Goal: Task Accomplishment & Management: Use online tool/utility

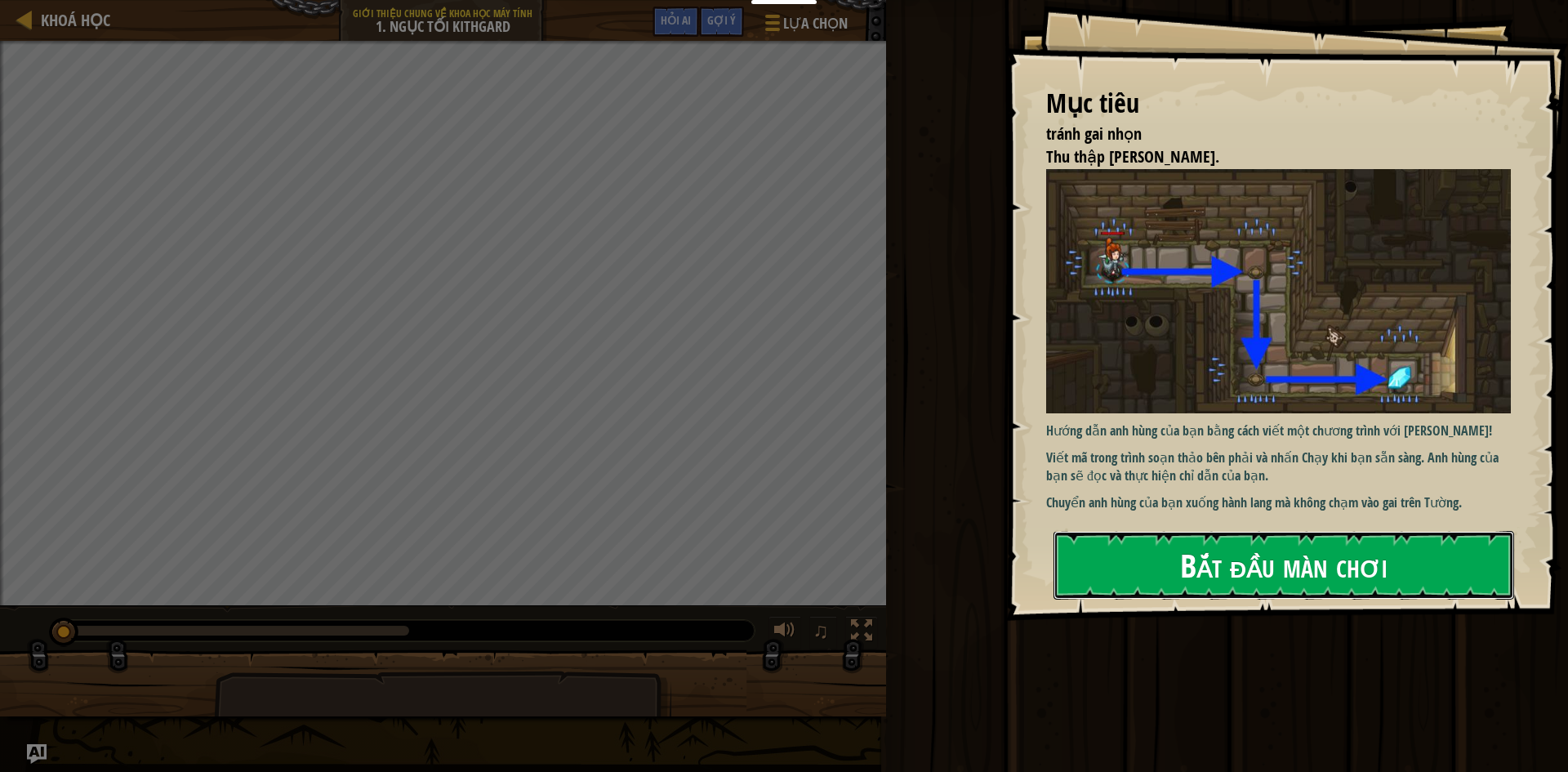
click at [1090, 576] on button "Bắt đầu màn chơi" at bounding box center [1284, 565] width 461 height 69
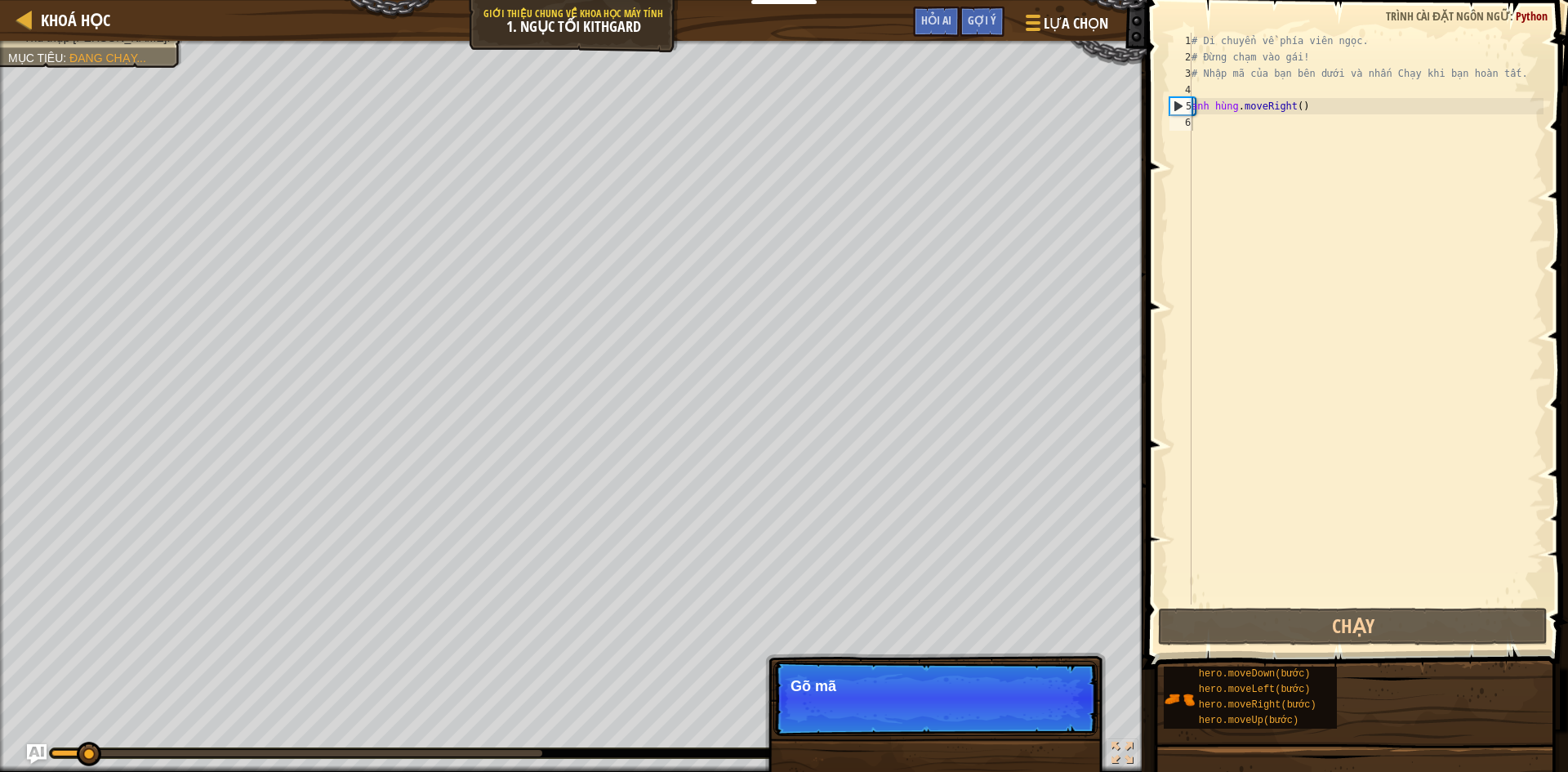
click at [1071, 698] on p "Bỏ qua (esc) Tiếp tục Gõ mã" at bounding box center [936, 698] width 324 height 75
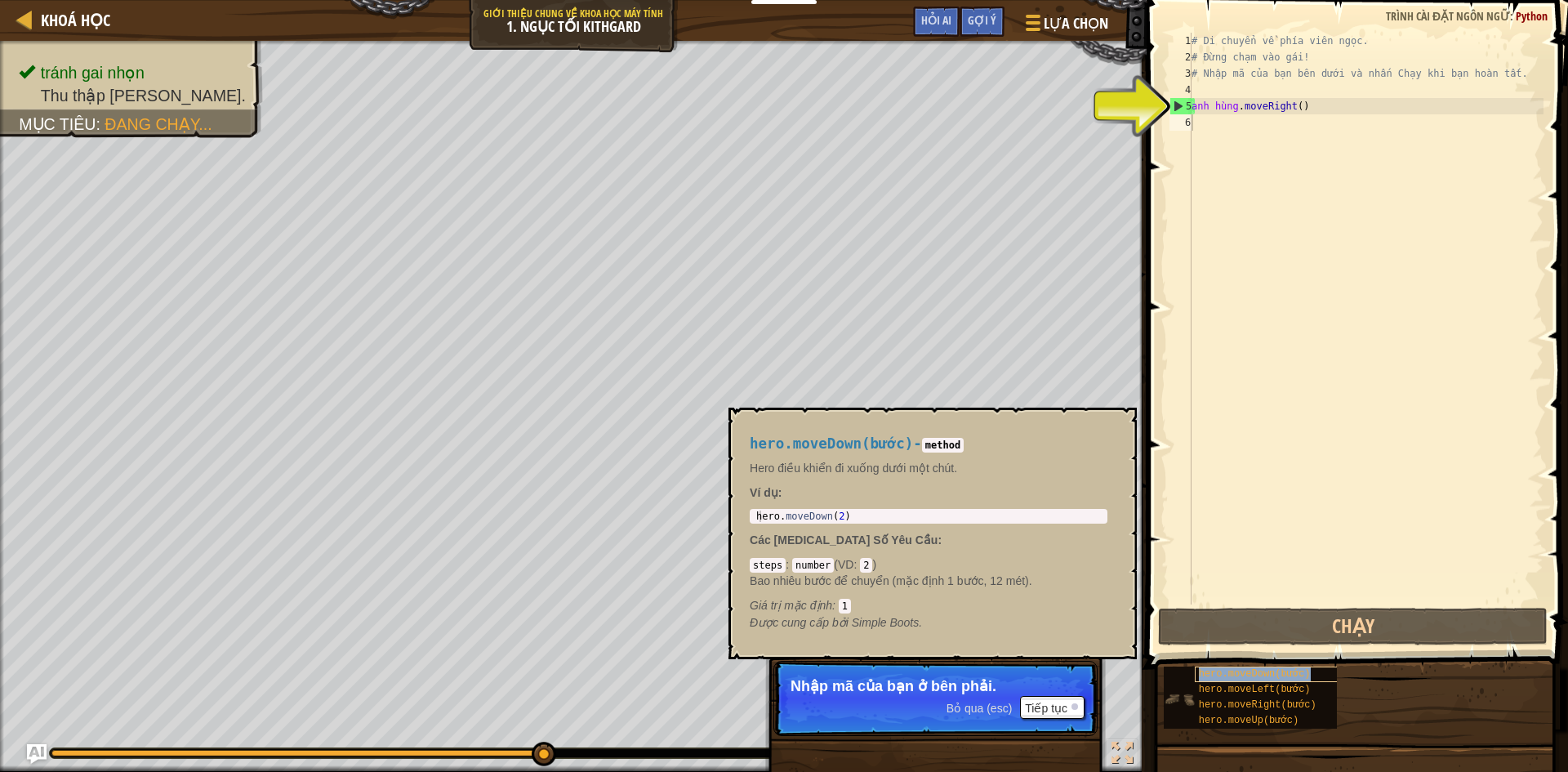
click at [1235, 677] on font "hero.moveDown(bước)" at bounding box center [1254, 673] width 112 height 11
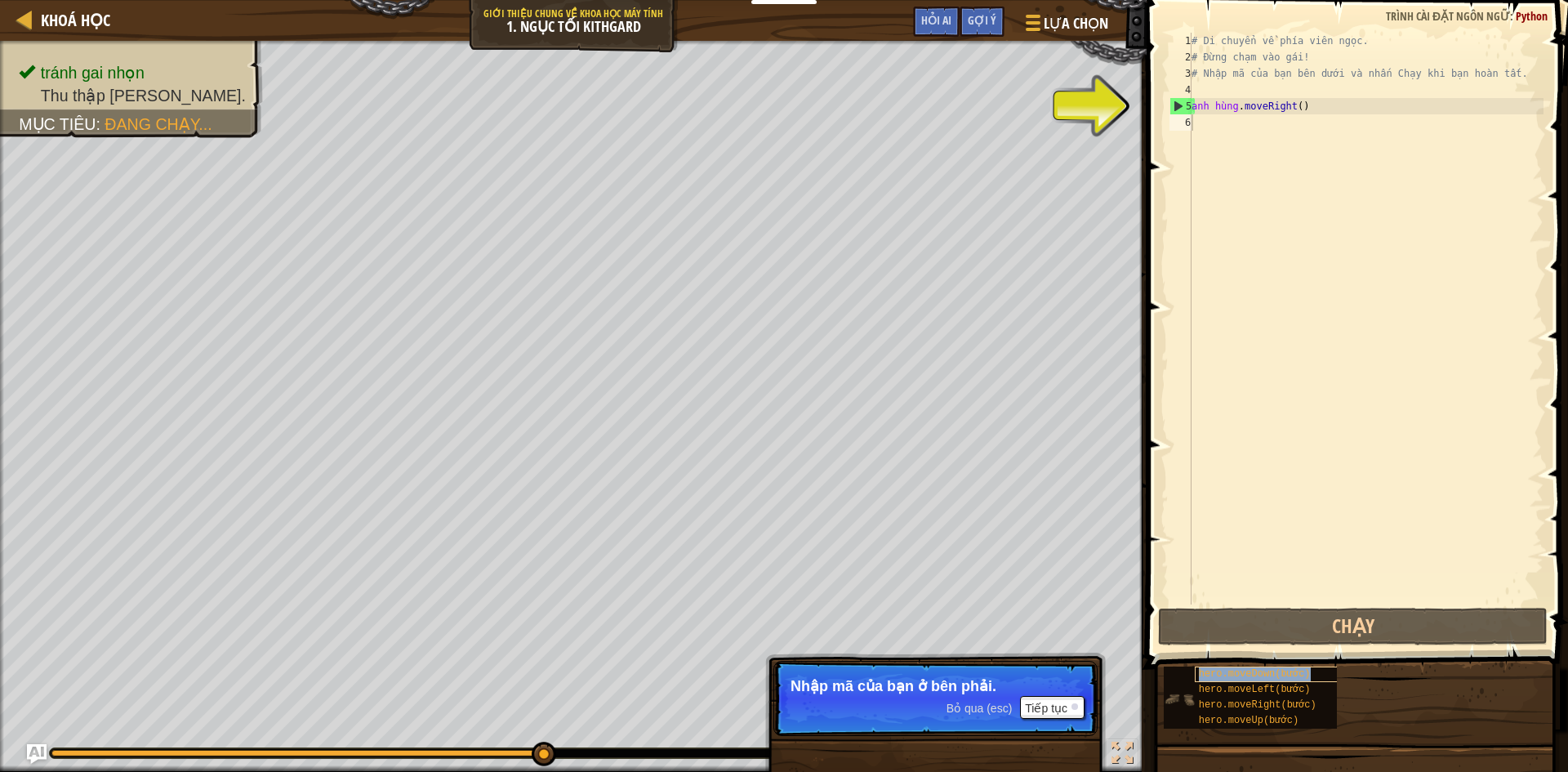
click at [1235, 677] on font "hero.moveDown(bước)" at bounding box center [1254, 673] width 112 height 11
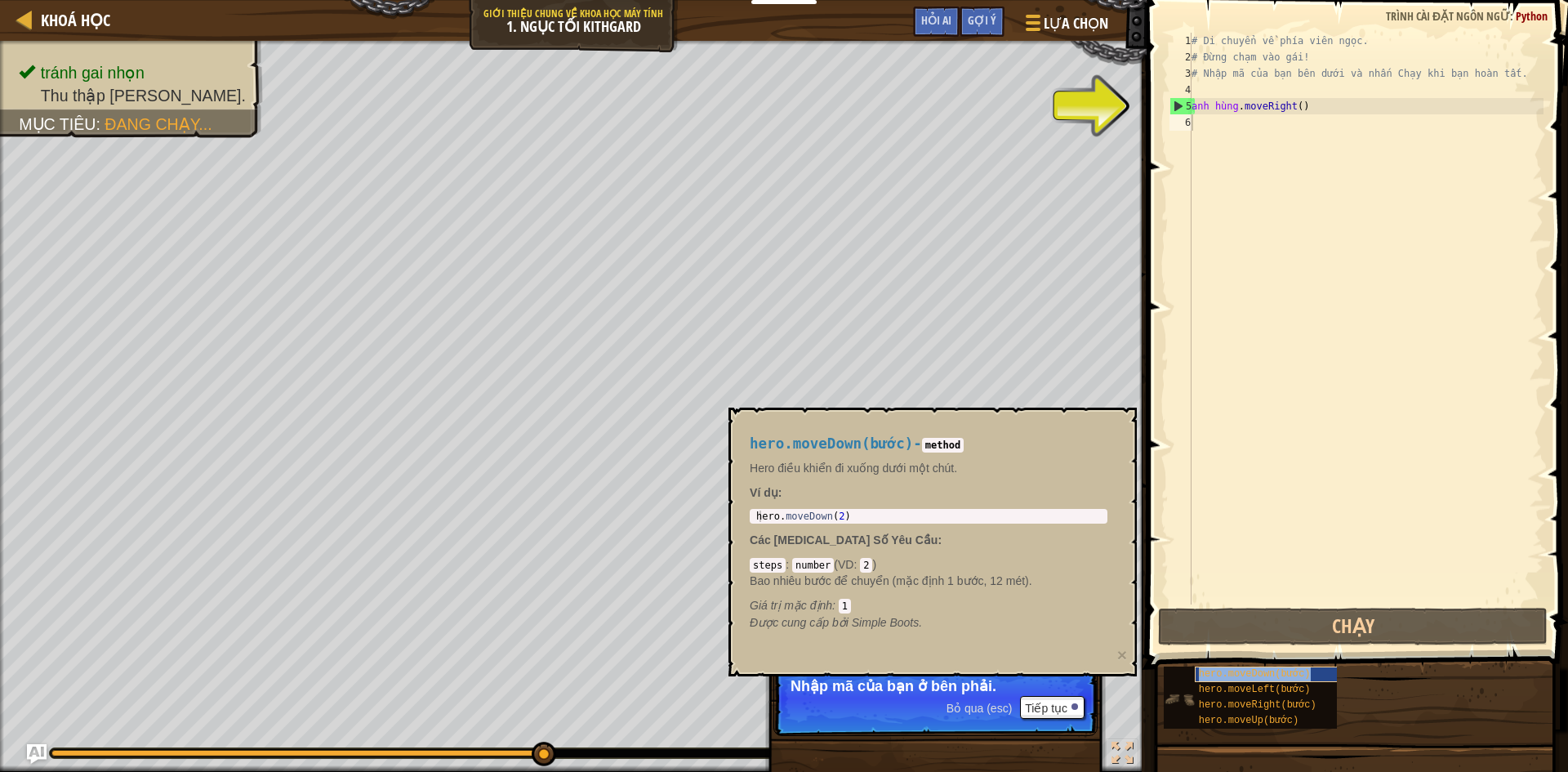
click at [1235, 677] on font "hero.moveDown(bước)" at bounding box center [1254, 673] width 112 height 11
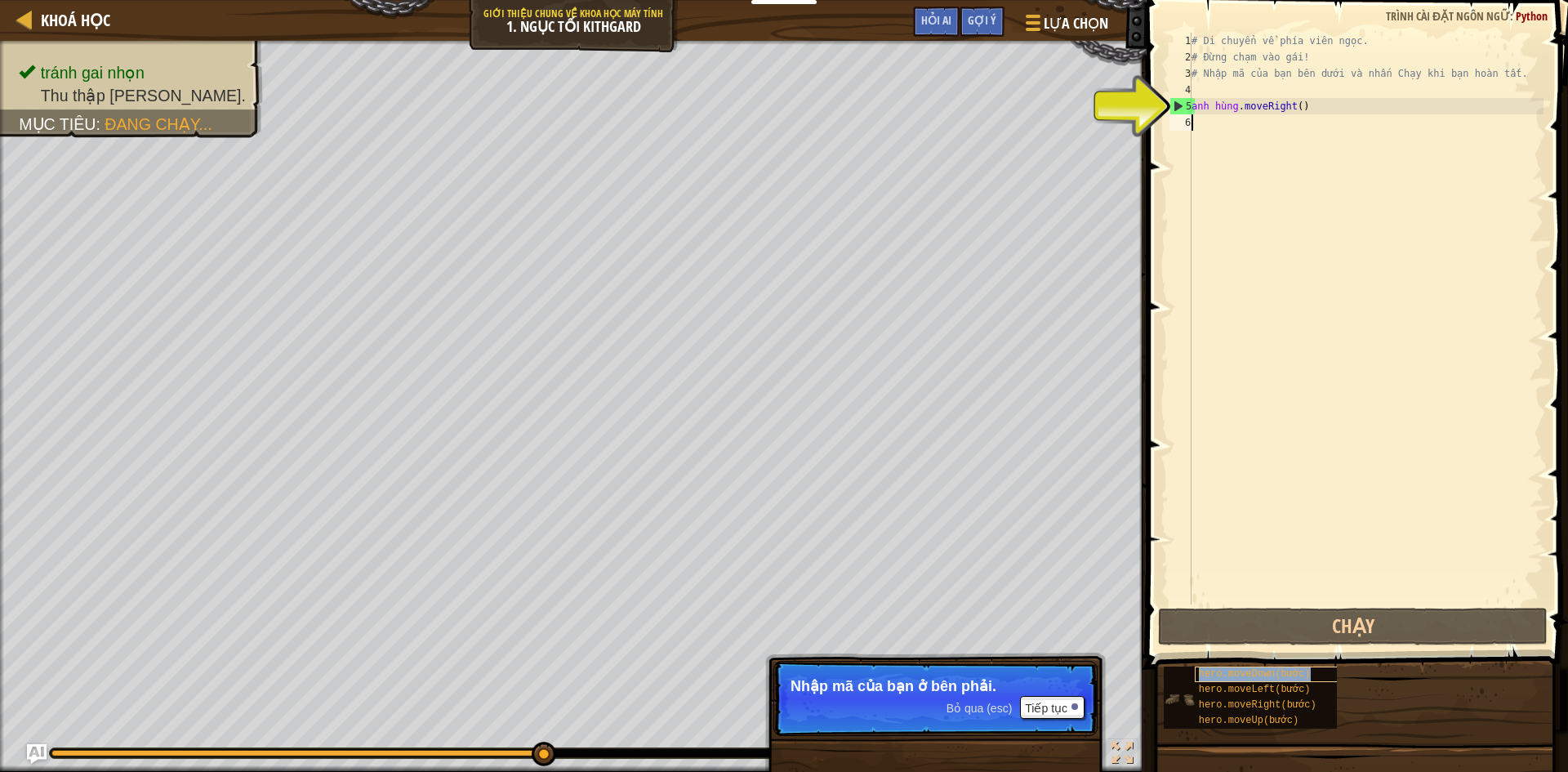
click at [1235, 677] on font "hero.moveDown(bước)" at bounding box center [1254, 673] width 112 height 11
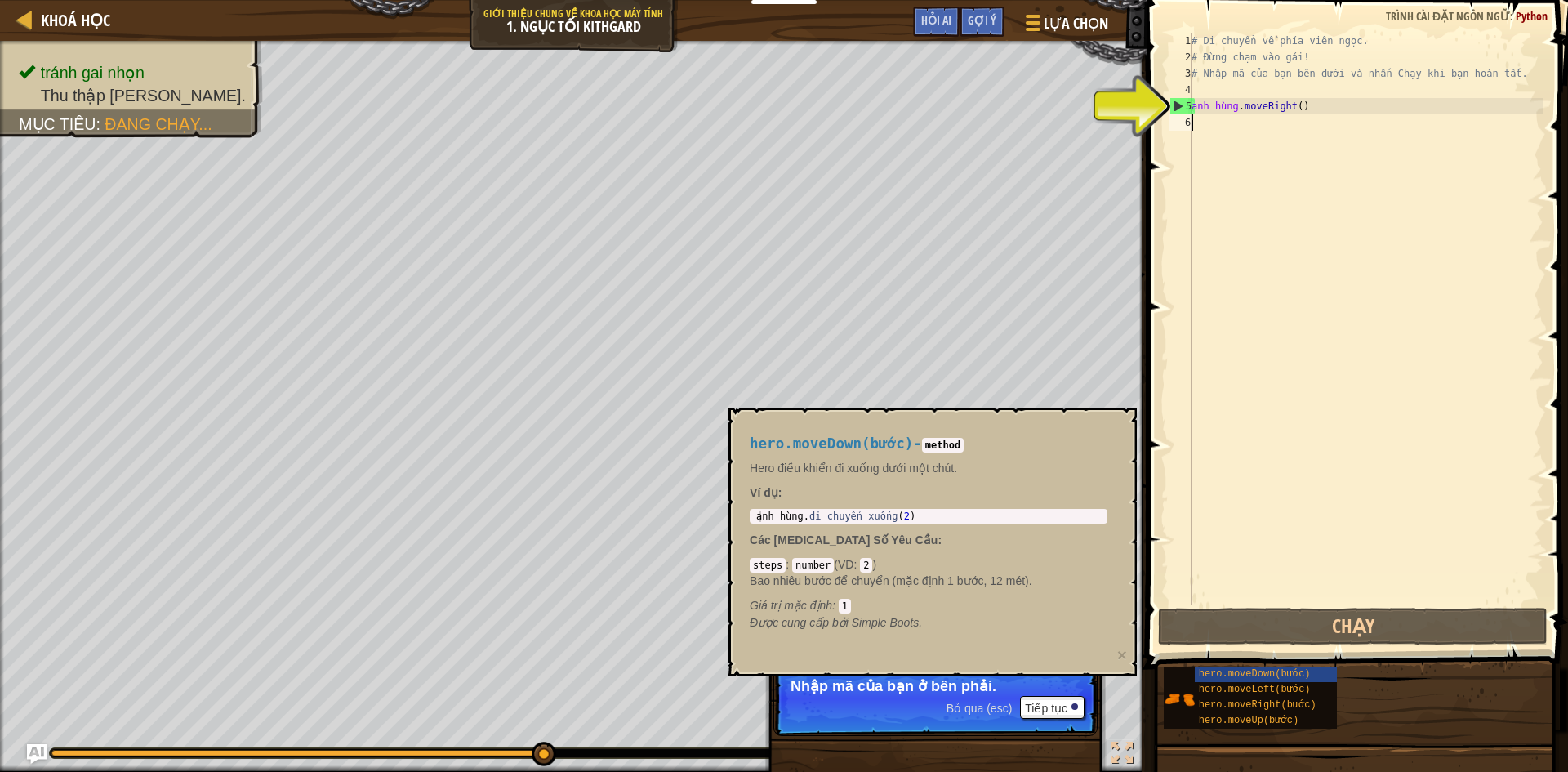
type textarea "hero.moveDown(2)"
drag, startPoint x: 944, startPoint y: 515, endPoint x: 781, endPoint y: 521, distance: 163.1
click at [781, 521] on div "anh hùng . di chuyển xuống ( 2 )" at bounding box center [928, 528] width 351 height 35
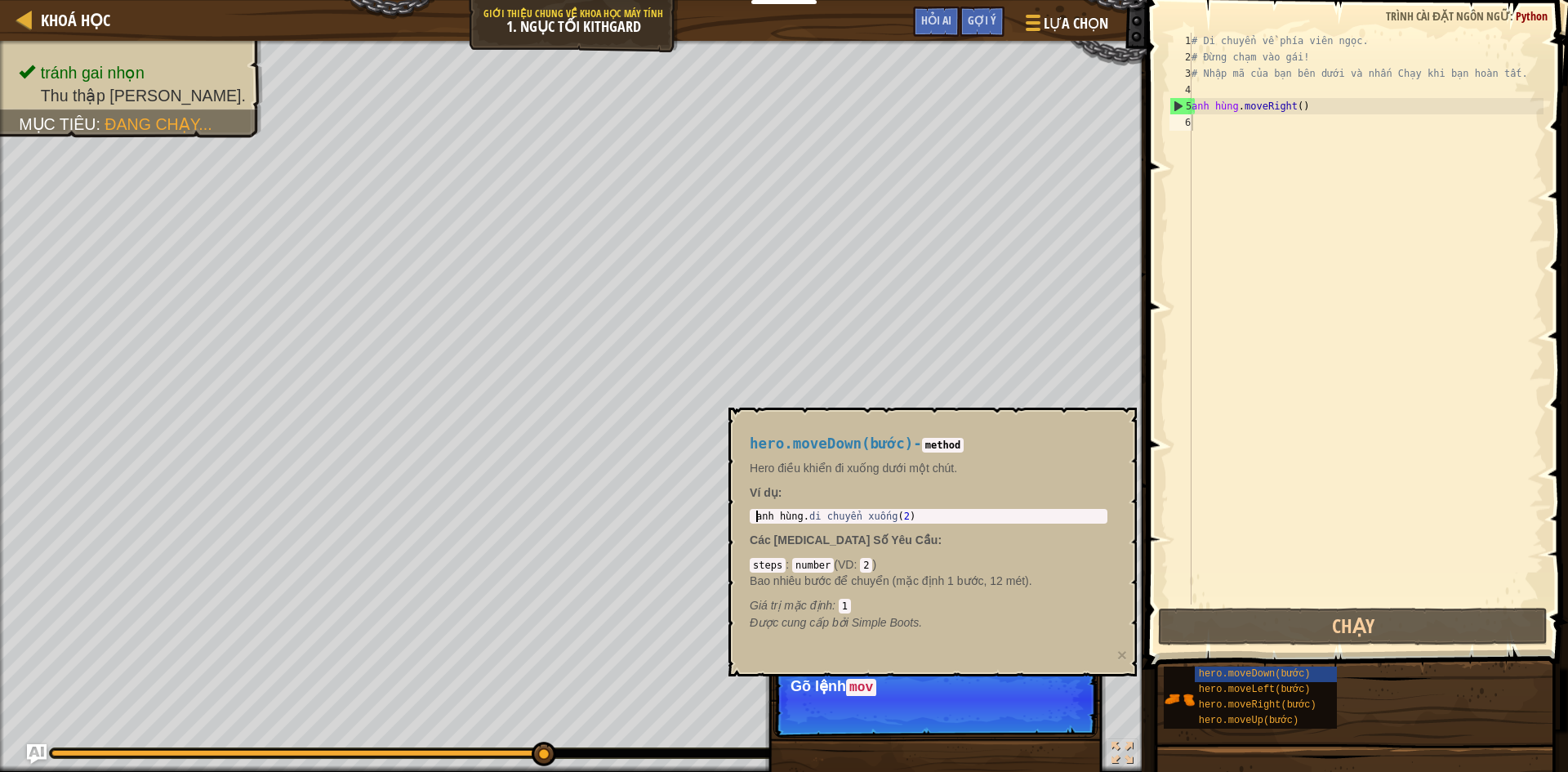
drag, startPoint x: 753, startPoint y: 516, endPoint x: 964, endPoint y: 507, distance: 211.2
click at [964, 507] on div "hero.moveDown(bước) - method Hero điều khiển đi xuống dưới một chút. Ví dụ : he…" at bounding box center [928, 533] width 381 height 226
drag, startPoint x: 933, startPoint y: 520, endPoint x: 898, endPoint y: 535, distance: 38.1
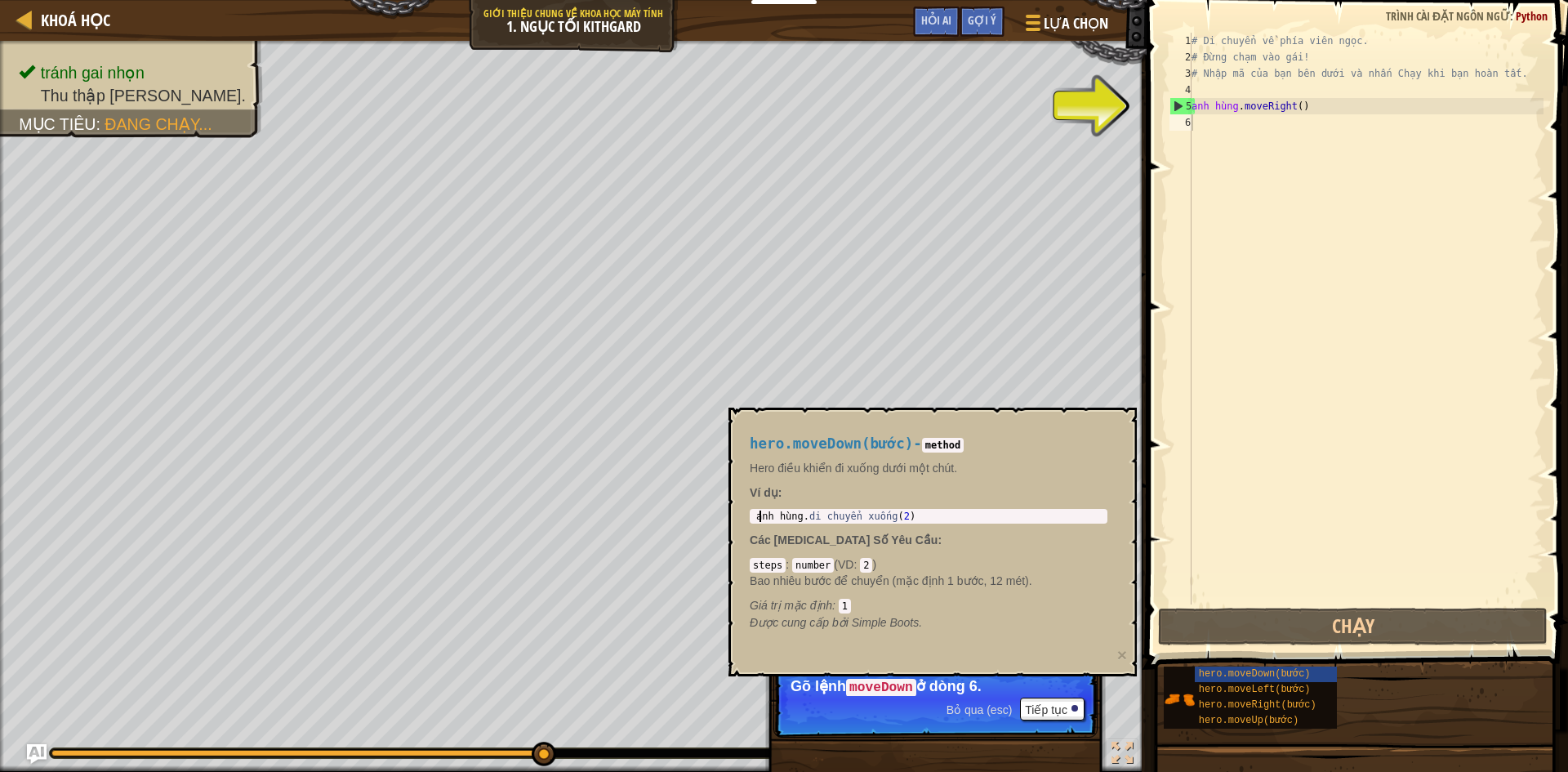
click at [924, 525] on div "hero.moveDown(bước) - method Hero điều khiển đi xuống dưới một chút. Ví dụ : he…" at bounding box center [928, 533] width 381 height 226
click at [898, 535] on p "Các Tham Số Yêu Cầu :" at bounding box center [928, 540] width 357 height 16
click at [895, 523] on div "hero.moveDown(2) 1 anh hùng . di chuyển xuống ( 2 ) Công cụ hỗ trợ Công cụ hỗ t…" at bounding box center [928, 516] width 357 height 15
click at [900, 511] on div "anh hùng . di chuyển xuống ( 2 )" at bounding box center [928, 528] width 351 height 35
drag, startPoint x: 898, startPoint y: 513, endPoint x: 804, endPoint y: 523, distance: 94.5
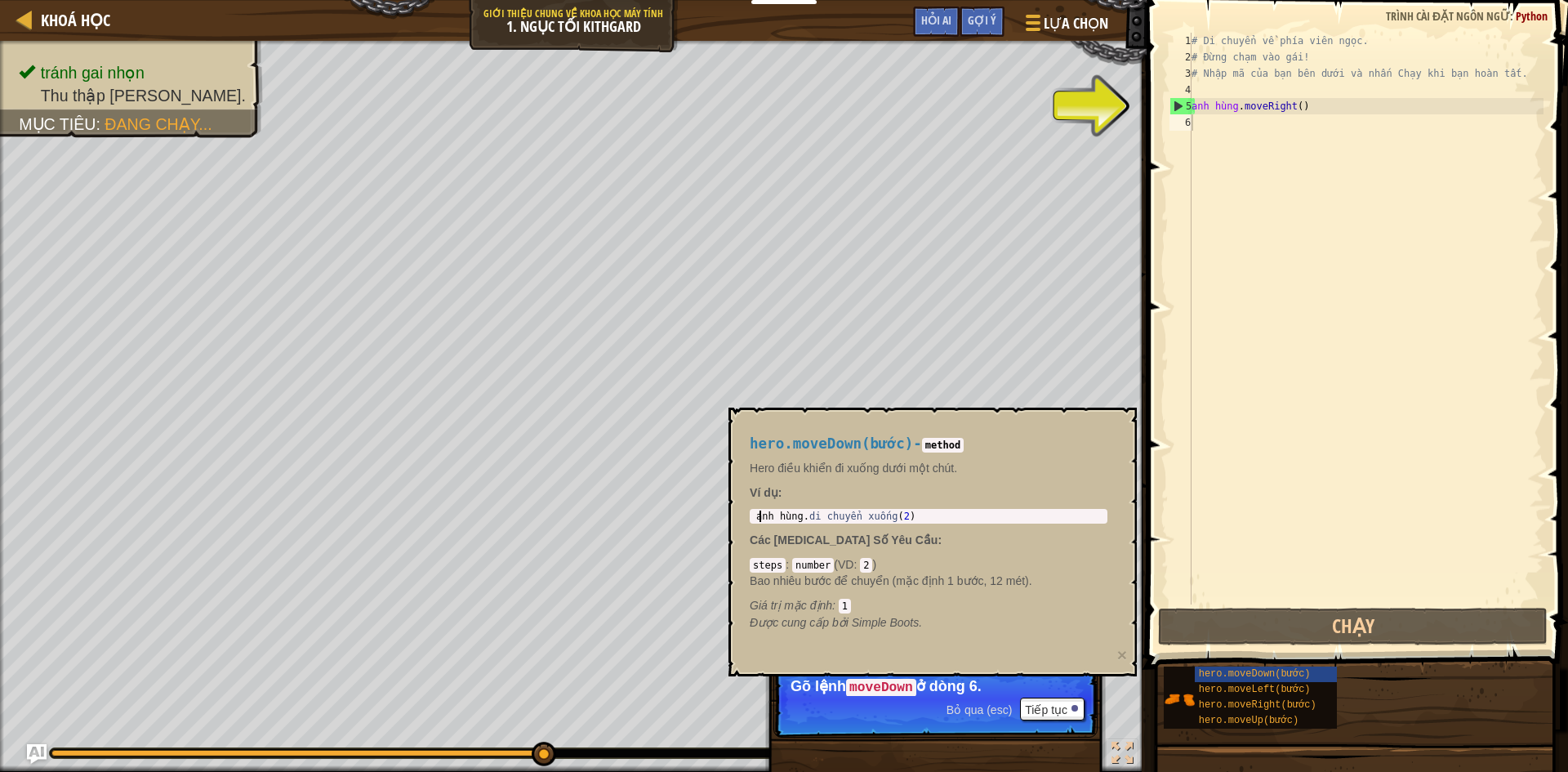
click at [804, 523] on div "hero.moveDown(2) 1 anh hùng . di chuyển xuống ( 2 ) Công cụ hỗ trợ Công cụ hỗ t…" at bounding box center [928, 516] width 357 height 15
drag, startPoint x: 1244, startPoint y: 121, endPoint x: 1251, endPoint y: 118, distance: 7.6
click at [1246, 119] on div "# Di chuyển về phía viên ngọc. # Đừng chạm vào gái! # Nhập mã của bạn bên dưới …" at bounding box center [1366, 335] width 356 height 605
click at [1257, 116] on div "# Di chuyển về phía viên ngọc. # Đừng chạm vào gái! # Nhập mã của bạn bên dưới …" at bounding box center [1366, 335] width 356 height 605
click at [1269, 104] on div "# Di chuyển về phía viên ngọc. # Đừng chạm vào gái! # Nhập mã của bạn bên dưới …" at bounding box center [1366, 335] width 356 height 605
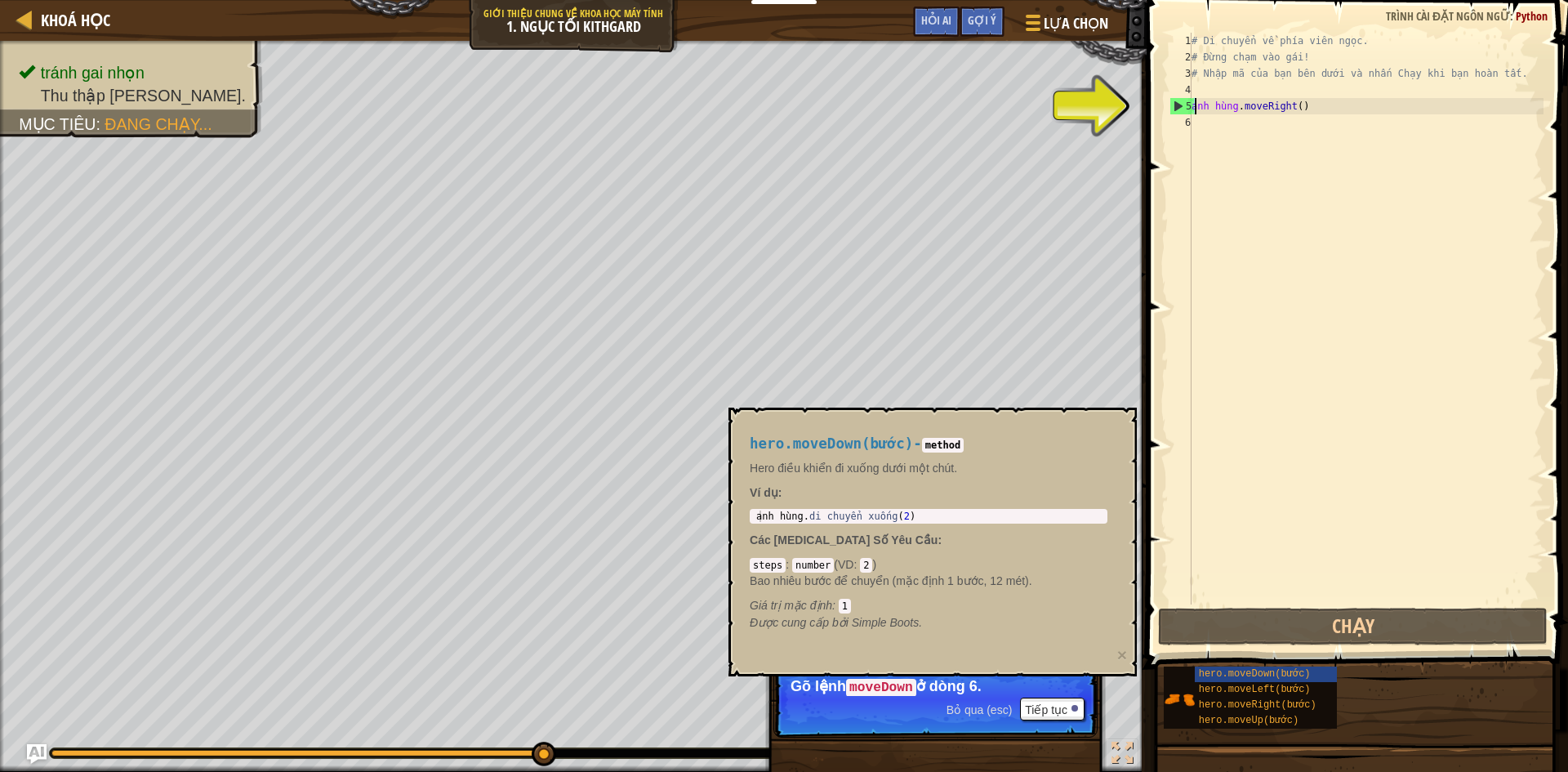
click at [1254, 105] on div "# Di chuyển về phía viên ngọc. # Đừng chạm vào gái! # Nhập mã của bạn bên dưới …" at bounding box center [1366, 335] width 356 height 605
drag, startPoint x: 1304, startPoint y: 108, endPoint x: 1313, endPoint y: 108, distance: 9.0
click at [1313, 108] on div "# Di chuyển về phía viên ngọc. # Đừng chạm vào gái! # Nhập mã của bạn bên dưới …" at bounding box center [1366, 335] width 356 height 605
click at [1340, 104] on div "# Di chuyển về phía viên ngọc. # Đừng chạm vào gái! # Nhập mã của bạn bên dưới …" at bounding box center [1366, 335] width 356 height 605
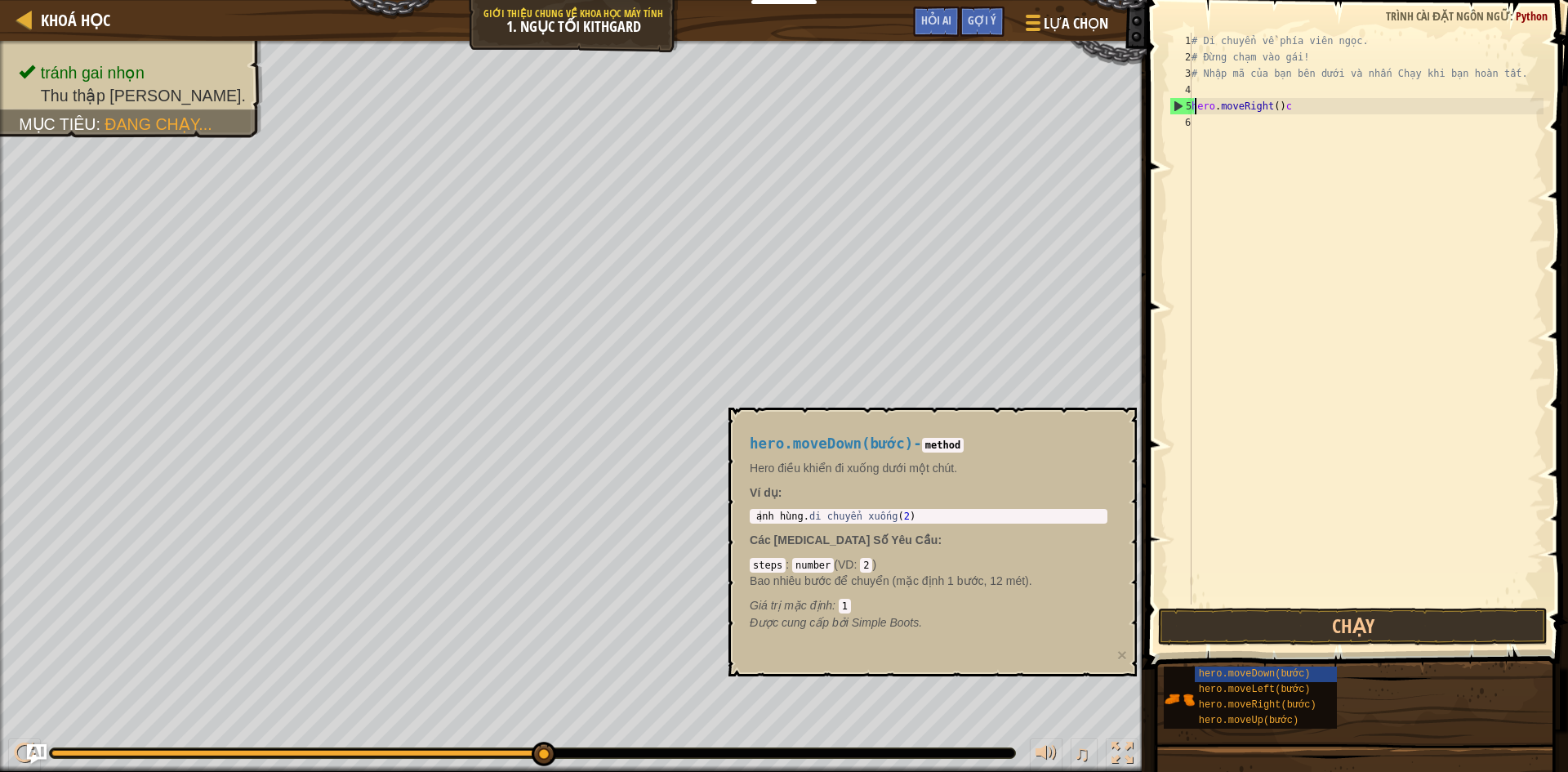
scroll to position [7, 7]
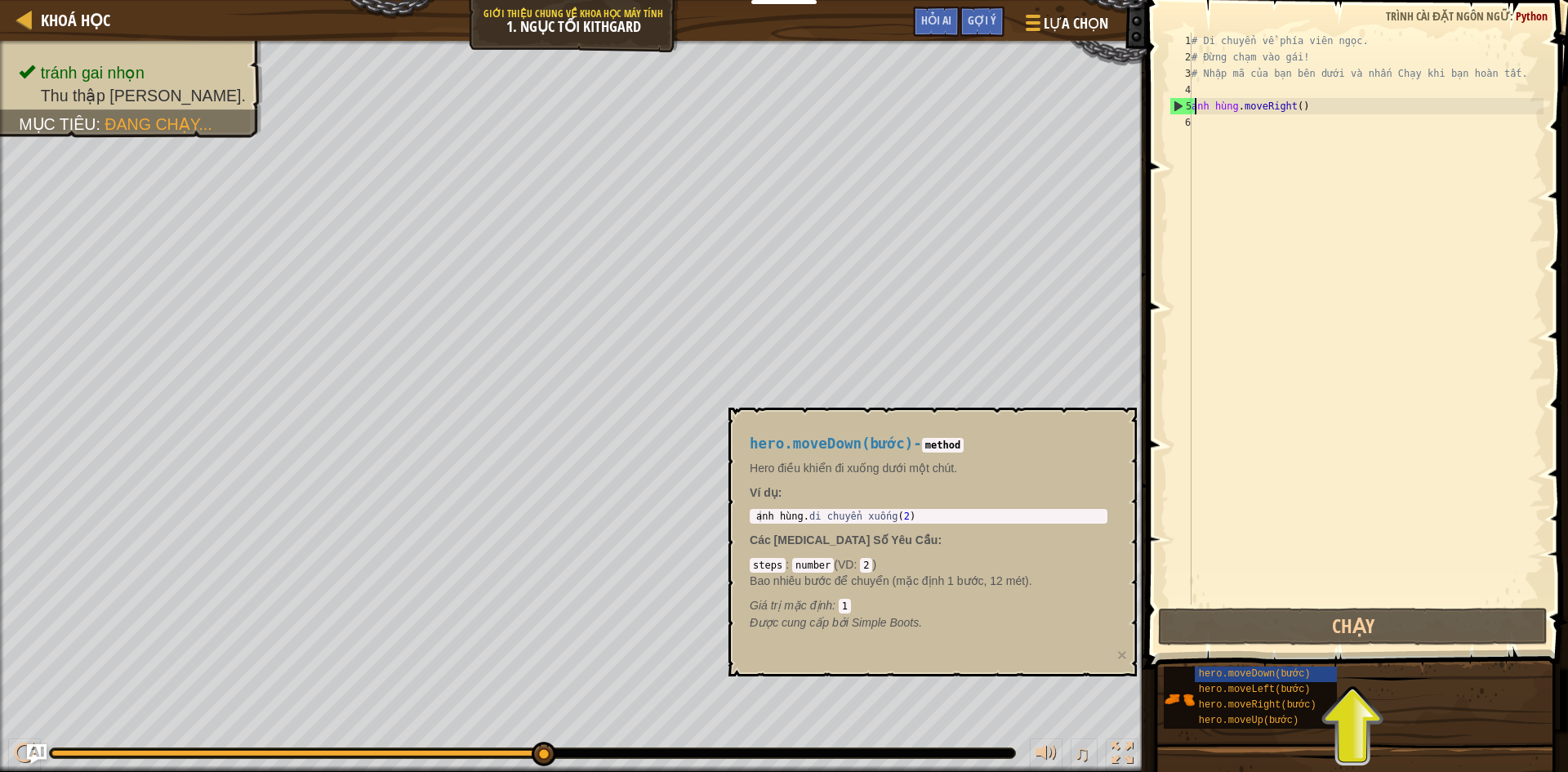
click at [1295, 108] on div "# Di chuyển về phía viên ngọc. # Đừng chạm vào gái! # Nhập mã của bạn bên dưới …" at bounding box center [1366, 335] width 356 height 605
click at [1297, 108] on div "# Di chuyển về phía viên ngọc. # Đừng chạm vào gái! # Nhập mã của bạn bên dưới …" at bounding box center [1366, 335] width 356 height 605
drag, startPoint x: 1297, startPoint y: 108, endPoint x: 1209, endPoint y: 114, distance: 88.2
click at [1209, 114] on div "# Di chuyển về phía viên ngọc. # Đừng chạm vào gái! # Nhập mã của bạn bên dưới …" at bounding box center [1366, 335] width 356 height 605
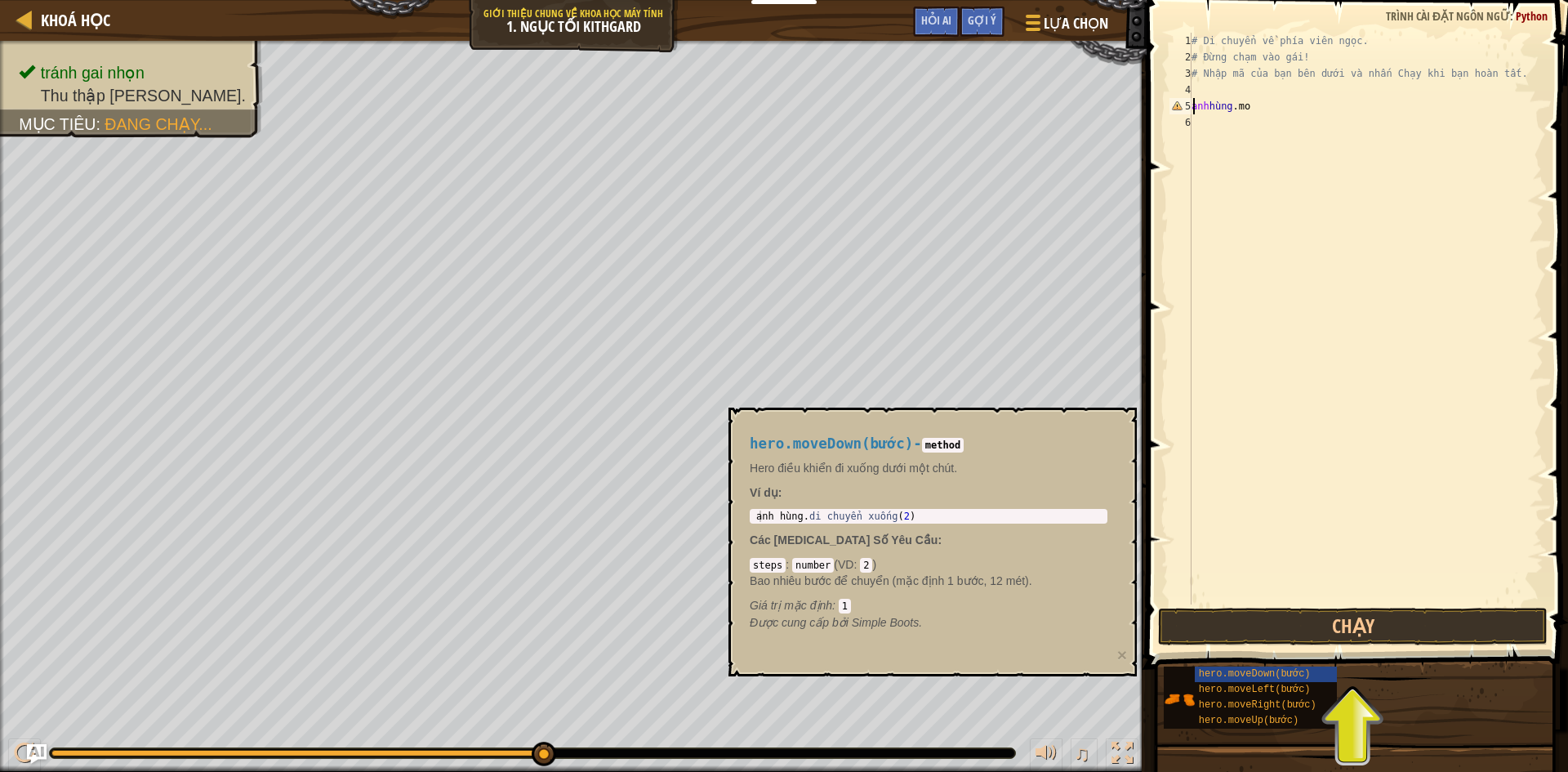
scroll to position [7, 1]
type textarea "h"
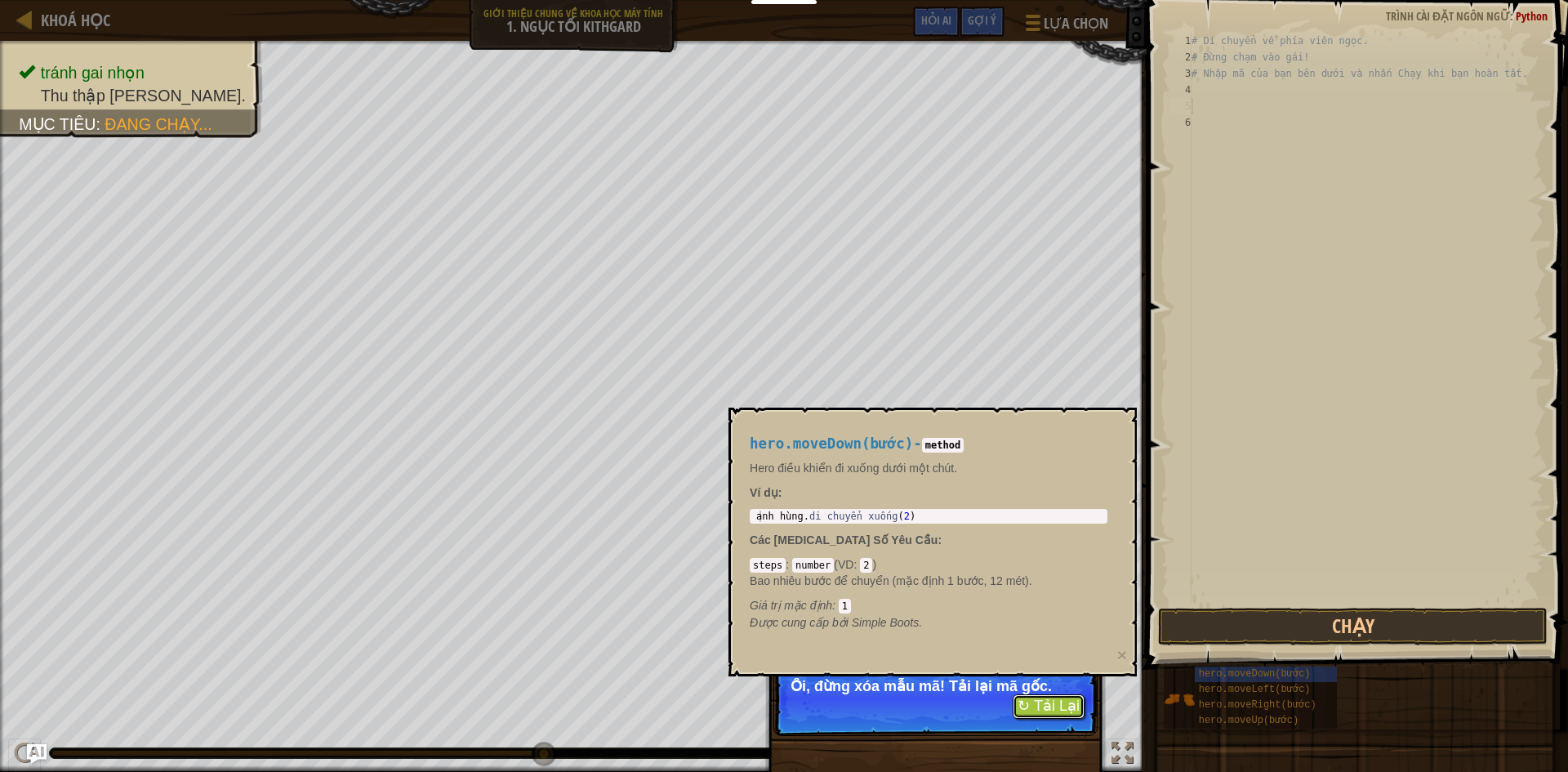
click at [1030, 707] on font "↻ Tải Lại" at bounding box center [1049, 705] width 62 height 16
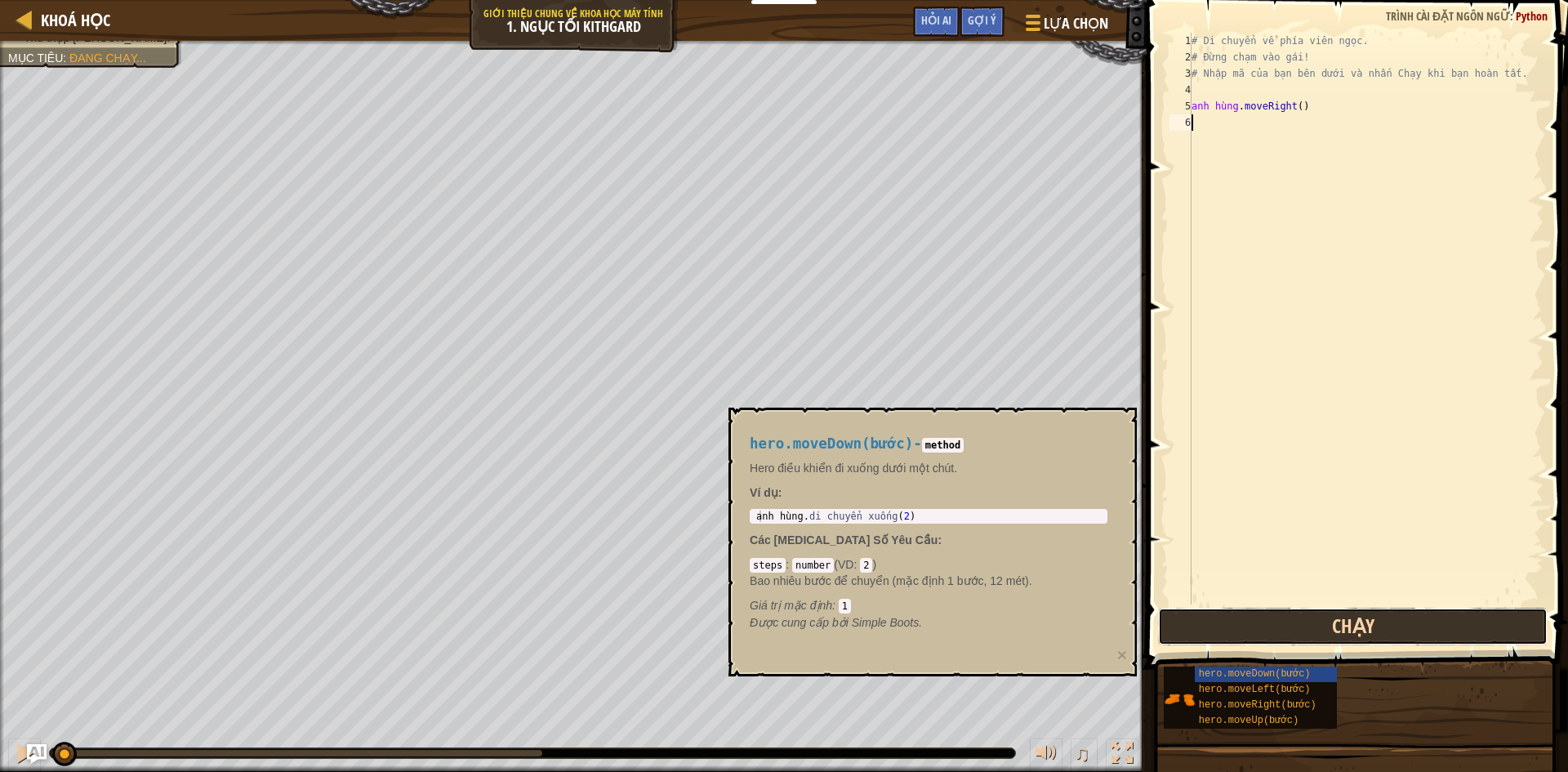
click at [1326, 637] on button "Chạy" at bounding box center [1352, 626] width 389 height 37
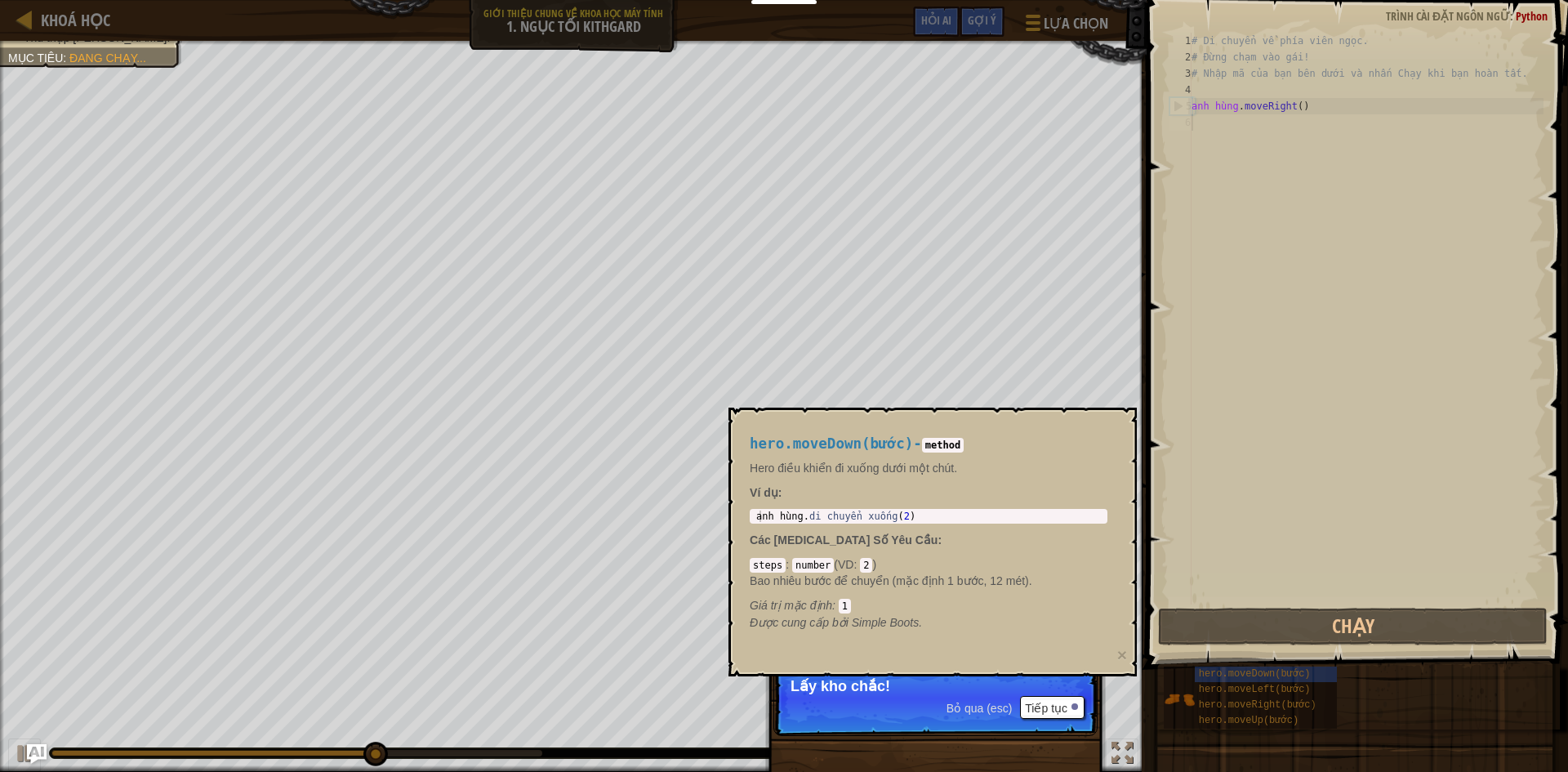
click at [1073, 703] on p "Bỏ qua (esc) Tiếp tục Lấy kho chắc!" at bounding box center [936, 698] width 324 height 75
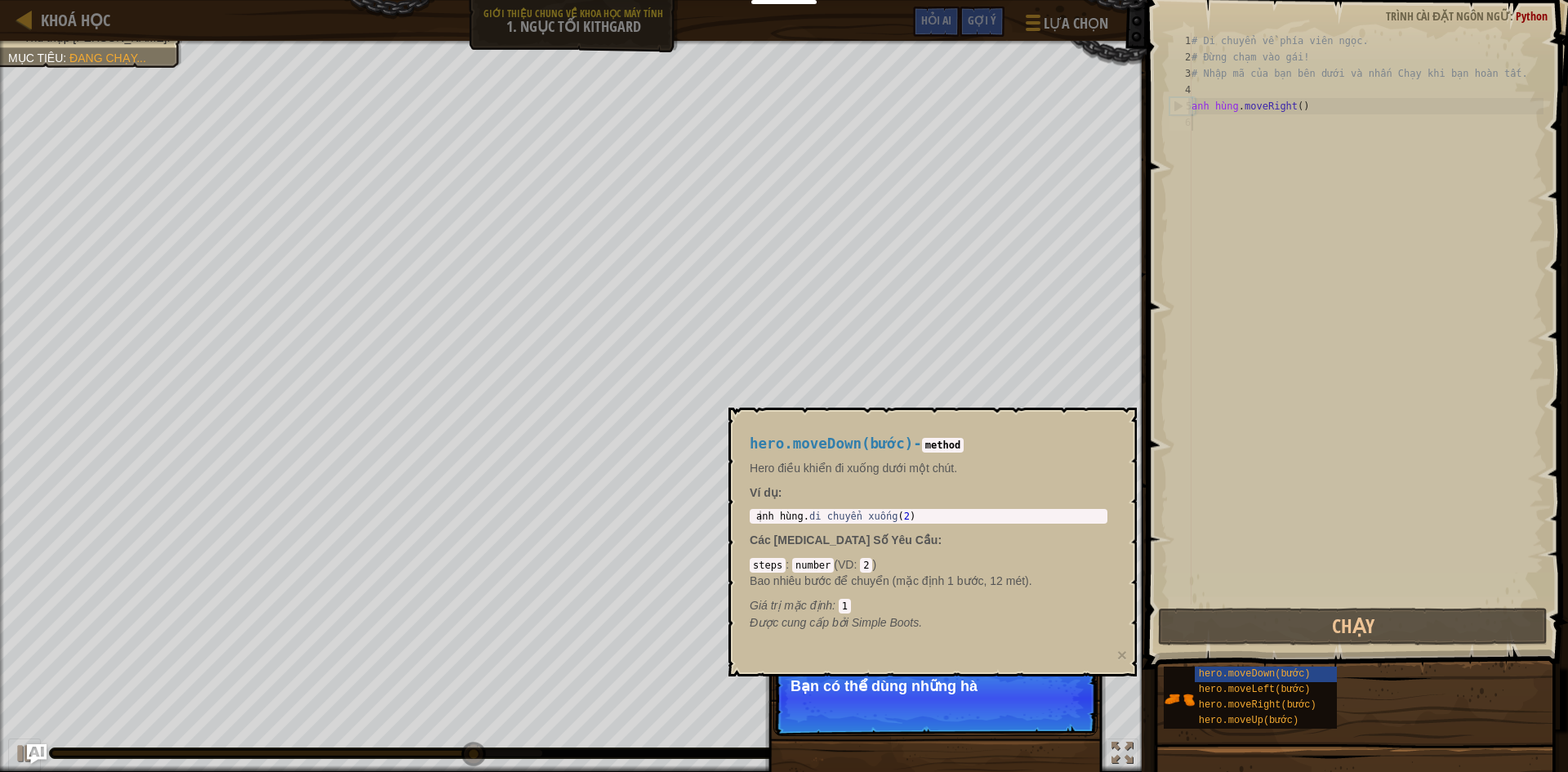
click at [1073, 703] on p "Bỏ qua (esc) Tiếp tục Bạn có thể dùng những hà" at bounding box center [936, 698] width 324 height 75
click at [1073, 703] on button "Tiếp tục" at bounding box center [1052, 707] width 64 height 23
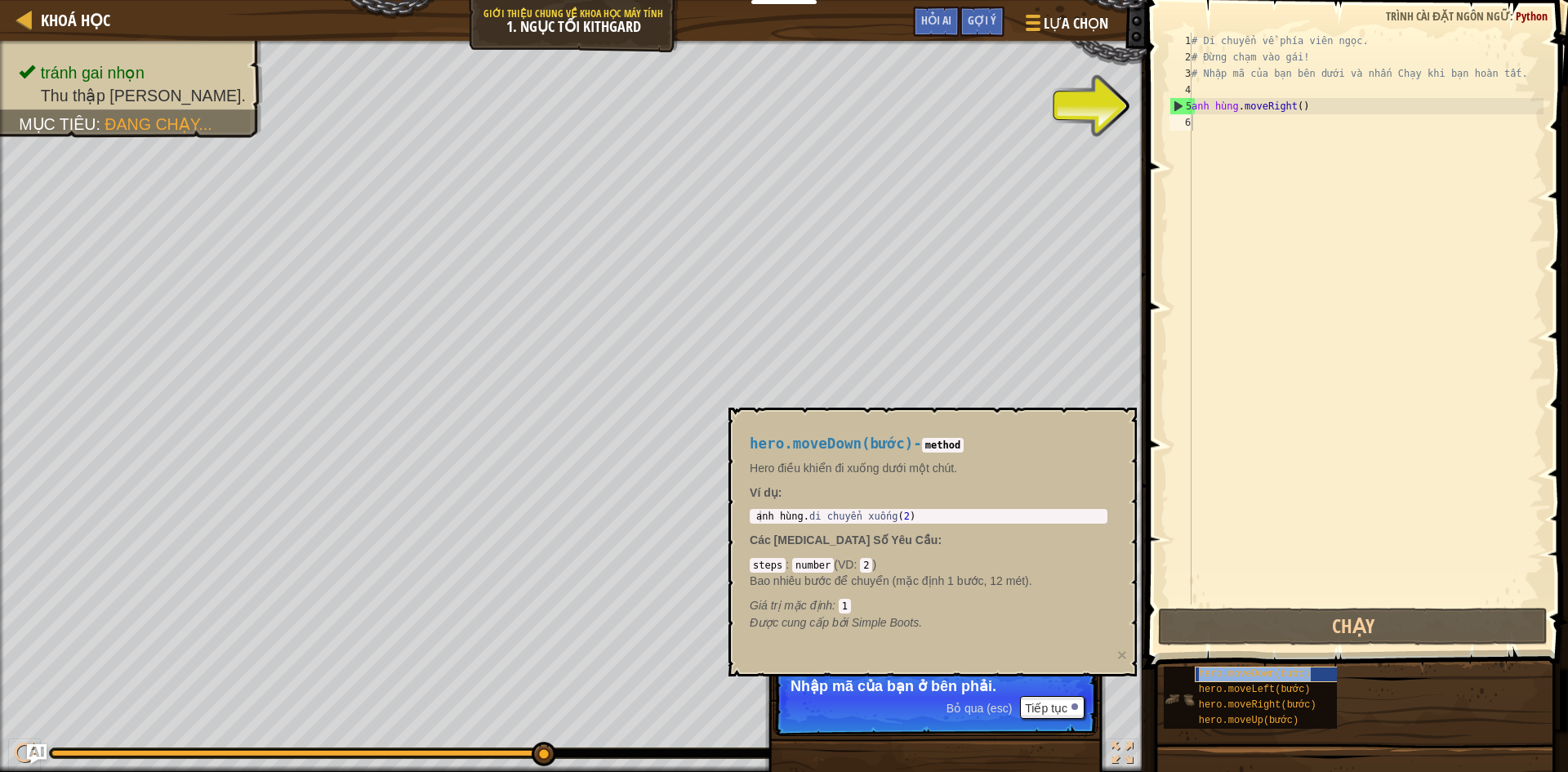
click at [1225, 677] on font "hero.moveDown(bước)" at bounding box center [1254, 673] width 112 height 11
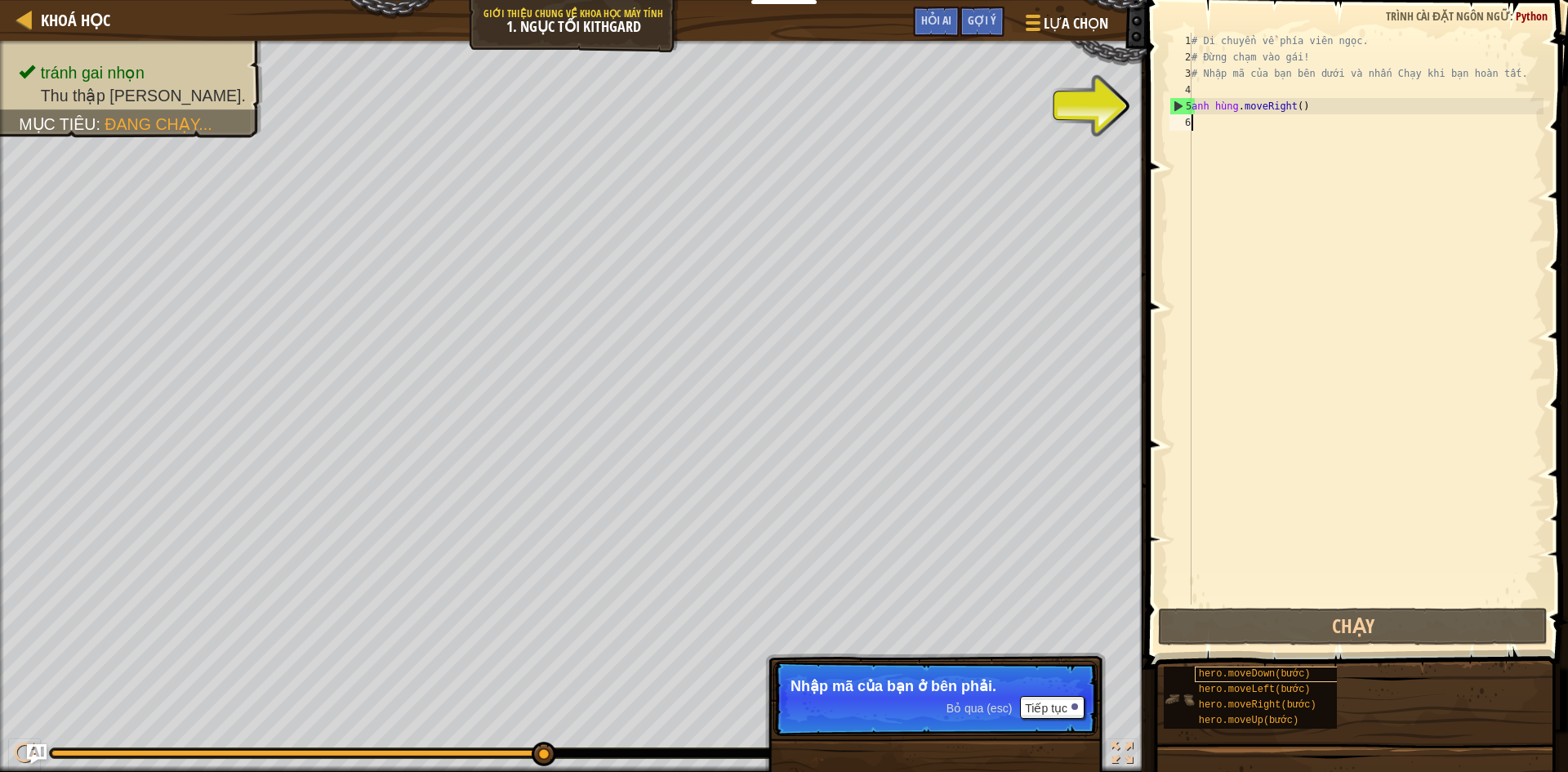
click at [1225, 677] on font "hero.moveDown(bước)" at bounding box center [1254, 673] width 112 height 11
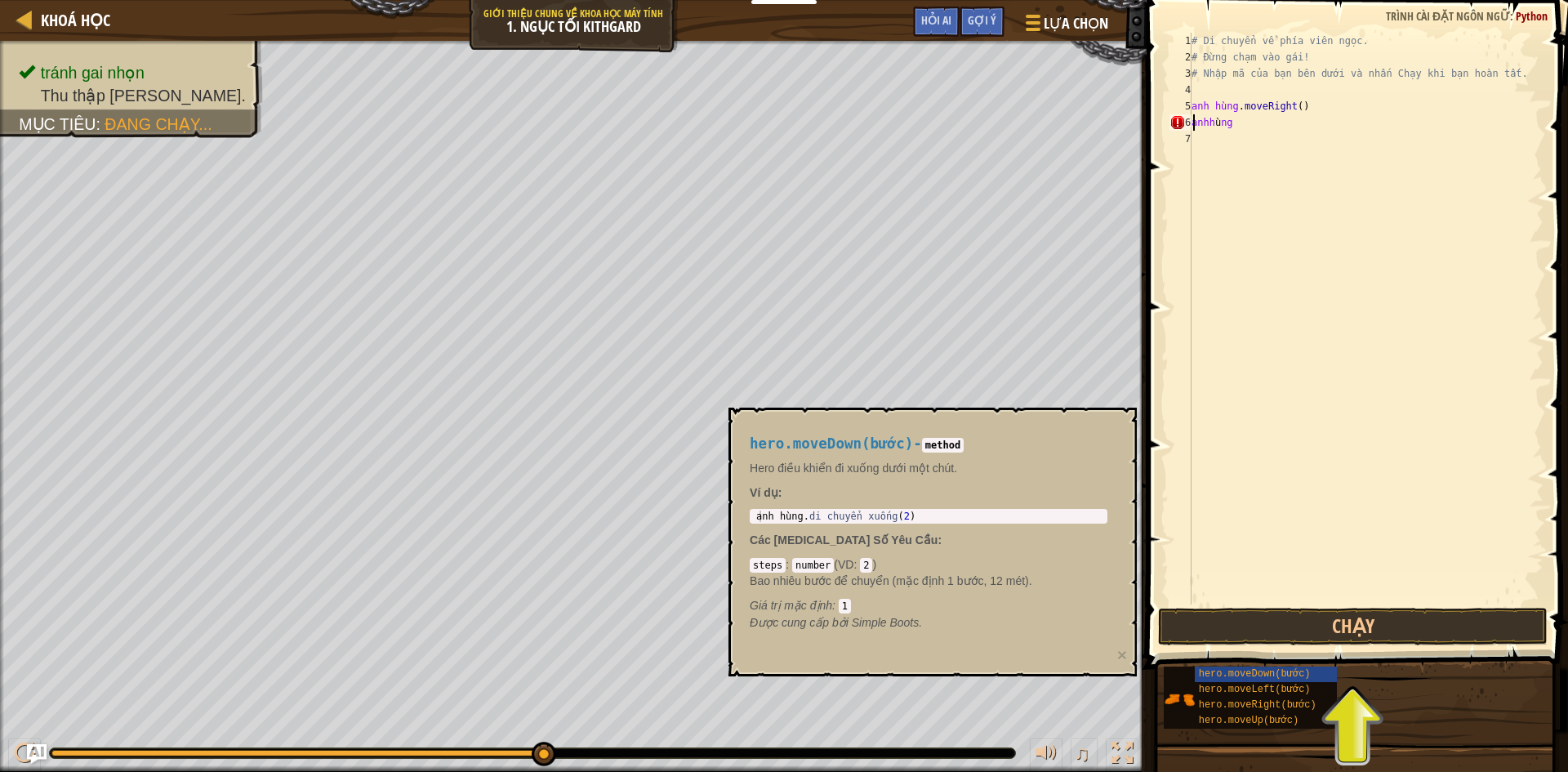
scroll to position [7, 2]
type textarea "a"
type textarea "hero.moveR"
click at [818, 567] on code "number" at bounding box center [813, 565] width 42 height 15
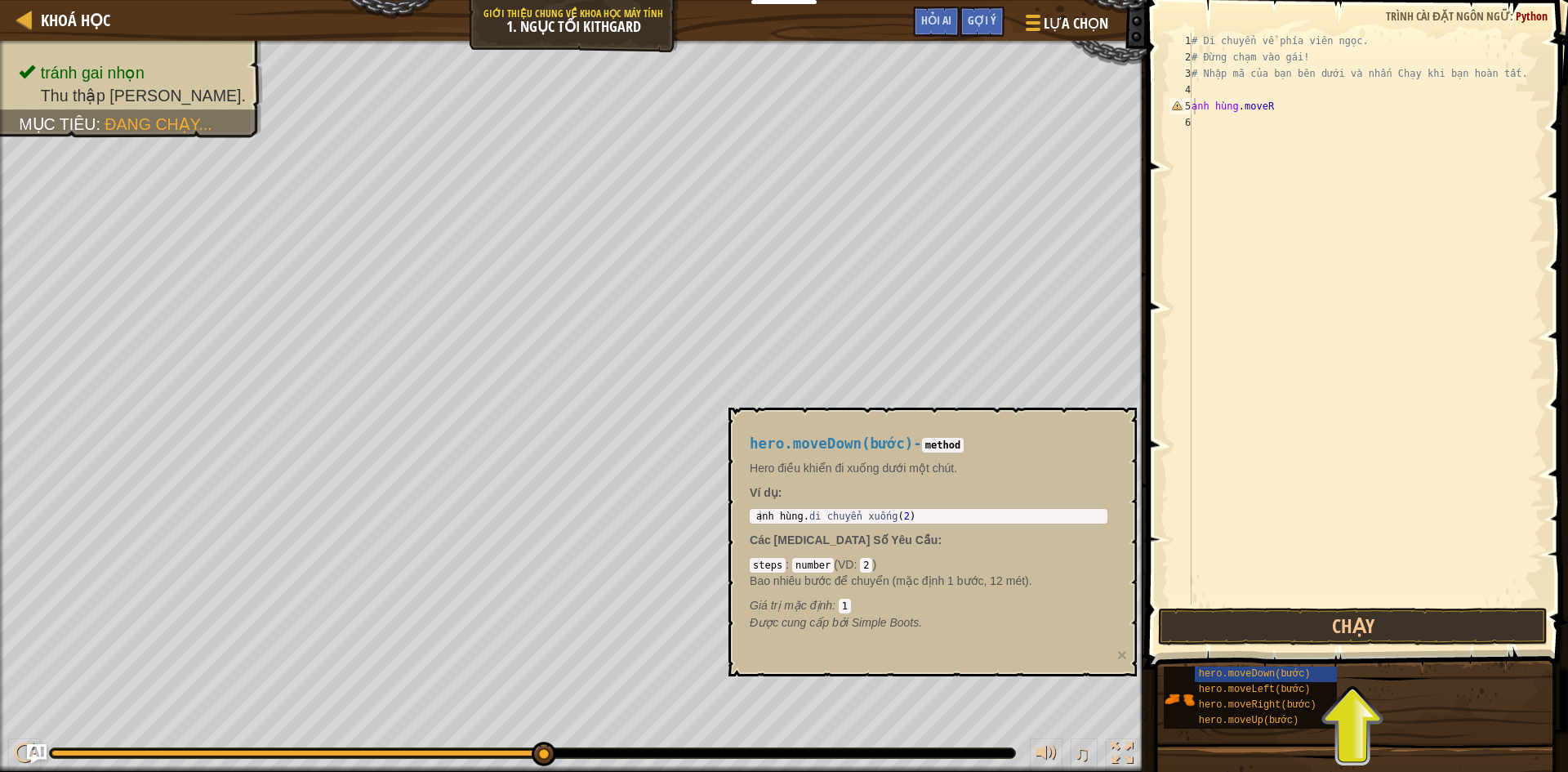
click at [797, 565] on code "number" at bounding box center [813, 565] width 42 height 15
drag, startPoint x: 753, startPoint y: 566, endPoint x: 1065, endPoint y: 532, distance: 313.8
click at [1005, 550] on div "hero.moveDown(bước) - method Hero điều khiển đi xuống dưới một chút. Ví dụ : 1 …" at bounding box center [928, 533] width 381 height 226
click at [1290, 467] on div "# Di chuyển về phía viên ngọc. # Đừng chạm vào gái! # Nhập mã của bạn bên dưới …" at bounding box center [1366, 335] width 356 height 605
click at [1327, 627] on button "Chạy" at bounding box center [1352, 626] width 389 height 37
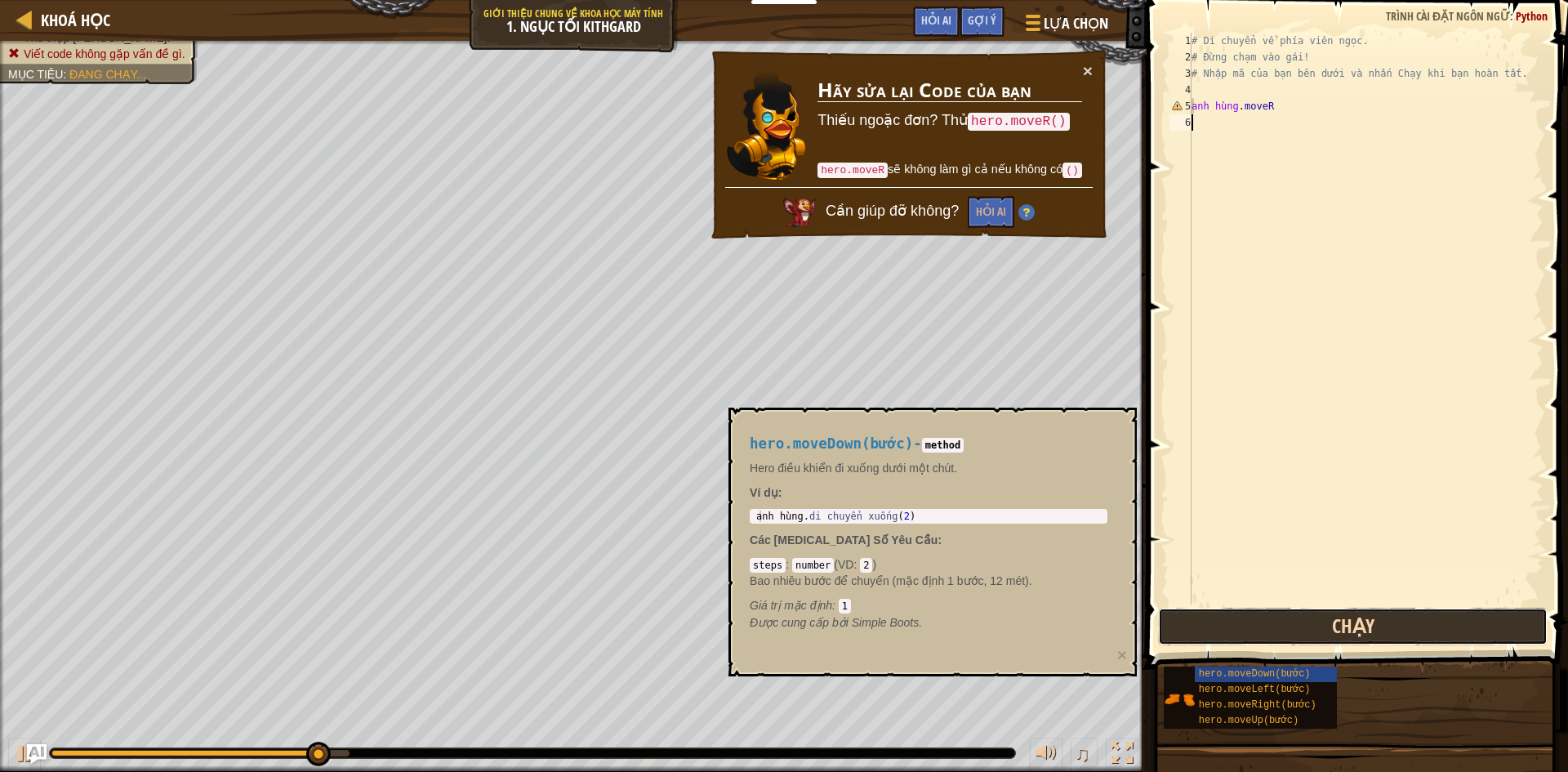
click at [1327, 627] on button "Chạy" at bounding box center [1352, 626] width 389 height 37
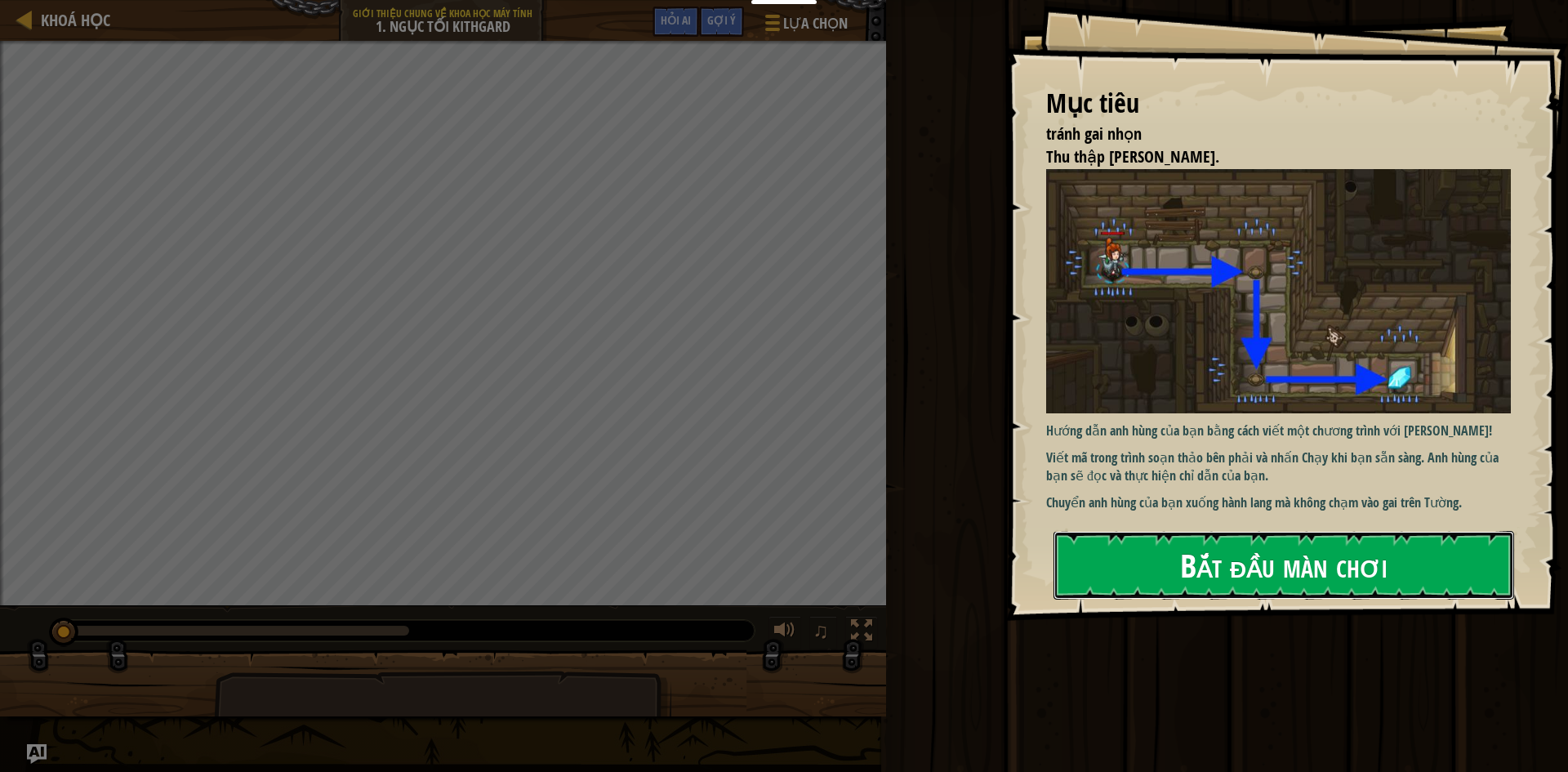
click at [1093, 550] on button "Bắt đầu màn chơi" at bounding box center [1284, 565] width 461 height 69
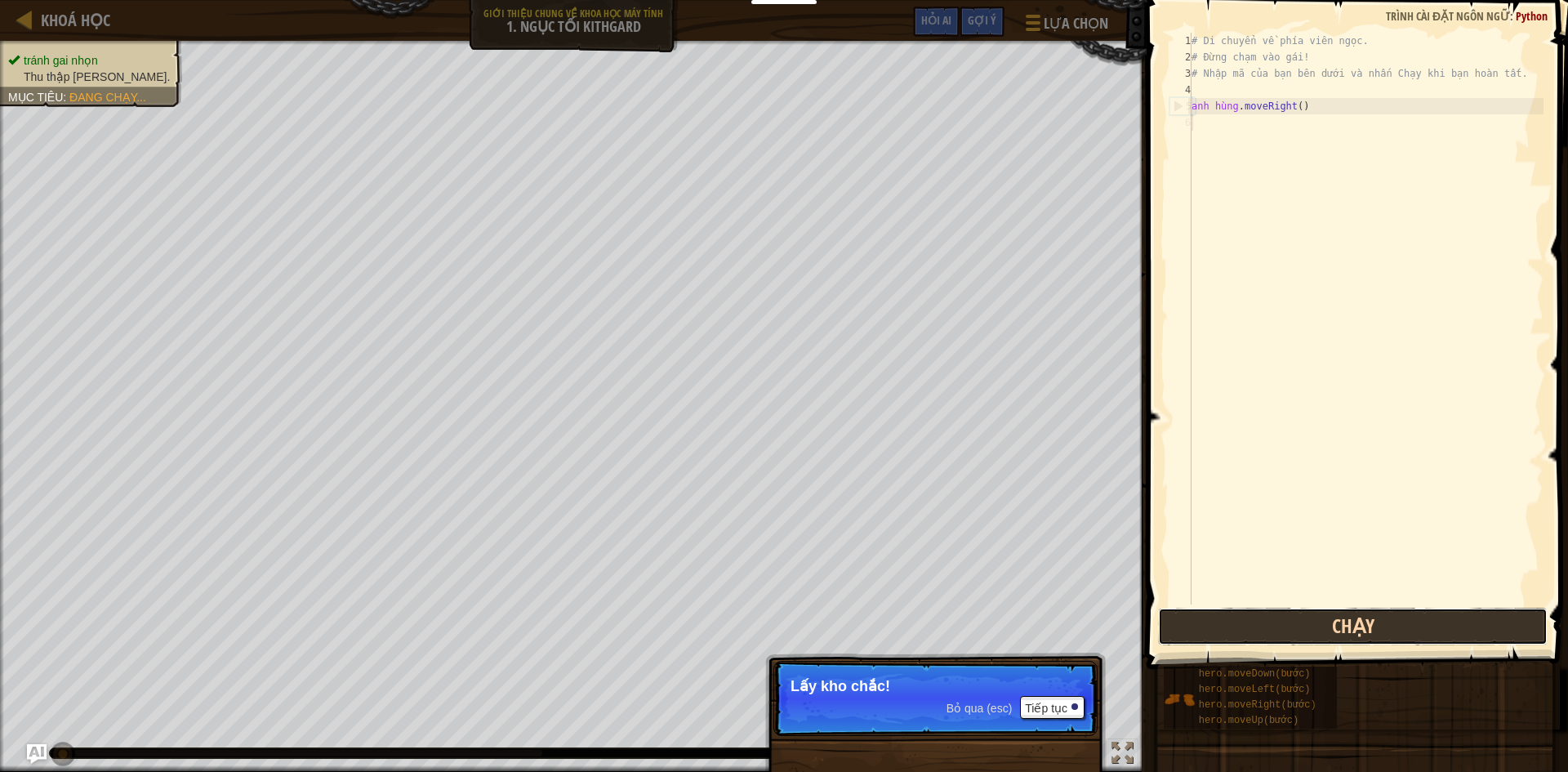
click at [1220, 624] on button "Chạy" at bounding box center [1352, 626] width 389 height 37
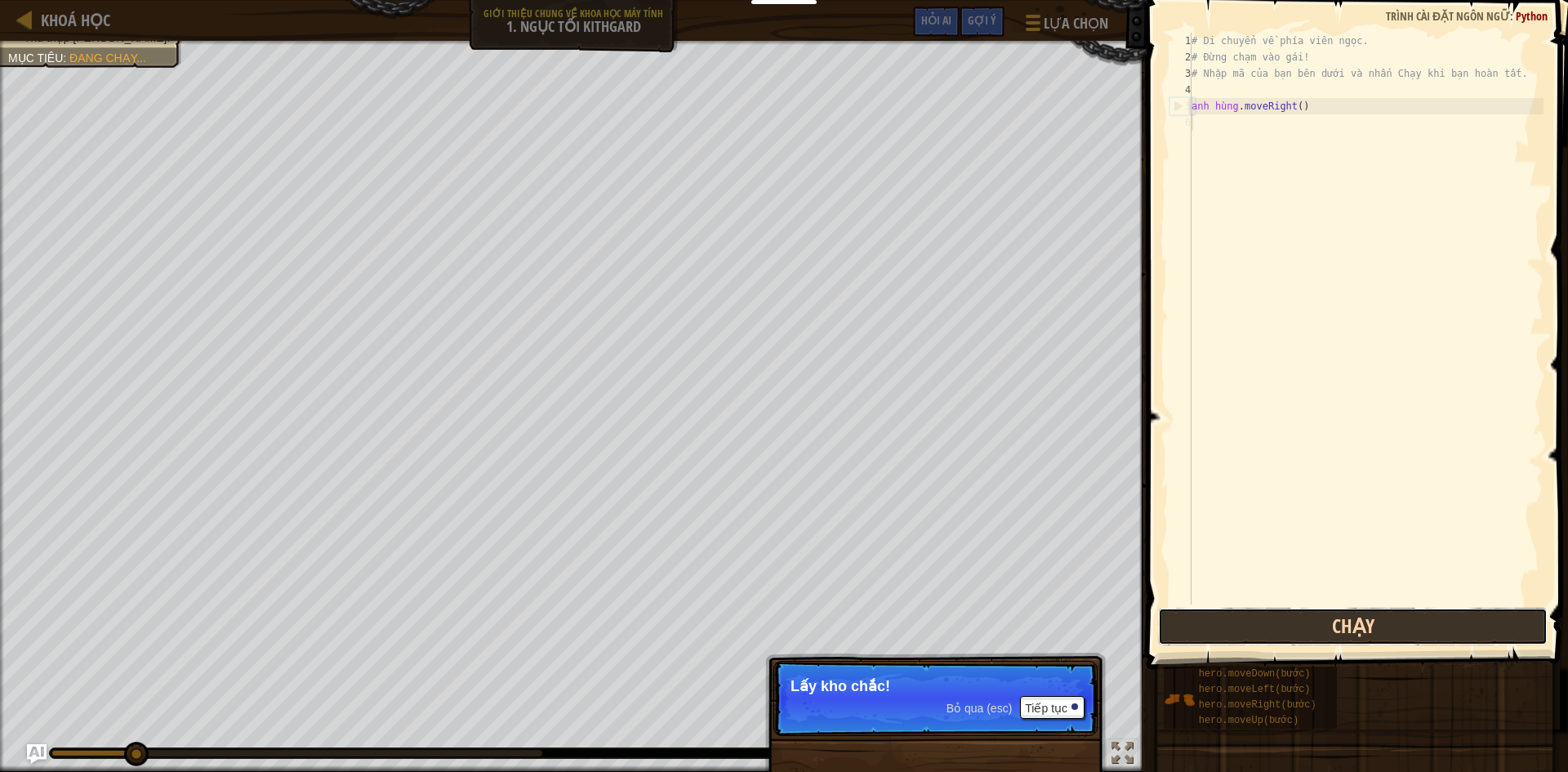
click at [1220, 624] on button "Chạy" at bounding box center [1352, 626] width 389 height 37
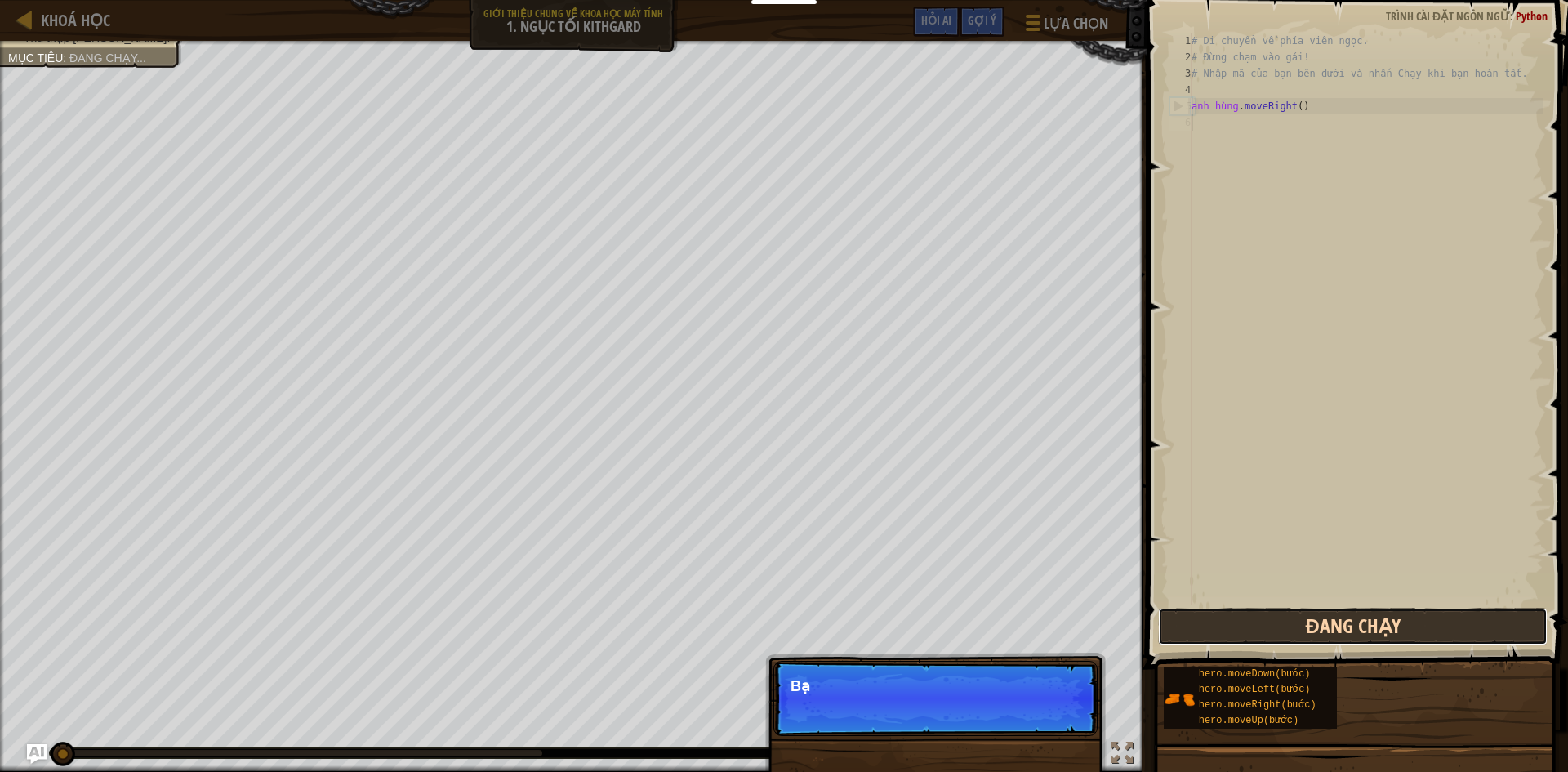
scroll to position [7, 0]
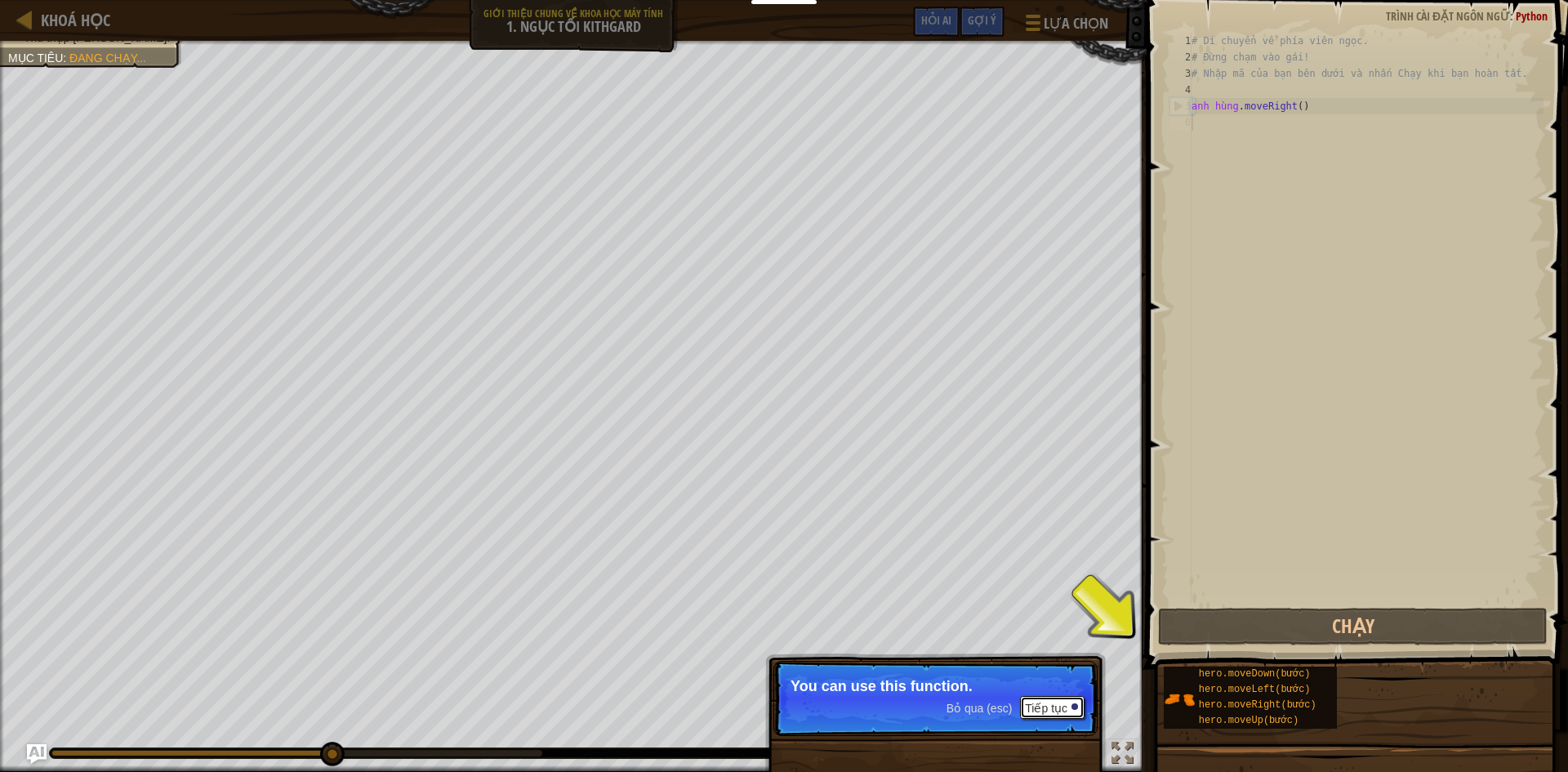
click at [1049, 706] on font "Tiếp tục" at bounding box center [1046, 708] width 42 height 13
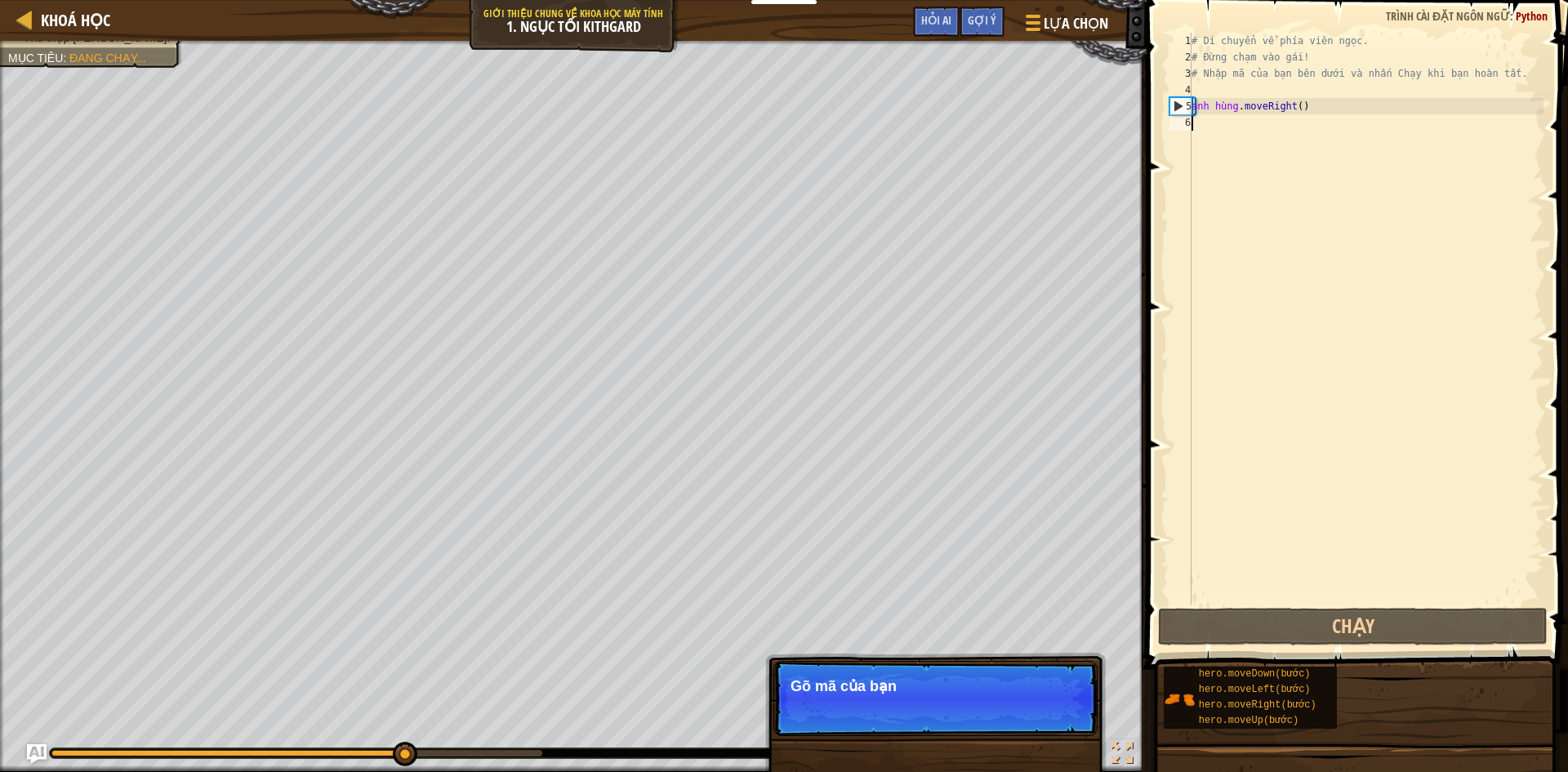
click at [1049, 706] on p "Bỏ qua (esc) Tiếp tục Gõ mã của bạn" at bounding box center [936, 698] width 324 height 75
click at [1049, 706] on p "Bỏ qua (esc) Tiếp tục Gõ mã của bạn ở bên ph" at bounding box center [936, 698] width 324 height 75
click at [1049, 706] on button "Tiếp tục" at bounding box center [1052, 708] width 64 height 21
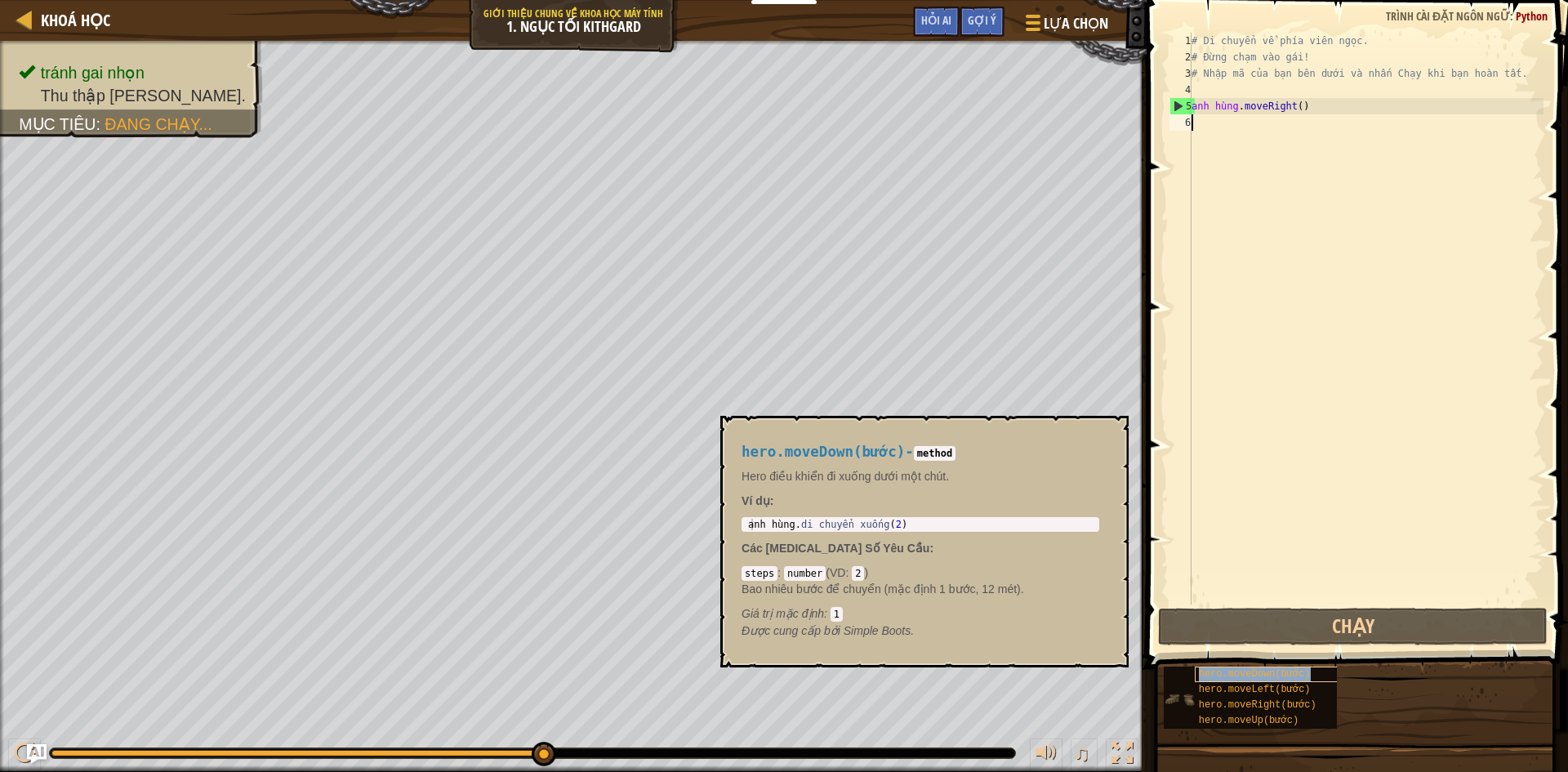
click at [1259, 674] on font "hero.moveDown(bước)" at bounding box center [1254, 673] width 112 height 11
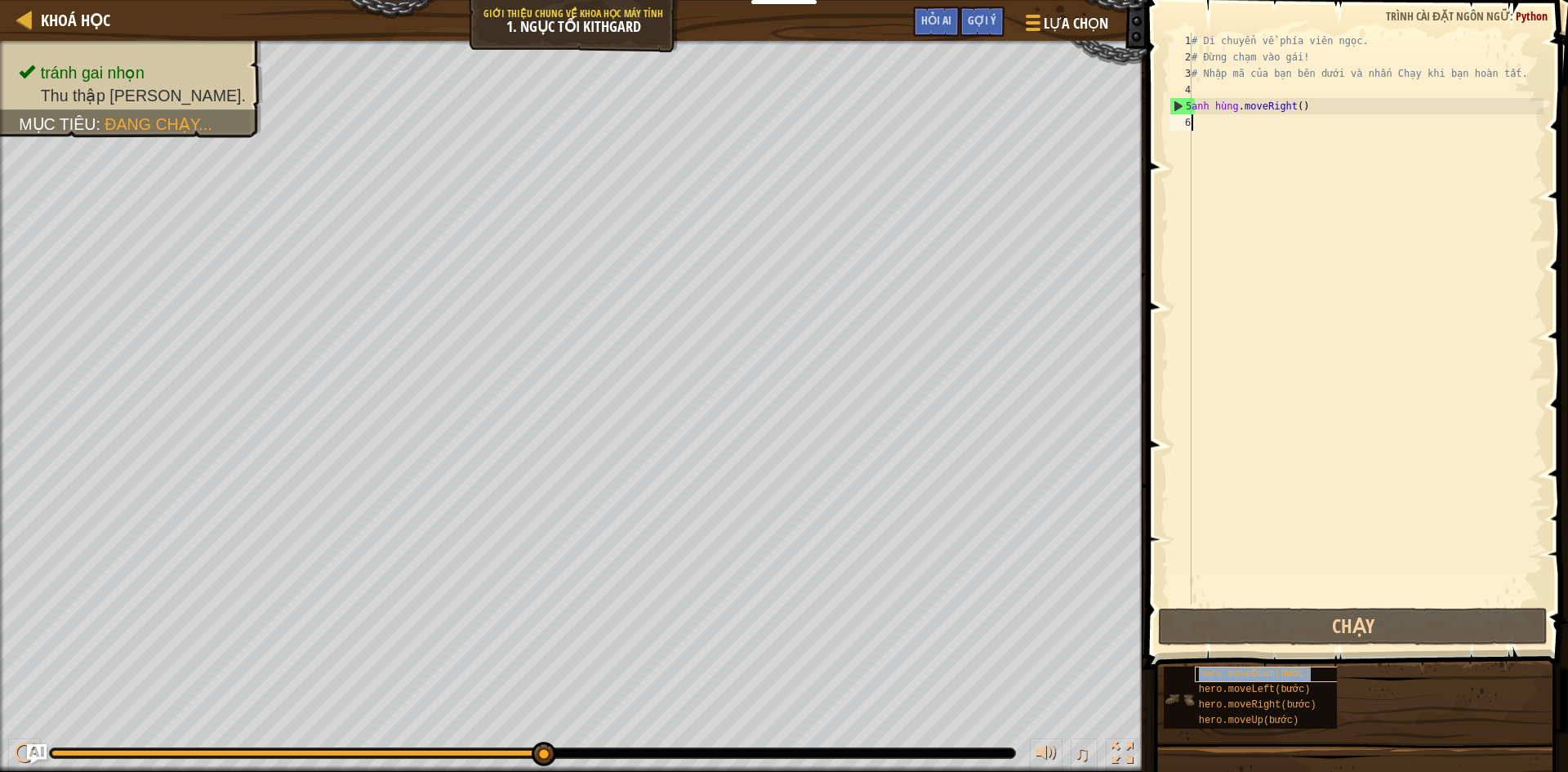
click at [1259, 674] on font "hero.moveDown(bước)" at bounding box center [1254, 673] width 112 height 11
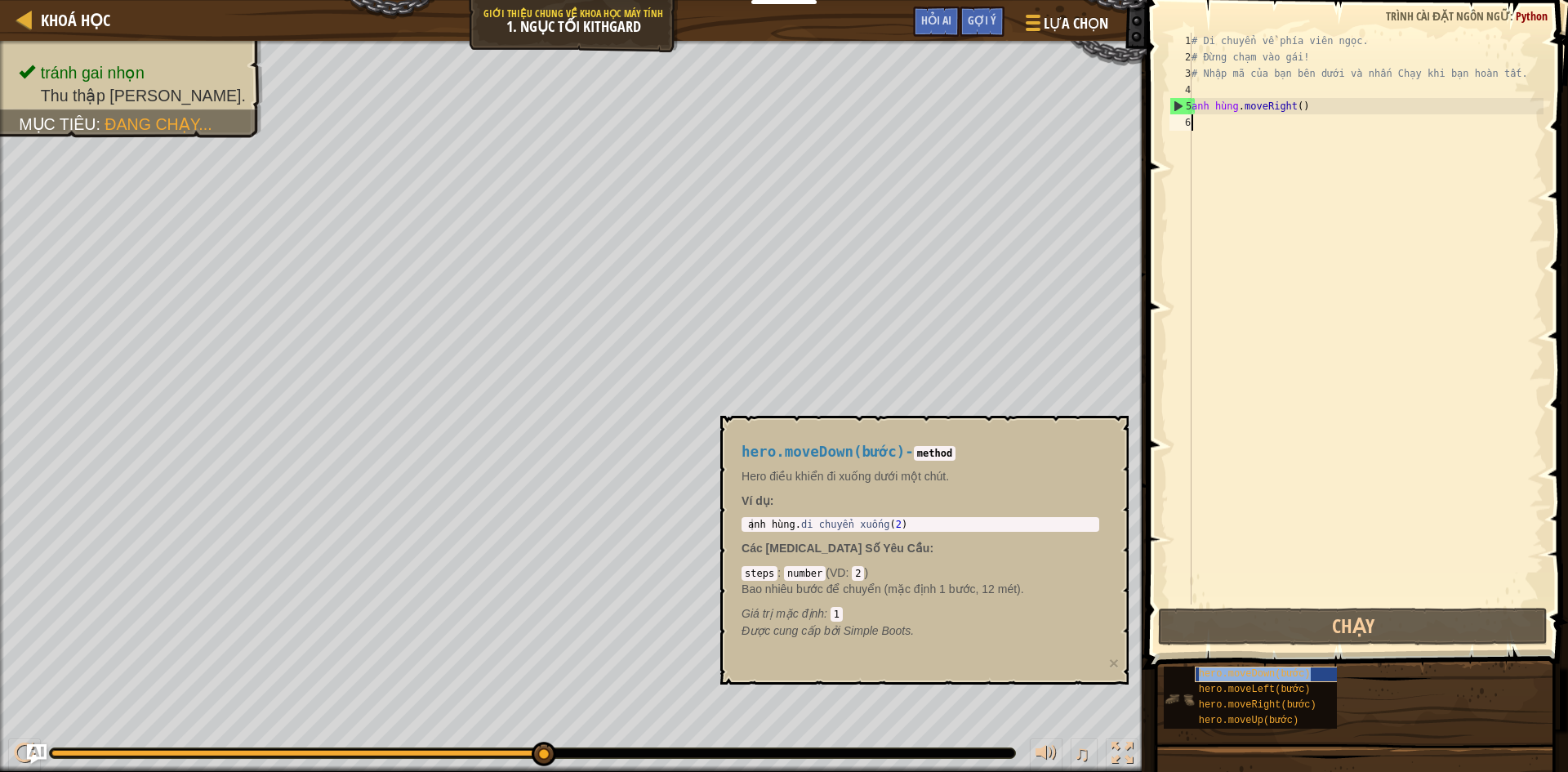
click at [1259, 674] on font "hero.moveDown(bước)" at bounding box center [1254, 673] width 112 height 11
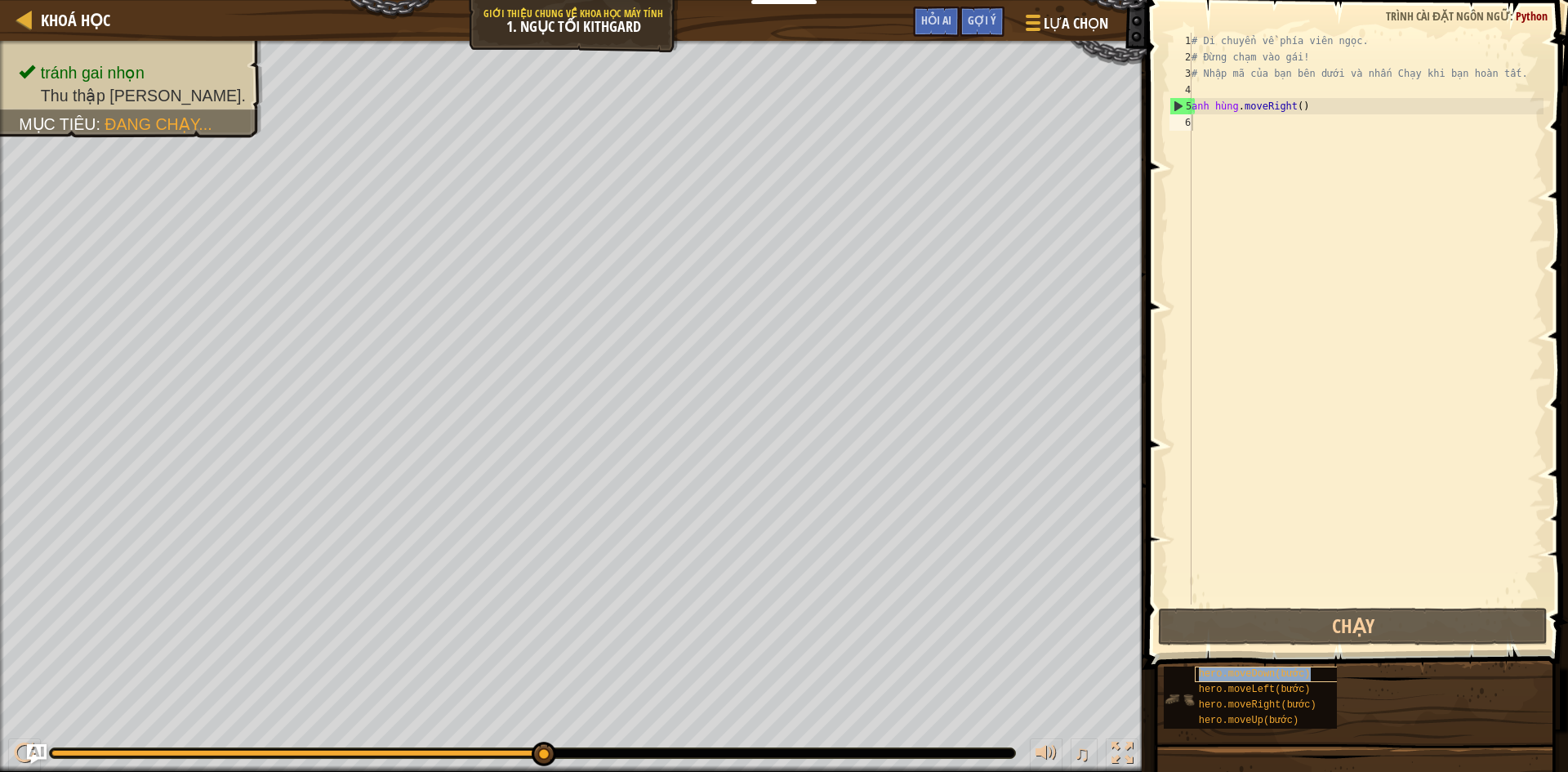
drag, startPoint x: 1238, startPoint y: 677, endPoint x: 1300, endPoint y: 677, distance: 62.0
copy font "hero.moveDown(bước)"
click at [1203, 123] on div "# Di chuyển về phía viên ngọc. # Đừng chạm vào gái! # Nhập mã của bạn bên dưới …" at bounding box center [1366, 335] width 356 height 605
paste textarea "hero.moveDown(bước)"
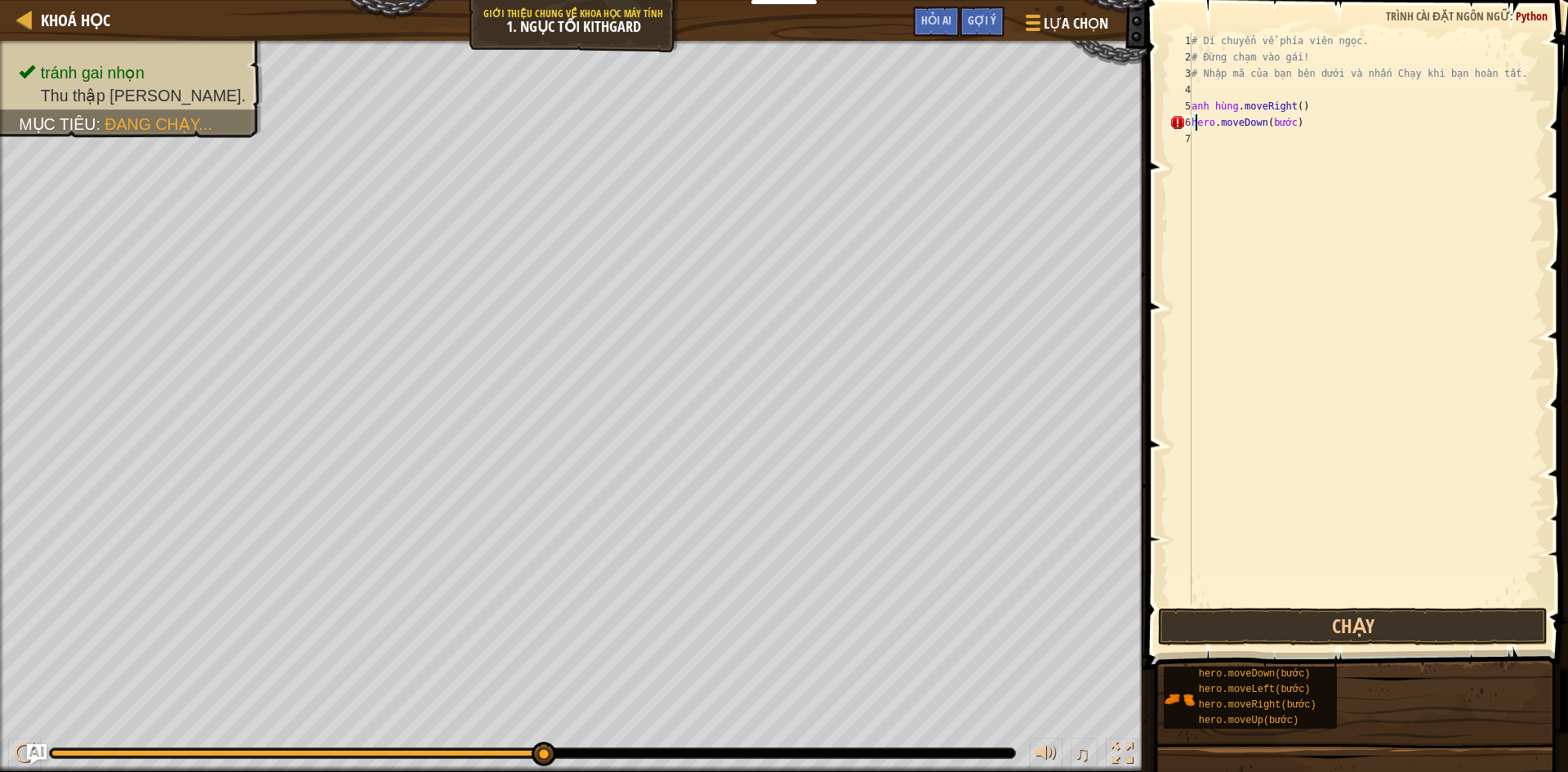
click at [1212, 128] on div "# Di chuyển về phía viên ngọc. # Đừng chạm vào gái! # Nhập mã của bạn bên dưới …" at bounding box center [1366, 335] width 356 height 605
click at [1186, 16] on span at bounding box center [1358, 311] width 434 height 717
click at [1292, 119] on div "# Di chuyển về phía viên ngọc. # Đừng chạm vào gai! # Gõ mã của bạn bên dưới và…" at bounding box center [1369, 335] width 350 height 605
type textarea "hero.moveDown()"
click at [1255, 144] on div "# Di chuyển về phía viên ngọc. # Đừng chạm vào gai! # Gõ mã của bạn bên dưới và…" at bounding box center [1369, 335] width 350 height 605
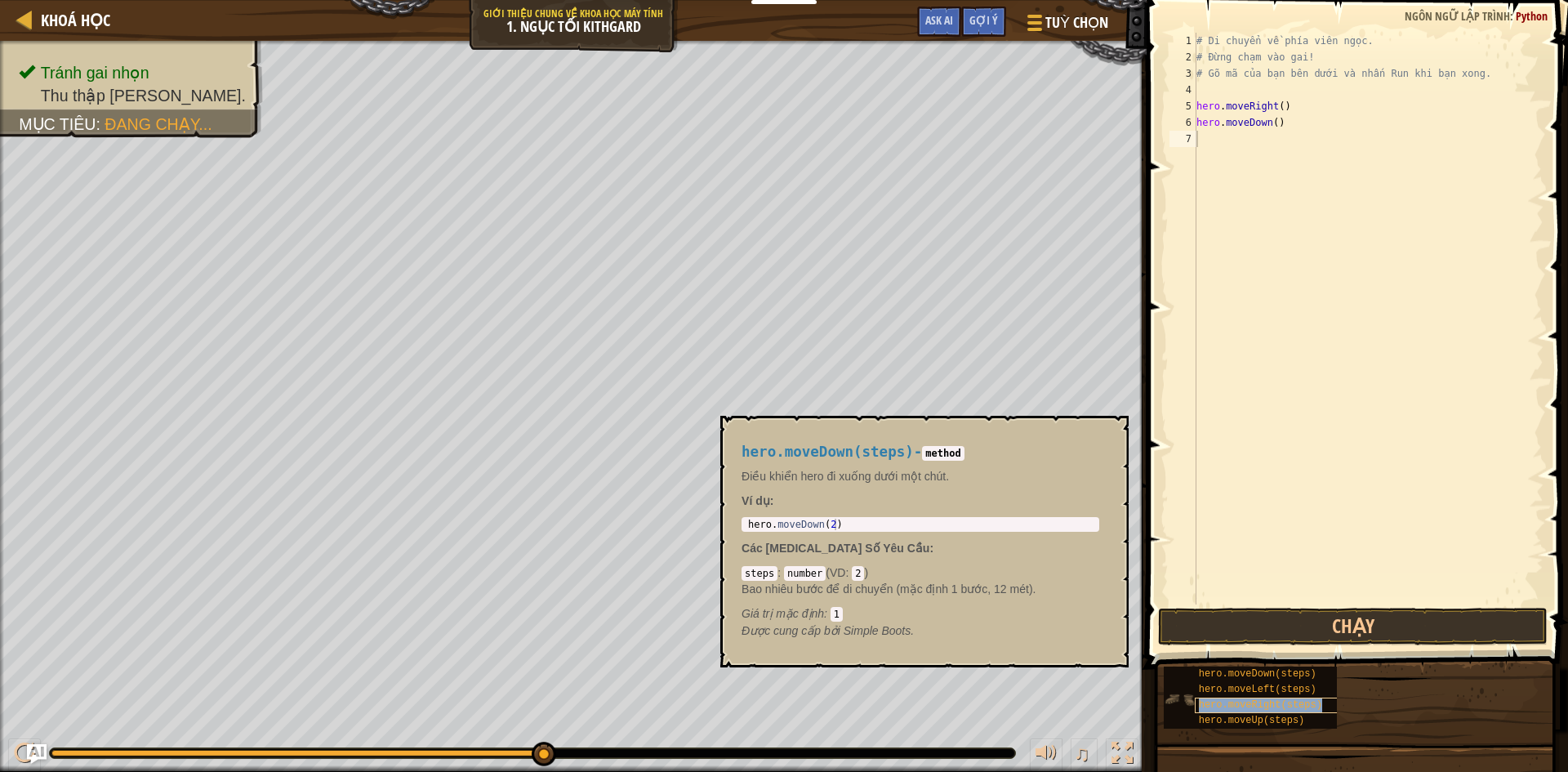
drag, startPoint x: 1219, startPoint y: 672, endPoint x: 1220, endPoint y: 702, distance: 30.0
click at [1220, 702] on span "hero.moveRight(steps)" at bounding box center [1260, 704] width 123 height 11
copy span "hero.moveRight(steps)"
click at [1228, 147] on div "# Di chuyển về phía viên ngọc. # Đừng chạm vào gai! # Gõ mã của bạn bên dưới và…" at bounding box center [1369, 335] width 350 height 605
paste textarea "hero.moveRight(steps)"
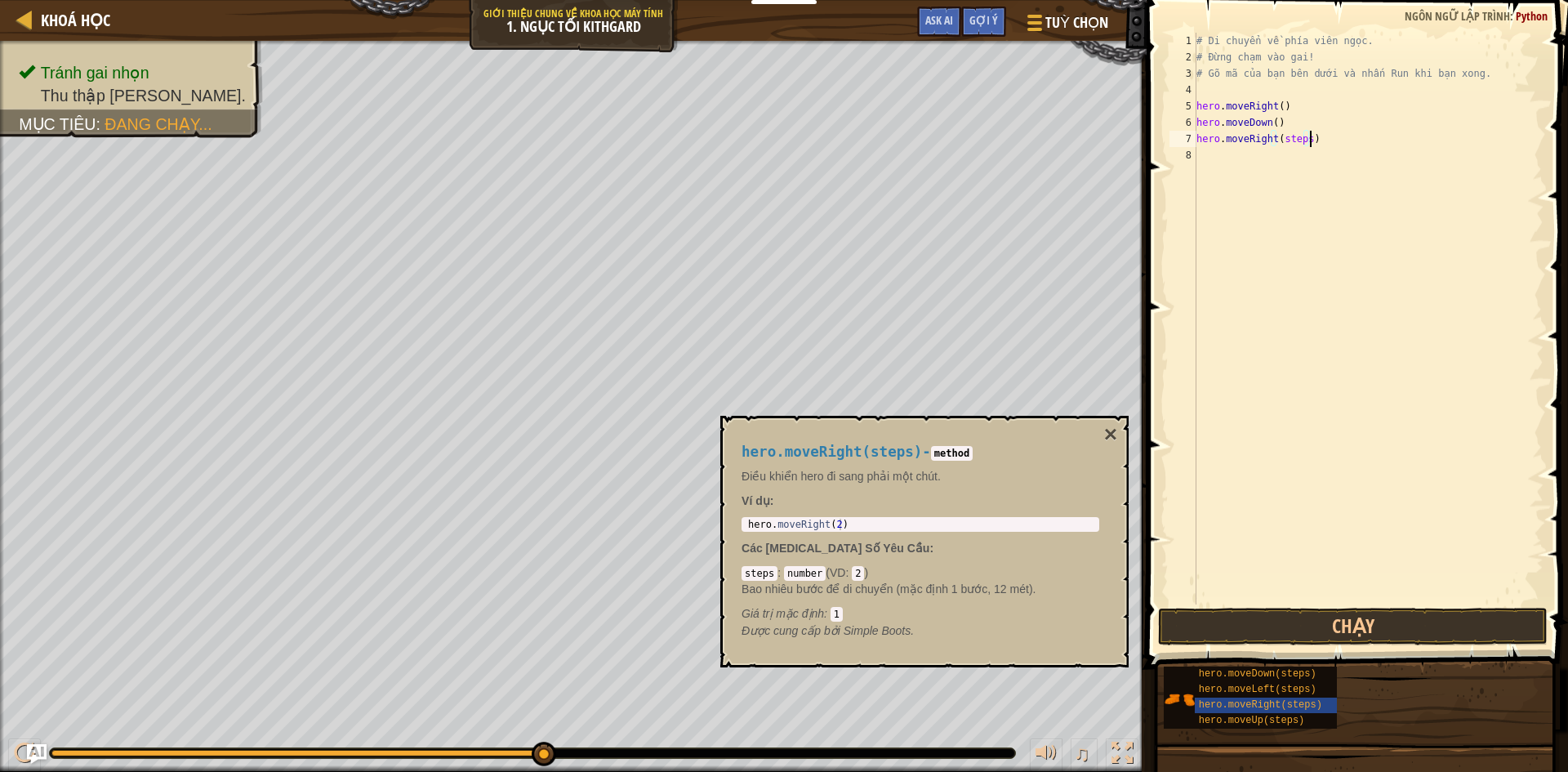
click at [1305, 144] on div "# Di chuyển về phía viên ngọc. # Đừng chạm vào gai! # Gõ mã của bạn bên dưới và…" at bounding box center [1369, 335] width 350 height 605
type textarea "hero.moveRight()"
click at [1402, 634] on button "Chạy" at bounding box center [1352, 626] width 389 height 37
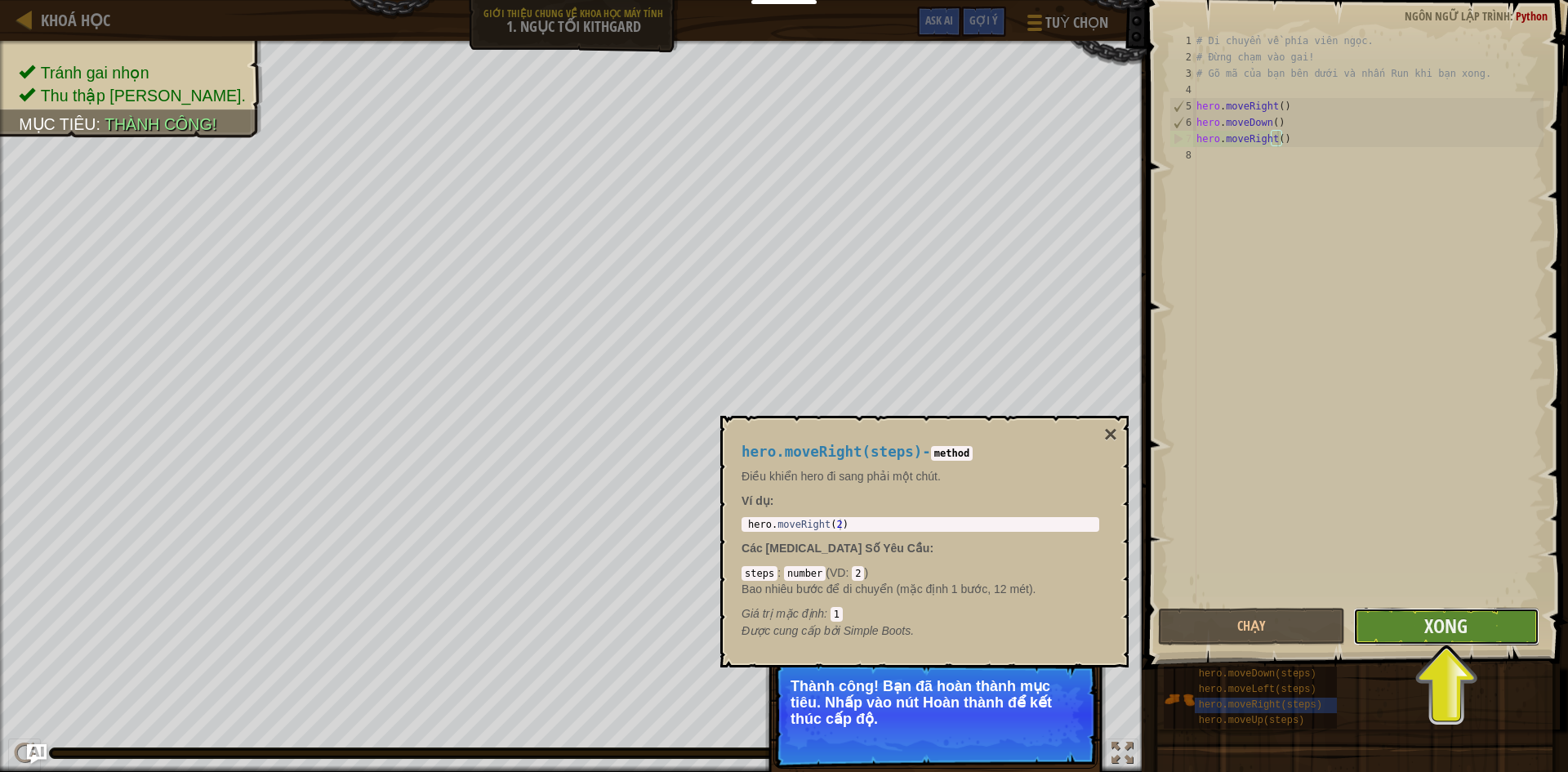
click at [1422, 642] on button "Xong" at bounding box center [1447, 626] width 187 height 37
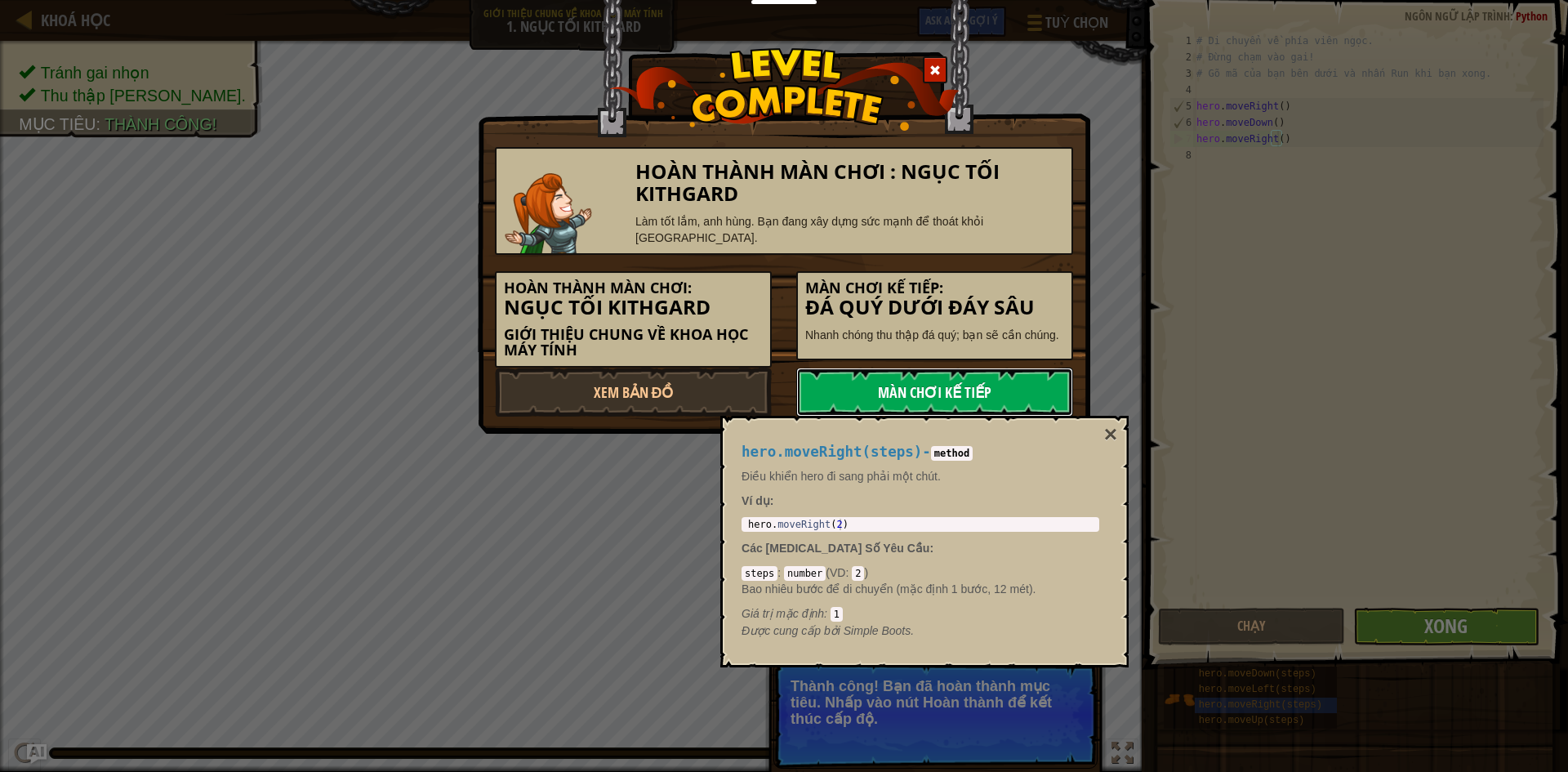
click at [966, 385] on link "Màn chơi kế tiếp" at bounding box center [934, 392] width 277 height 49
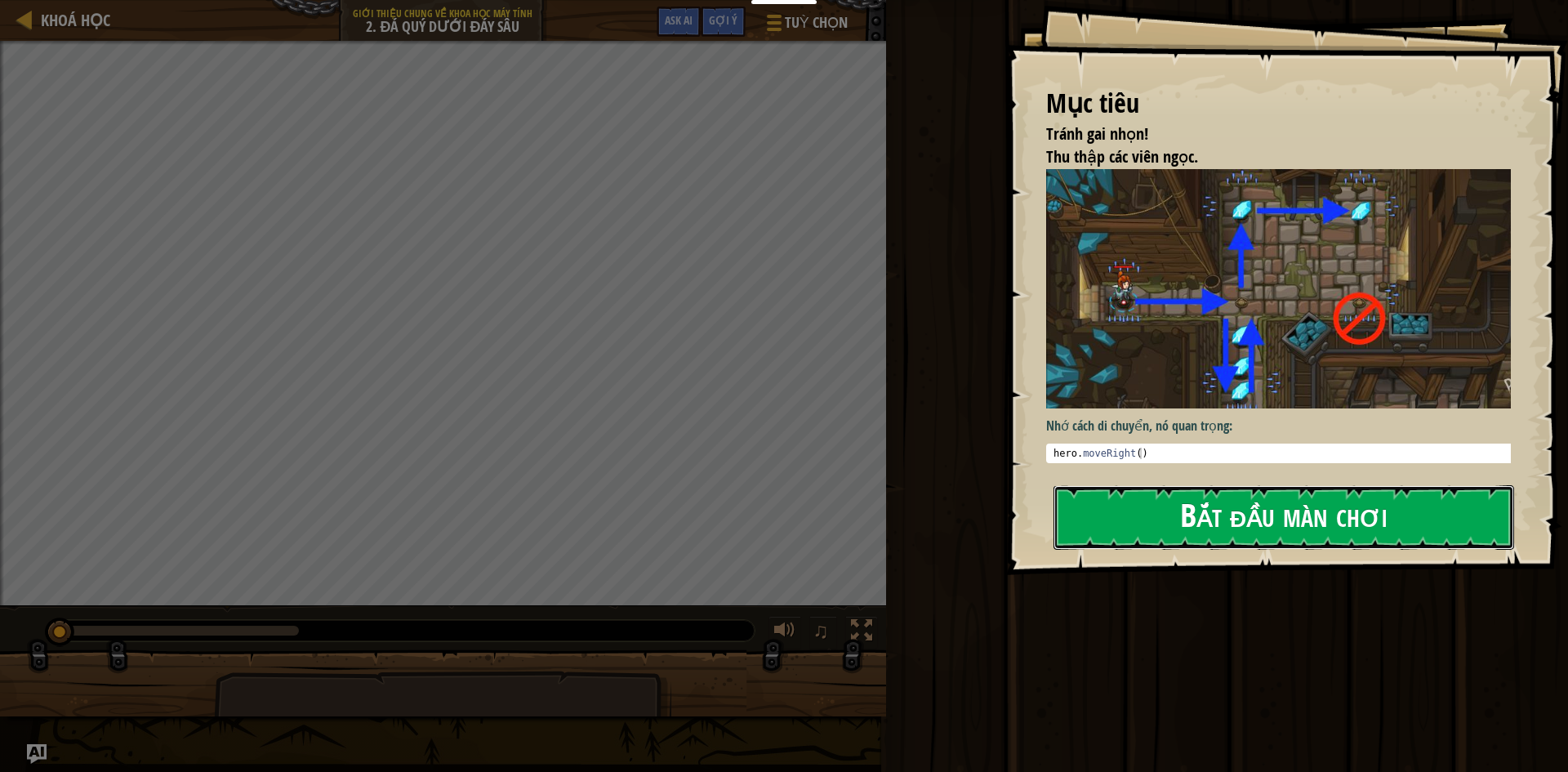
click at [1181, 514] on button "Bắt đầu màn chơi" at bounding box center [1284, 517] width 461 height 64
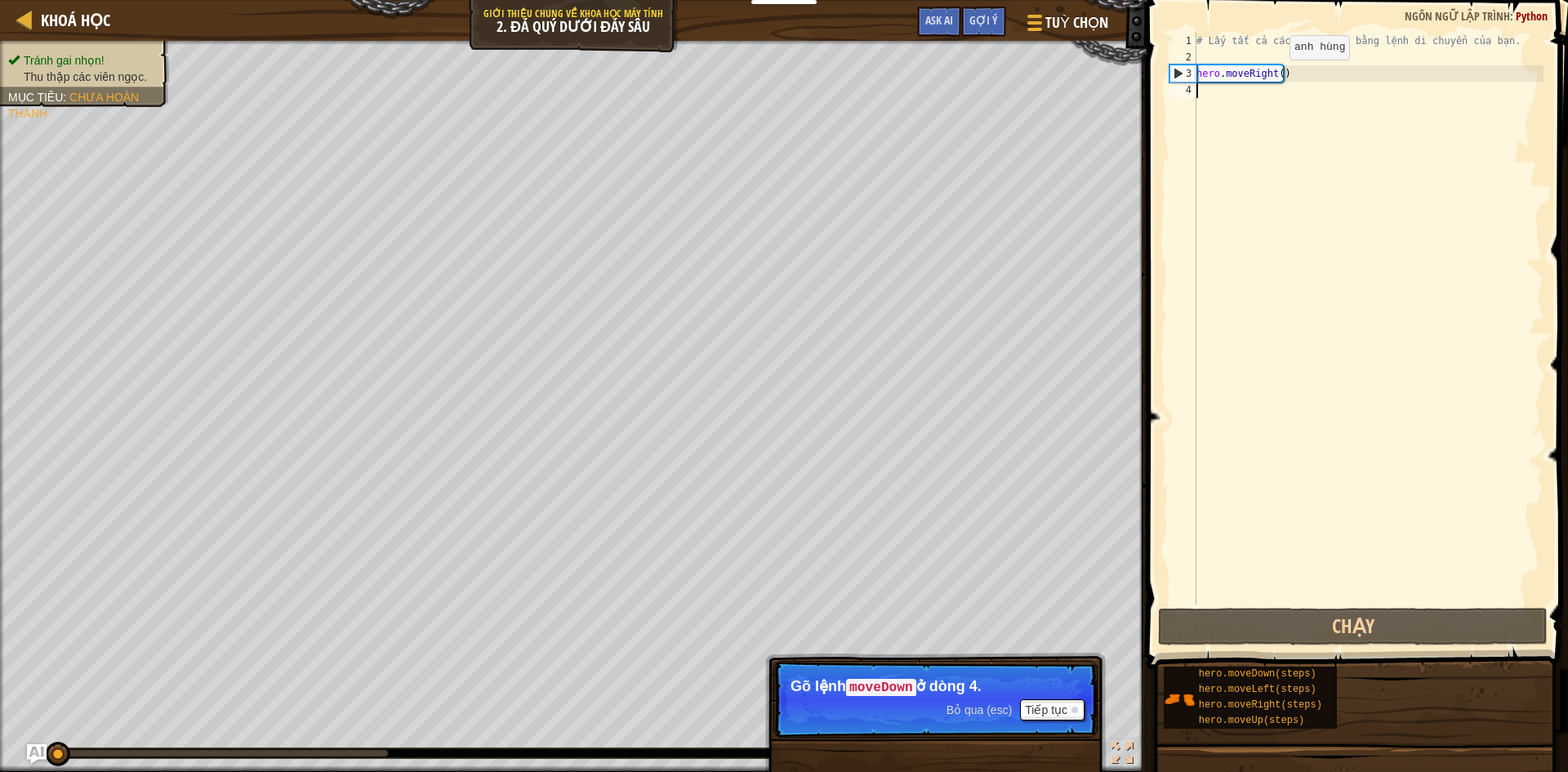
click at [1276, 76] on div "# Lấy tất cả các viên ngọc bằng lệnh di chuyển của bạn. hero . moveRight ( )" at bounding box center [1369, 335] width 350 height 605
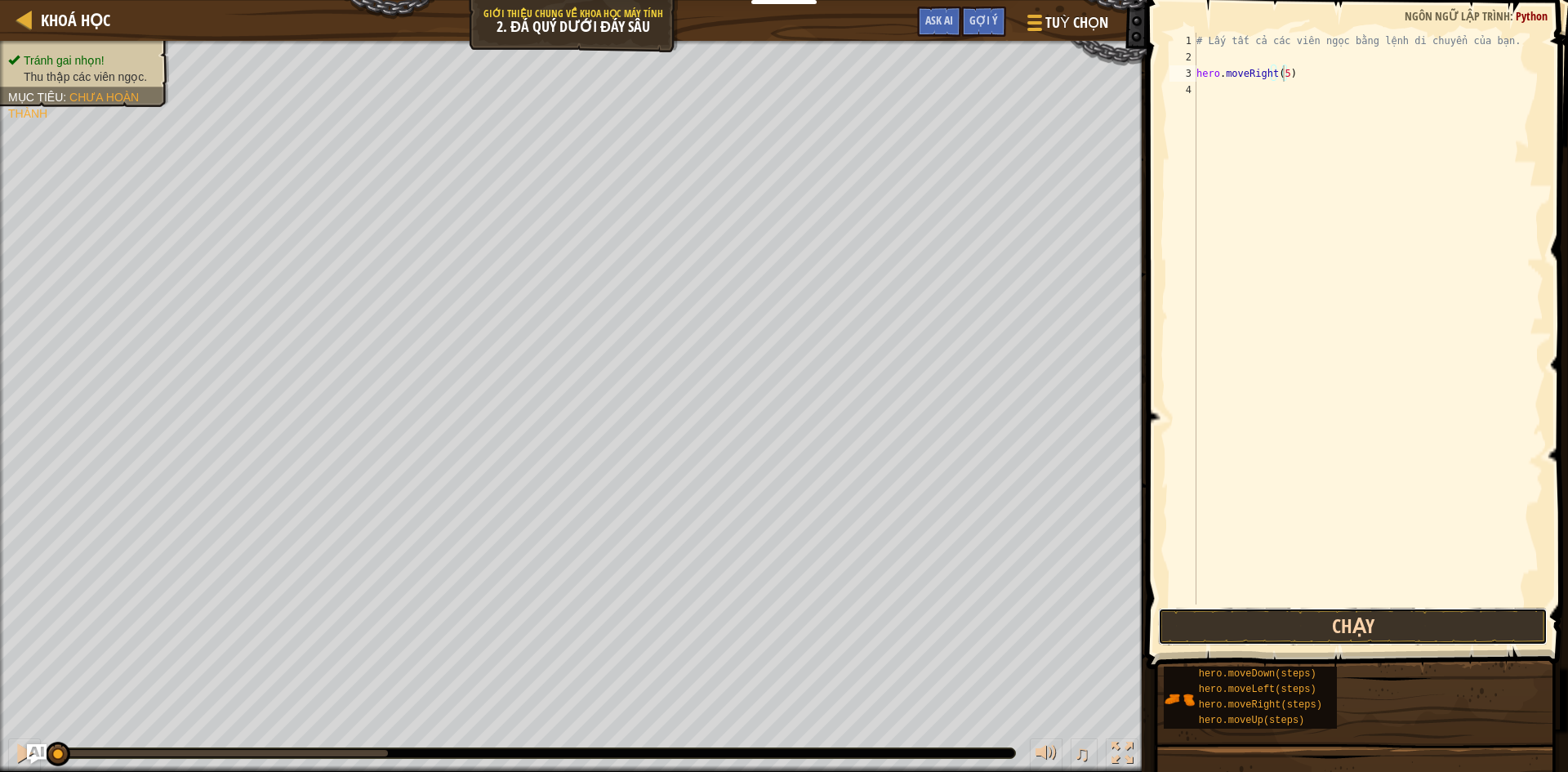
click at [1381, 631] on button "Chạy" at bounding box center [1352, 626] width 389 height 37
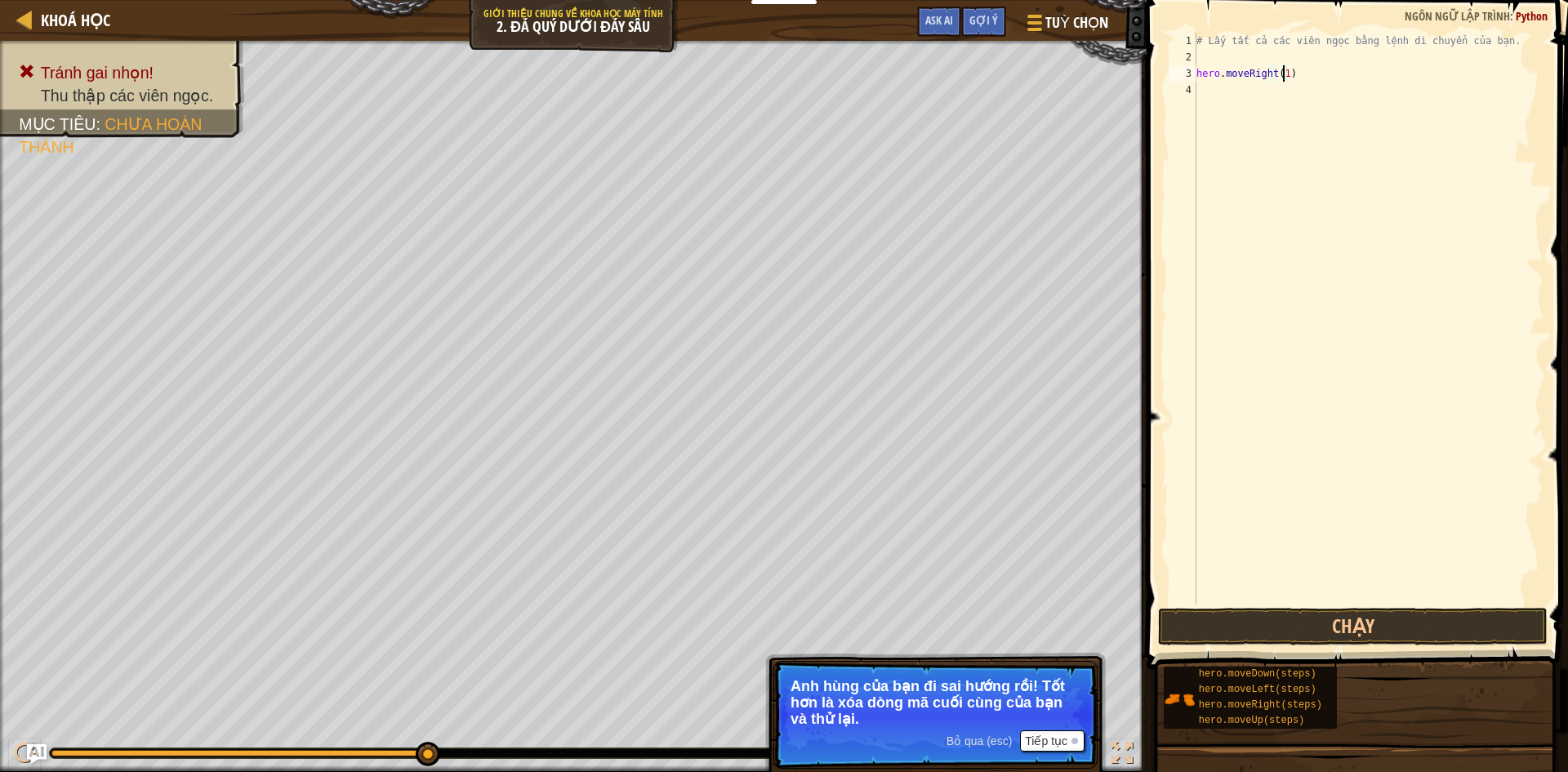
type textarea "hero.moveRight(1)"
click at [1068, 739] on button "Tiếp tục" at bounding box center [1052, 741] width 64 height 21
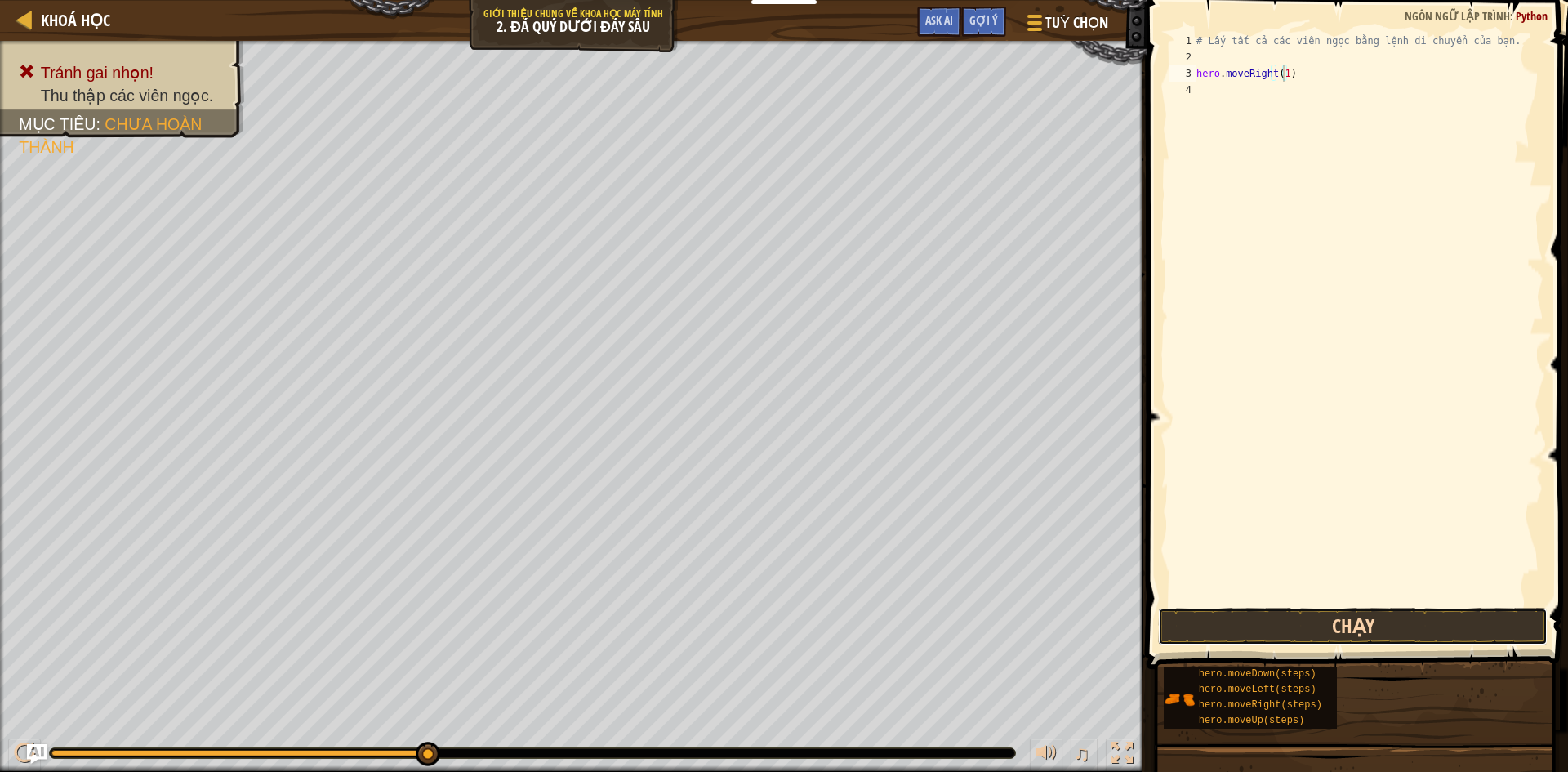
click at [1267, 628] on button "Chạy" at bounding box center [1352, 626] width 389 height 37
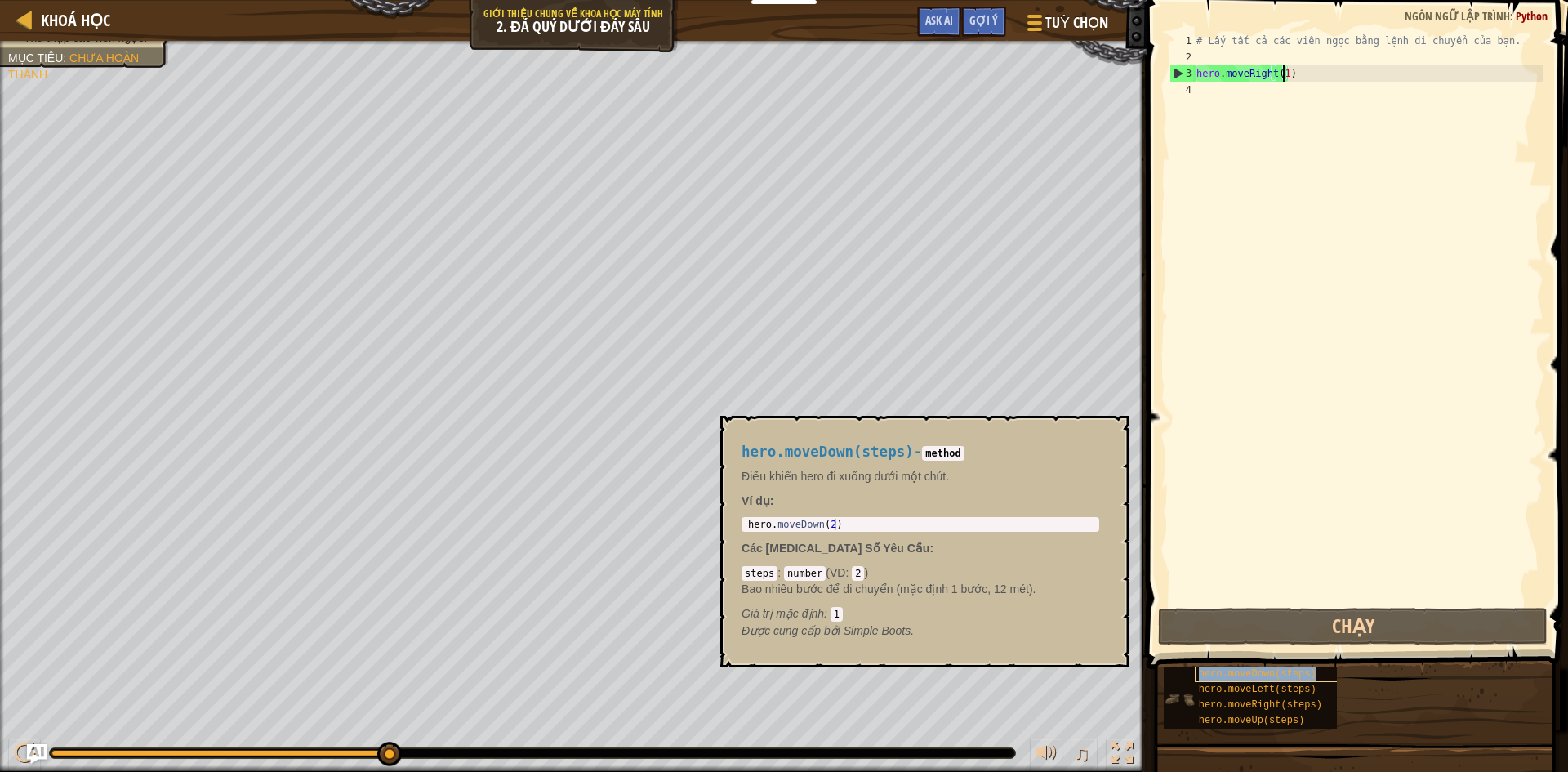
click at [1310, 673] on div "hero.moveDown(steps)" at bounding box center [1273, 674] width 157 height 16
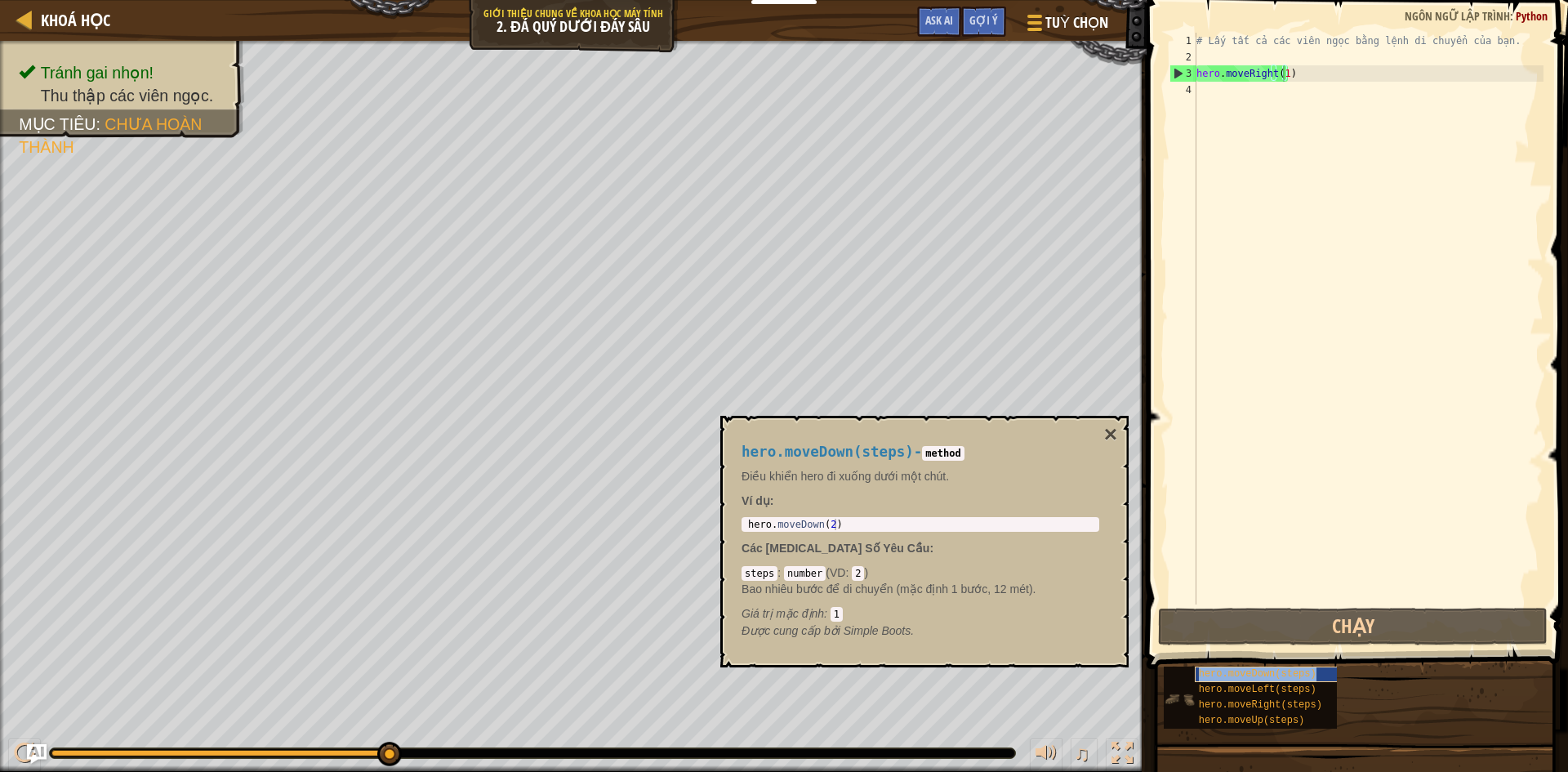
click at [1310, 673] on div "hero.moveDown(steps)" at bounding box center [1273, 674] width 157 height 16
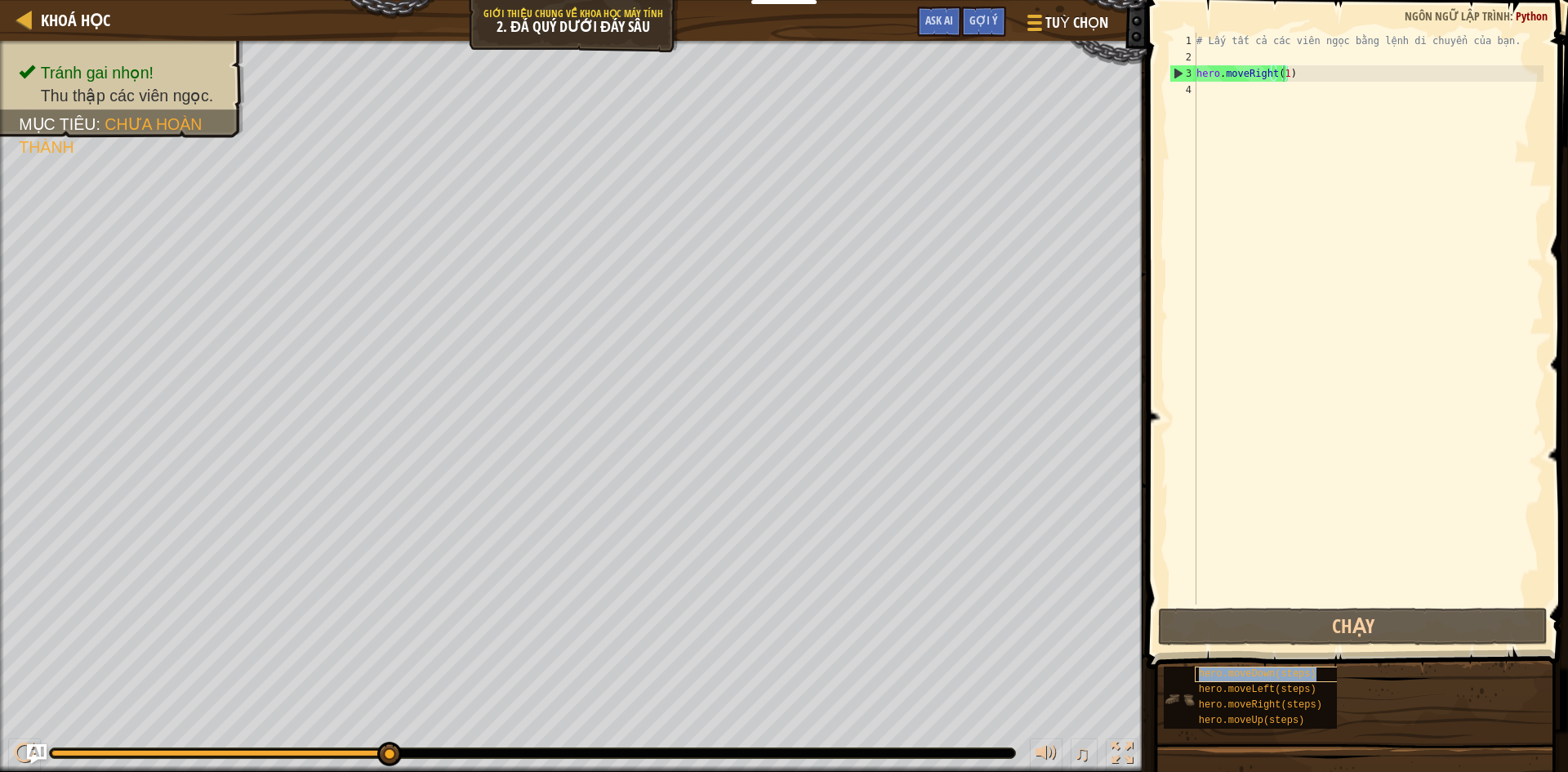
drag, startPoint x: 1310, startPoint y: 673, endPoint x: 1268, endPoint y: 674, distance: 42.0
click at [1268, 674] on div "hero.moveDown(steps)" at bounding box center [1273, 674] width 157 height 16
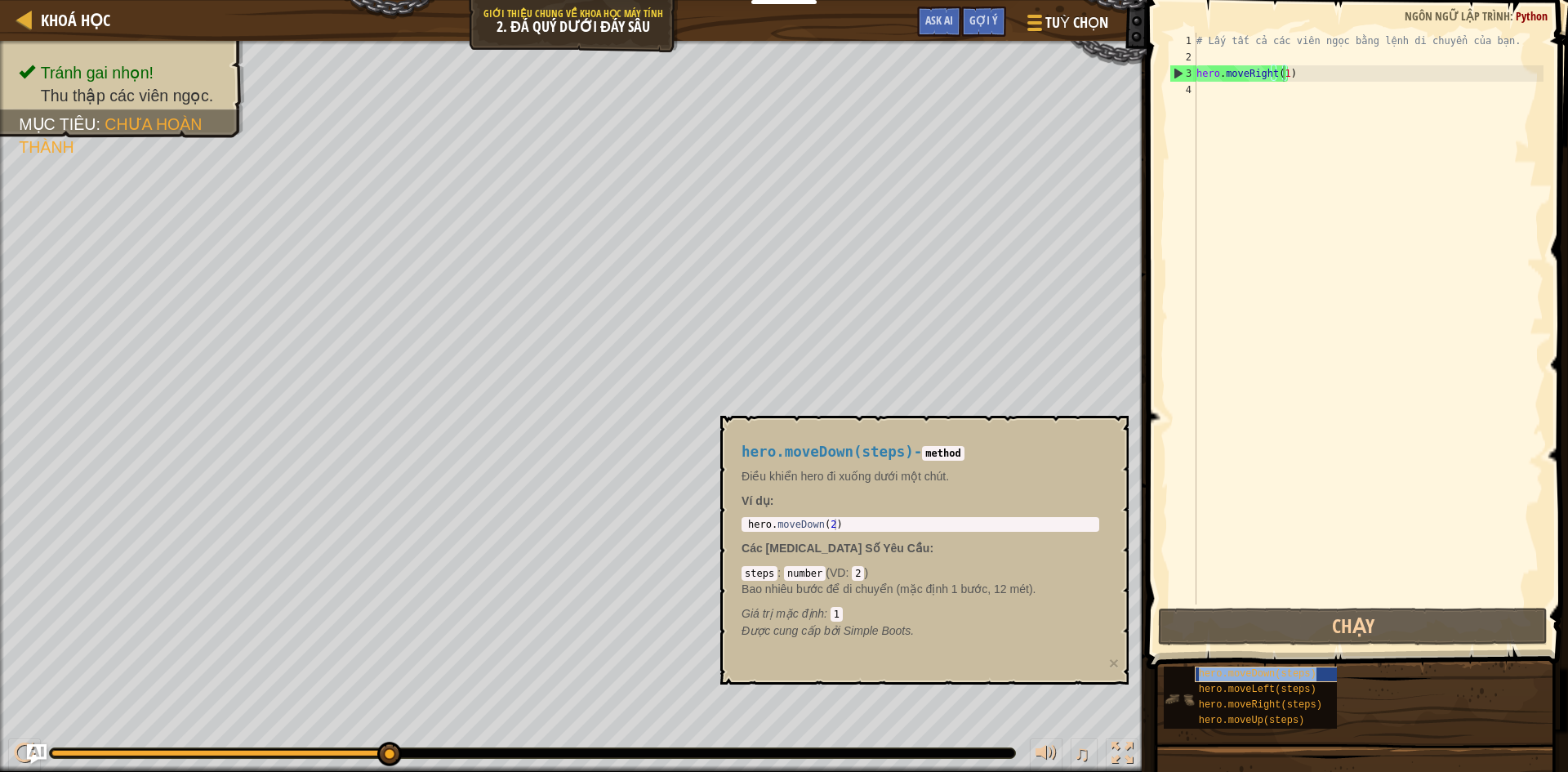
click at [1318, 671] on div "hero.moveDown(steps)" at bounding box center [1273, 674] width 157 height 16
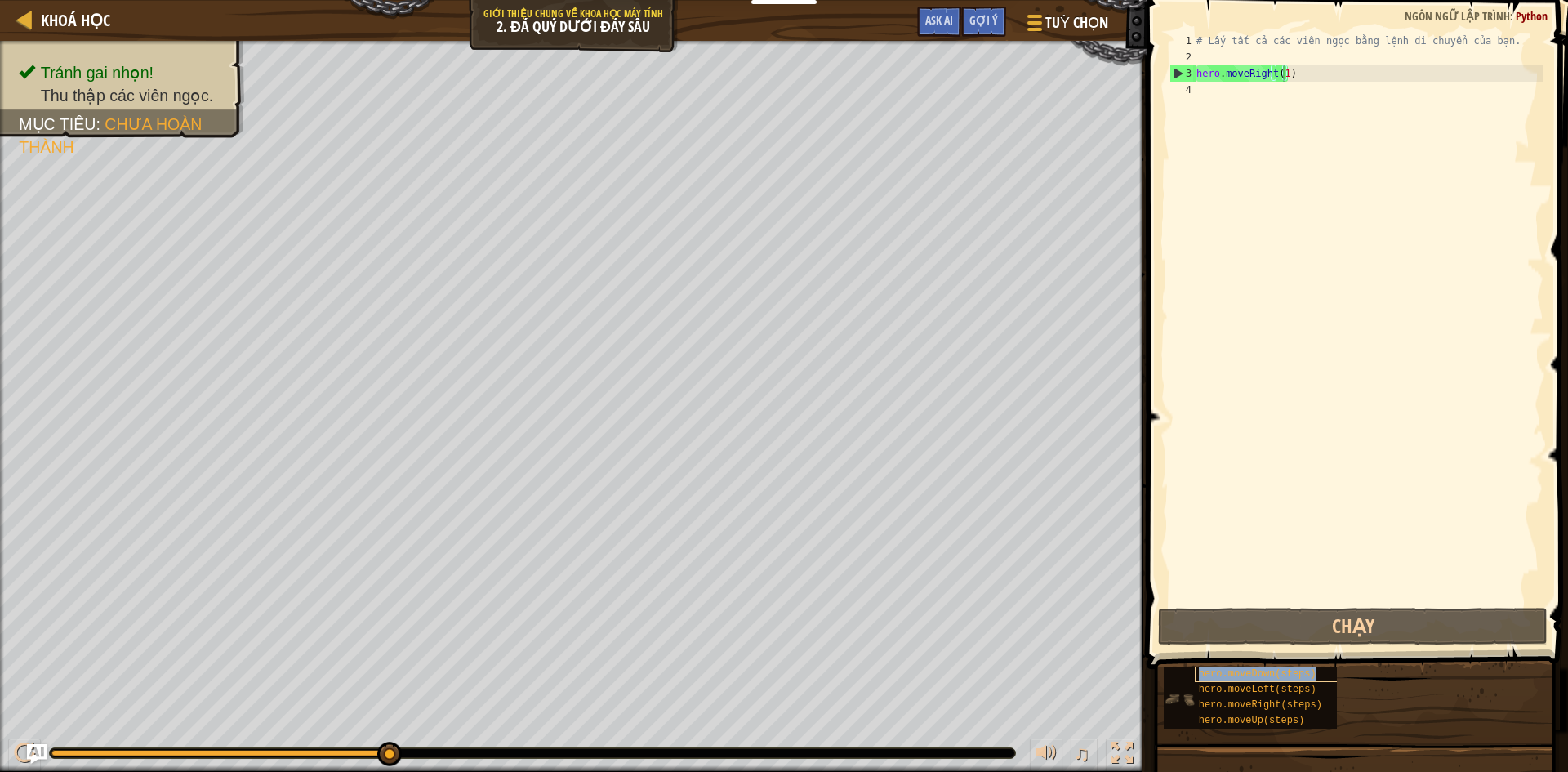
copy span "hero.moveDown(steps)"
click at [1318, 671] on div "hero.moveDown(steps)" at bounding box center [1273, 674] width 157 height 16
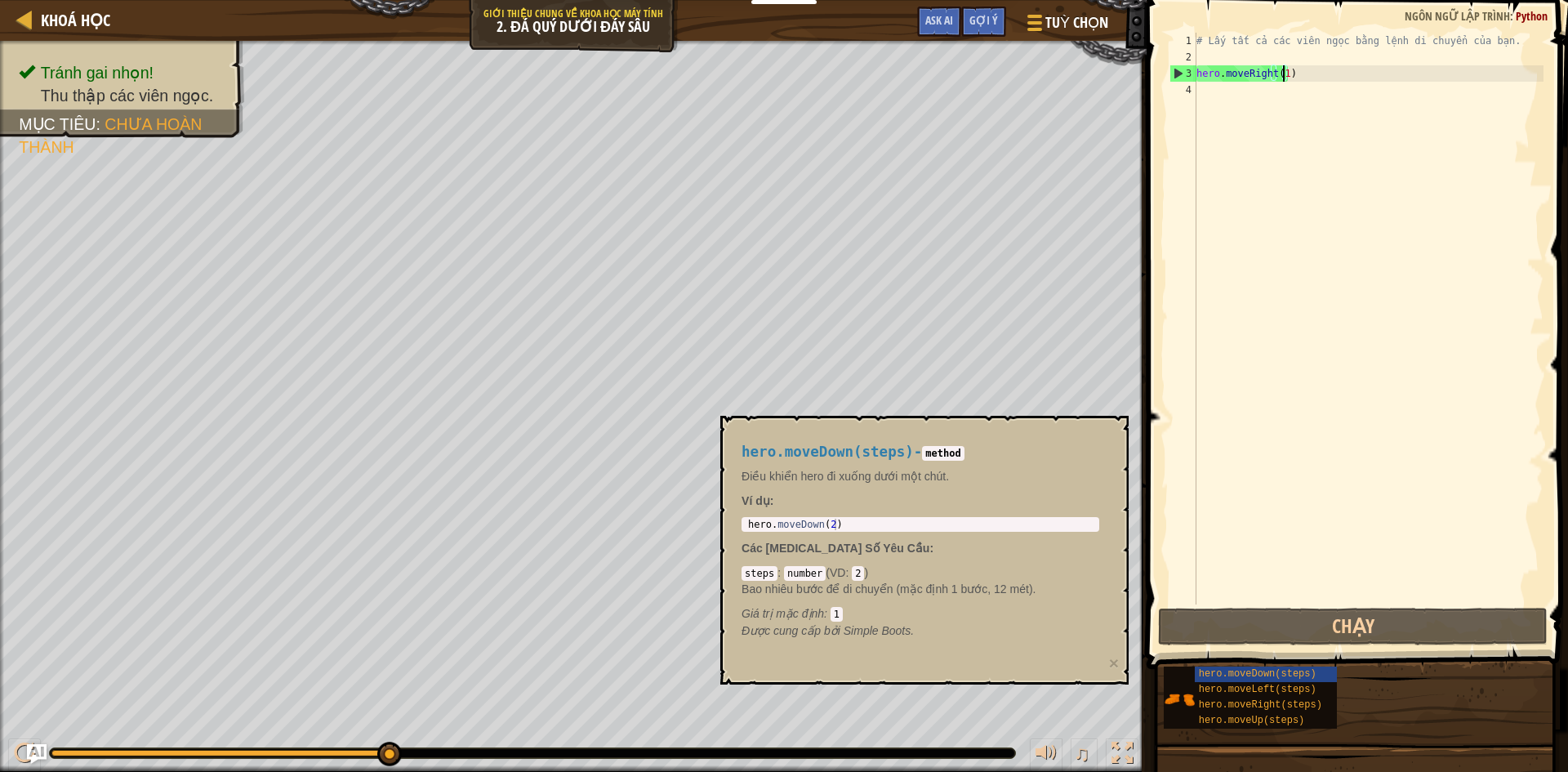
click at [1220, 93] on div "# Lấy tất cả các viên ngọc bằng lệnh di chuyển của bạn. hero . moveRight ( 1 )" at bounding box center [1369, 335] width 350 height 605
paste textarea "hero.moveDown(steps)"
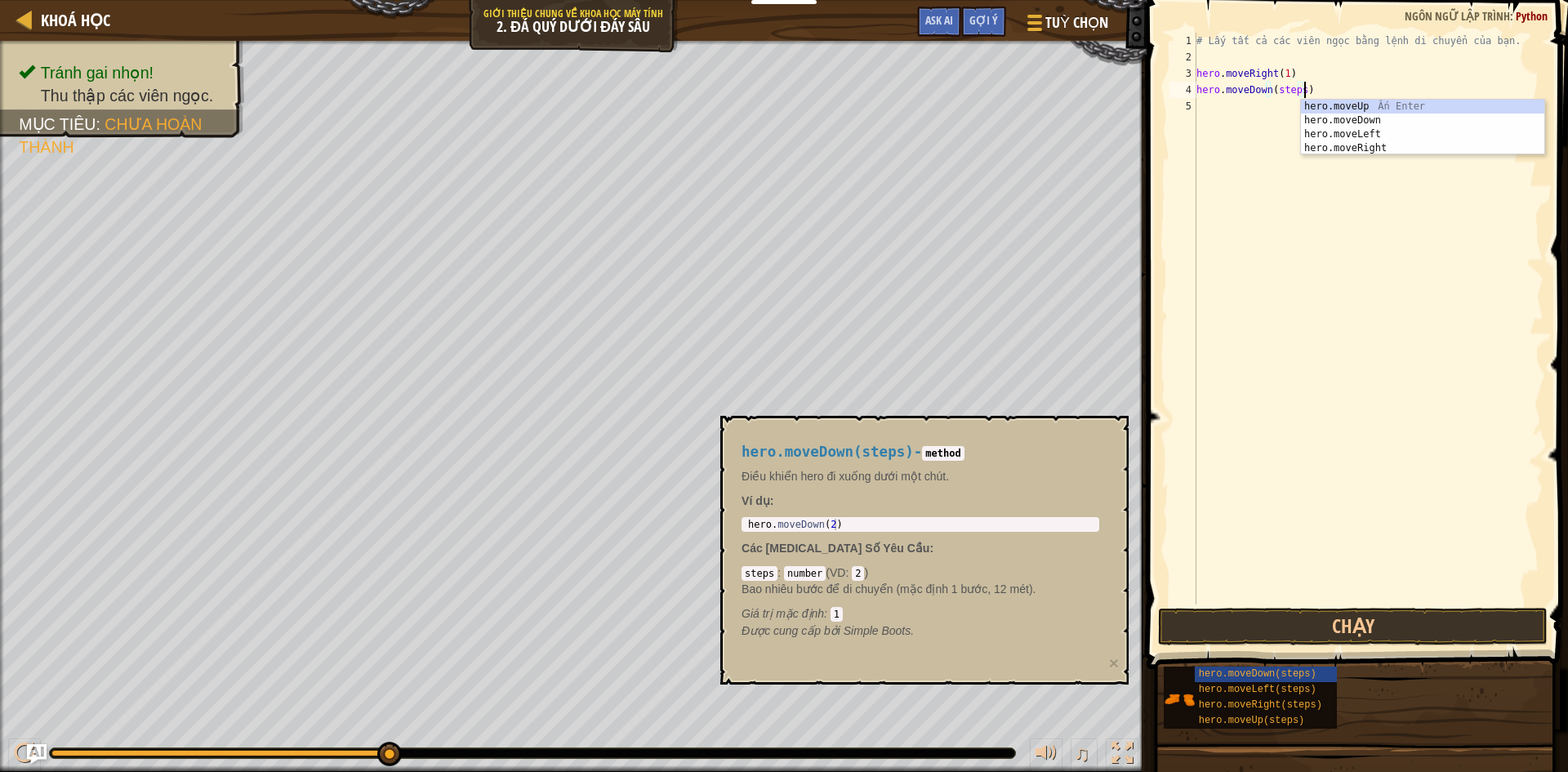
click at [1300, 90] on div "# Lấy tất cả các viên ngọc bằng lệnh di chuyển của bạn. hero . moveRight ( 1 ) …" at bounding box center [1369, 335] width 350 height 605
type textarea "hero.moveDown(1)"
click at [1214, 107] on div "# Lấy tất cả các viên ngọc bằng lệnh di chuyển của bạn. hero . moveRight ( 1 ) …" at bounding box center [1369, 335] width 350 height 605
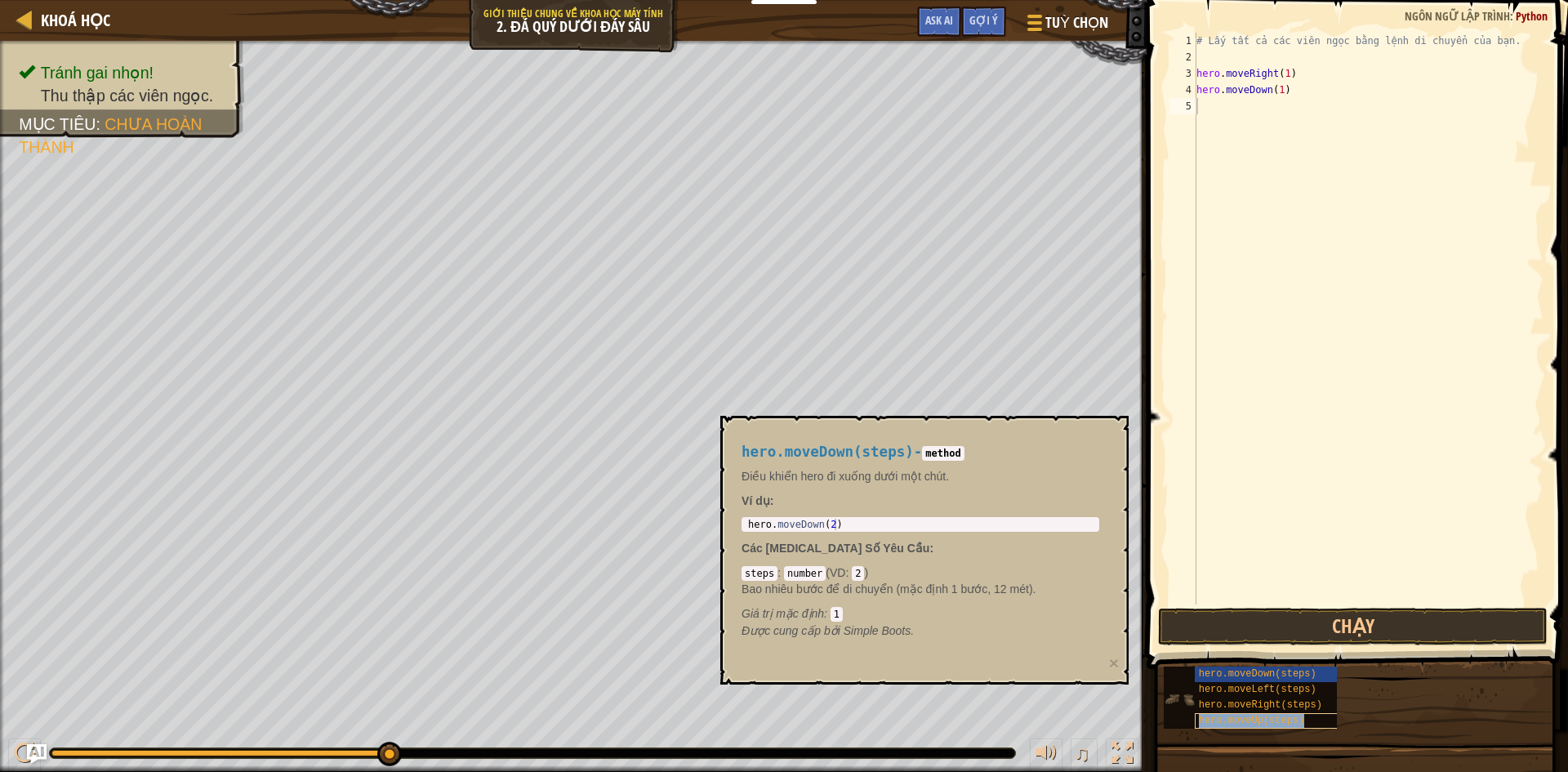
click at [1286, 716] on span "hero.moveUp(steps)" at bounding box center [1251, 720] width 106 height 11
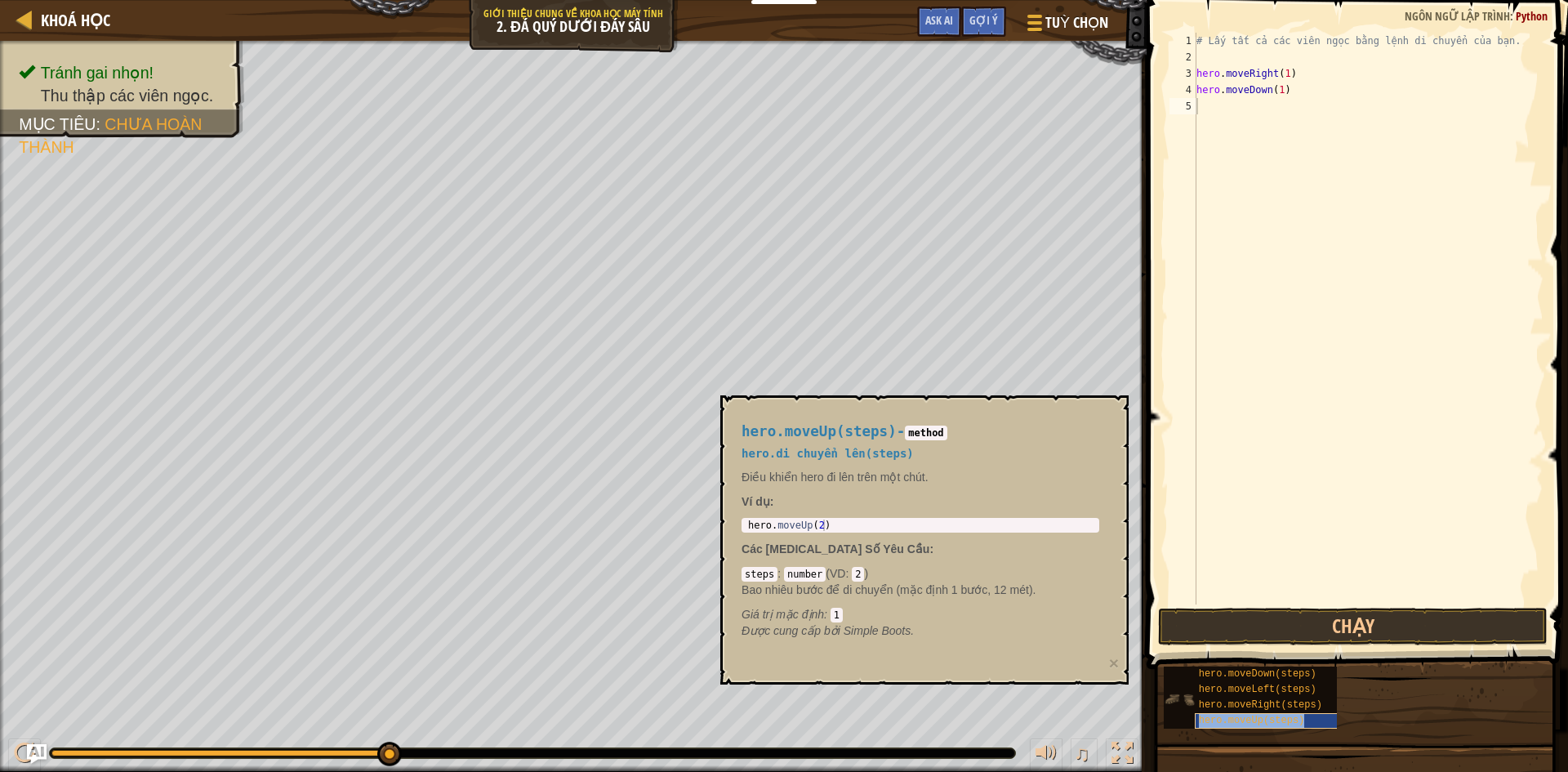
click at [1288, 716] on span "hero.moveUp(steps)" at bounding box center [1251, 720] width 106 height 11
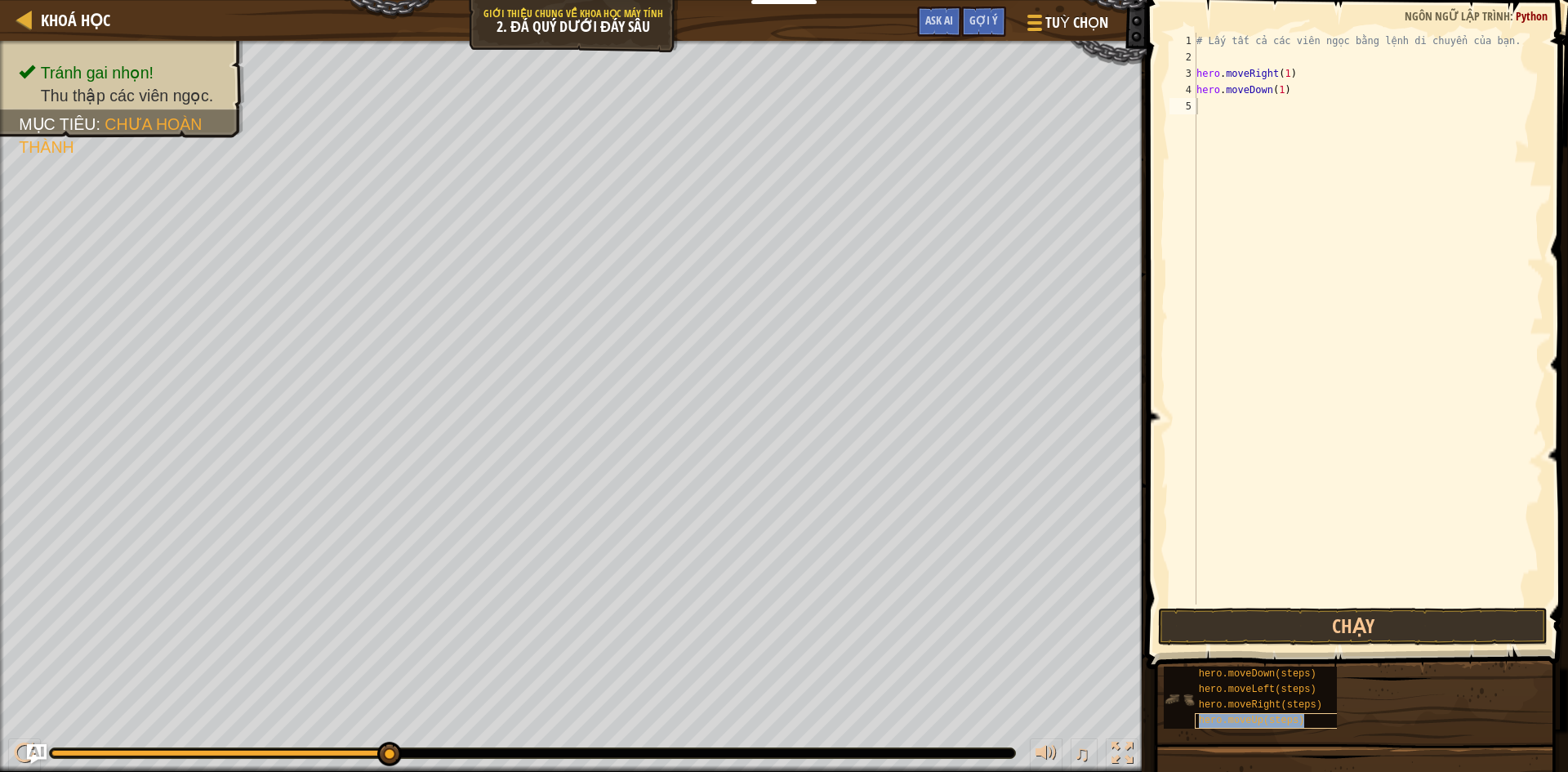
copy span "hero.moveUp(steps)"
click at [1290, 720] on span "hero.moveUp(steps)" at bounding box center [1251, 720] width 106 height 11
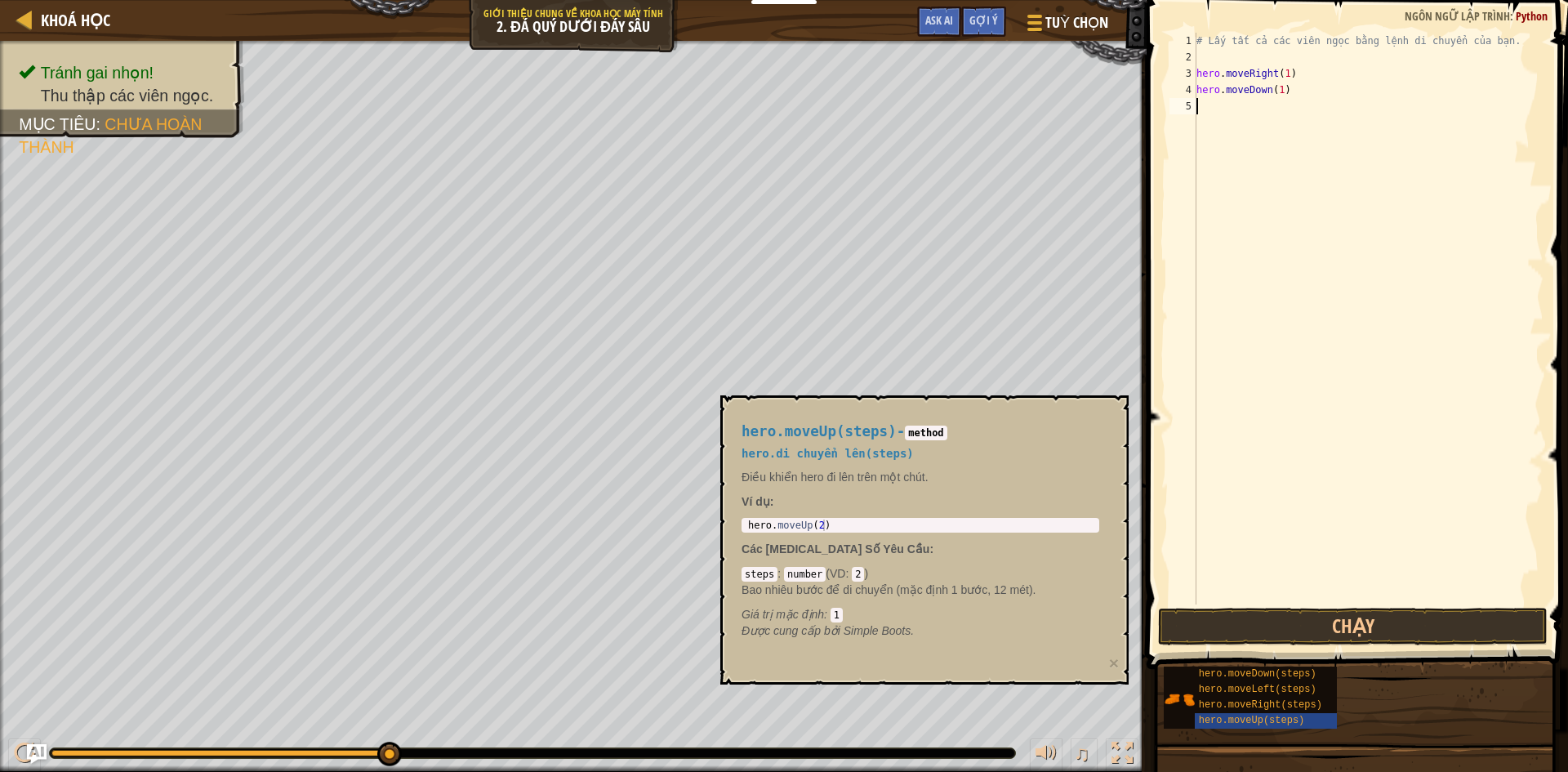
click at [1222, 113] on div "# Lấy tất cả các viên ngọc bằng lệnh di chuyển của bạn. hero . moveRight ( 1 ) …" at bounding box center [1369, 335] width 350 height 605
paste textarea "hero.moveUp(steps)"
click at [1284, 108] on div "# Lấy tất cả các viên ngọc bằng lệnh di chuyển của bạn. hero . moveRight ( 1 ) …" at bounding box center [1369, 335] width 350 height 605
click at [1290, 109] on div "# Lấy tất cả các viên ngọc bằng lệnh di chuyển của bạn. hero . moveRight ( 1 ) …" at bounding box center [1369, 335] width 350 height 605
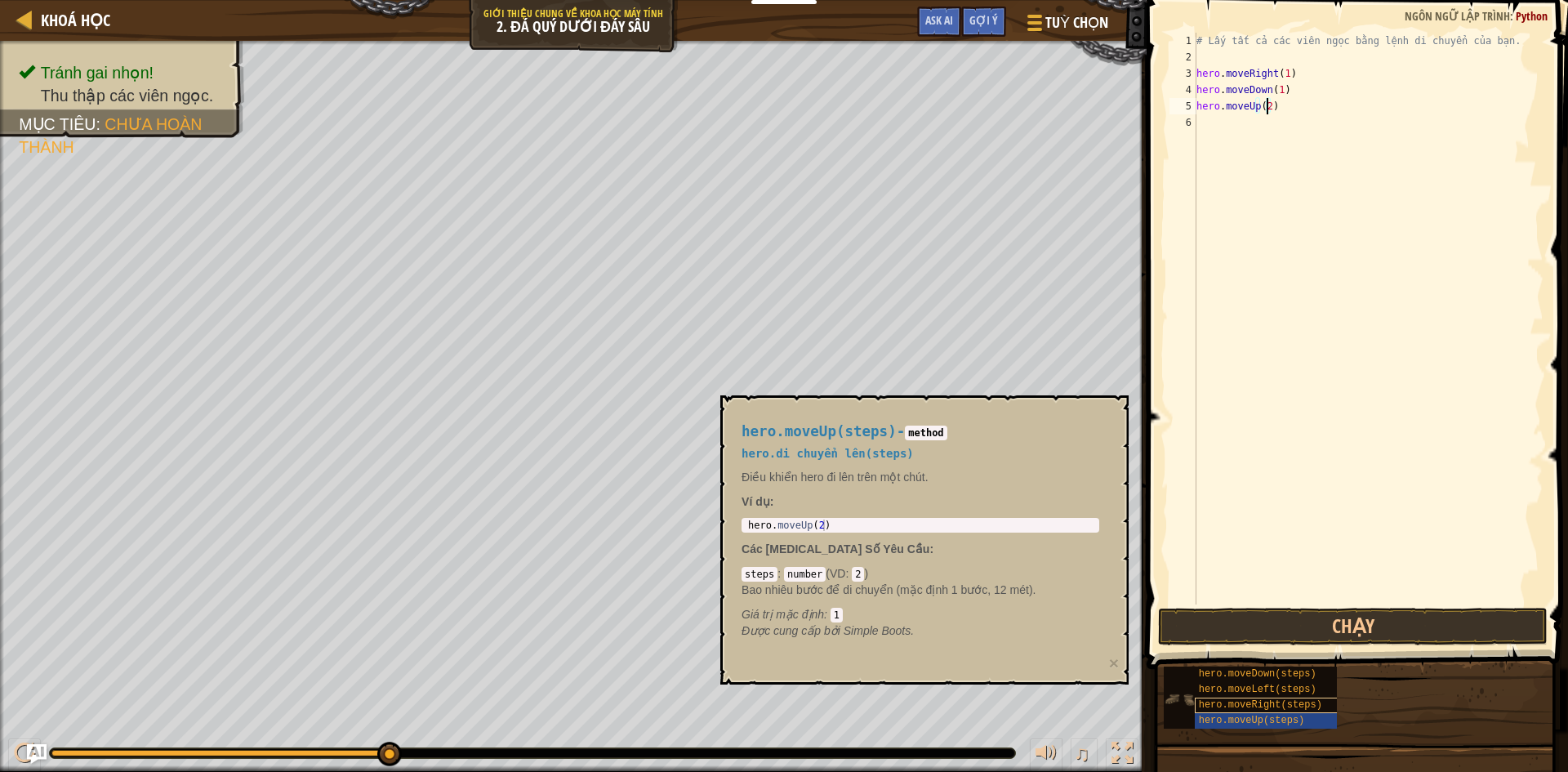
type textarea "hero.moveUp(2)"
copy span "hero.moveRight(steps)"
click at [1251, 706] on span "hero.moveRight(steps)" at bounding box center [1260, 704] width 123 height 11
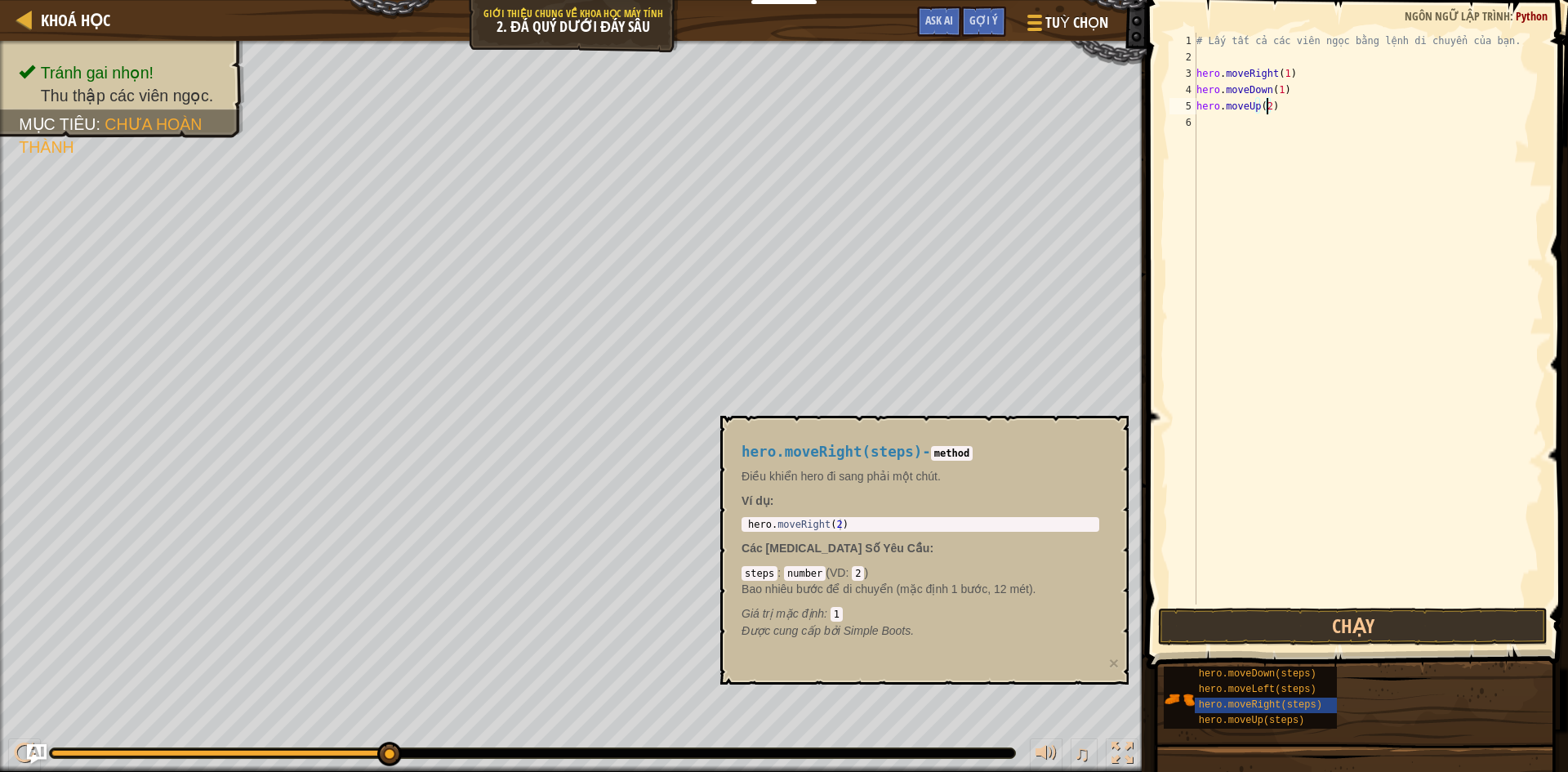
click at [1230, 124] on div "# Lấy tất cả các viên ngọc bằng lệnh di chuyển của bạn. hero . moveRight ( 1 ) …" at bounding box center [1369, 335] width 350 height 605
paste textarea "hero.moveRight(steps)"
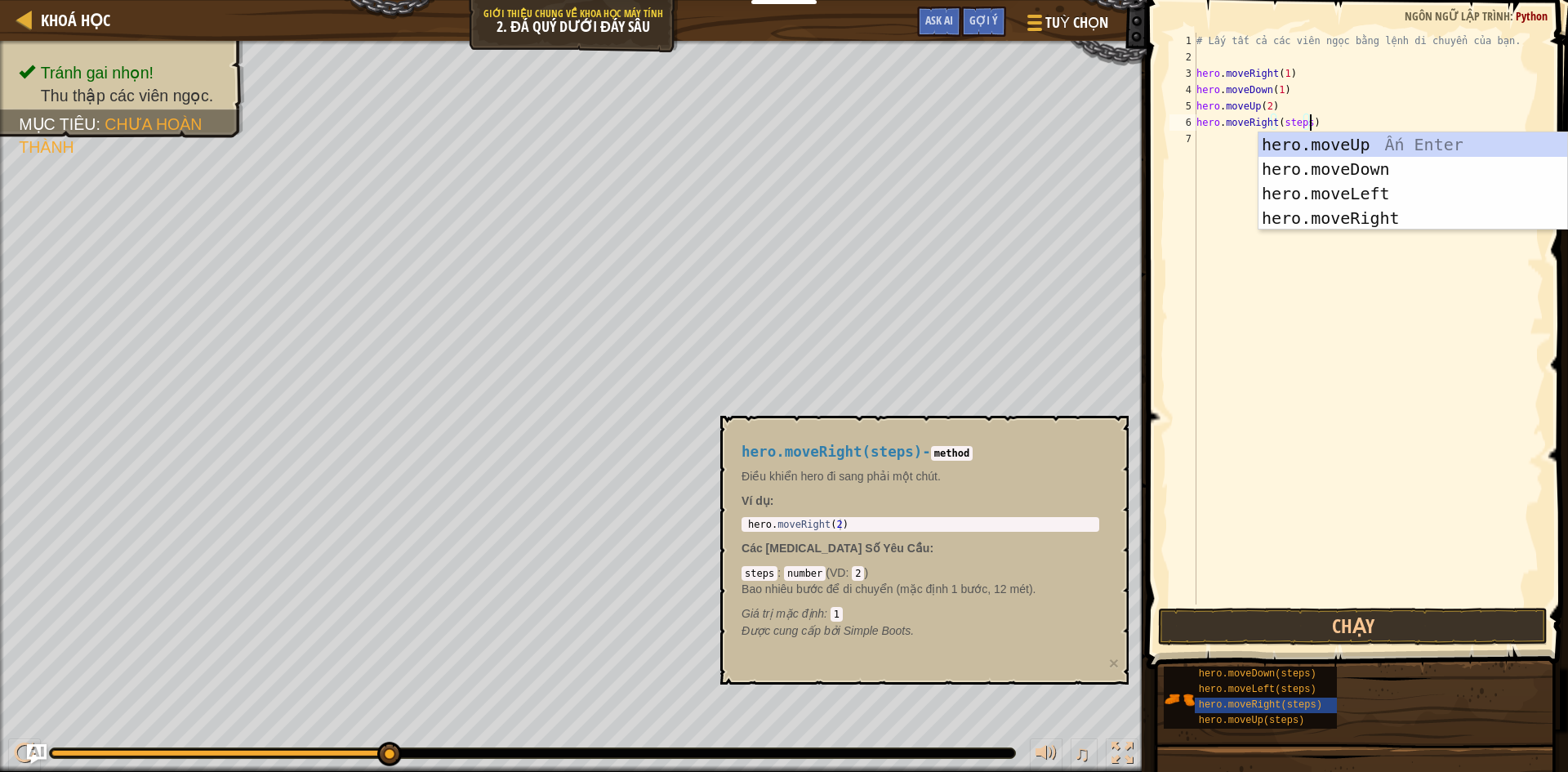
click at [1304, 122] on div "# Lấy tất cả các viên ngọc bằng lệnh di chuyển của bạn. hero . moveRight ( 1 ) …" at bounding box center [1369, 335] width 350 height 605
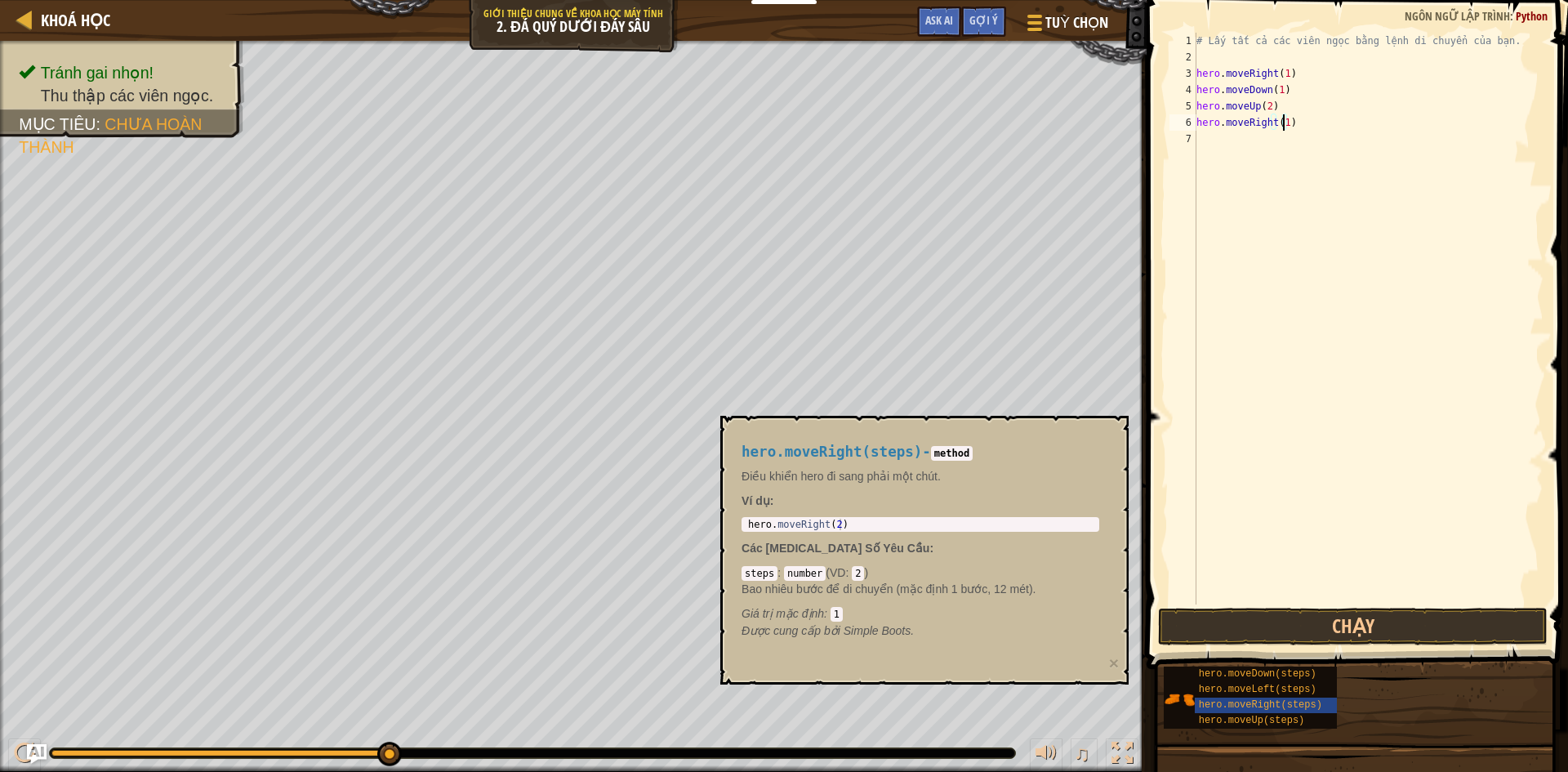
scroll to position [7, 7]
type textarea "hero.moveRight(1)"
click at [1290, 624] on button "Chạy" at bounding box center [1352, 626] width 389 height 37
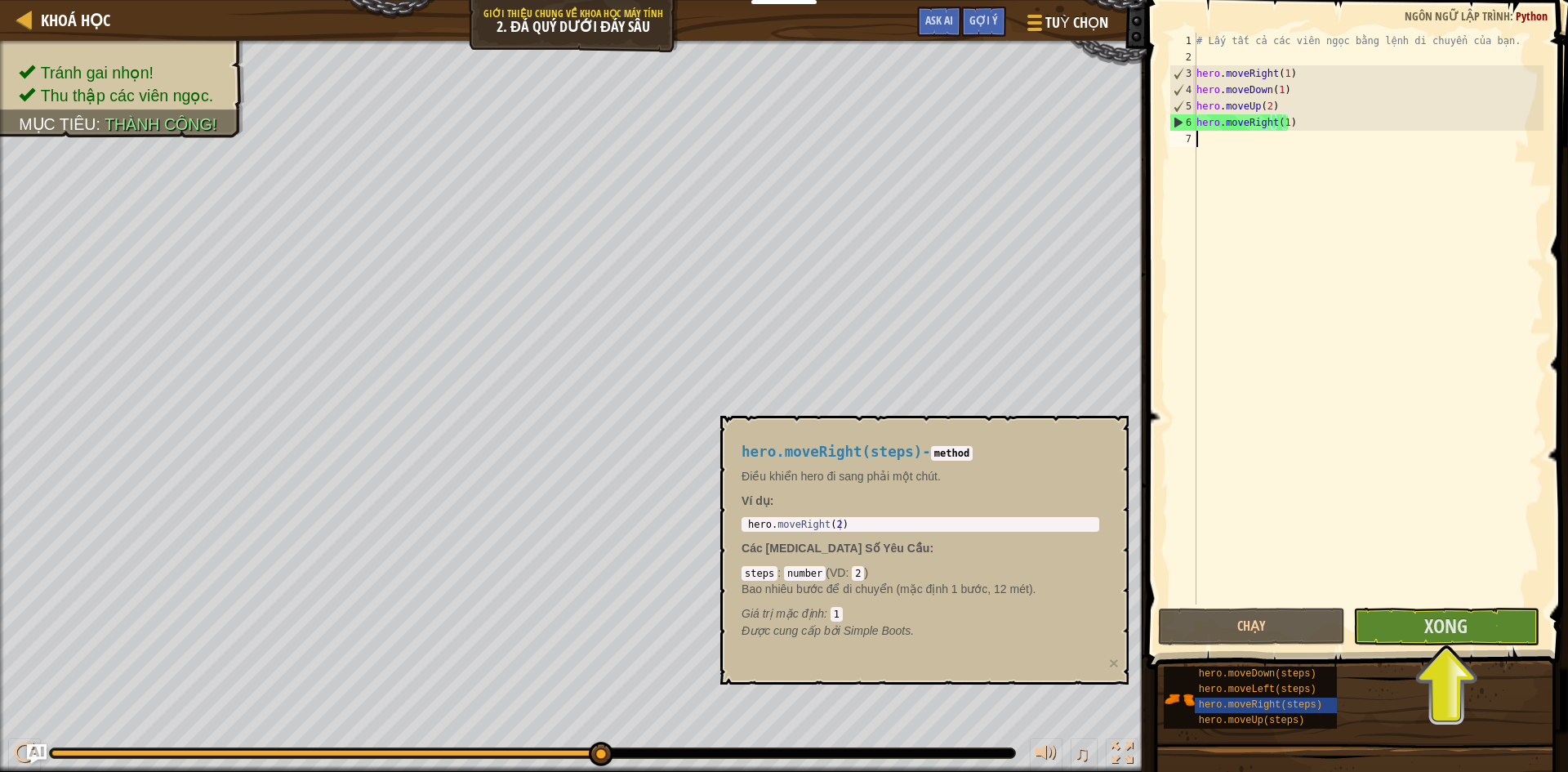
drag, startPoint x: 1253, startPoint y: 676, endPoint x: 1219, endPoint y: 142, distance: 535.1
click at [1219, 142] on div "# Lấy tất cả các viên ngọc bằng lệnh di chuyển của bạn. hero . moveRight ( 1 ) …" at bounding box center [1369, 335] width 350 height 605
paste textarea "hero.moveRight(steps)"
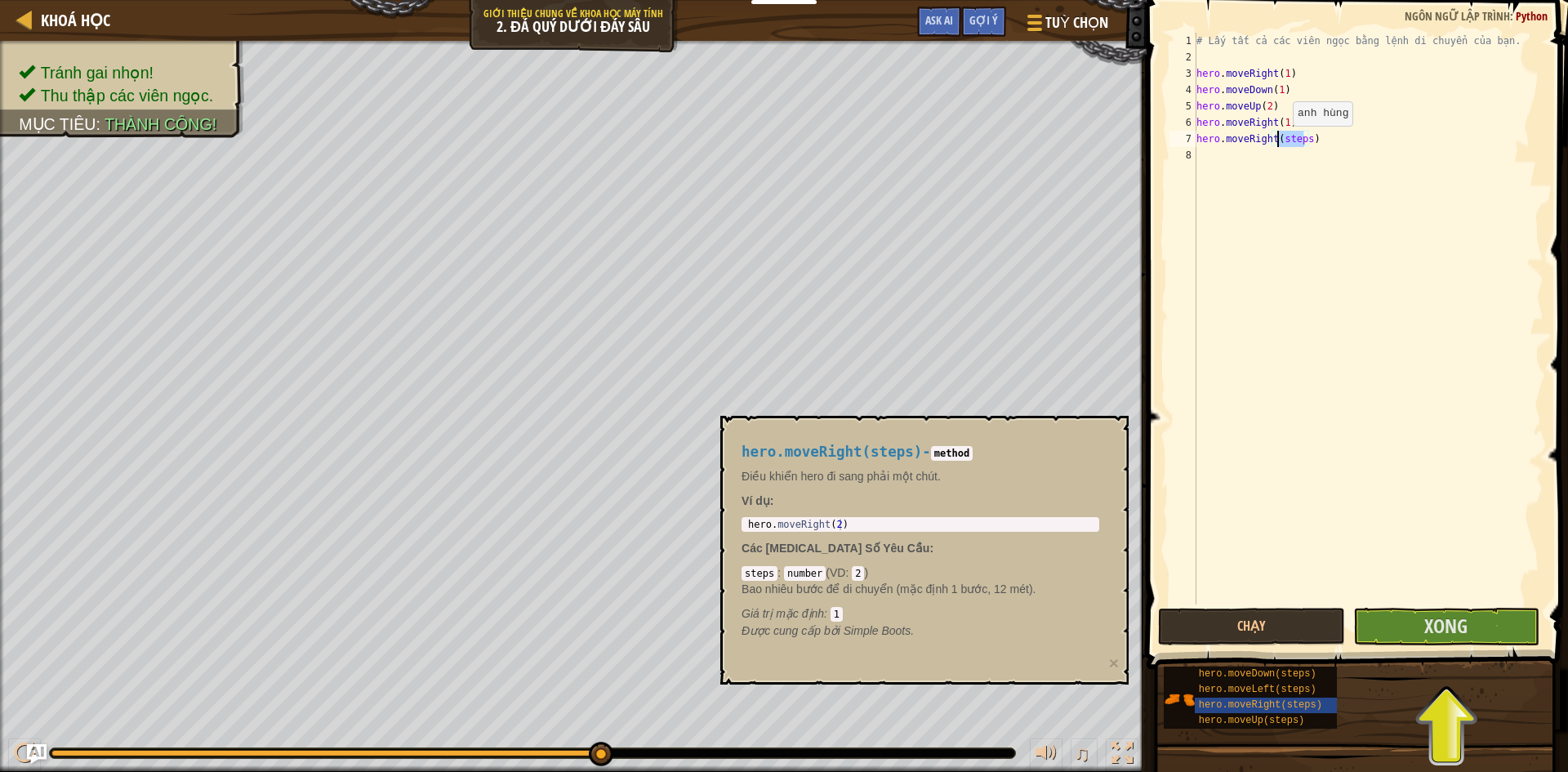
drag, startPoint x: 1304, startPoint y: 138, endPoint x: 1279, endPoint y: 142, distance: 25.3
click at [1279, 142] on div "# Lấy tất cả các viên ngọc bằng lệnh di chuyển của bạn. hero . moveRight ( 1 ) …" at bounding box center [1369, 335] width 350 height 605
type textarea "hero.moveRight(1)"
click at [1397, 622] on button "Xong" at bounding box center [1447, 626] width 187 height 37
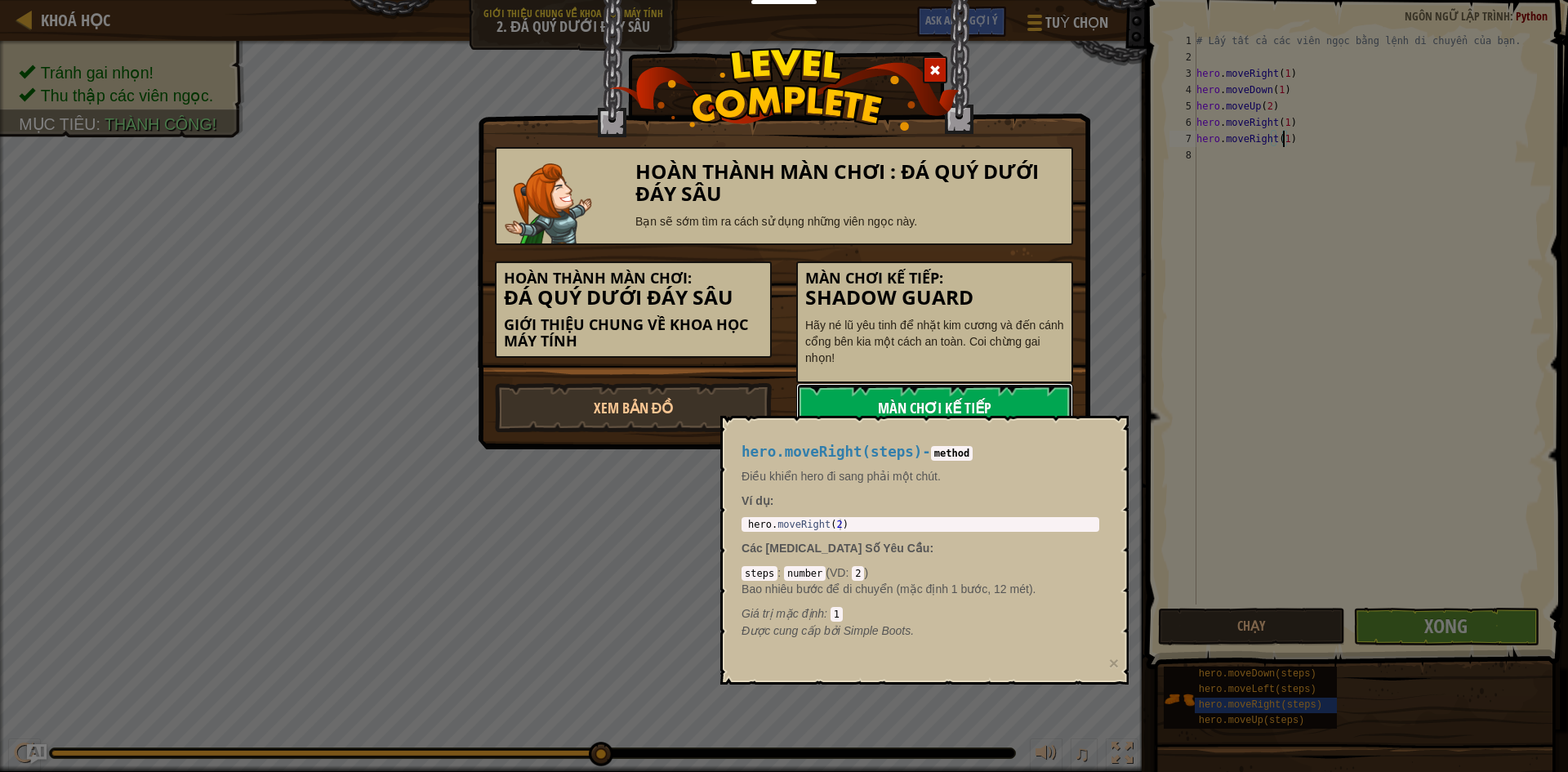
click at [1052, 402] on link "Màn chơi kế tiếp" at bounding box center [934, 408] width 277 height 49
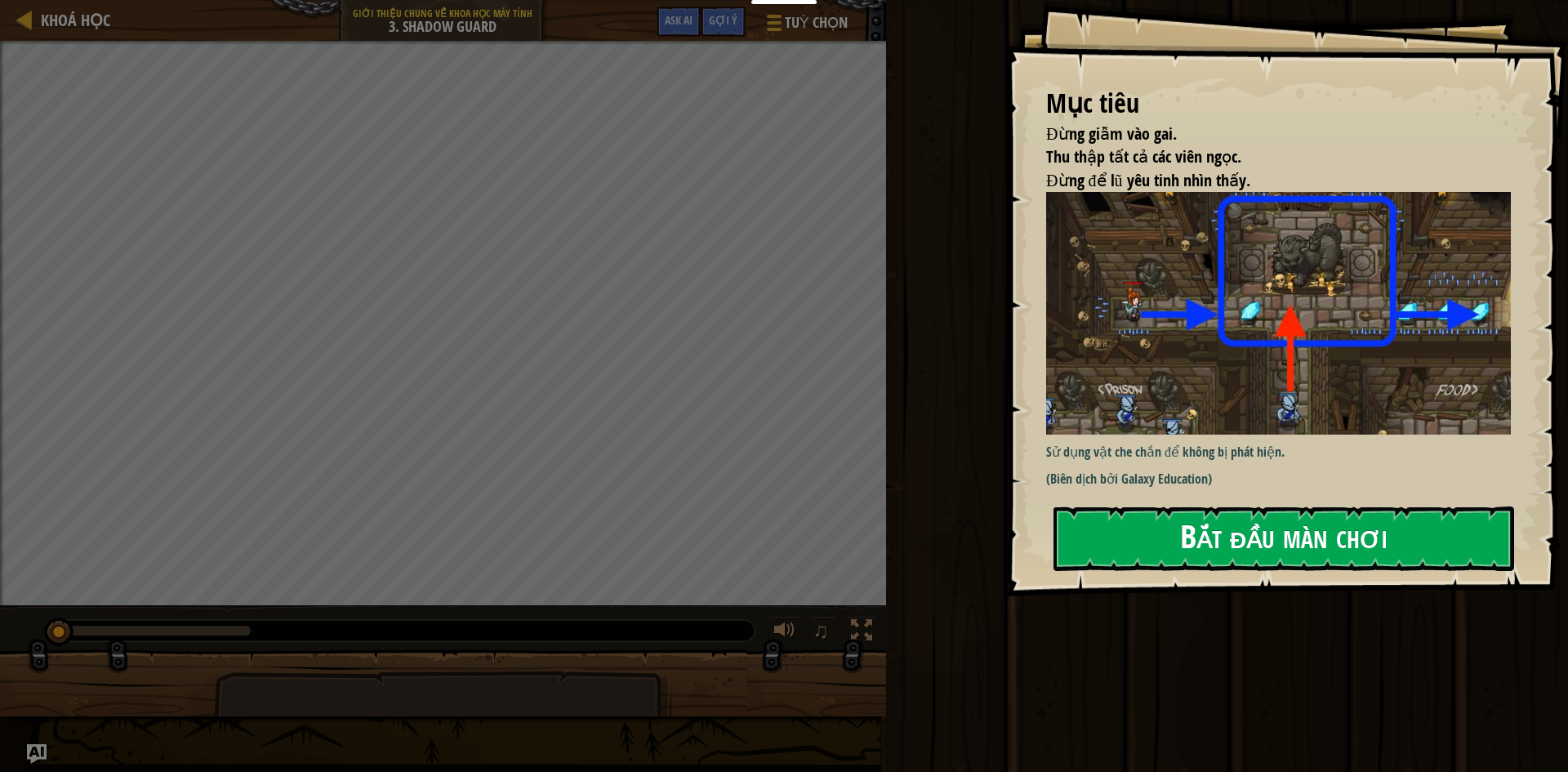
click at [1150, 539] on button "Bắt đầu màn chơi" at bounding box center [1284, 539] width 461 height 64
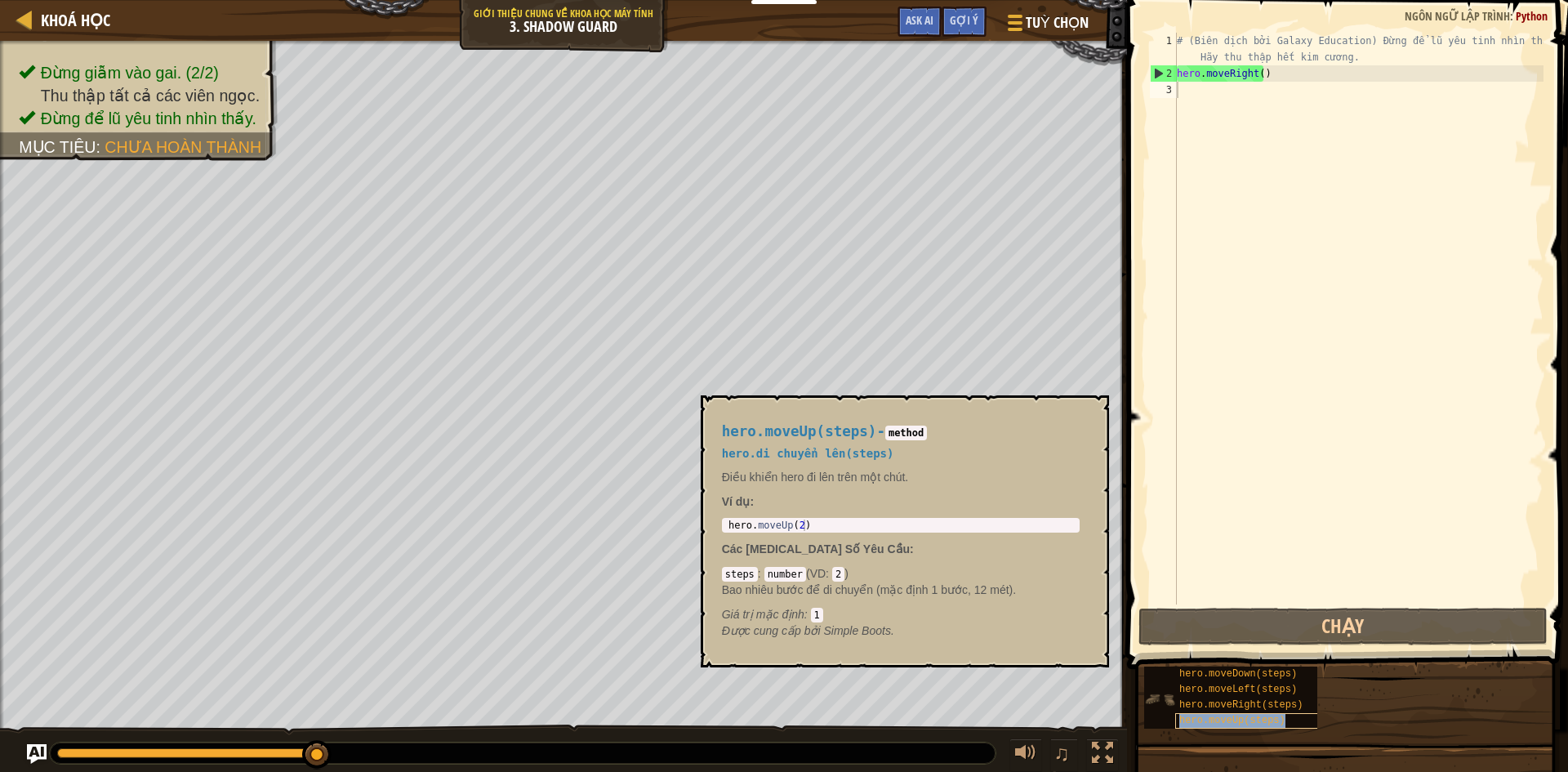
copy span "hero.moveUp(steps)"
click at [1245, 719] on span "hero.moveUp(steps)" at bounding box center [1232, 720] width 106 height 11
paste textarea "hero.moveUp(steps)"
type textarea "hero.moveUp(steps)"
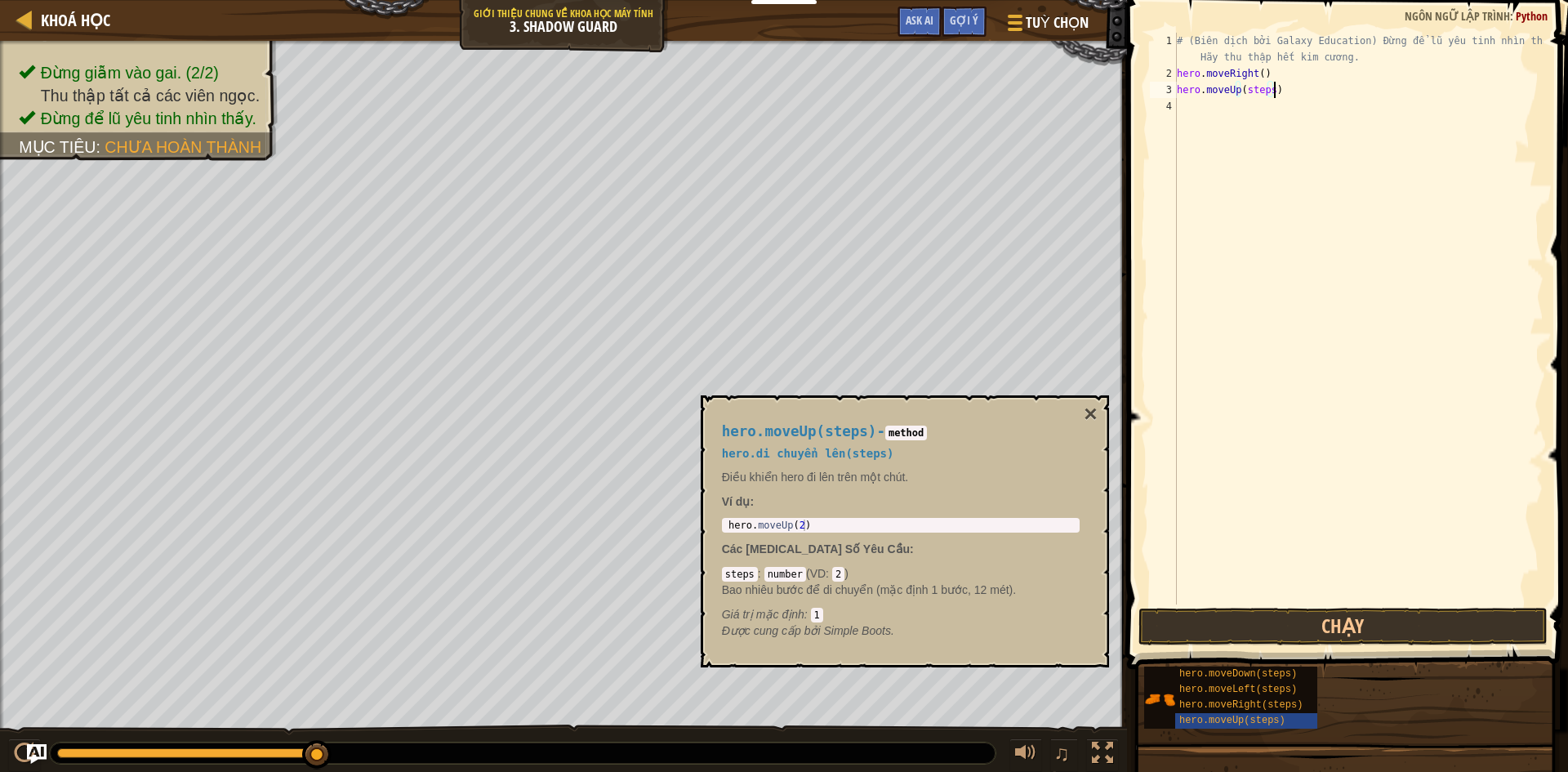
click at [1268, 92] on div "# (Biên dịch bởi Galaxy Education) Đừng để lũ yêu tinh nhìn thấy. Hãy thu thập …" at bounding box center [1358, 343] width 370 height 621
click at [1244, 104] on div "# (Biên dịch bởi Galaxy Education) Đừng để lũ yêu tinh nhìn thấy. Hãy thu thập …" at bounding box center [1358, 343] width 370 height 621
copy span "hero.moveRight(steps)"
click at [1227, 104] on div "# (Biên dịch bởi Galaxy Education) Đừng để lũ yêu tinh nhìn thấy. Hãy thu thập …" at bounding box center [1358, 343] width 370 height 621
paste textarea "hero.moveRight(steps)"
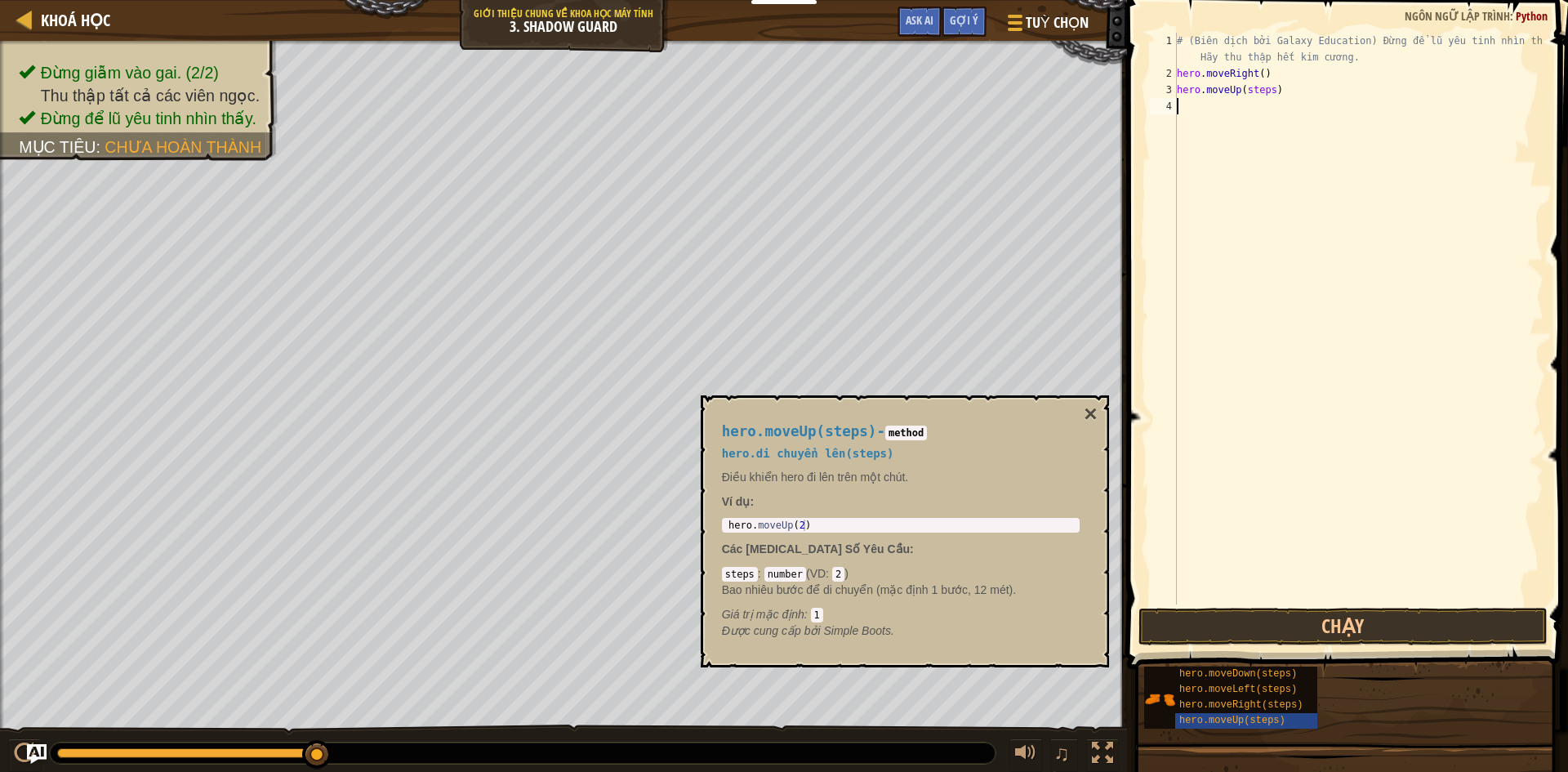
type textarea "hero.moveRight(steps)"
copy span "hero.moveDown(steps)"
click at [1262, 677] on span "hero.moveDown(steps)" at bounding box center [1238, 673] width 118 height 11
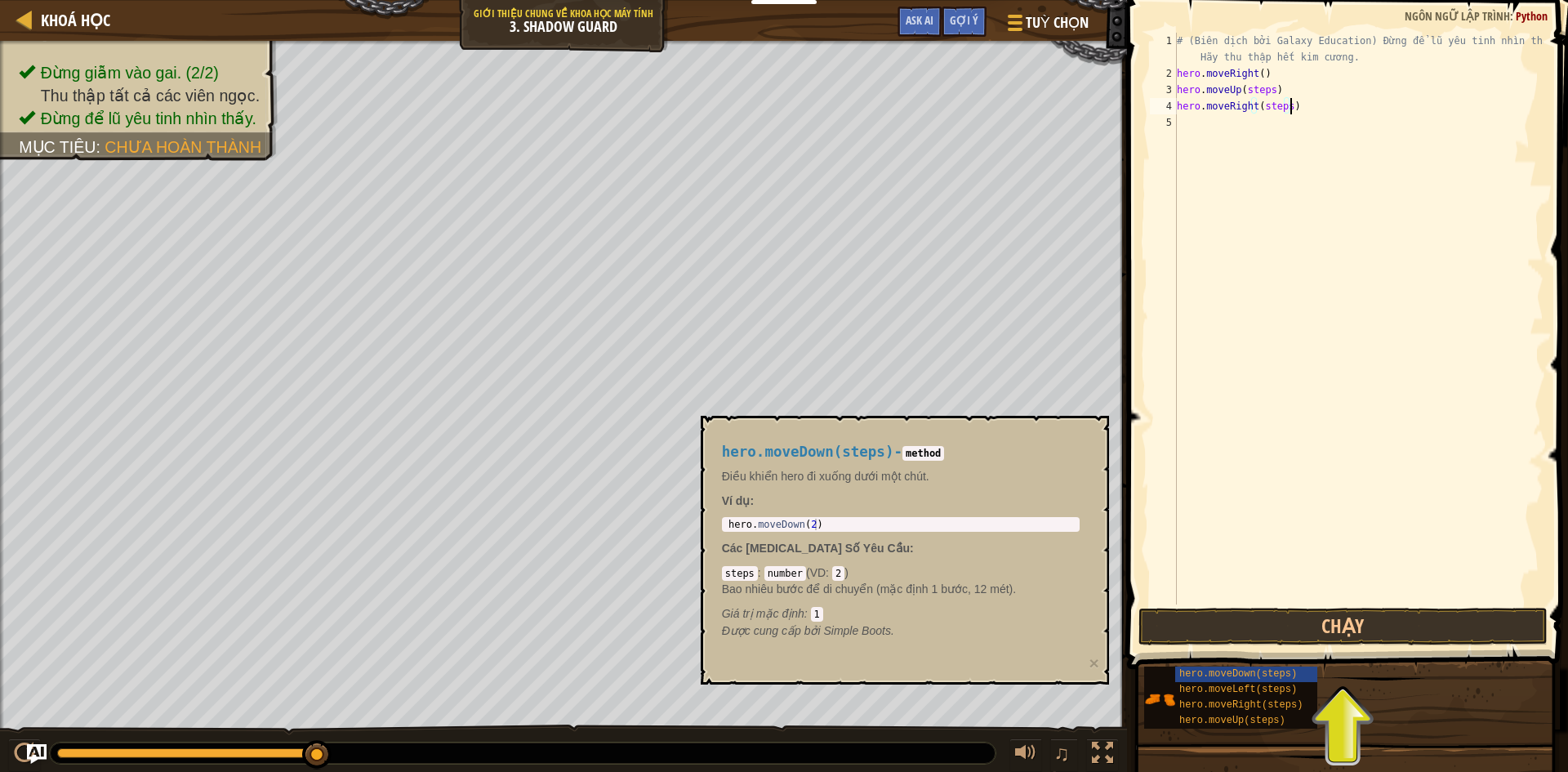
click at [1192, 132] on div "# (Biên dịch bởi Galaxy Education) Đừng để lũ yêu tinh nhìn thấy. Hãy thu thập …" at bounding box center [1358, 343] width 370 height 621
paste textarea "hero.moveDown(steps)"
type textarea "hero.moveDown(steps)"
copy span "hero.moveRight(steps)"
click at [1205, 144] on div "# (Biên dịch bởi Galaxy Education) Đừng để lũ yêu tinh nhìn thấy. Hãy thu thập …" at bounding box center [1358, 343] width 370 height 621
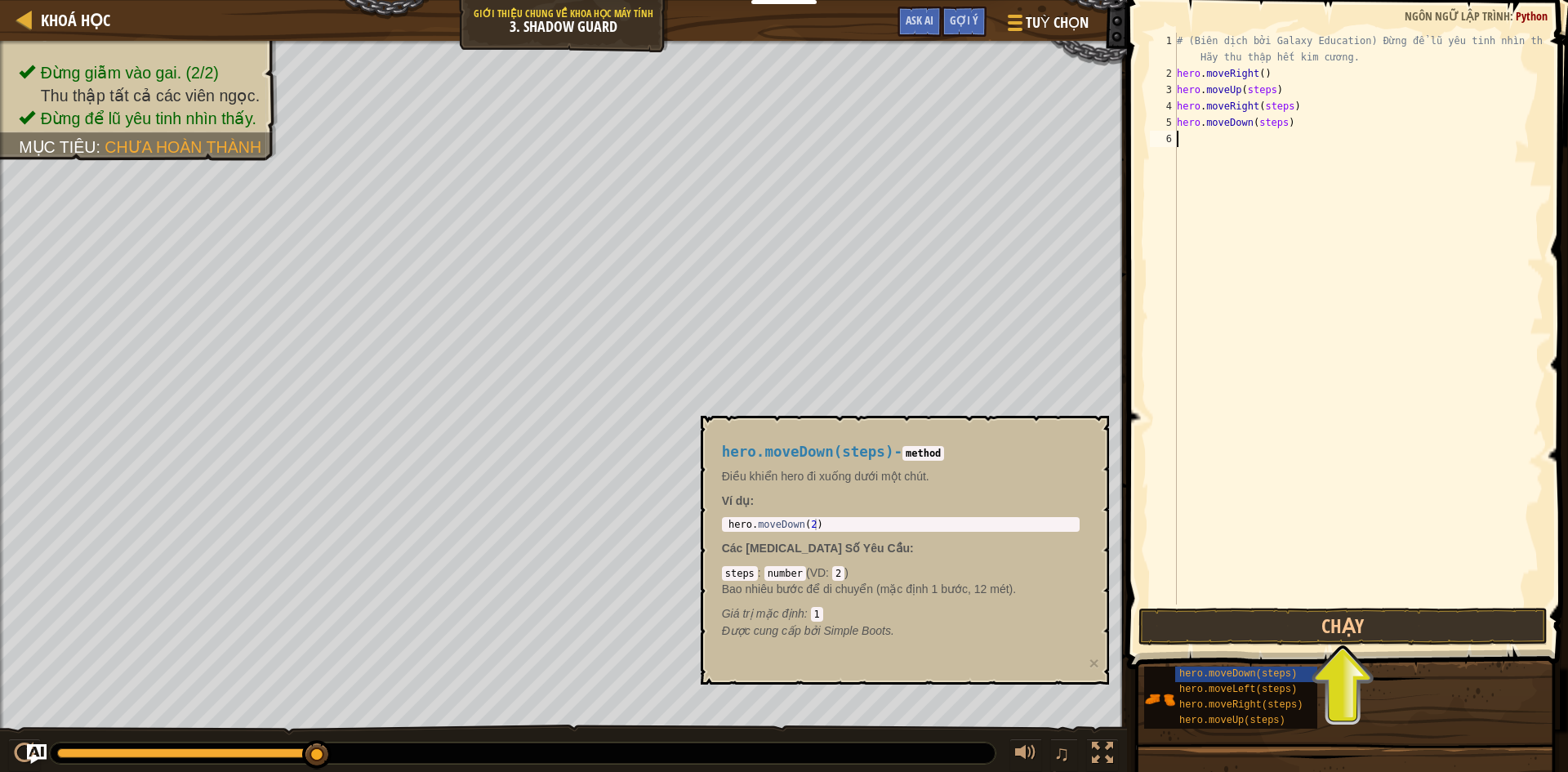
paste textarea "hero.moveRight(steps)"
click at [1271, 612] on button "Chạy" at bounding box center [1343, 626] width 409 height 37
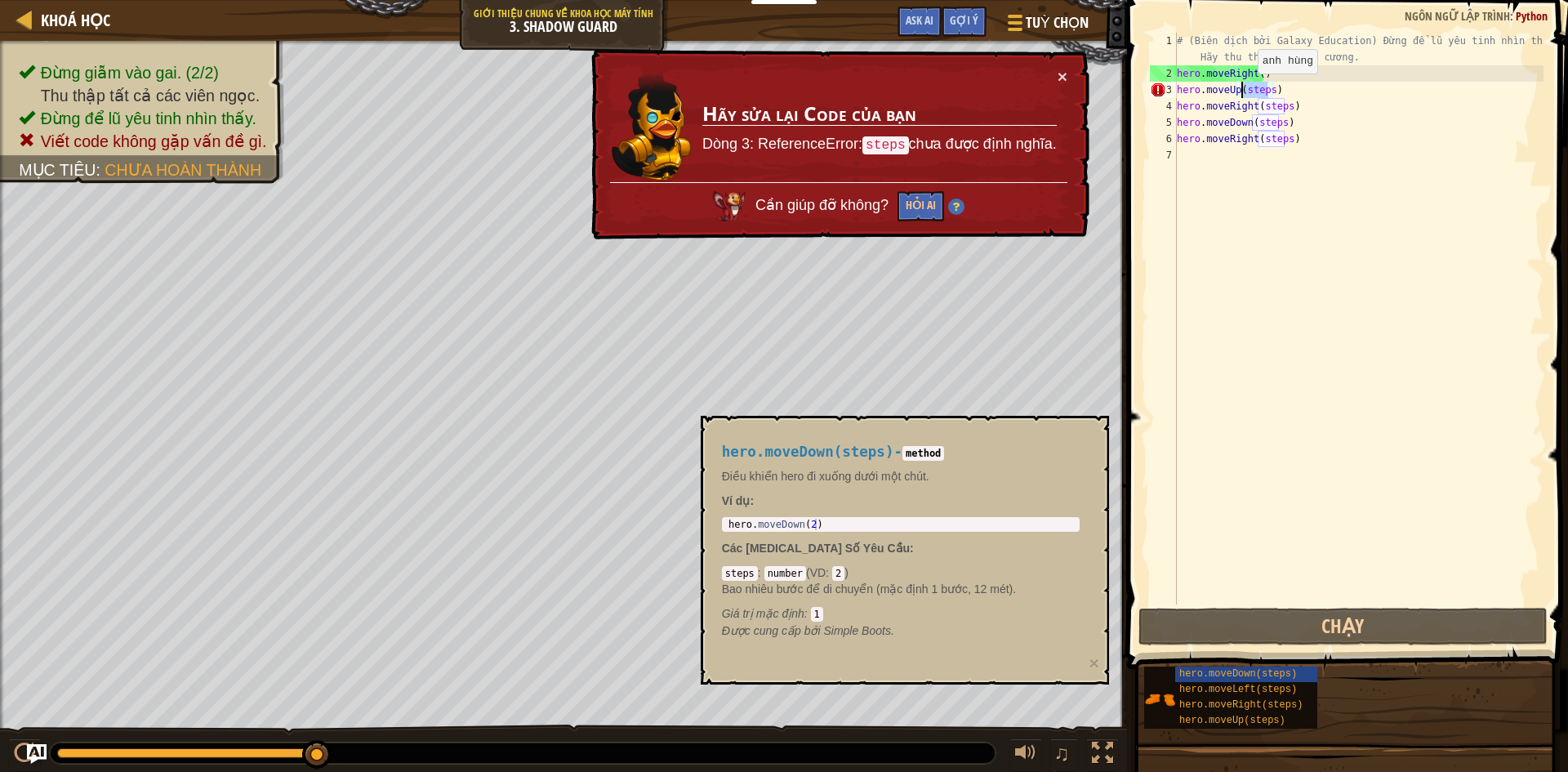
drag, startPoint x: 1268, startPoint y: 92, endPoint x: 1244, endPoint y: 90, distance: 24.1
click at [1244, 90] on div "# (Biên dịch bởi Galaxy Education) Đừng để lũ yêu tinh nhìn thấy. Hãy thu thập …" at bounding box center [1358, 343] width 370 height 621
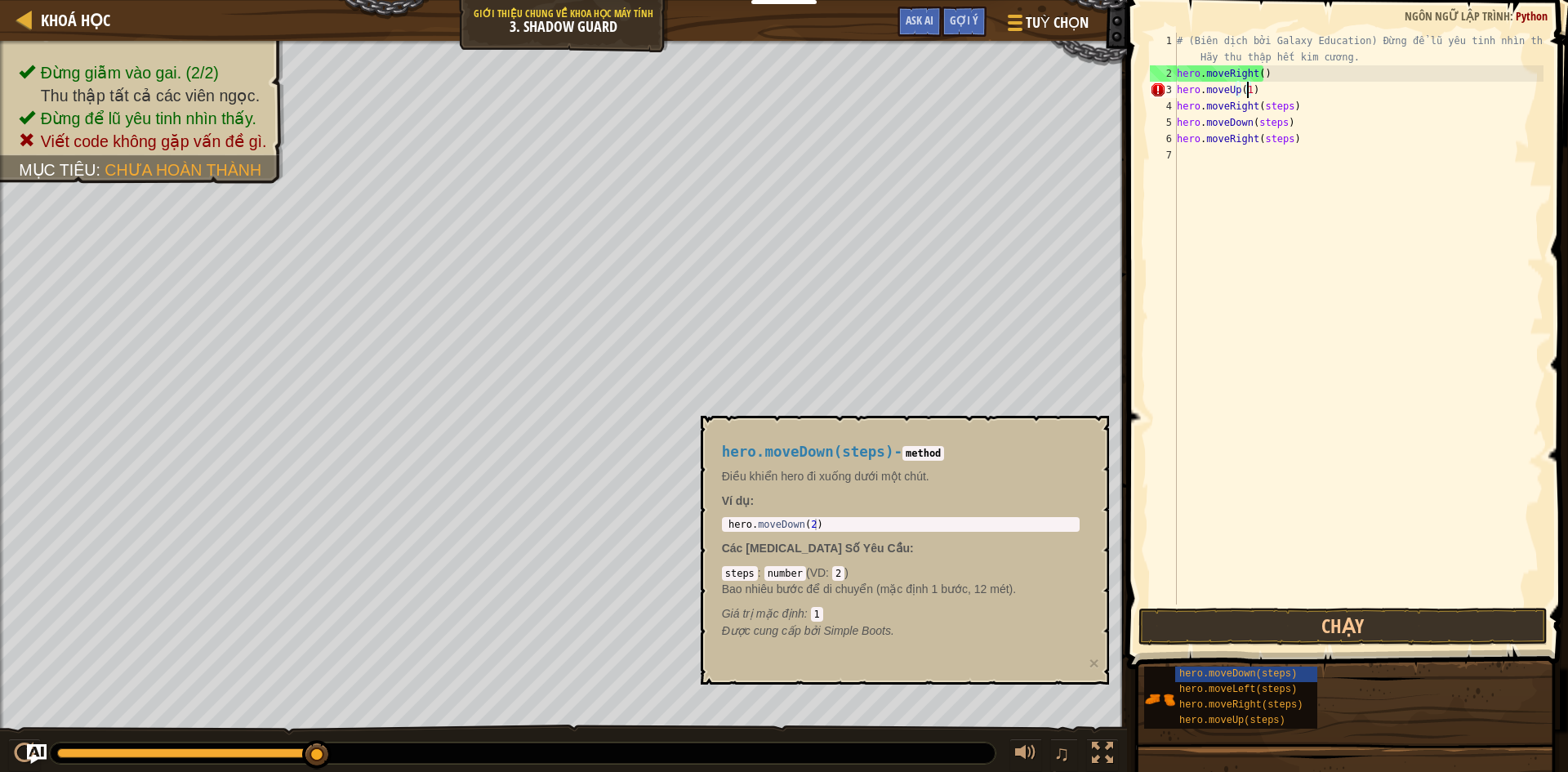
scroll to position [7, 5]
drag, startPoint x: 1281, startPoint y: 108, endPoint x: 1270, endPoint y: 107, distance: 11.0
click at [1270, 107] on div "# (Biên dịch bởi Galaxy Education) Đừng để lũ yêu tinh nhìn thấy. Hãy thu thập …" at bounding box center [1358, 343] width 370 height 621
drag, startPoint x: 1283, startPoint y: 104, endPoint x: 1258, endPoint y: 105, distance: 25.0
click at [1258, 105] on div "# (Biên dịch bởi Galaxy Education) Đừng để lũ yêu tinh nhìn thấy. Hãy thu thập …" at bounding box center [1358, 343] width 370 height 621
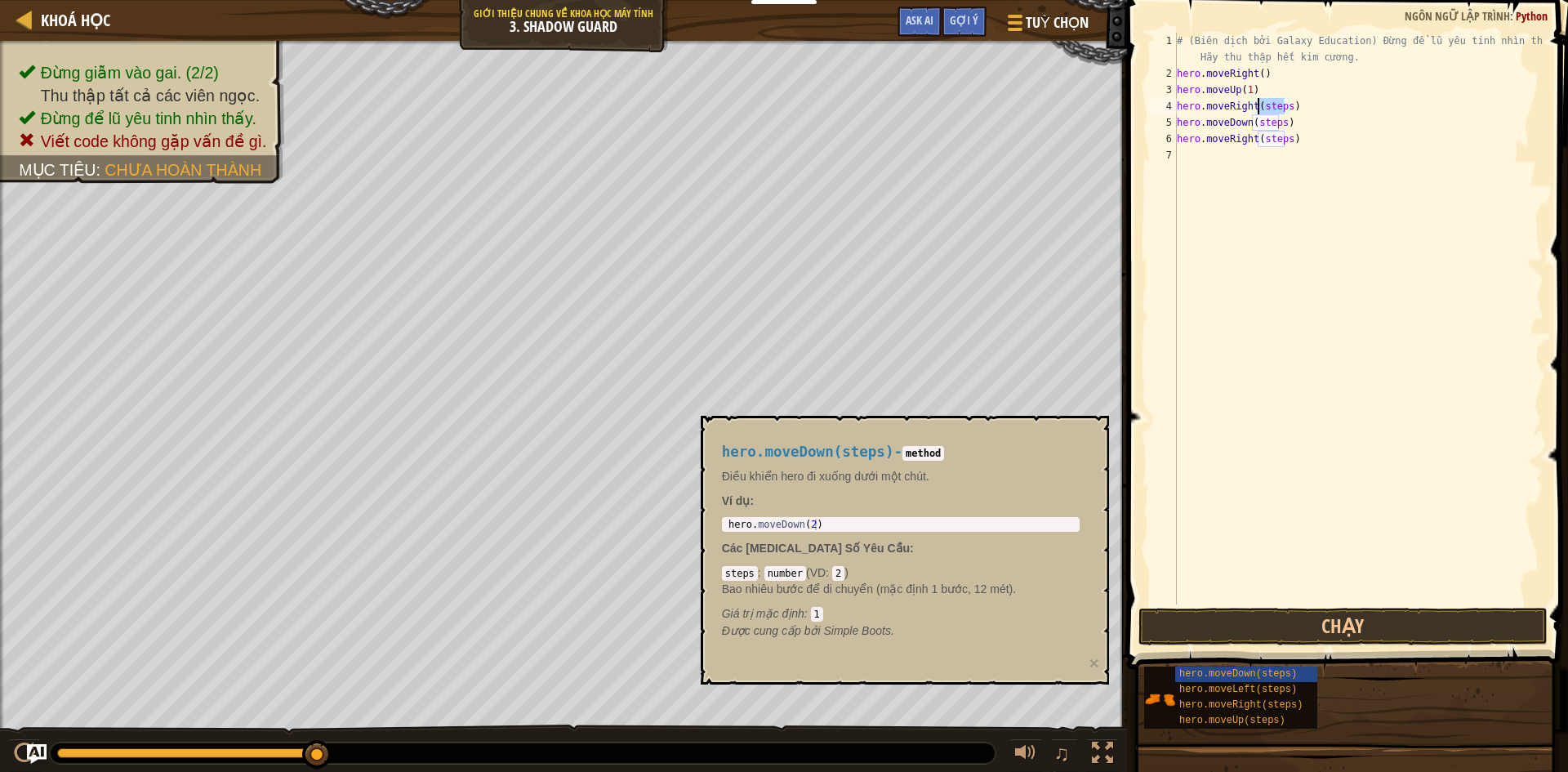
scroll to position [7, 7]
drag, startPoint x: 1278, startPoint y: 119, endPoint x: 1253, endPoint y: 121, distance: 25.1
click at [1253, 121] on div "# (Biên dịch bởi Galaxy Education) Đừng để lũ yêu tinh nhìn thấy. Hãy thu thập …" at bounding box center [1358, 343] width 370 height 621
drag, startPoint x: 1283, startPoint y: 139, endPoint x: 1258, endPoint y: 142, distance: 25.2
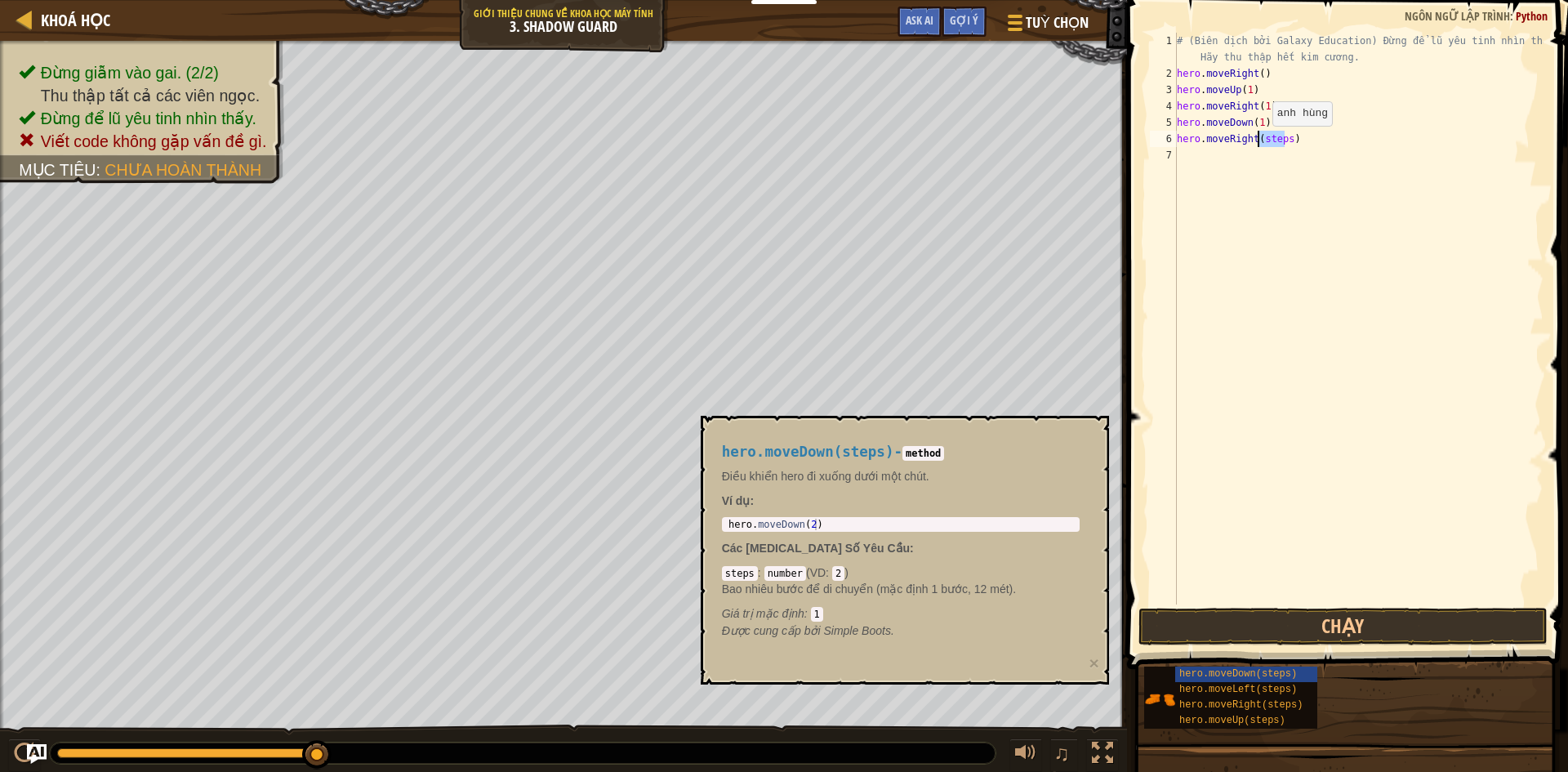
click at [1258, 142] on div "# (Biên dịch bởi Galaxy Education) Đừng để lũ yêu tinh nhìn thấy. Hãy thu thập …" at bounding box center [1358, 343] width 370 height 621
type textarea "hero.moveRight(1)"
click at [1286, 630] on button "Chạy" at bounding box center [1343, 626] width 409 height 37
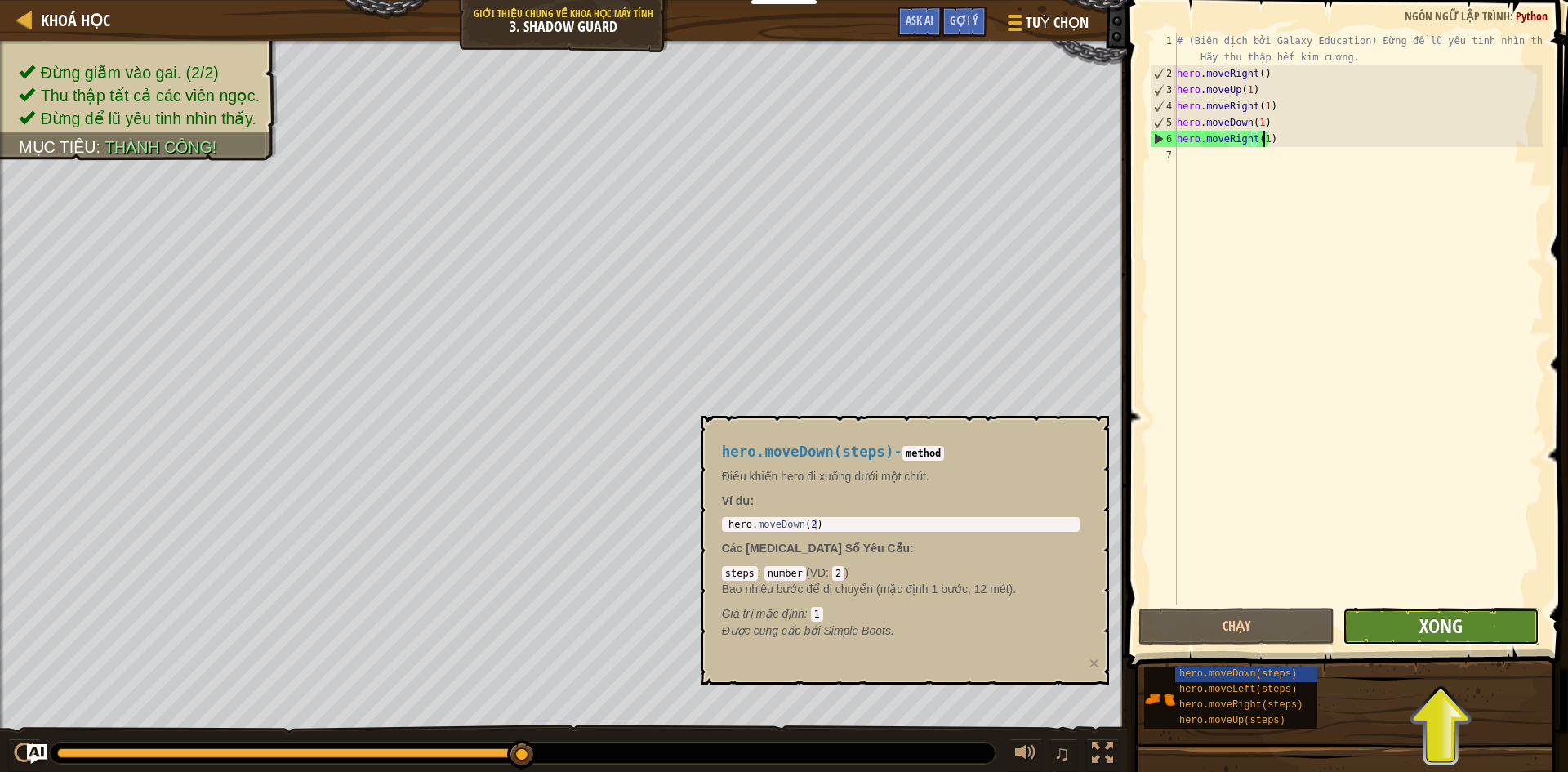
click at [1441, 631] on span "Xong" at bounding box center [1441, 625] width 43 height 26
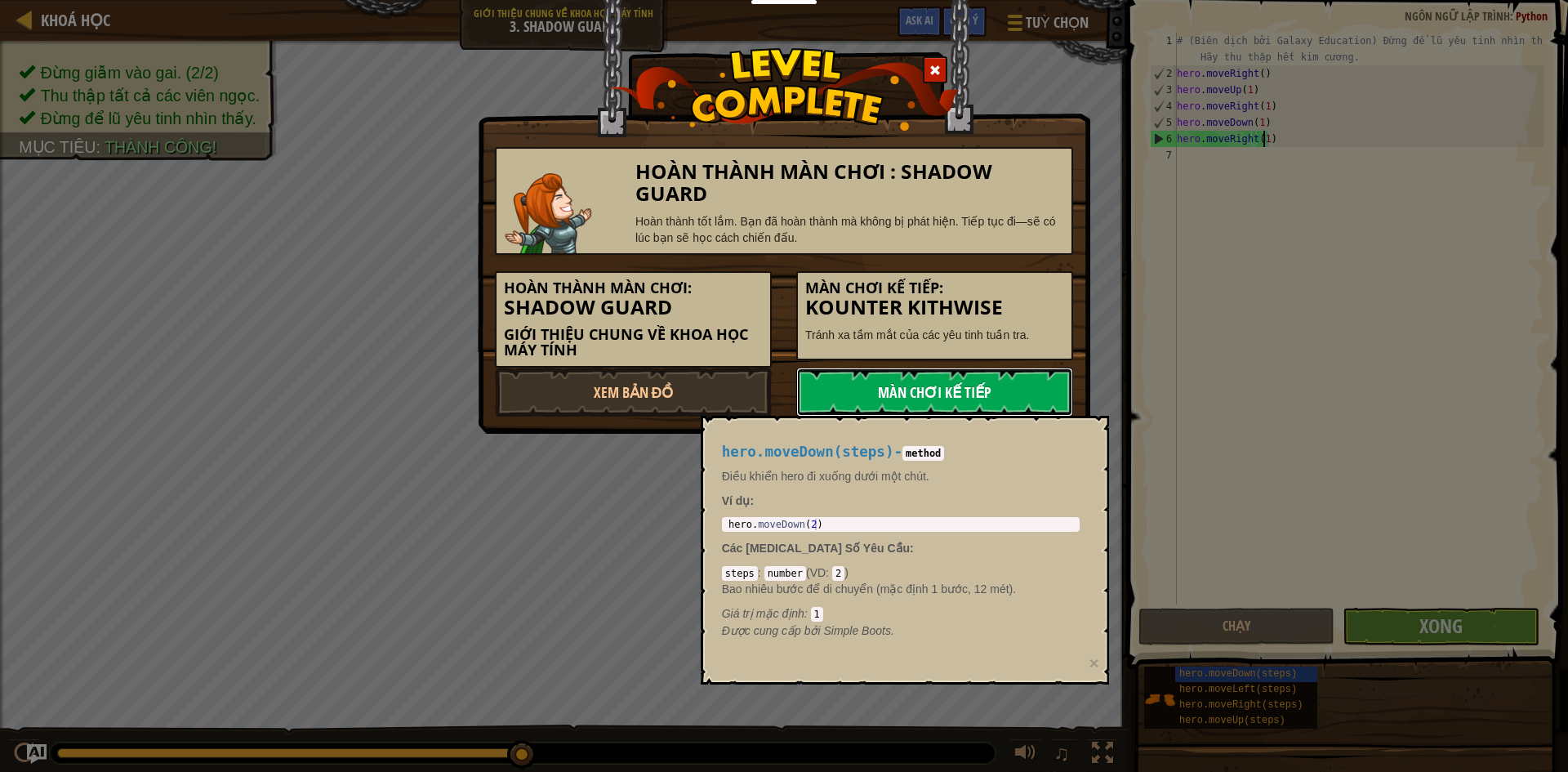
click at [938, 391] on link "Màn chơi kế tiếp" at bounding box center [934, 392] width 277 height 49
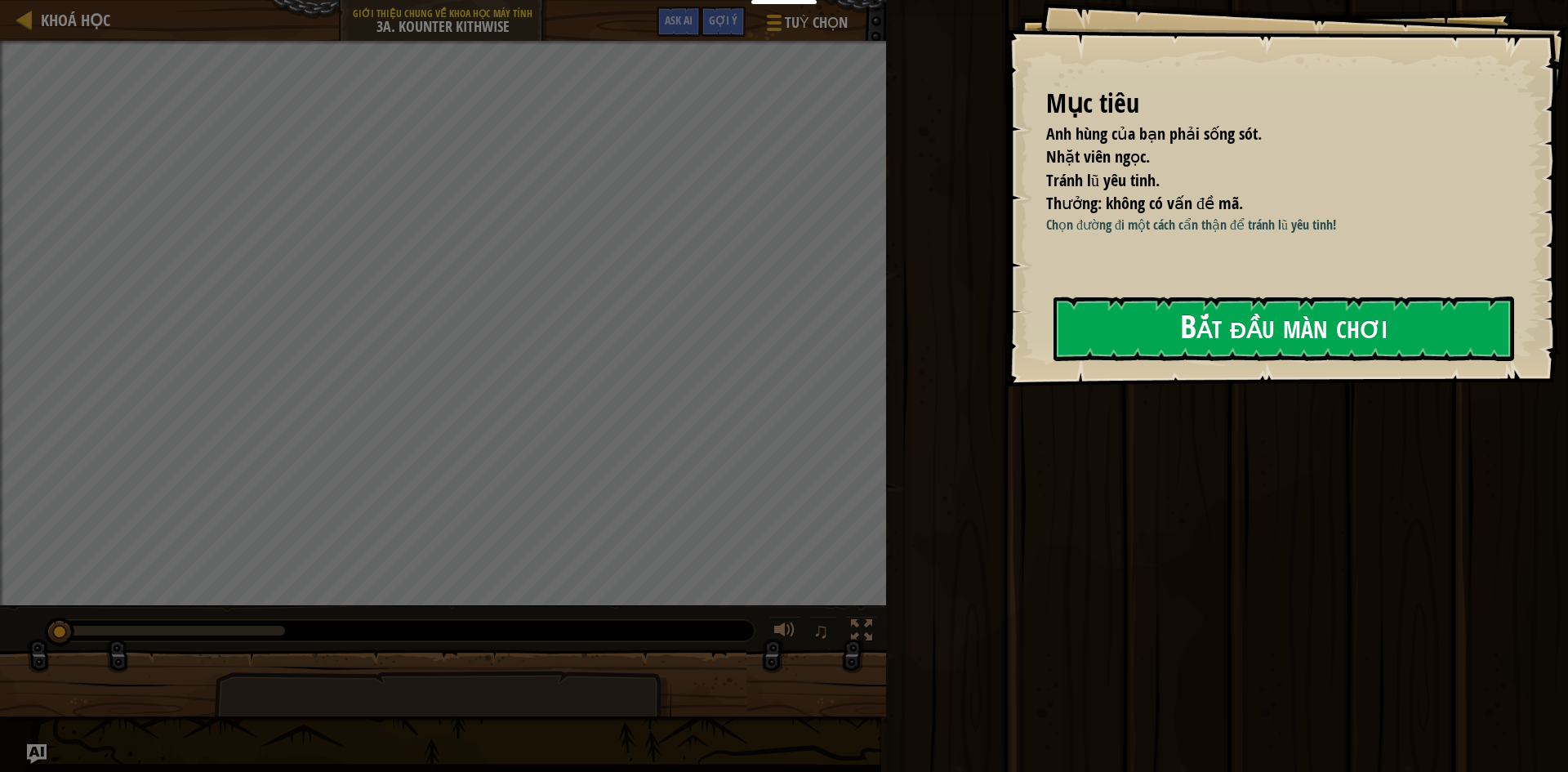
click at [1221, 318] on button "Bắt đầu màn chơi" at bounding box center [1284, 329] width 461 height 64
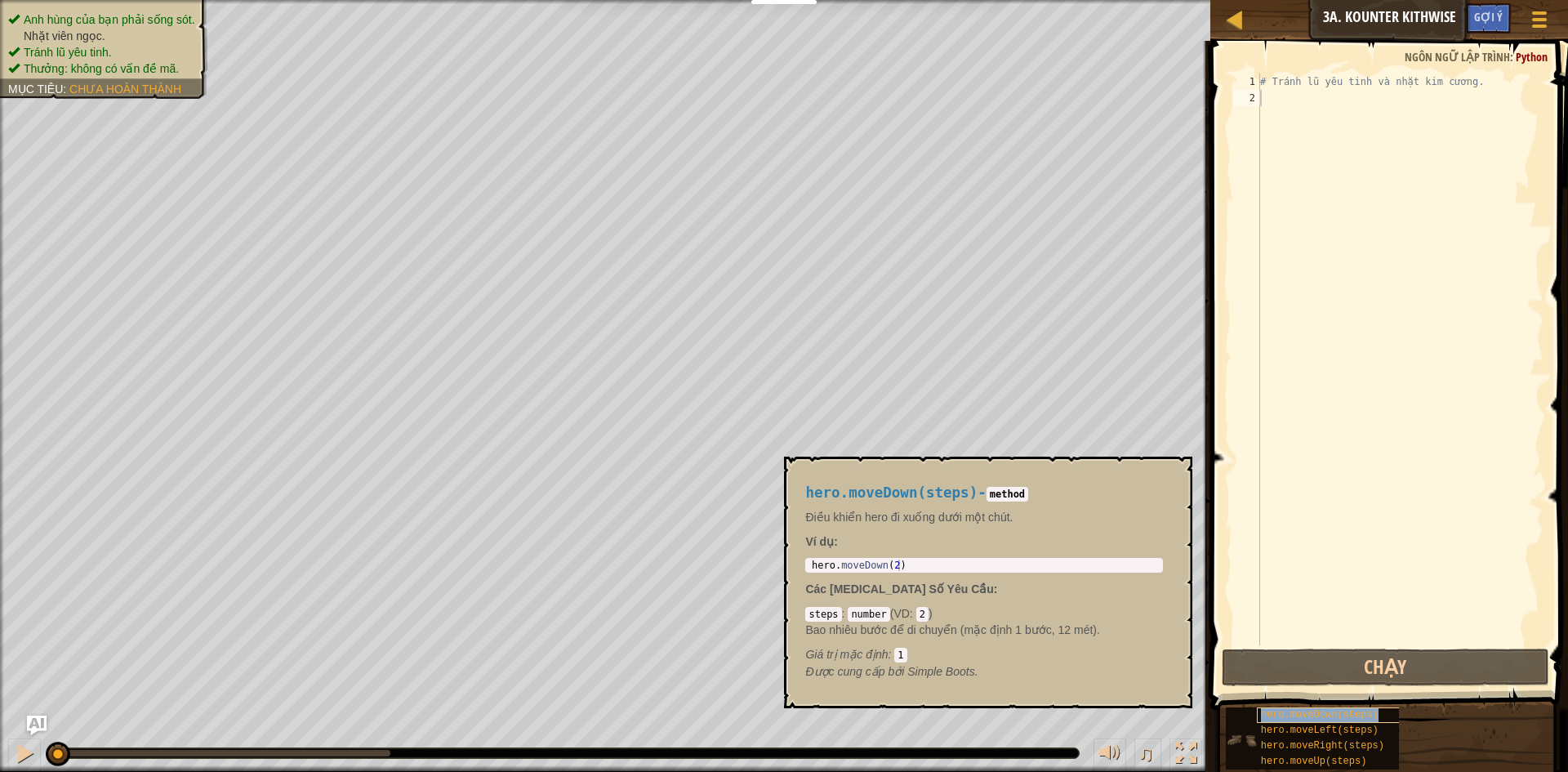
click at [1299, 713] on span "hero.moveDown(steps)" at bounding box center [1320, 714] width 118 height 11
copy span "hero.moveDown(steps)"
click at [1300, 713] on span "hero.moveDown(steps)" at bounding box center [1320, 714] width 118 height 11
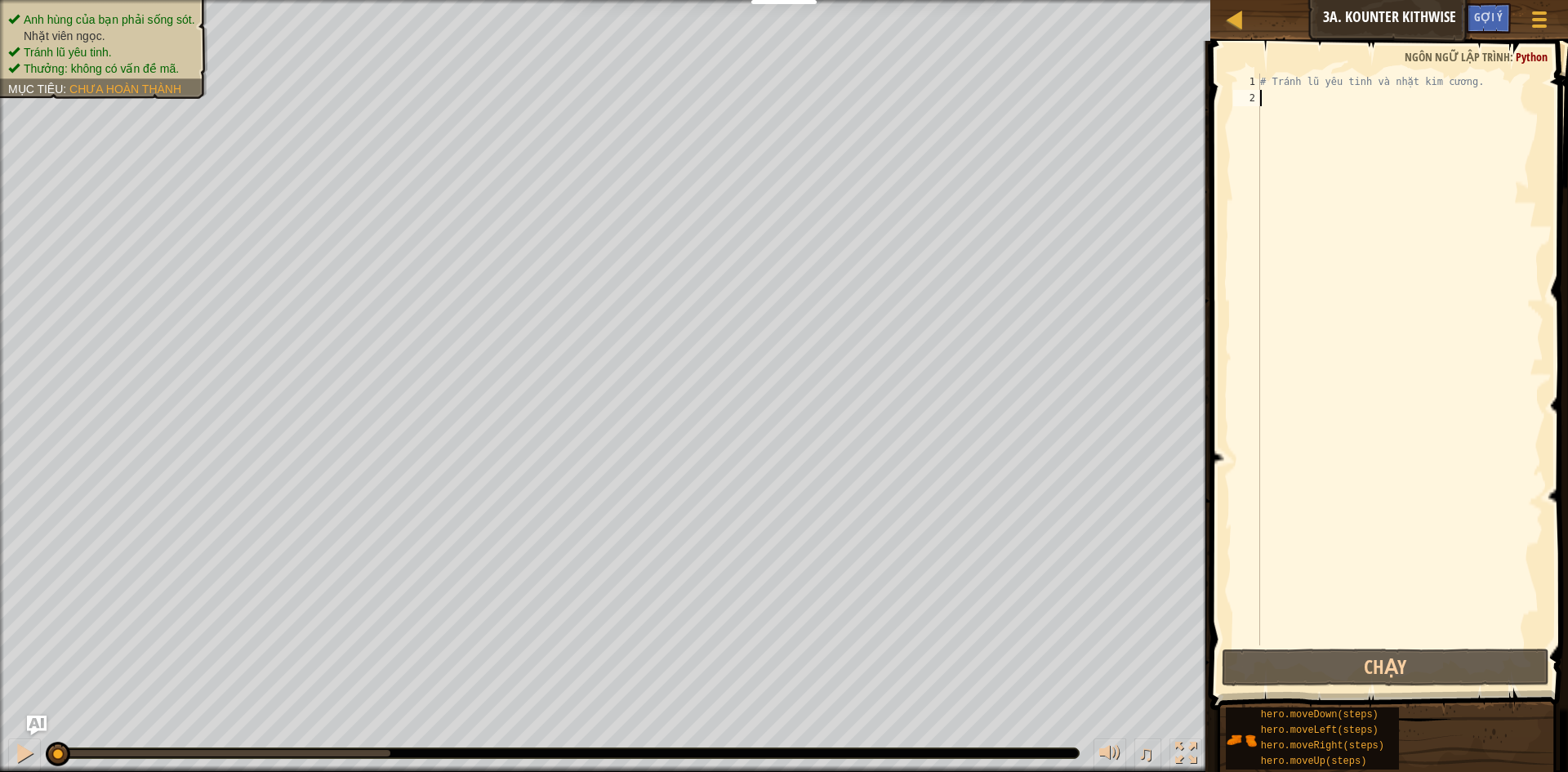
paste textarea "hero.moveDown(steps)"
type textarea "hero.moveDown(steps)"
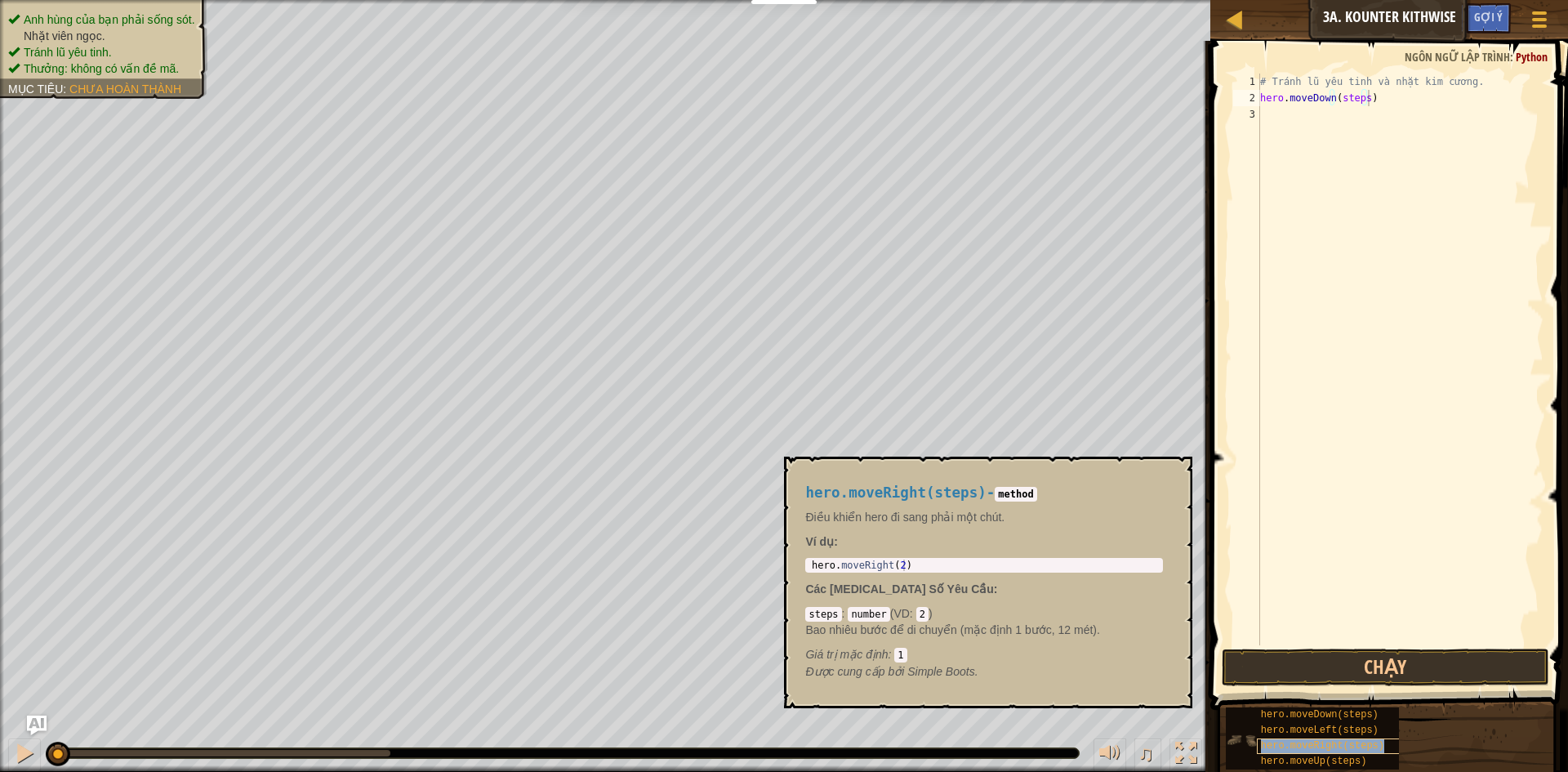
click at [1345, 745] on span "hero.moveRight(steps)" at bounding box center [1323, 745] width 123 height 11
click at [1298, 122] on div "# Tránh lũ yêu tinh và nhặt kim cương. hero . moveDown ( steps )" at bounding box center [1400, 376] width 287 height 605
paste textarea "hero.moveRight(steps)"
drag, startPoint x: 1369, startPoint y: 118, endPoint x: 1343, endPoint y: 120, distance: 26.1
click at [1343, 120] on div "# Tránh lũ yêu tinh và nhặt kim cương. hero . moveDown ( steps ) hero . moveRig…" at bounding box center [1400, 376] width 287 height 605
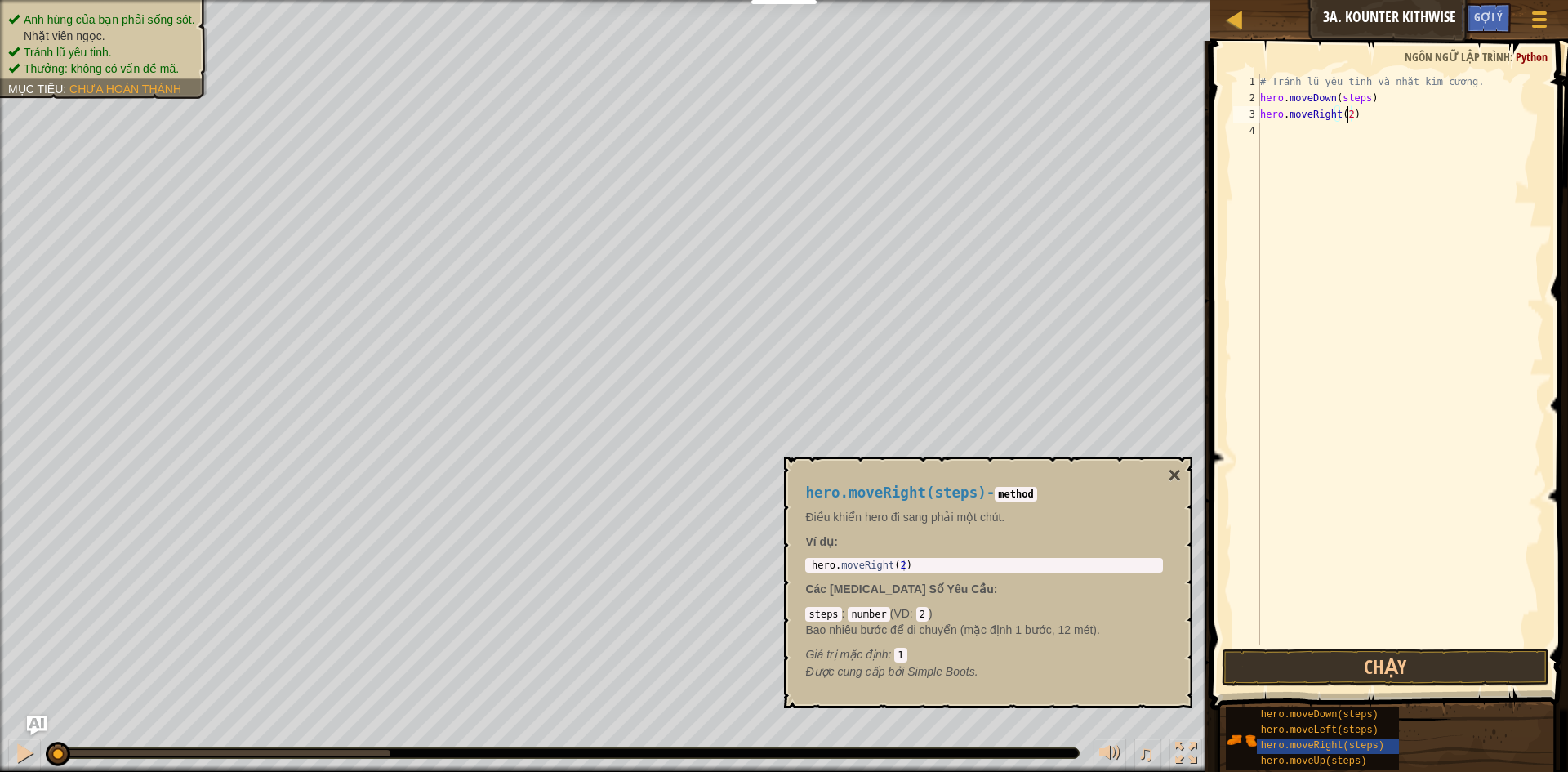
scroll to position [7, 7]
drag, startPoint x: 1362, startPoint y: 95, endPoint x: 1336, endPoint y: 95, distance: 26.0
click at [1336, 95] on div "# Tránh lũ yêu tinh và nhặt kim cương. hero . moveDown ( steps ) hero . moveRig…" at bounding box center [1400, 376] width 287 height 605
click at [1350, 664] on button "Chạy" at bounding box center [1386, 667] width 328 height 37
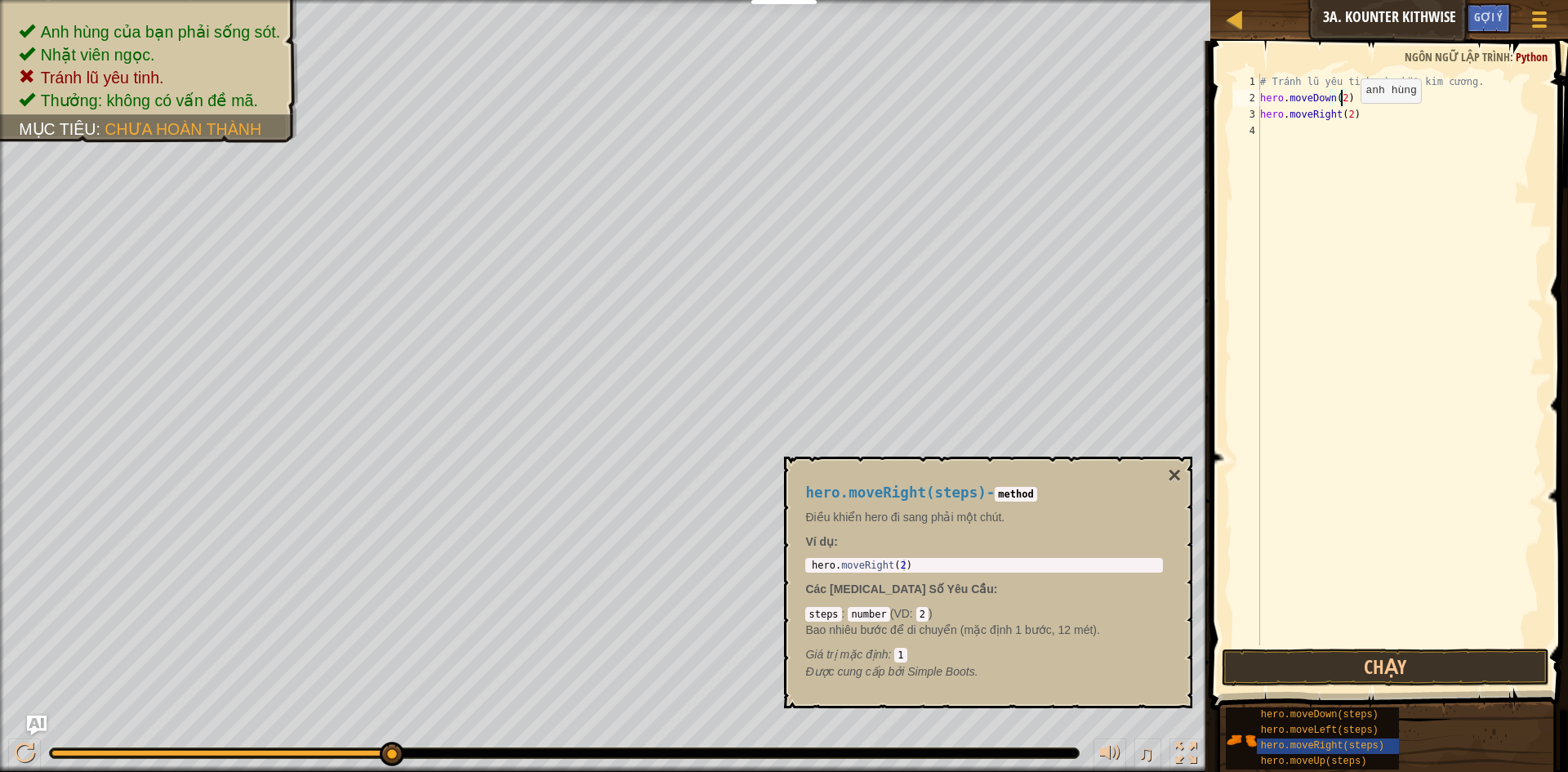
click at [1347, 119] on div "# Tránh lũ yêu tinh và nhặt kim cương. hero . moveDown ( 2 ) hero . moveRight (…" at bounding box center [1400, 376] width 287 height 605
type textarea "hero.moveRight(1)"
click at [1331, 759] on span "hero.moveUp(steps)" at bounding box center [1314, 761] width 106 height 11
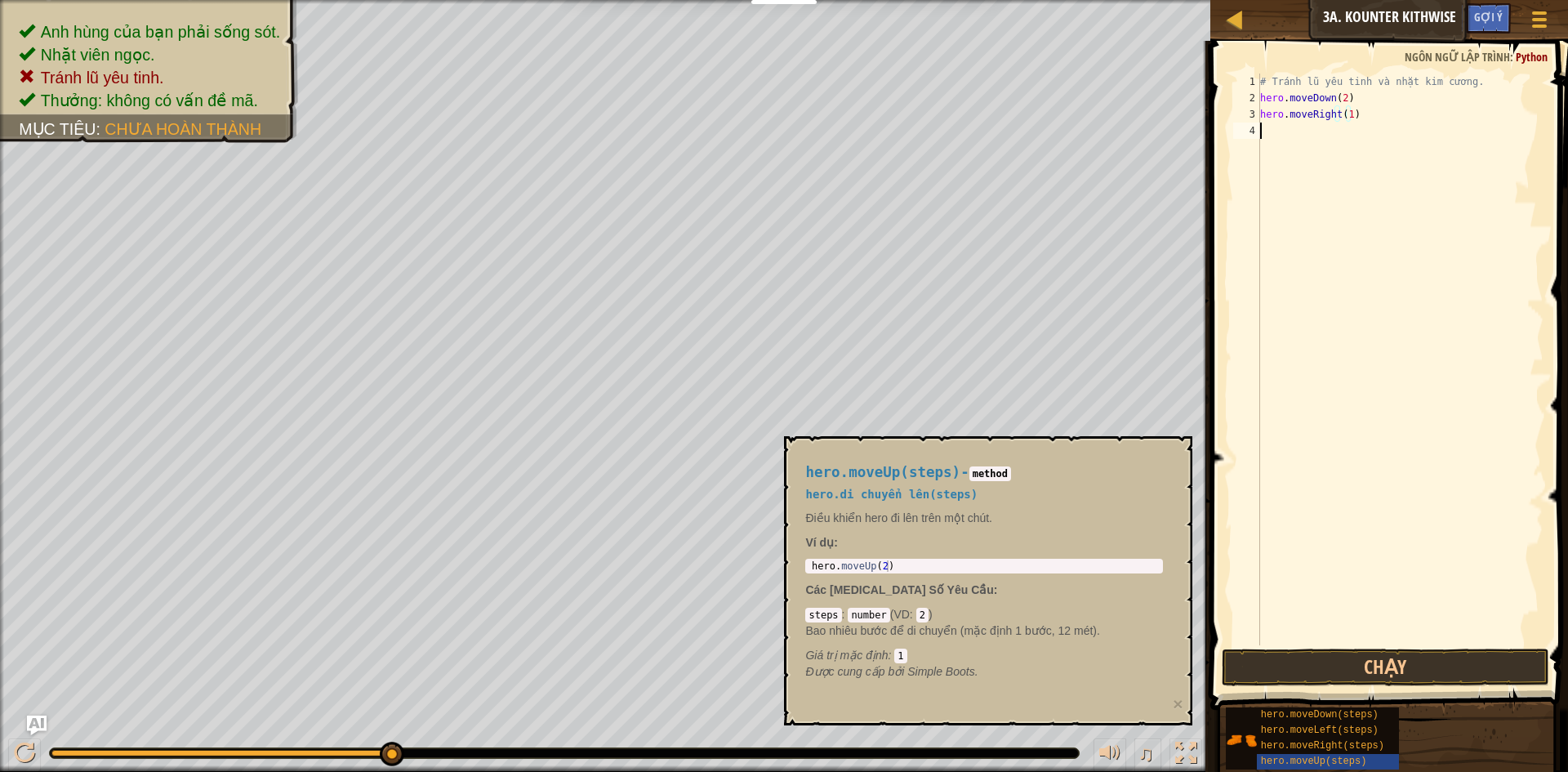
click at [1274, 133] on div "# Tránh lũ yêu tinh và nhặt kim cương. hero . moveDown ( 2 ) hero . moveRight (…" at bounding box center [1400, 376] width 287 height 605
paste textarea "hero.moveUp(steps)"
type textarea "hero.moveUp(steps)"
click at [1284, 145] on div "# Tránh lũ yêu tinh và nhặt kim cương. hero . moveDown ( 2 ) hero . moveRight (…" at bounding box center [1400, 376] width 287 height 605
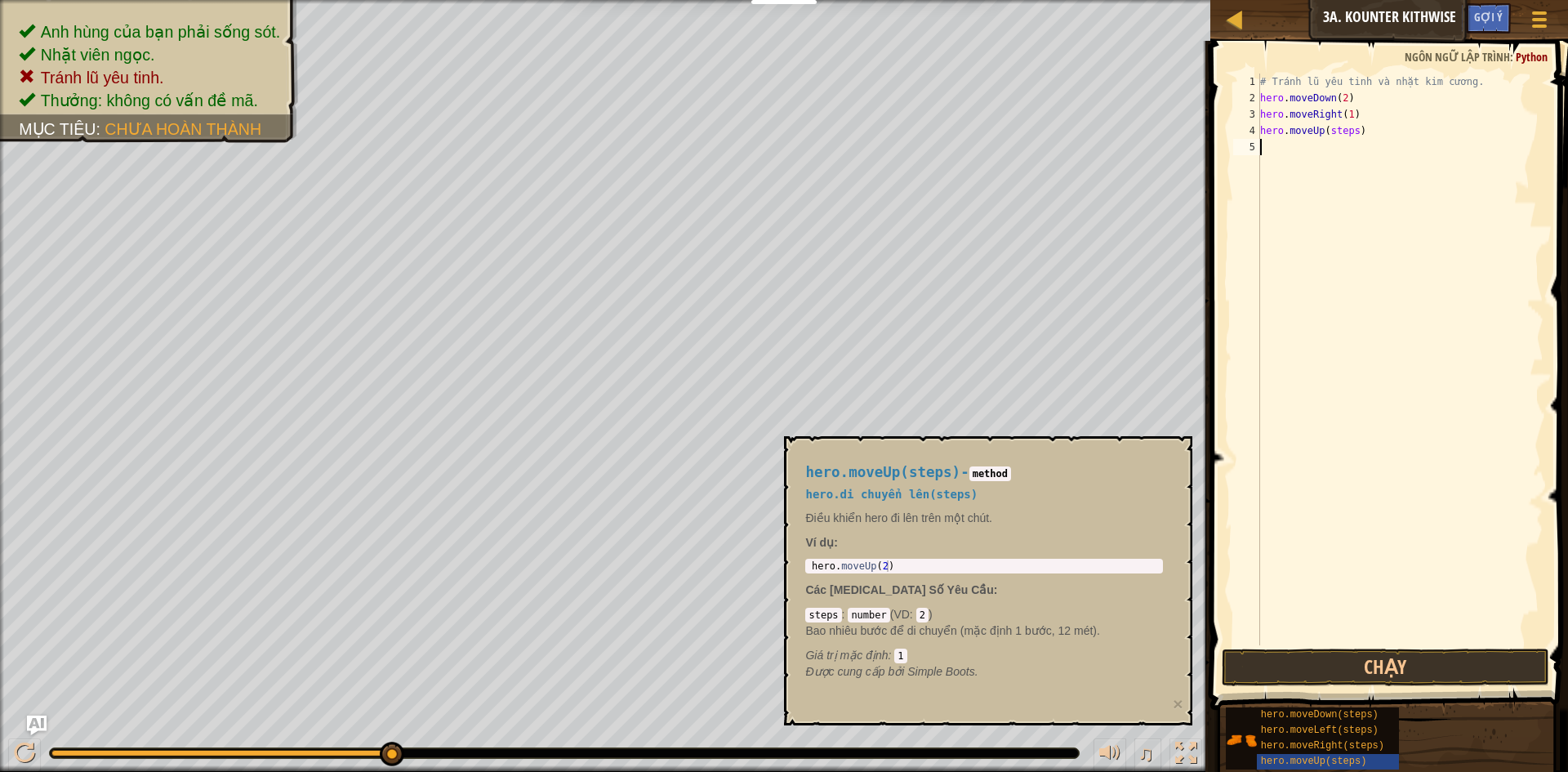
paste textarea "hero.moveRight(steps)"
drag, startPoint x: 1351, startPoint y: 128, endPoint x: 1326, endPoint y: 135, distance: 26.0
click at [1326, 135] on div "# Tránh lũ yêu tinh và nhặt kim cương. hero . moveDown ( 2 ) hero . moveRight (…" at bounding box center [1400, 376] width 287 height 605
drag, startPoint x: 1366, startPoint y: 150, endPoint x: 1339, endPoint y: 150, distance: 27.0
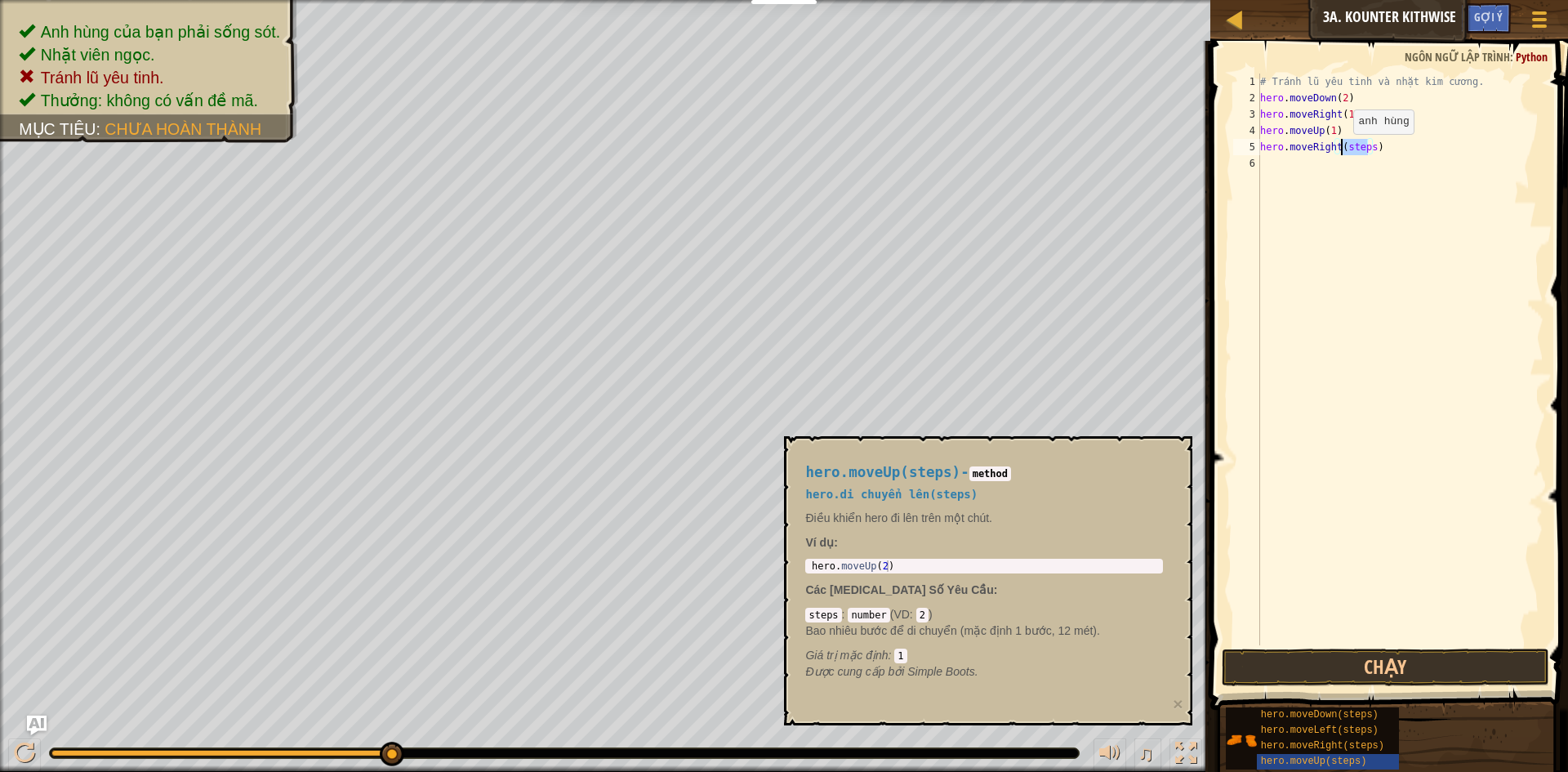
click at [1339, 150] on div "# Tránh lũ yêu tinh và nhặt kim cương. hero . moveDown ( 2 ) hero . moveRight (…" at bounding box center [1400, 376] width 287 height 605
type textarea "hero.moveRight(1)"
click at [1323, 660] on button "Chạy" at bounding box center [1386, 667] width 328 height 37
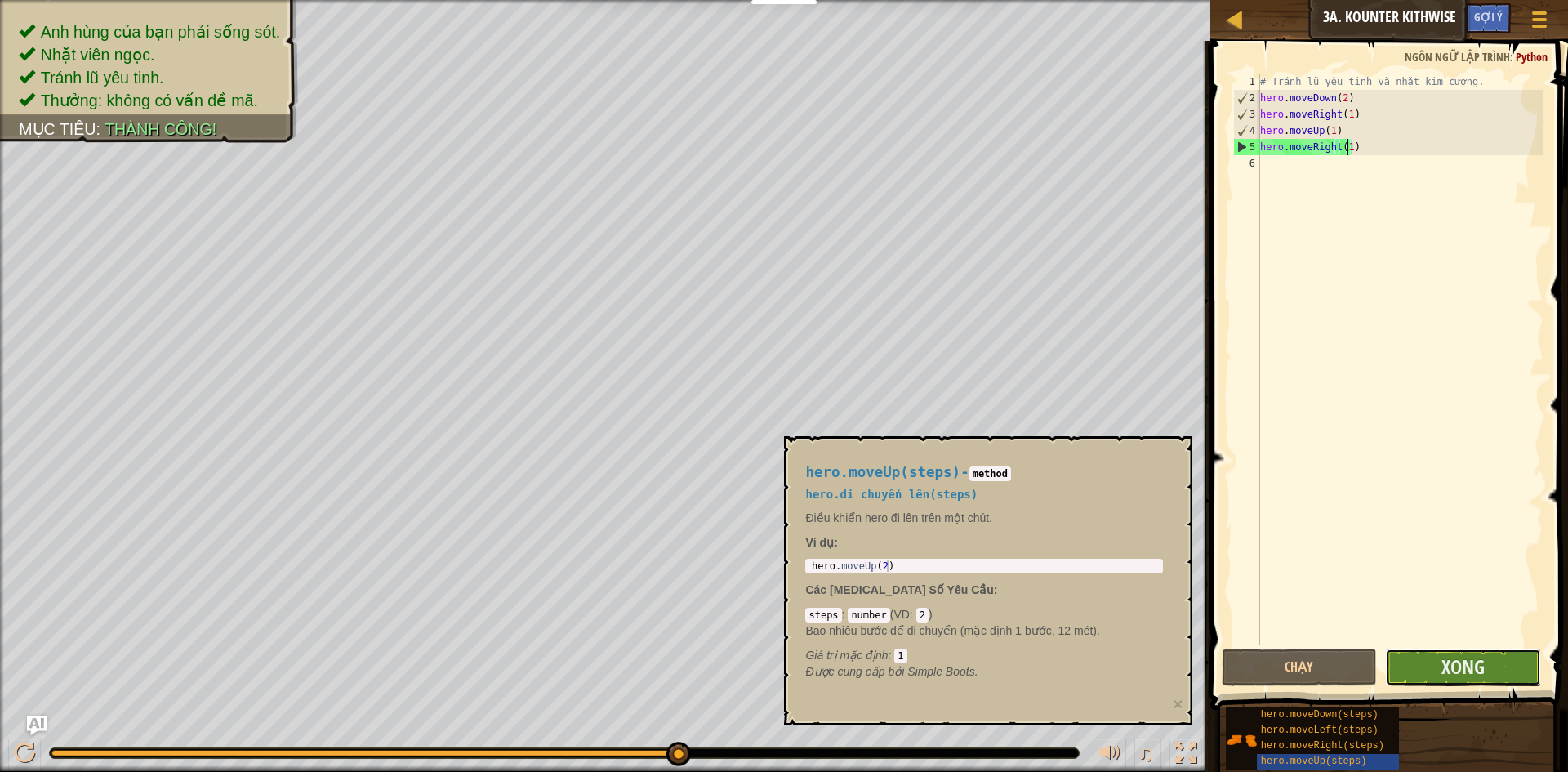
click at [1494, 679] on button "Xong" at bounding box center [1463, 667] width 156 height 37
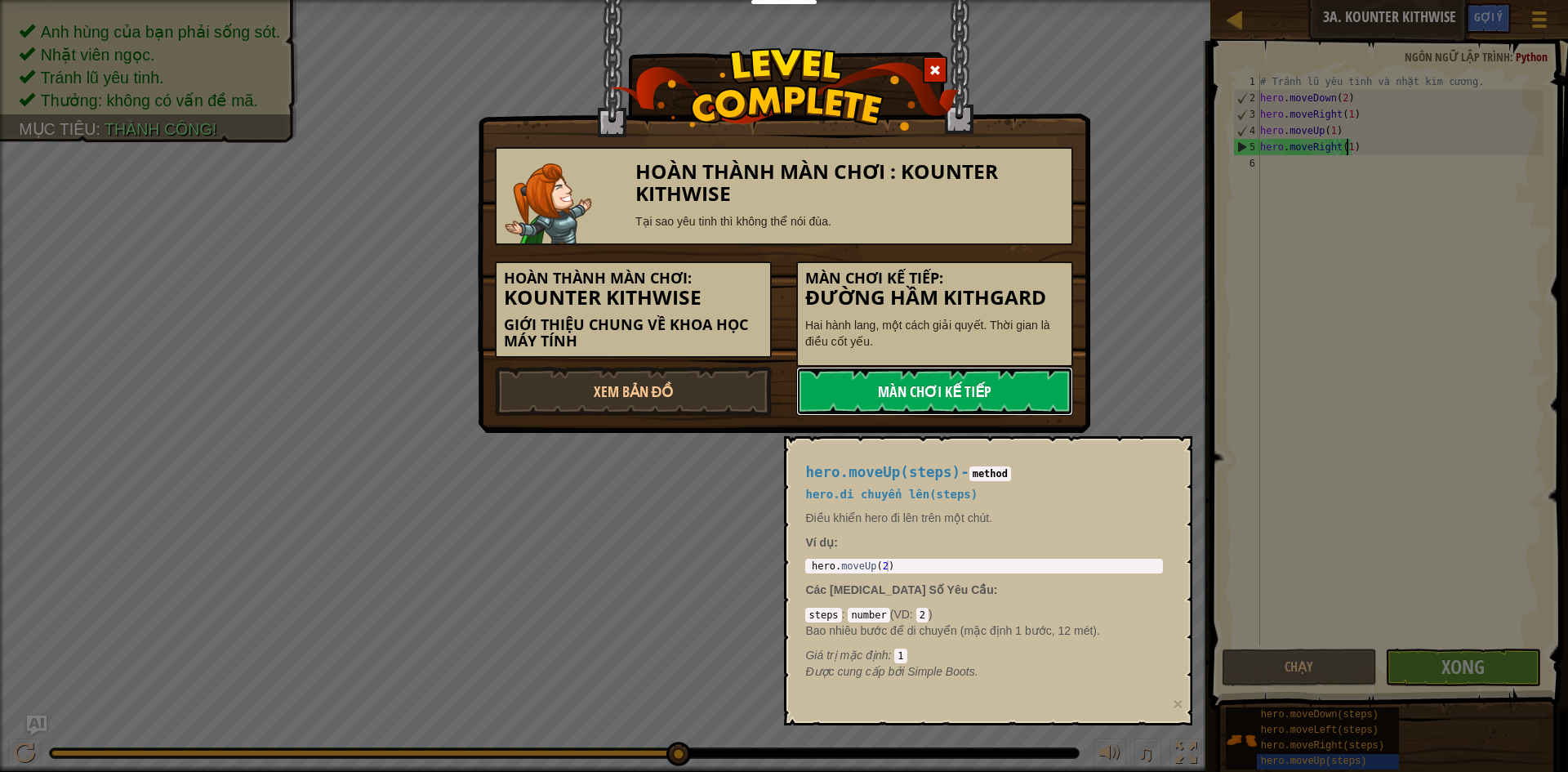
click at [1004, 379] on link "Màn chơi kế tiếp" at bounding box center [934, 391] width 277 height 49
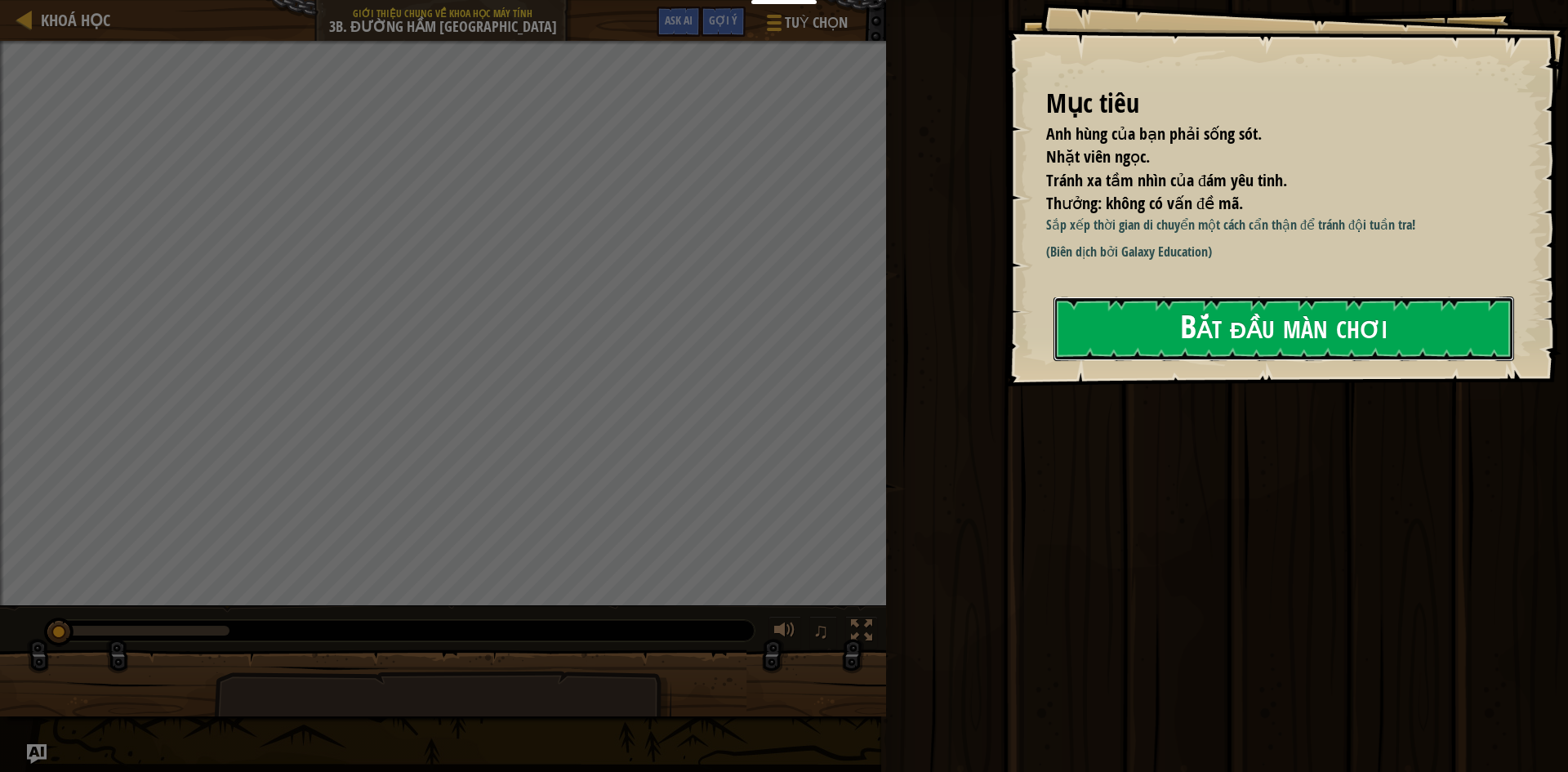
click at [1144, 329] on button "Bắt đầu màn chơi" at bounding box center [1284, 329] width 461 height 64
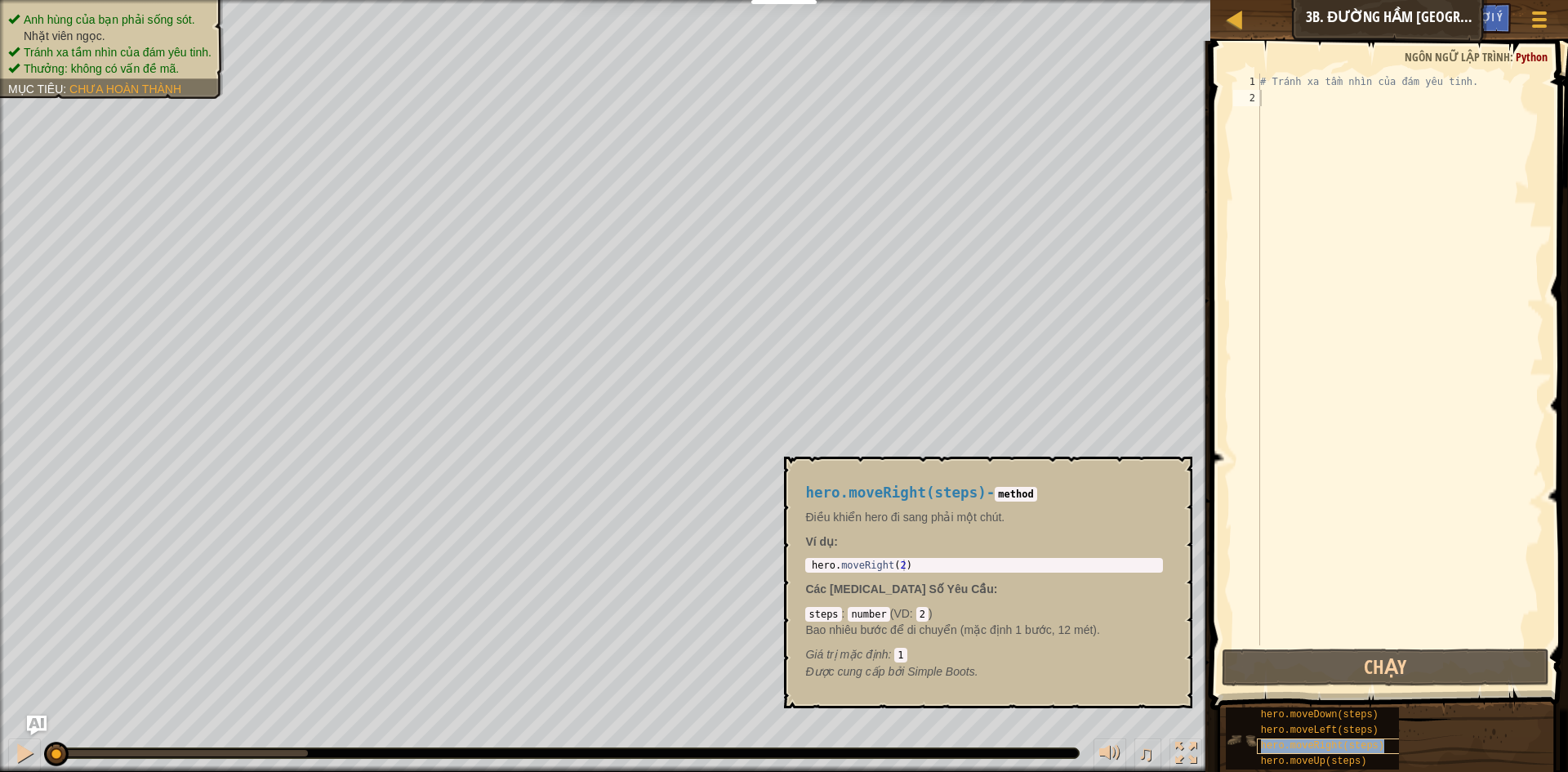
click at [1282, 749] on span "hero.moveRight(steps)" at bounding box center [1323, 745] width 123 height 11
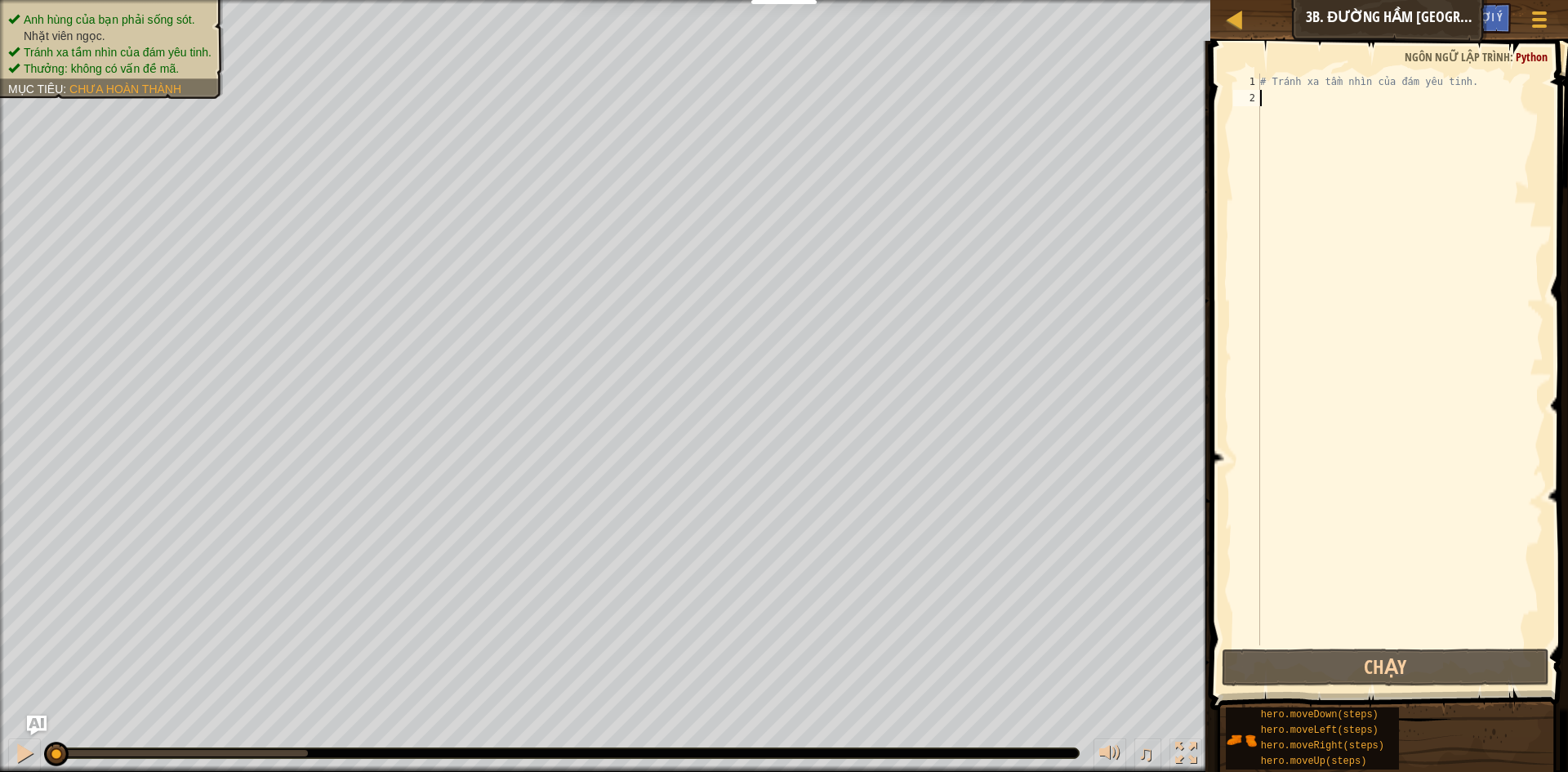
paste textarea "hero.moveRight(steps)"
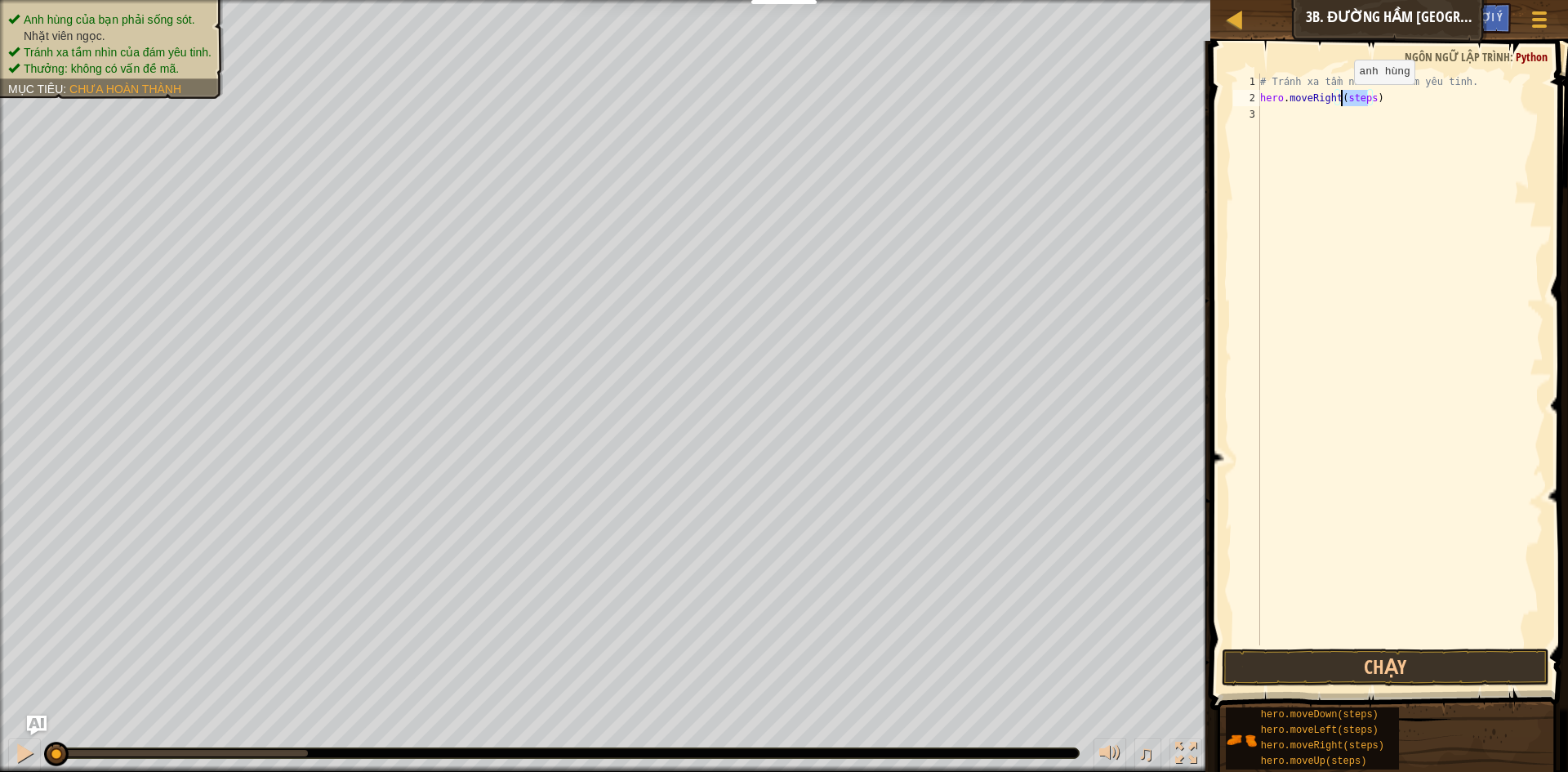
drag, startPoint x: 1366, startPoint y: 101, endPoint x: 1340, endPoint y: 101, distance: 26.0
click at [1340, 101] on div "# Tránh xa tầm nhìn của đám yêu tinh. hero . moveRight ( steps )" at bounding box center [1400, 376] width 287 height 605
click at [1405, 678] on button "Chạy" at bounding box center [1386, 667] width 328 height 37
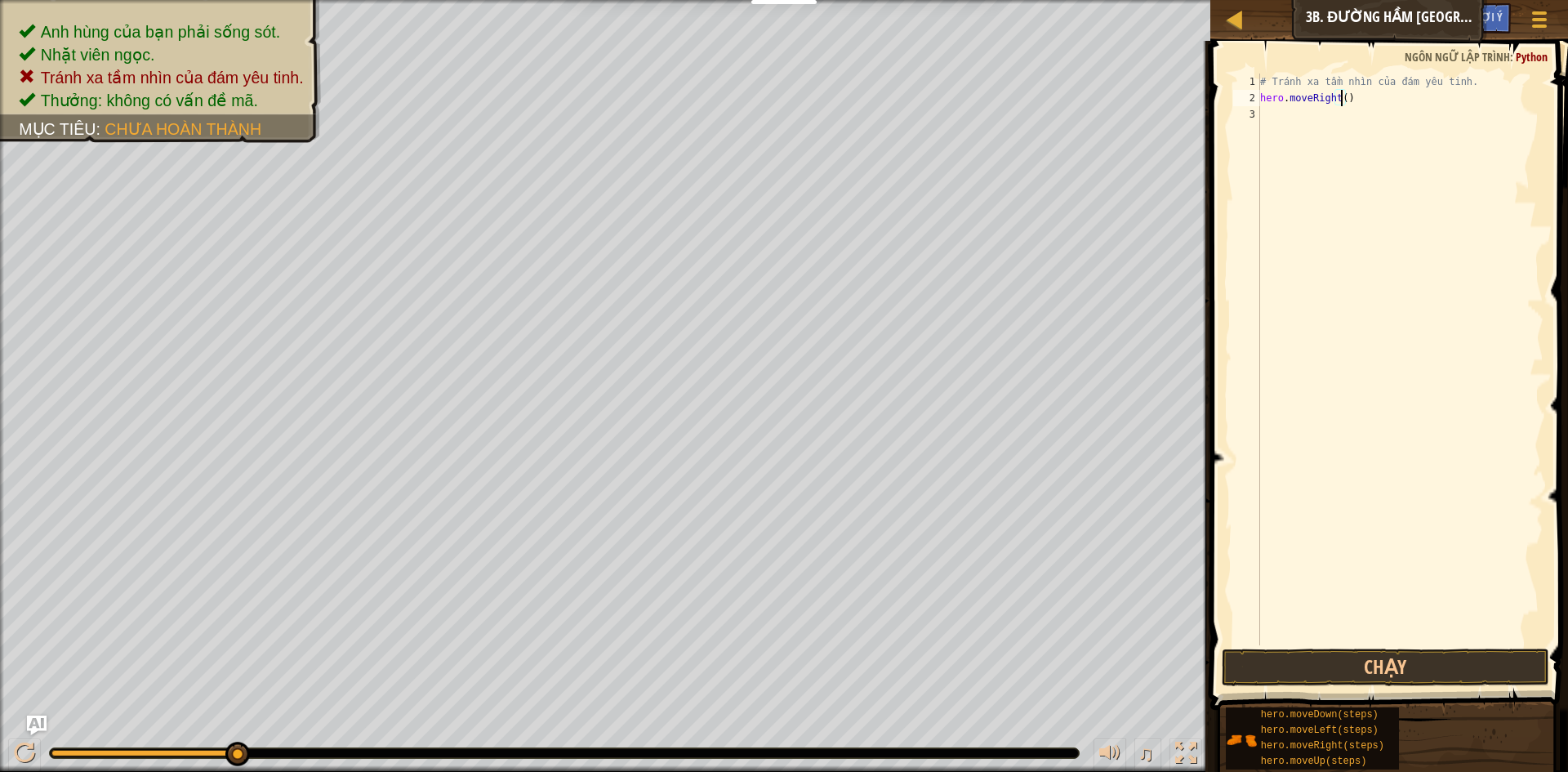
type textarea "hero.moveRight(1)"
click at [1330, 112] on div "# Tránh xa tầm nhìn của đám yêu tinh. hero . moveRight ( 1 )" at bounding box center [1400, 376] width 287 height 605
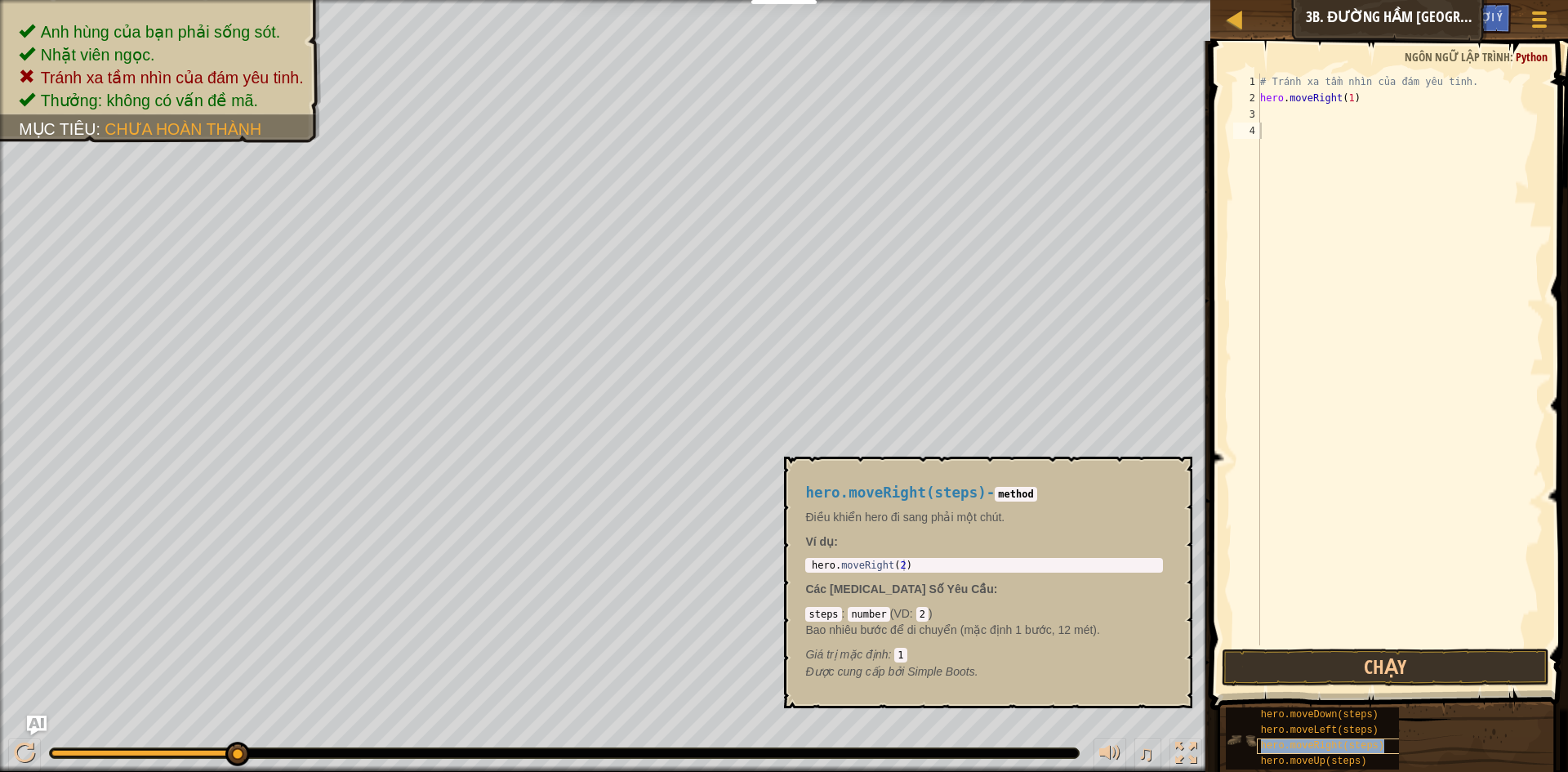
click at [1304, 746] on span "hero.moveRight(steps)" at bounding box center [1323, 745] width 123 height 11
paste textarea "hero.moveRight(steps)"
click at [1365, 132] on div "# Tránh xa tầm nhìn của đám yêu tinh. hero . moveRight ( 1 ) hero . moveRight (…" at bounding box center [1400, 376] width 287 height 605
drag, startPoint x: 1368, startPoint y: 131, endPoint x: 1343, endPoint y: 133, distance: 25.1
click at [1343, 133] on div "# Tránh xa tầm nhìn của đám yêu tinh. hero . moveRight ( 1 ) hero . moveRight (…" at bounding box center [1400, 376] width 287 height 605
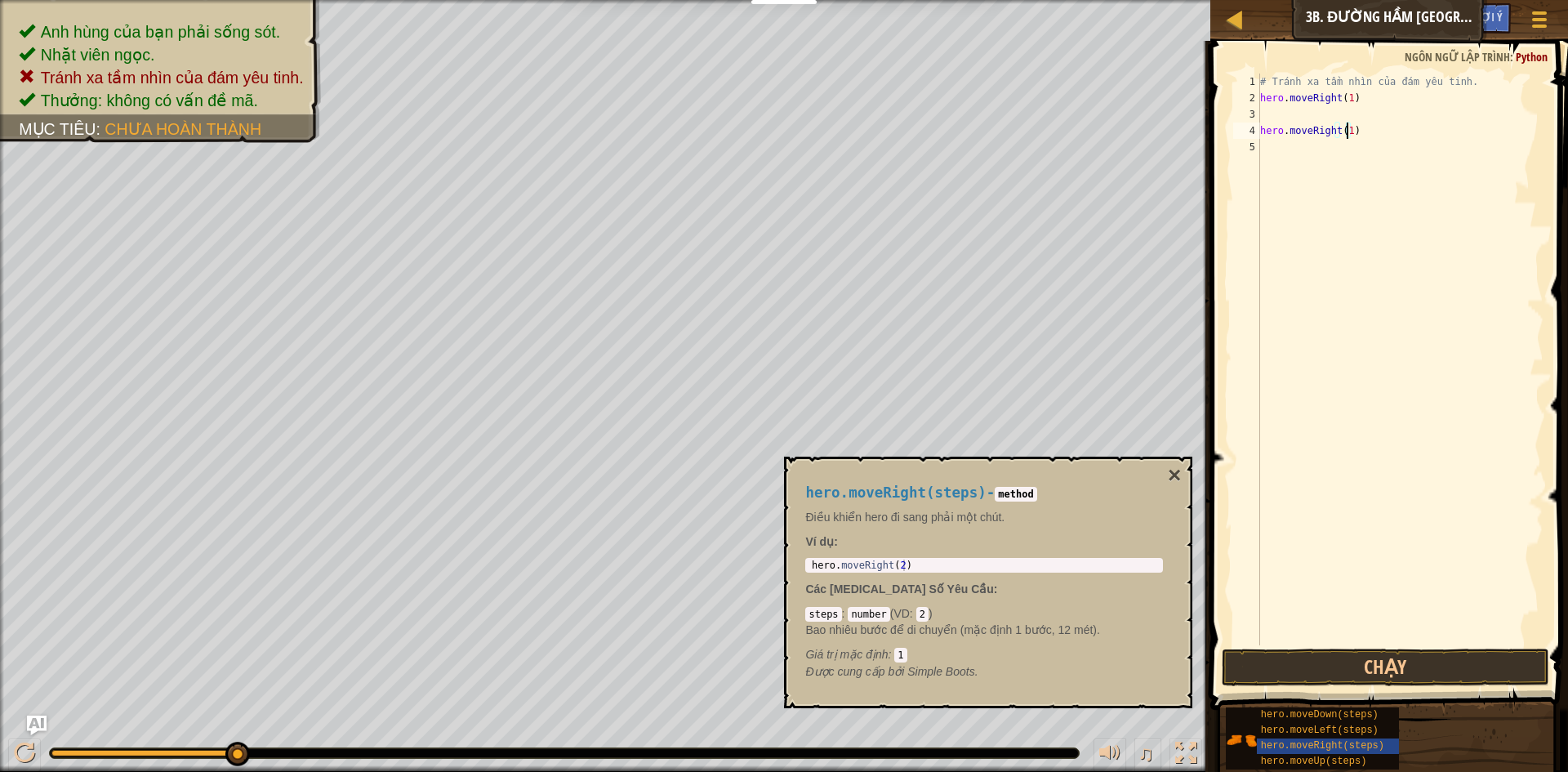
scroll to position [7, 7]
click at [1354, 664] on button "Chạy" at bounding box center [1386, 667] width 328 height 37
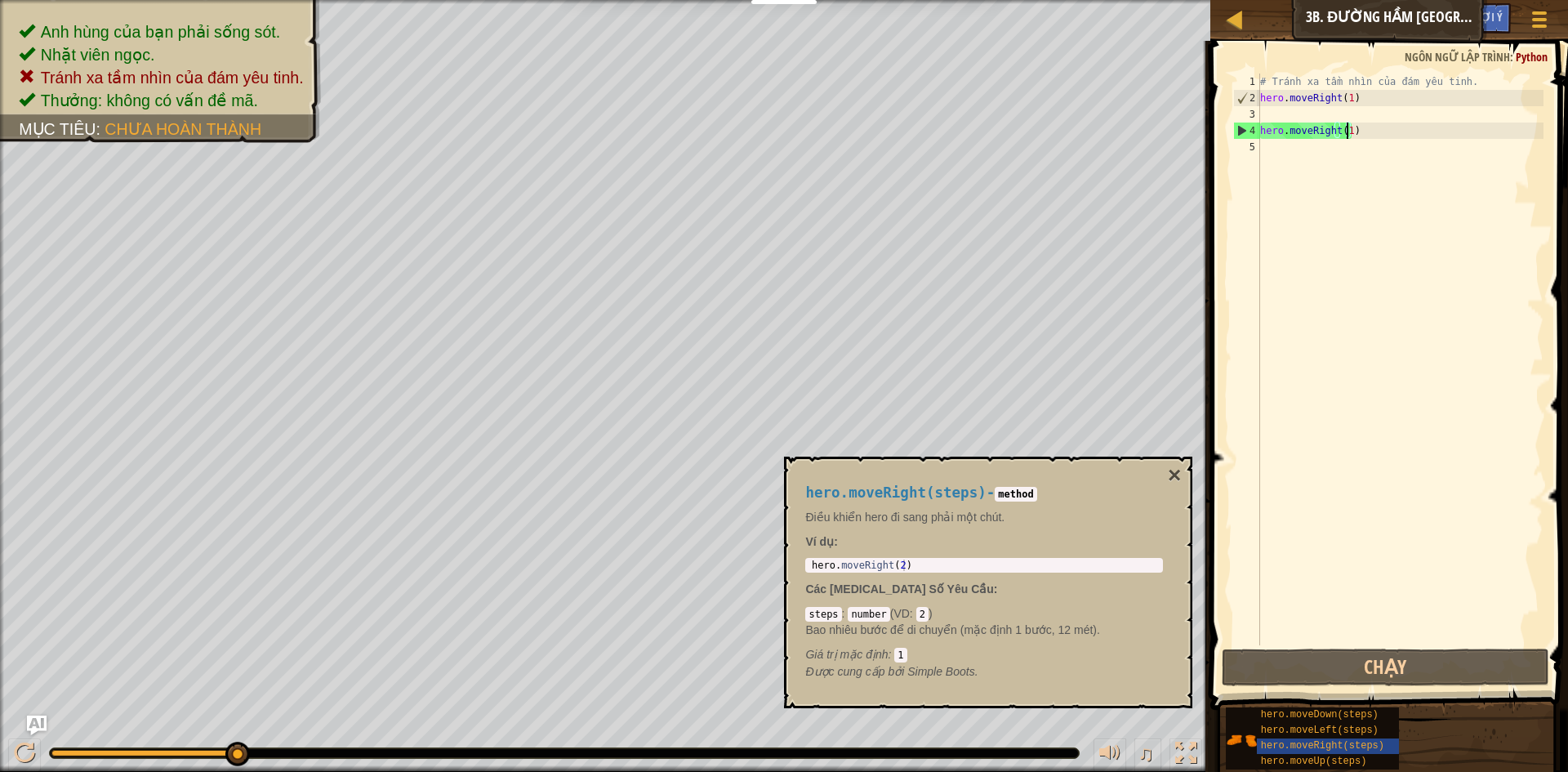
click at [1401, 122] on div "# Tránh xa tầm nhìn của đám yêu tinh. hero . moveRight ( 1 ) hero . moveRight (…" at bounding box center [1400, 376] width 287 height 605
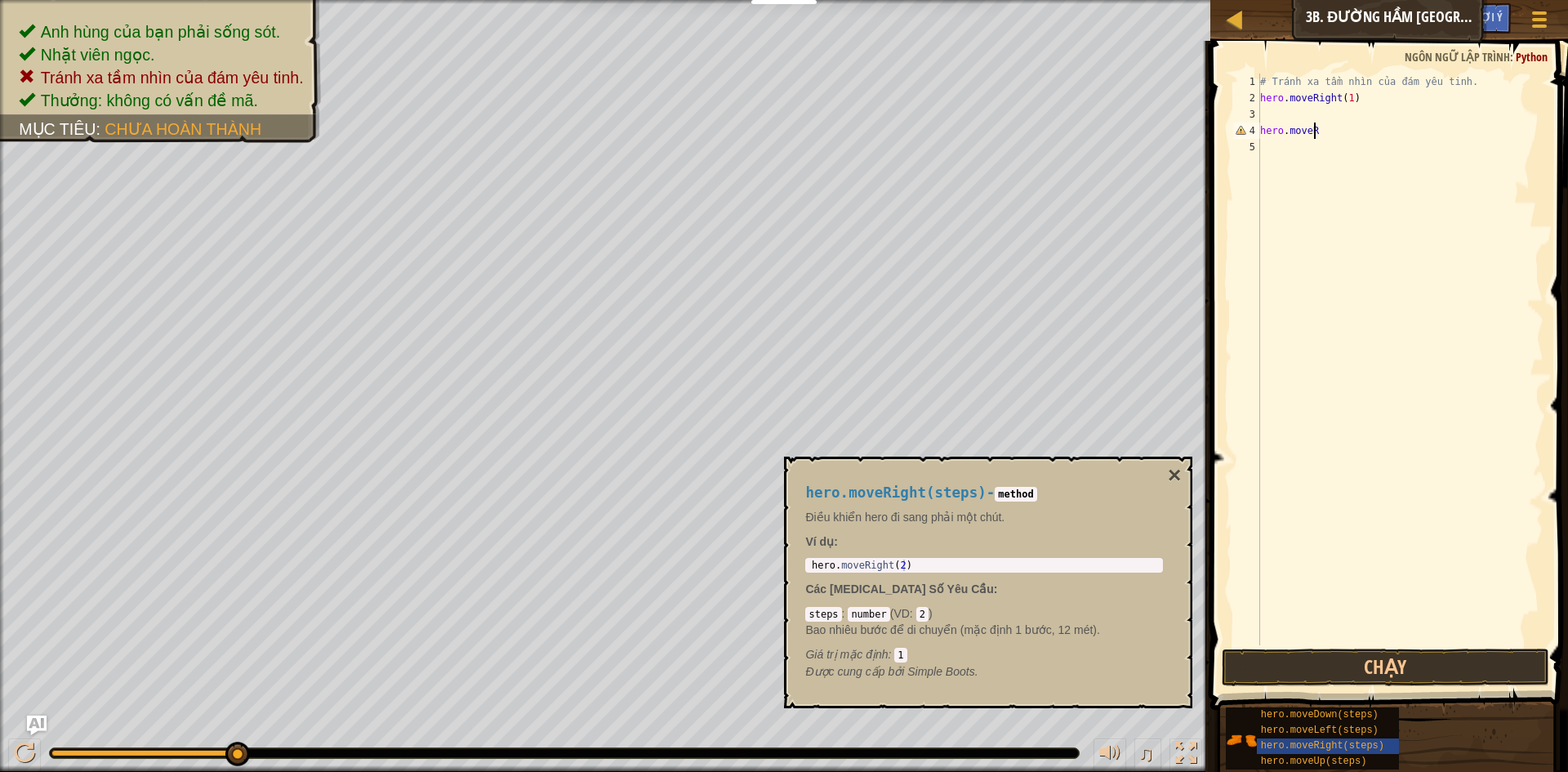
scroll to position [7, 1]
type textarea "h"
click at [1404, 657] on button "Chạy" at bounding box center [1386, 667] width 328 height 37
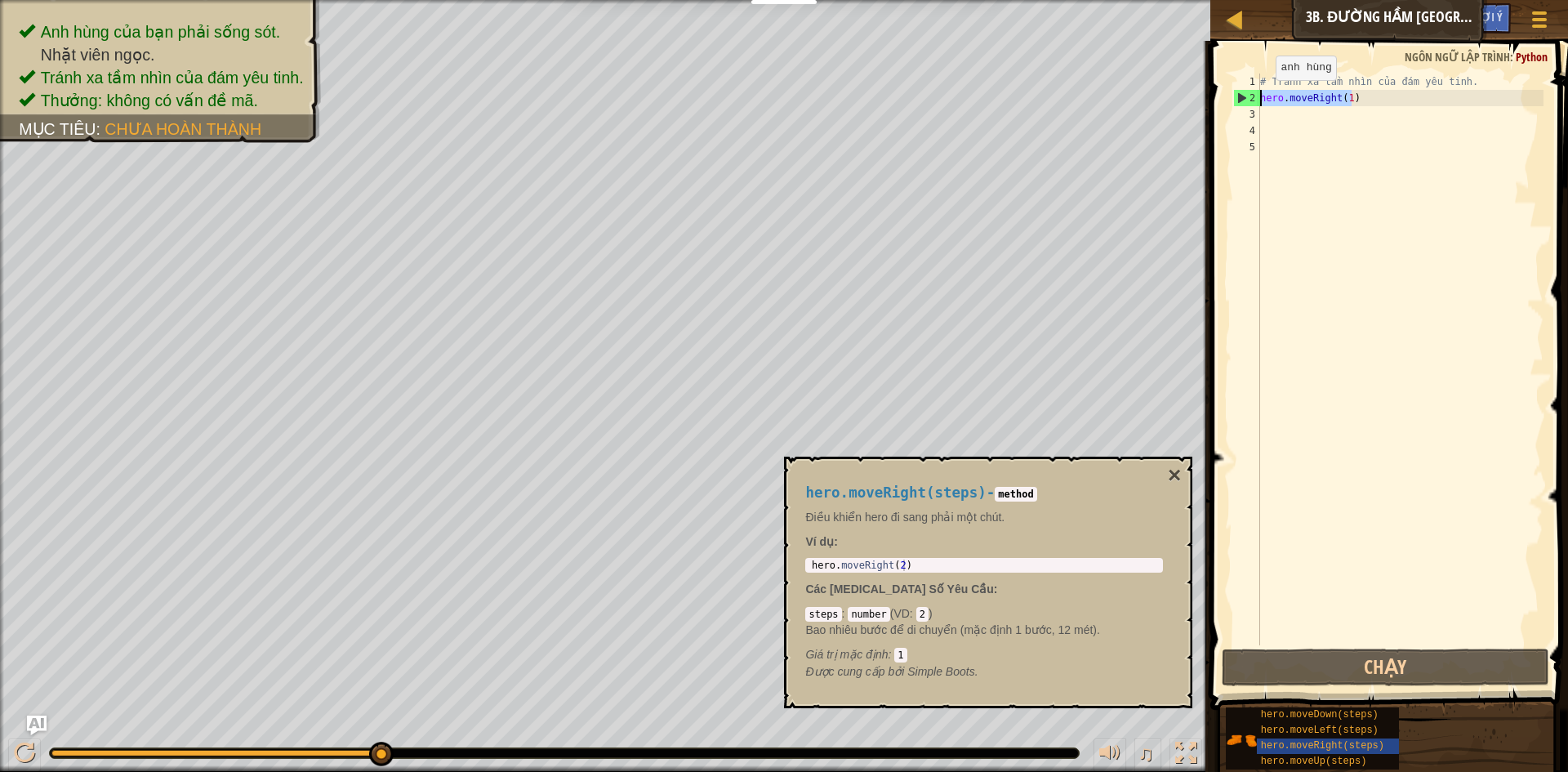
drag, startPoint x: 1355, startPoint y: 99, endPoint x: 1262, endPoint y: 96, distance: 93.0
click at [1262, 96] on div "# Tránh xa tầm nhìn của đám yêu tinh. hero . moveRight ( 1 )" at bounding box center [1400, 376] width 287 height 605
type textarea "hero.moveRight(1)"
click at [1281, 142] on div "# Tránh xa tầm nhìn của đám yêu tinh. hero . moveRight ( 1 )" at bounding box center [1400, 376] width 287 height 605
paste textarea "hero.moveRight(1)"
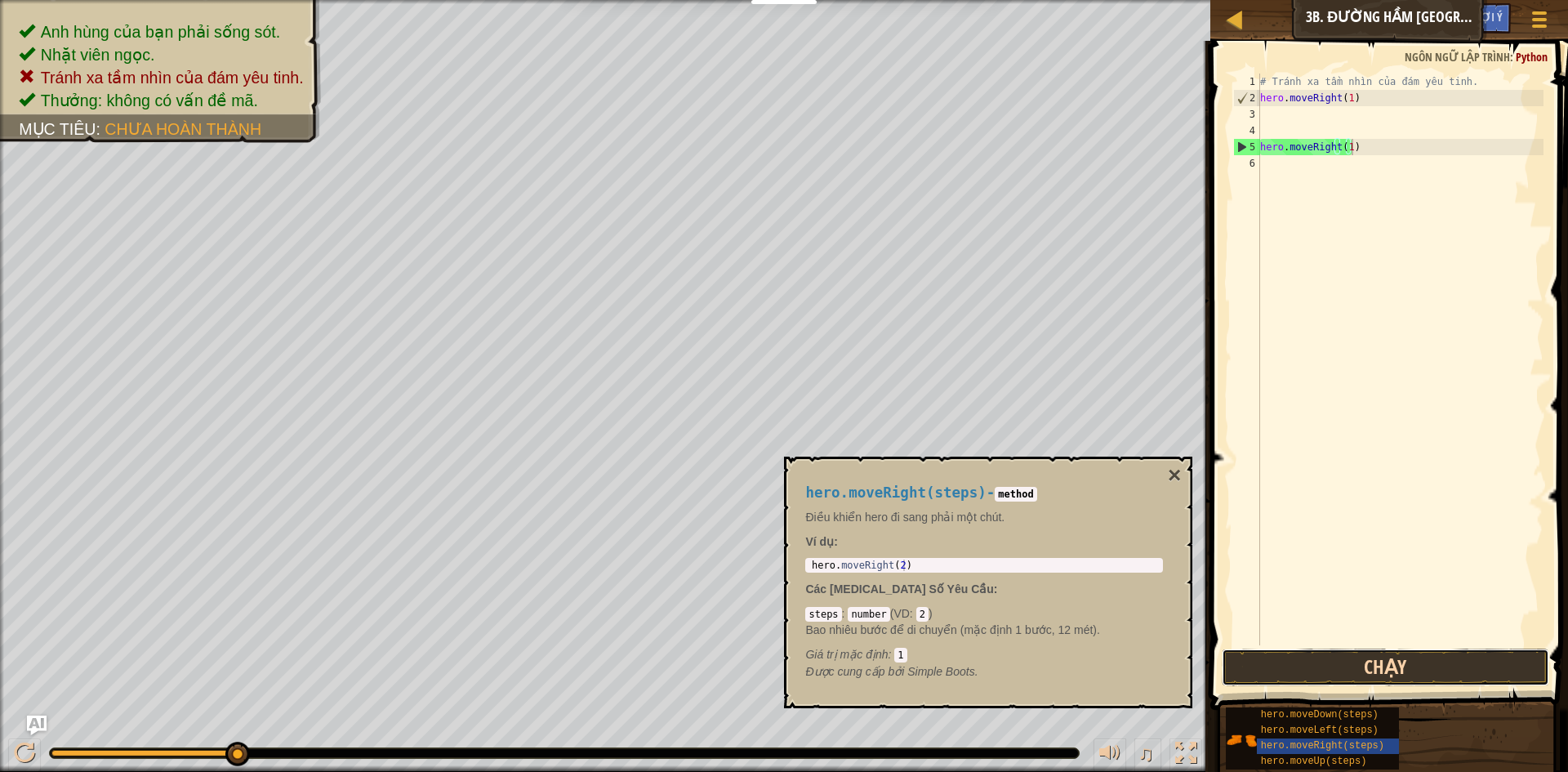
click at [1370, 678] on button "Chạy" at bounding box center [1386, 667] width 328 height 37
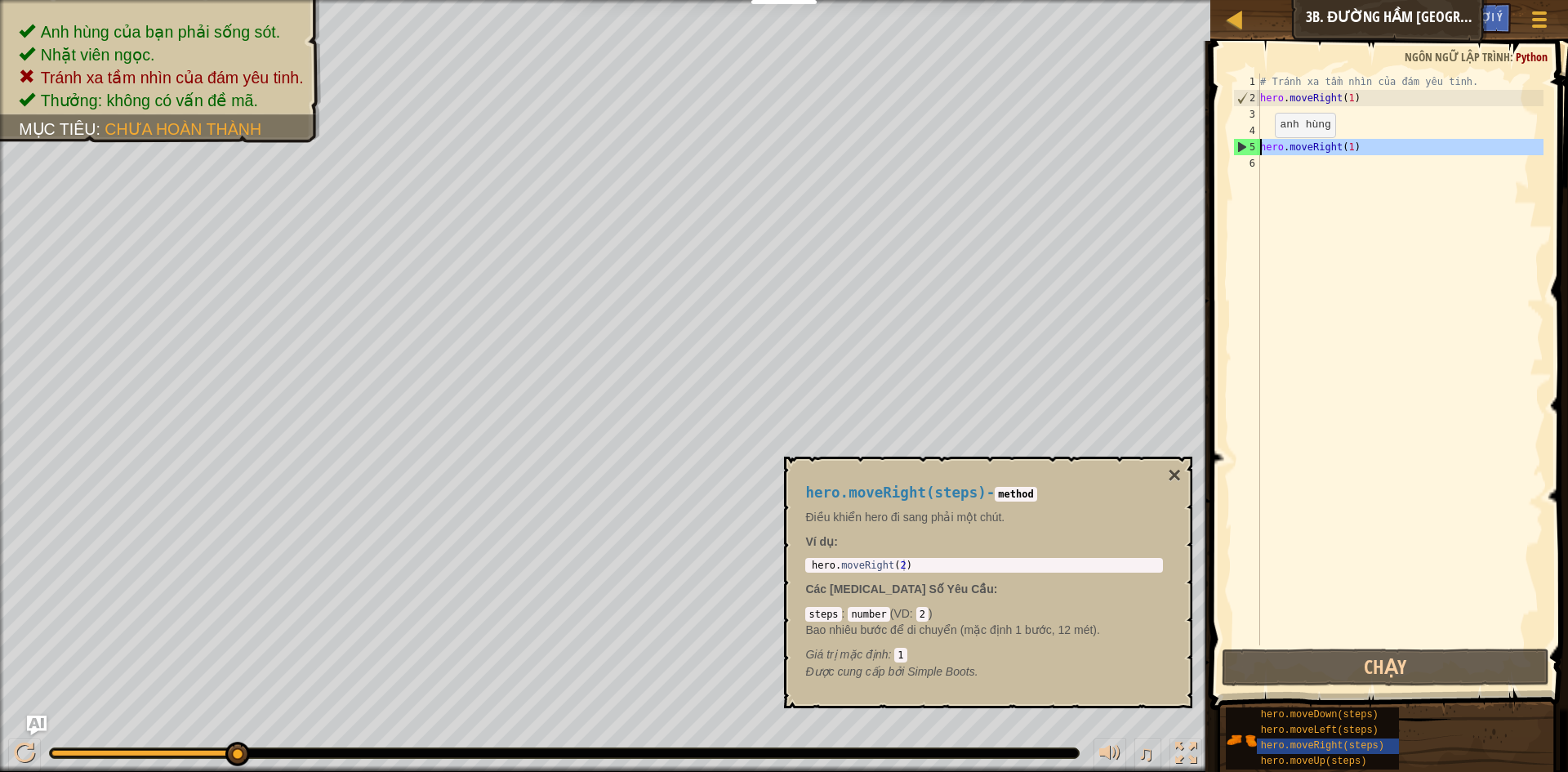
drag, startPoint x: 1366, startPoint y: 155, endPoint x: 1261, endPoint y: 154, distance: 105.0
click at [1261, 154] on div "# Tránh xa tầm nhìn của đám yêu tinh. hero . moveRight ( 1 ) hero . moveRight (…" at bounding box center [1400, 376] width 287 height 605
drag, startPoint x: 1377, startPoint y: 149, endPoint x: 1278, endPoint y: 150, distance: 99.0
click at [1278, 150] on div "# Tránh xa tầm nhìn của đám yêu tinh. hero . moveRight ( 1 ) hero . moveRight (…" at bounding box center [1400, 376] width 287 height 605
click at [1370, 147] on div "# Tránh xa tầm nhìn của đám yêu tinh. hero . moveRight ( 1 ) hero . moveRight (…" at bounding box center [1400, 359] width 287 height 572
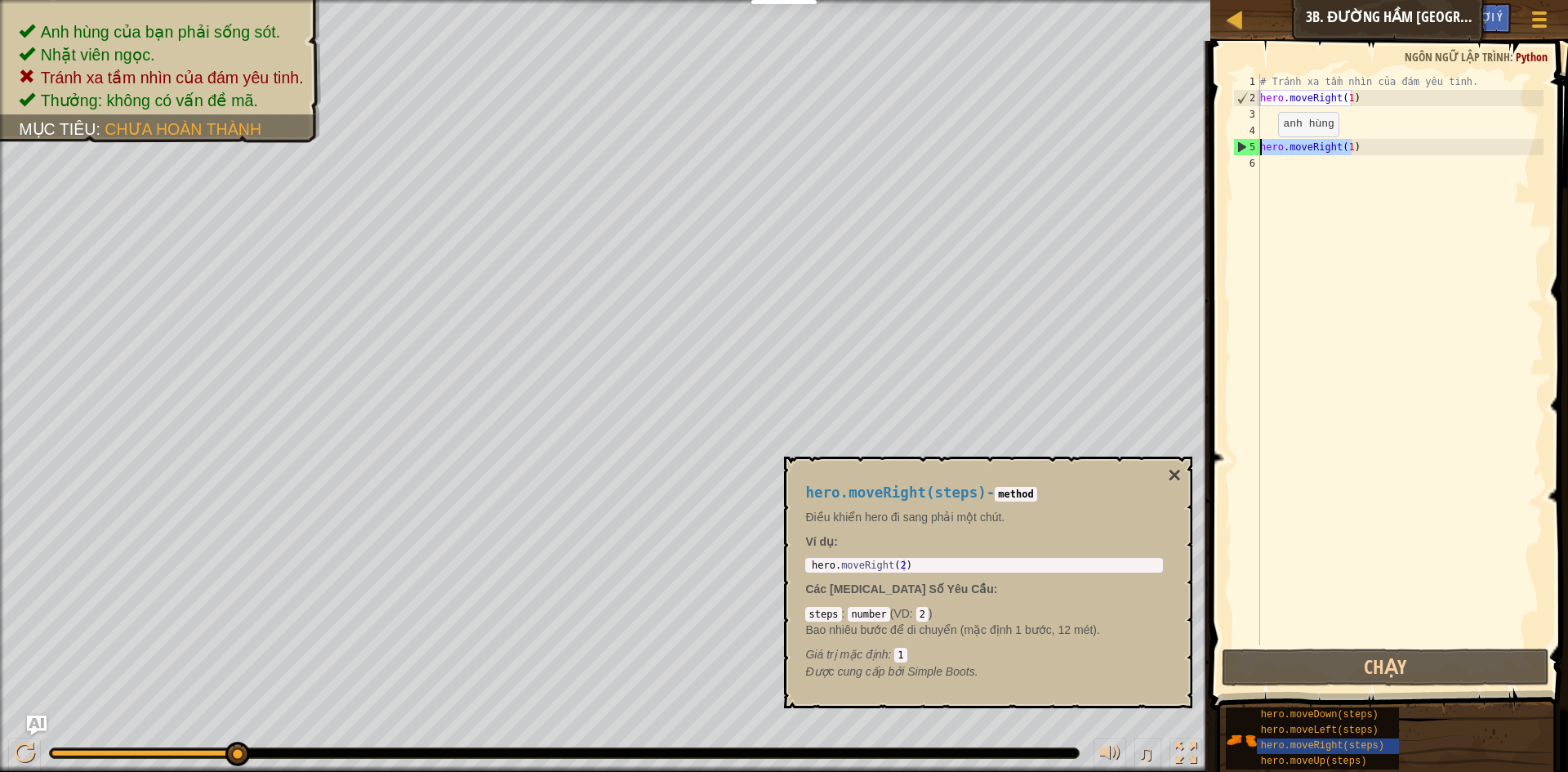
drag, startPoint x: 1370, startPoint y: 147, endPoint x: 1267, endPoint y: 152, distance: 103.1
click at [1266, 152] on div "# Tránh xa tầm nhìn của đám yêu tinh. hero . moveRight ( 1 ) hero . moveRight (…" at bounding box center [1400, 376] width 287 height 605
type textarea "h"
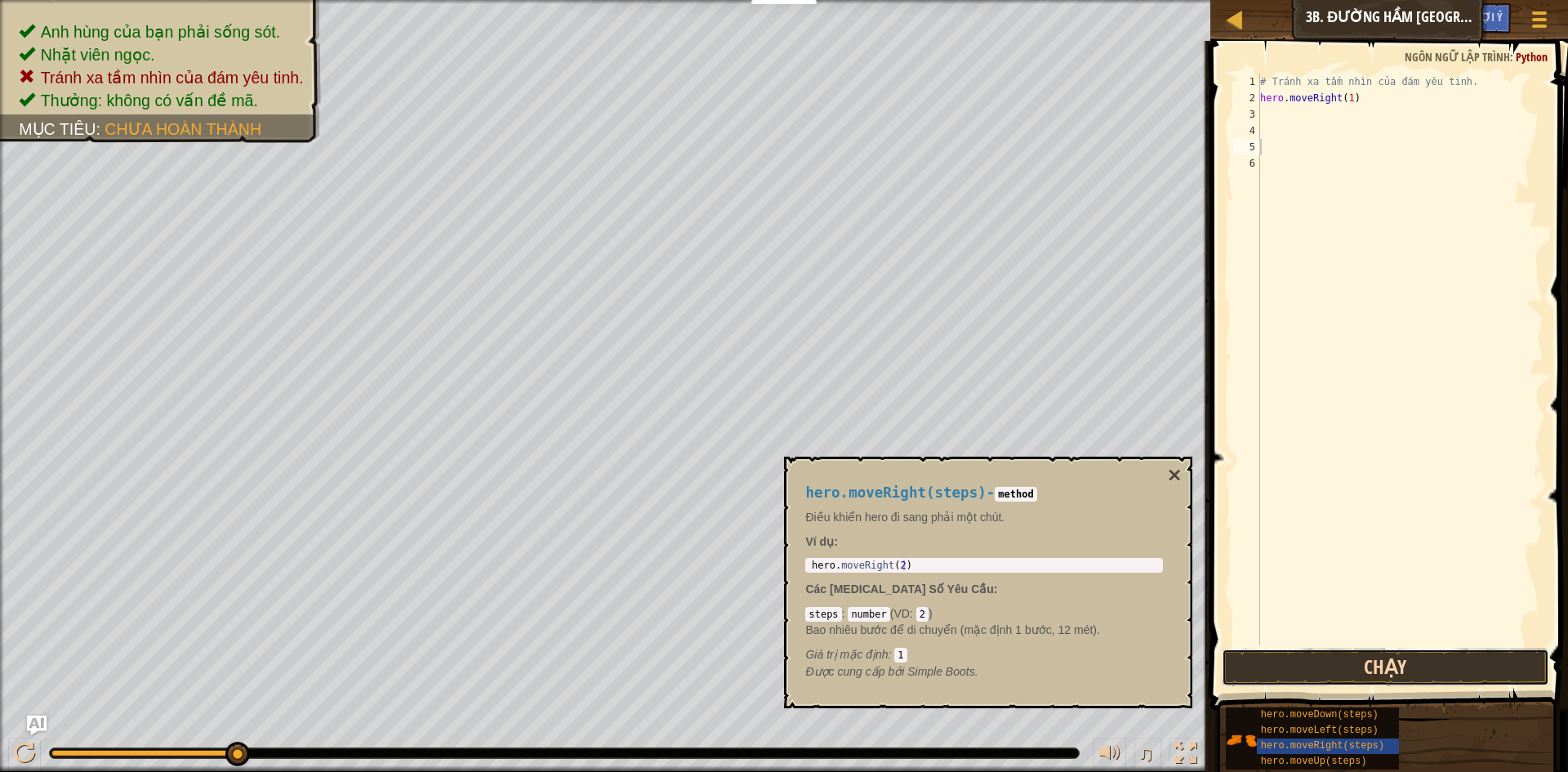
click at [1271, 675] on button "Chạy" at bounding box center [1386, 667] width 328 height 37
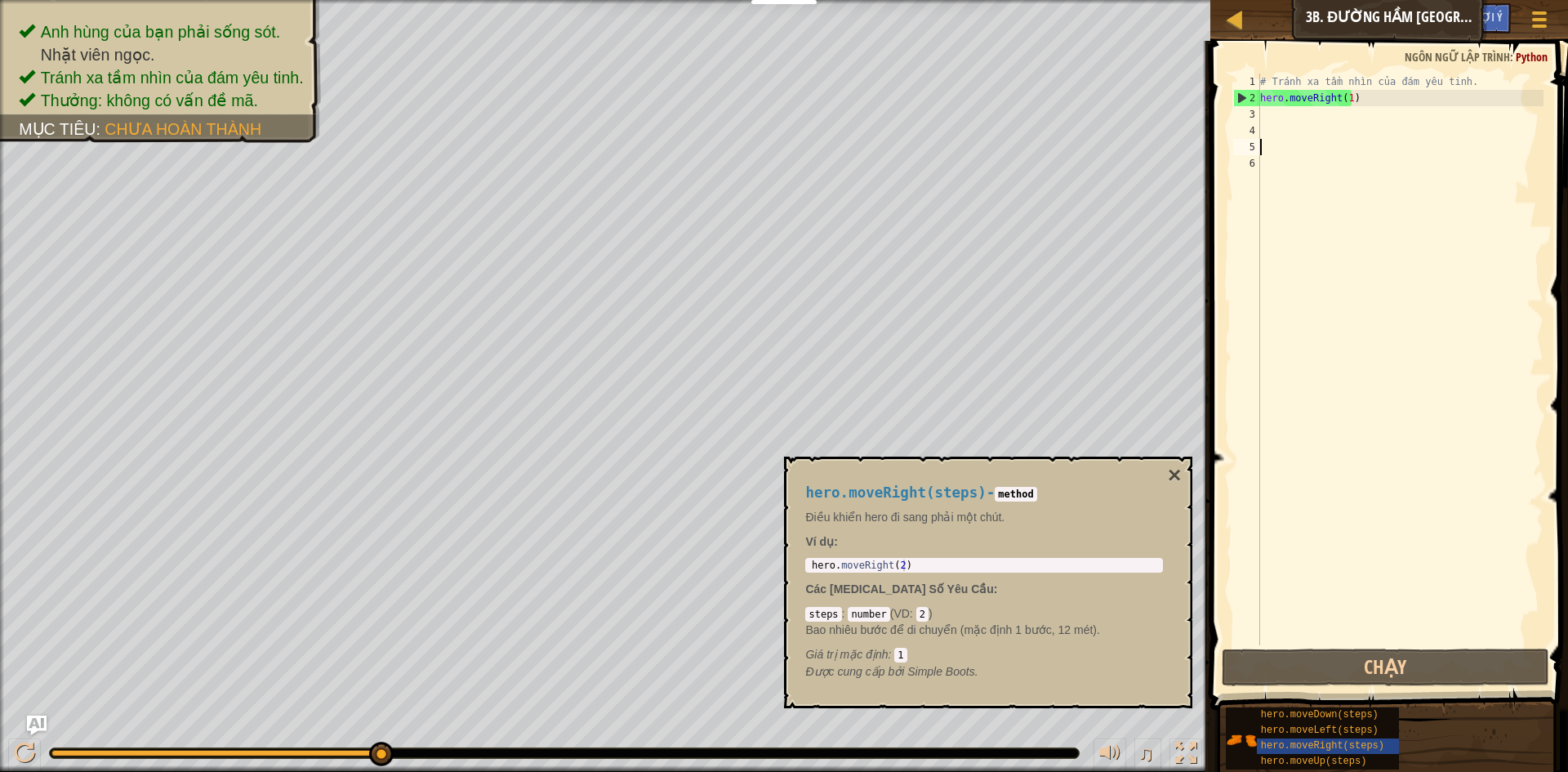
click at [1308, 122] on div "# Tránh xa tầm nhìn của đám yêu tinh. hero . moveRight ( 1 )" at bounding box center [1400, 376] width 287 height 605
click at [1305, 116] on div "# Tránh xa tầm nhìn của đám yêu tinh. hero . moveRight ( 1 )" at bounding box center [1400, 376] width 287 height 605
click at [1304, 716] on span "hero.moveDown(steps)" at bounding box center [1320, 714] width 118 height 11
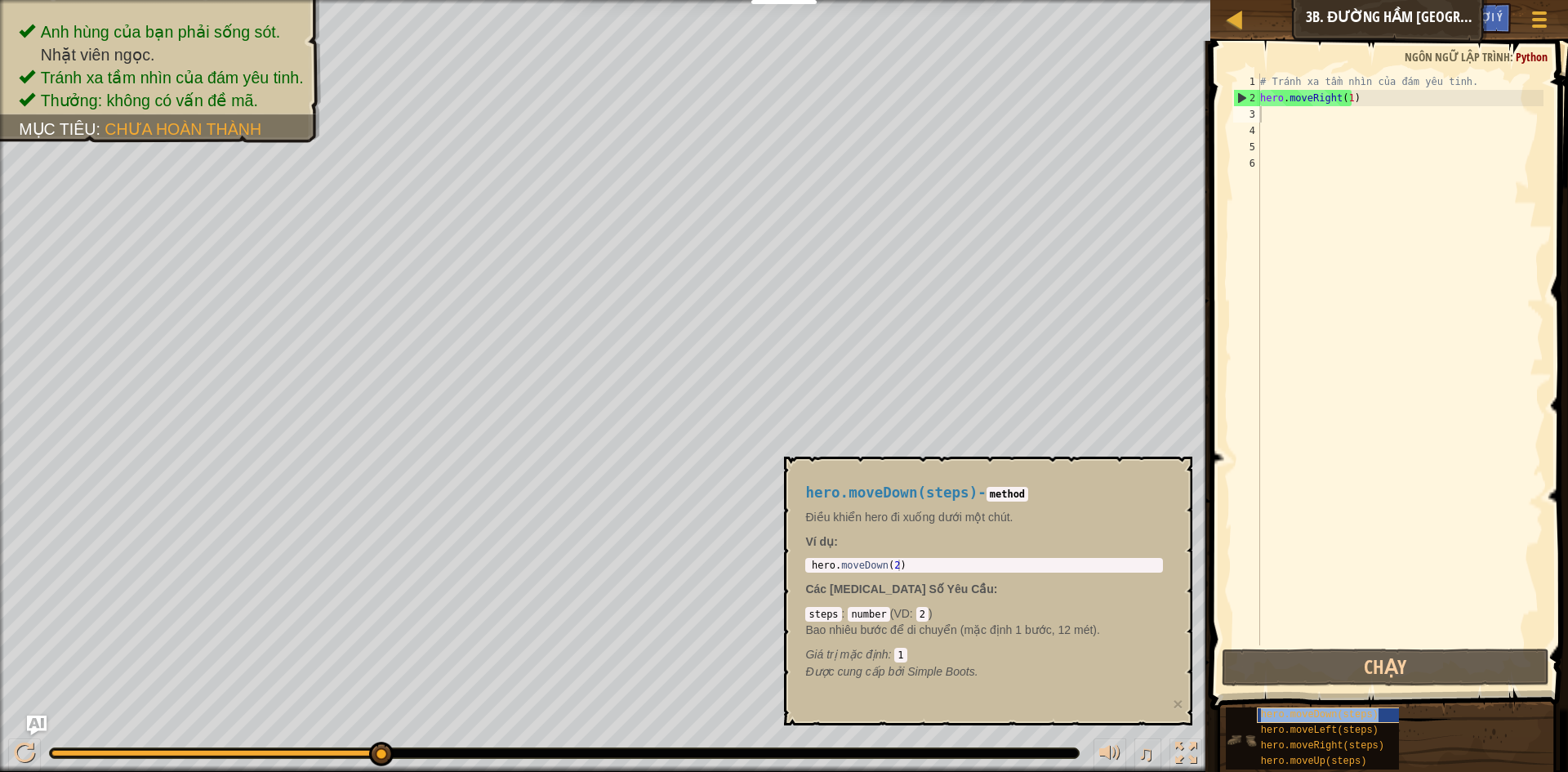
click at [1336, 713] on span "hero.moveDown(steps)" at bounding box center [1320, 714] width 118 height 11
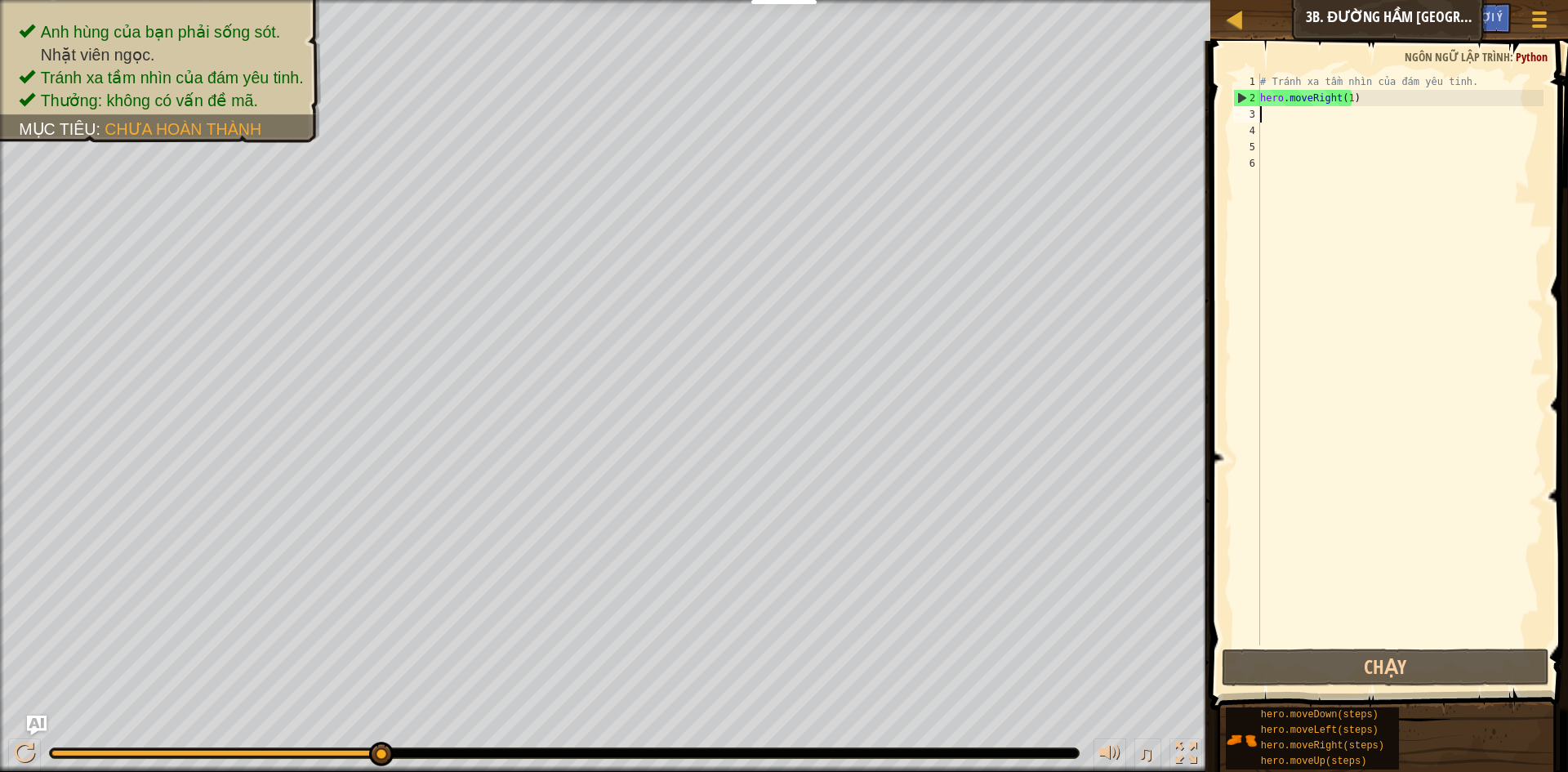
paste textarea "hero.moveDown(steps)"
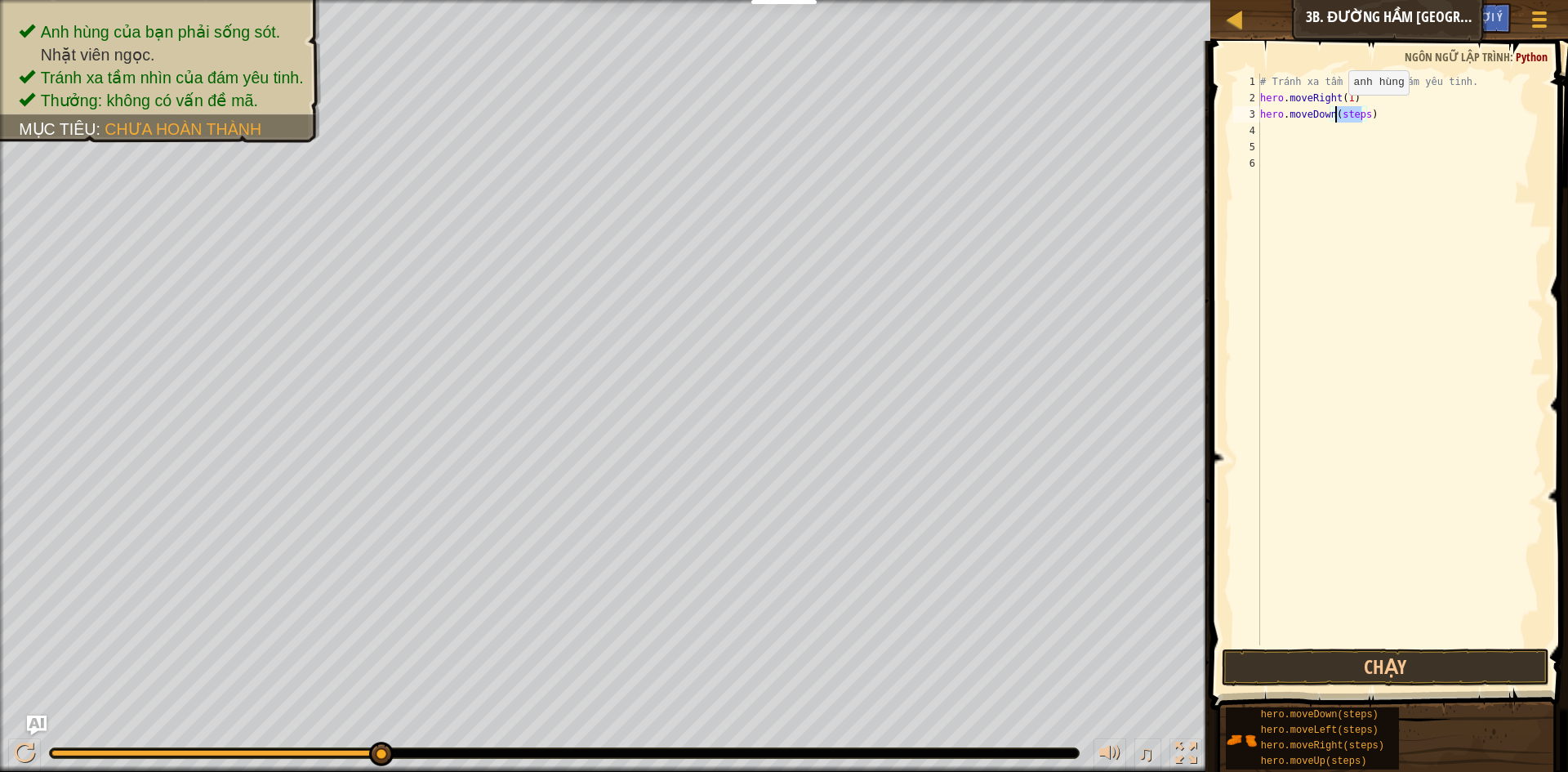
drag, startPoint x: 1362, startPoint y: 114, endPoint x: 1335, endPoint y: 111, distance: 27.2
click at [1335, 111] on div "# Tránh xa tầm nhìn của đám yêu tinh. hero . moveRight ( 1 ) hero . moveDown ( …" at bounding box center [1400, 376] width 287 height 605
drag, startPoint x: 1368, startPoint y: 106, endPoint x: 1354, endPoint y: 104, distance: 14.1
click at [1354, 104] on div "# Tránh xa tầm nhìn của đám yêu tinh. hero . moveRight ( 1 ) hero . moveDown ( …" at bounding box center [1400, 376] width 287 height 605
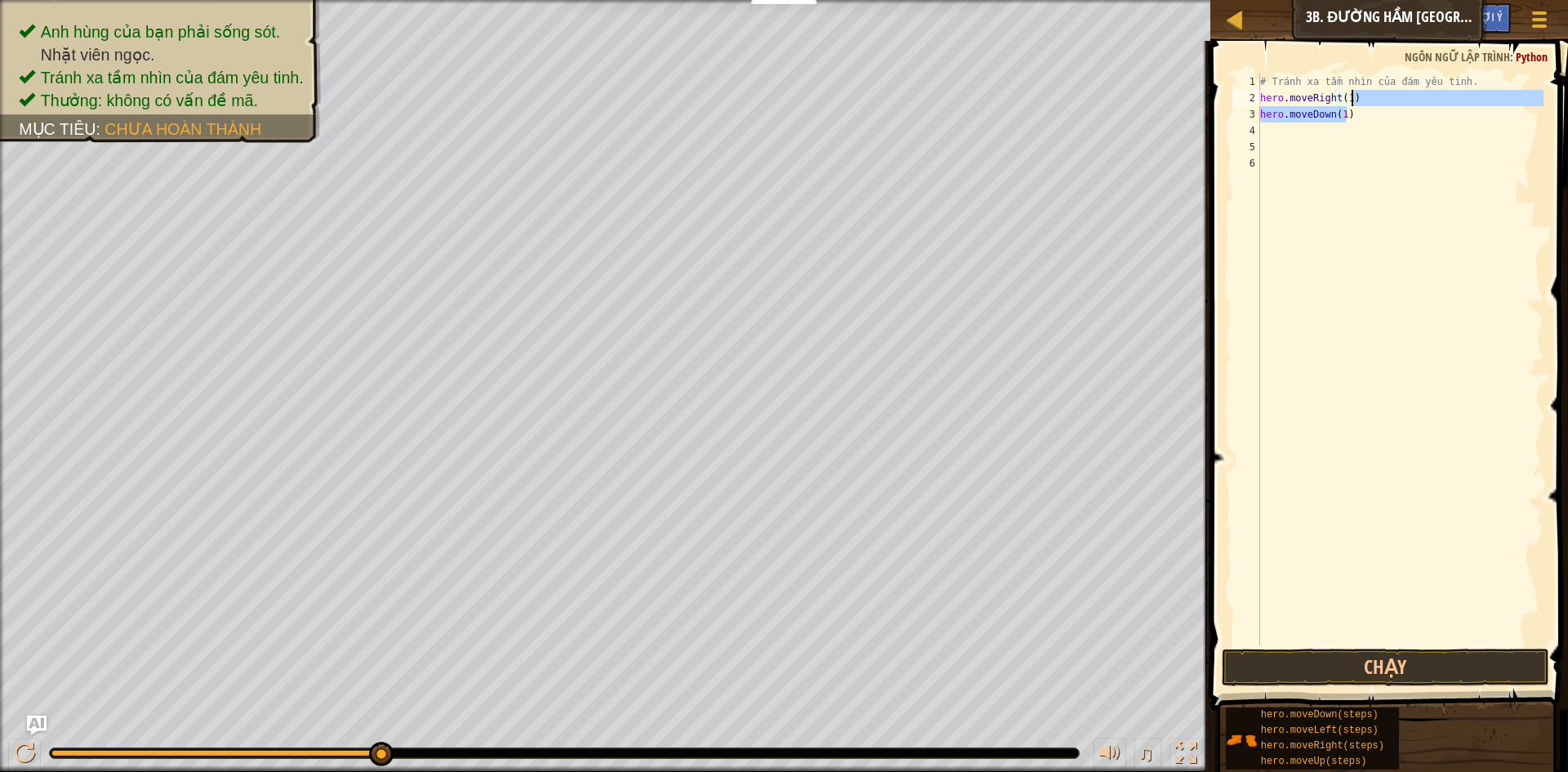
click at [1360, 101] on div "# Tránh xa tầm nhìn của đám yêu tinh. hero . moveRight ( 1 ) hero . moveDown ( …" at bounding box center [1400, 359] width 287 height 572
type textarea "hero.moveRight(1)"
drag, startPoint x: 1361, startPoint y: 101, endPoint x: 1262, endPoint y: 101, distance: 99.0
click at [1262, 101] on div "# Tránh xa tầm nhìn của đám yêu tinh. hero . moveRight ( 1 ) hero . moveDown ( …" at bounding box center [1400, 376] width 287 height 605
click at [1287, 132] on div "# Tránh xa tầm nhìn của đám yêu tinh. hero . moveRight ( 1 ) hero . moveDown ( …" at bounding box center [1400, 376] width 287 height 605
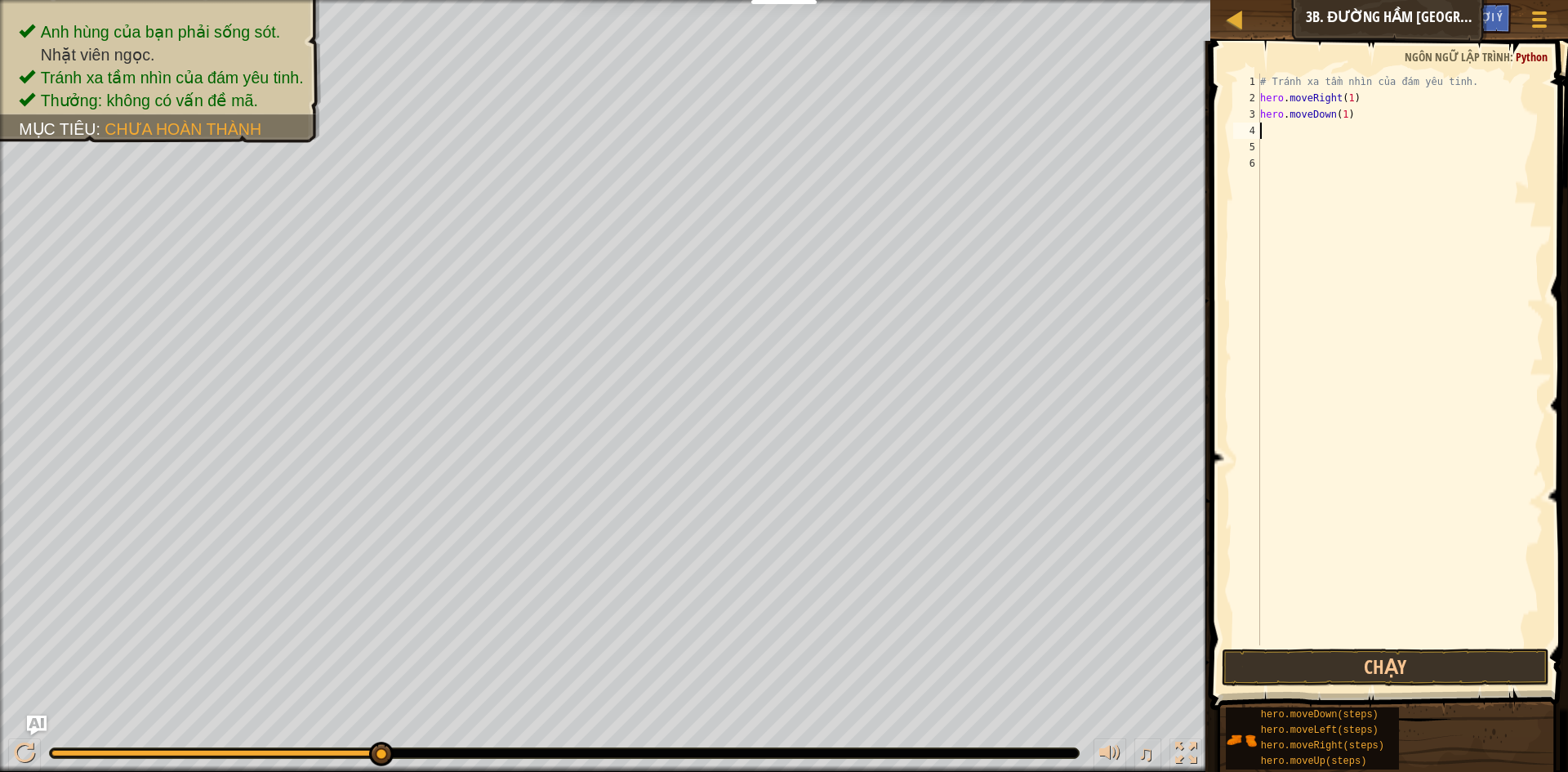
scroll to position [7, 0]
paste textarea "hero.moveRight(1)"
click at [1317, 653] on button "Chạy" at bounding box center [1386, 667] width 328 height 37
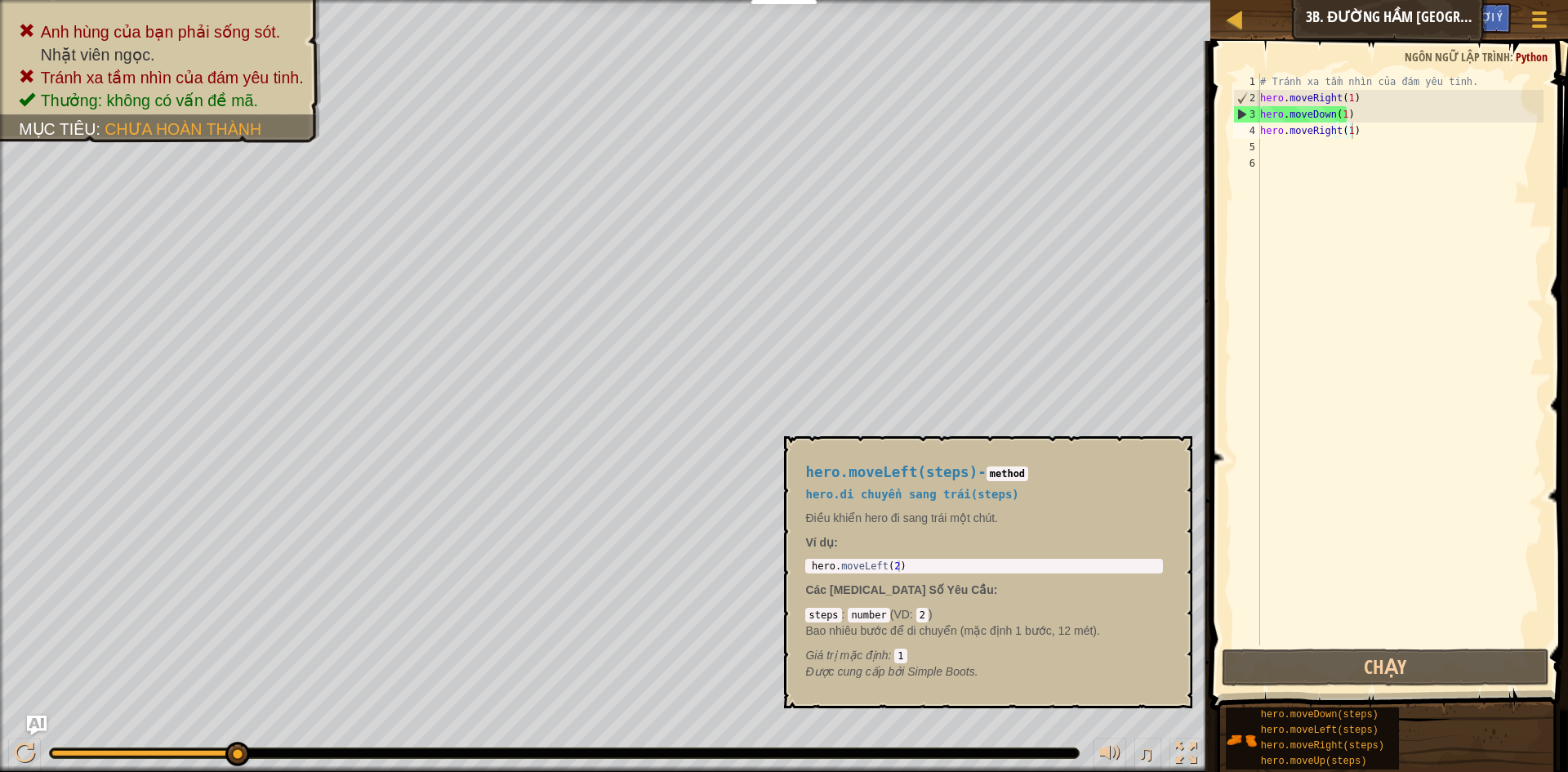
drag, startPoint x: 1360, startPoint y: 729, endPoint x: 1353, endPoint y: 112, distance: 617.0
click at [1353, 112] on div "# Tránh xa tầm nhìn của đám yêu tinh. hero . moveRight ( 1 ) hero . moveDown ( …" at bounding box center [1400, 376] width 287 height 605
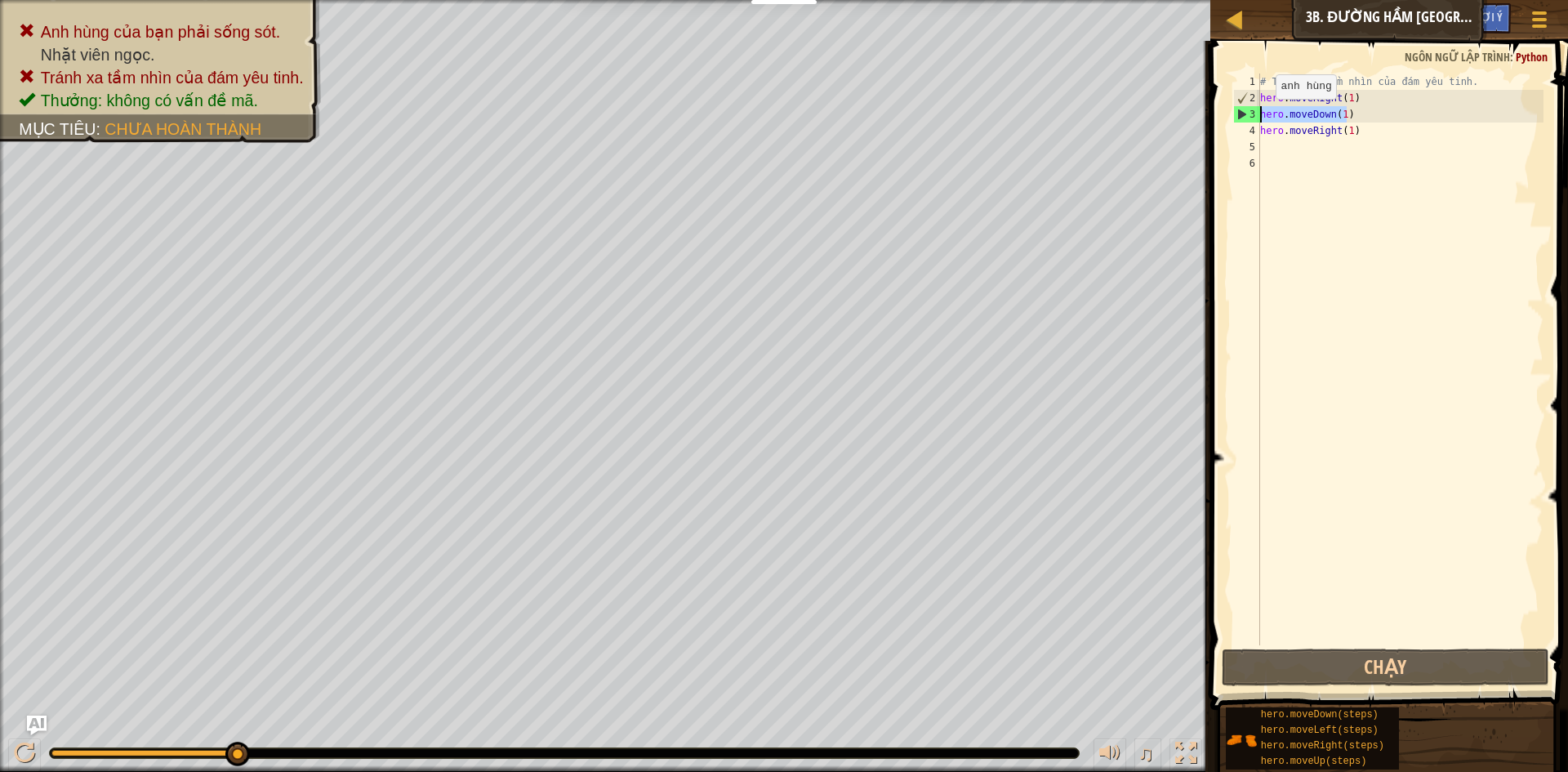
drag, startPoint x: 1353, startPoint y: 112, endPoint x: 1262, endPoint y: 115, distance: 91.0
click at [1262, 115] on div "# Tránh xa tầm nhìn của đám yêu tinh. hero . moveRight ( 1 ) hero . moveDown ( …" at bounding box center [1400, 376] width 287 height 605
paste textarea "Left(steps"
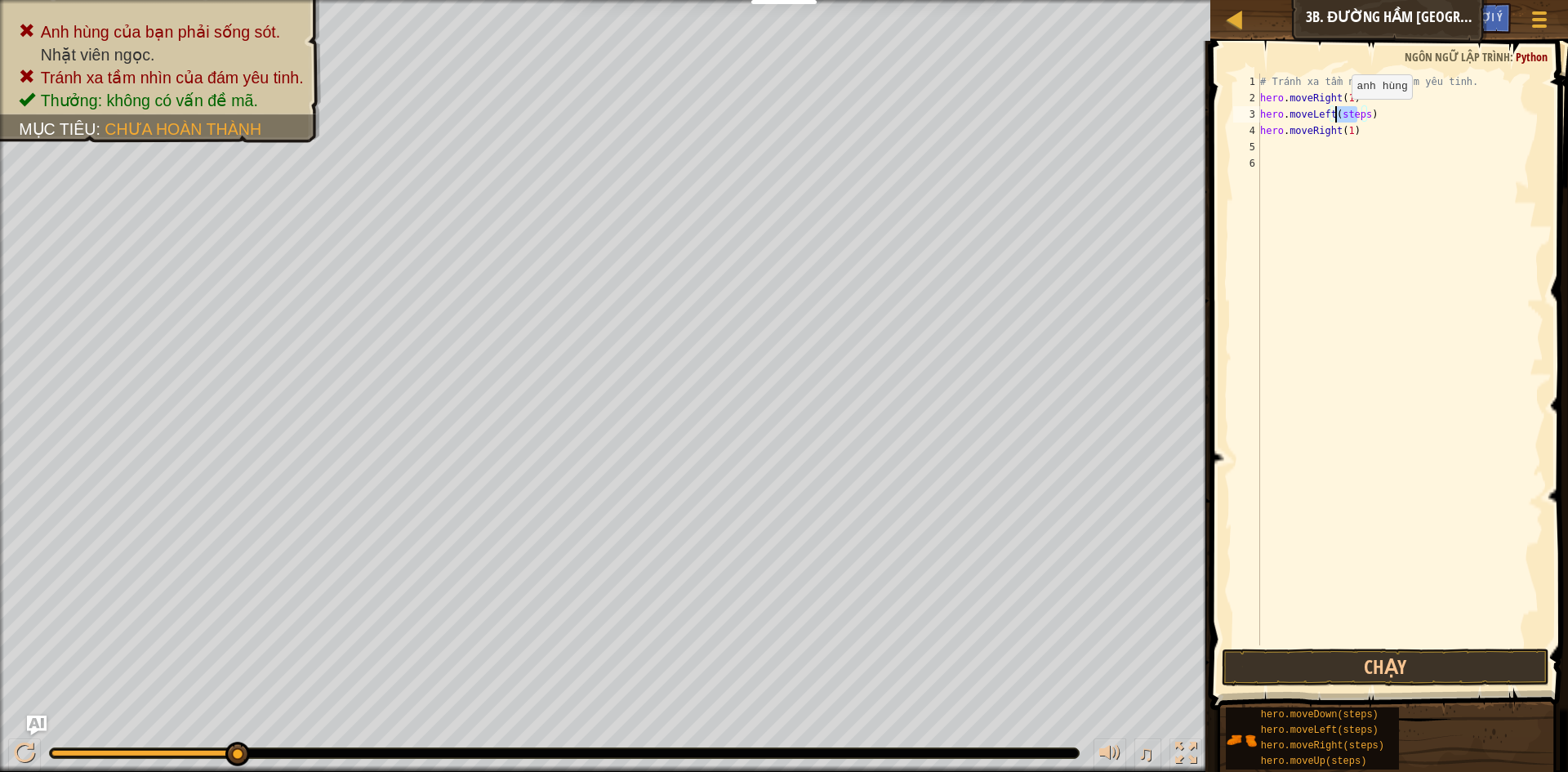
click at [1340, 116] on div "# Tránh xa tầm nhìn của đám yêu tinh. hero . moveRight ( 1 ) hero . moveLeft ( …" at bounding box center [1400, 376] width 287 height 605
drag, startPoint x: 1362, startPoint y: 116, endPoint x: 1338, endPoint y: 115, distance: 24.0
click at [1338, 115] on div "# Tránh xa tầm nhìn của đám yêu tinh. hero . moveRight ( 1 ) hero . moveLeft ( …" at bounding box center [1400, 376] width 287 height 605
click at [1373, 668] on button "Chạy" at bounding box center [1386, 667] width 328 height 37
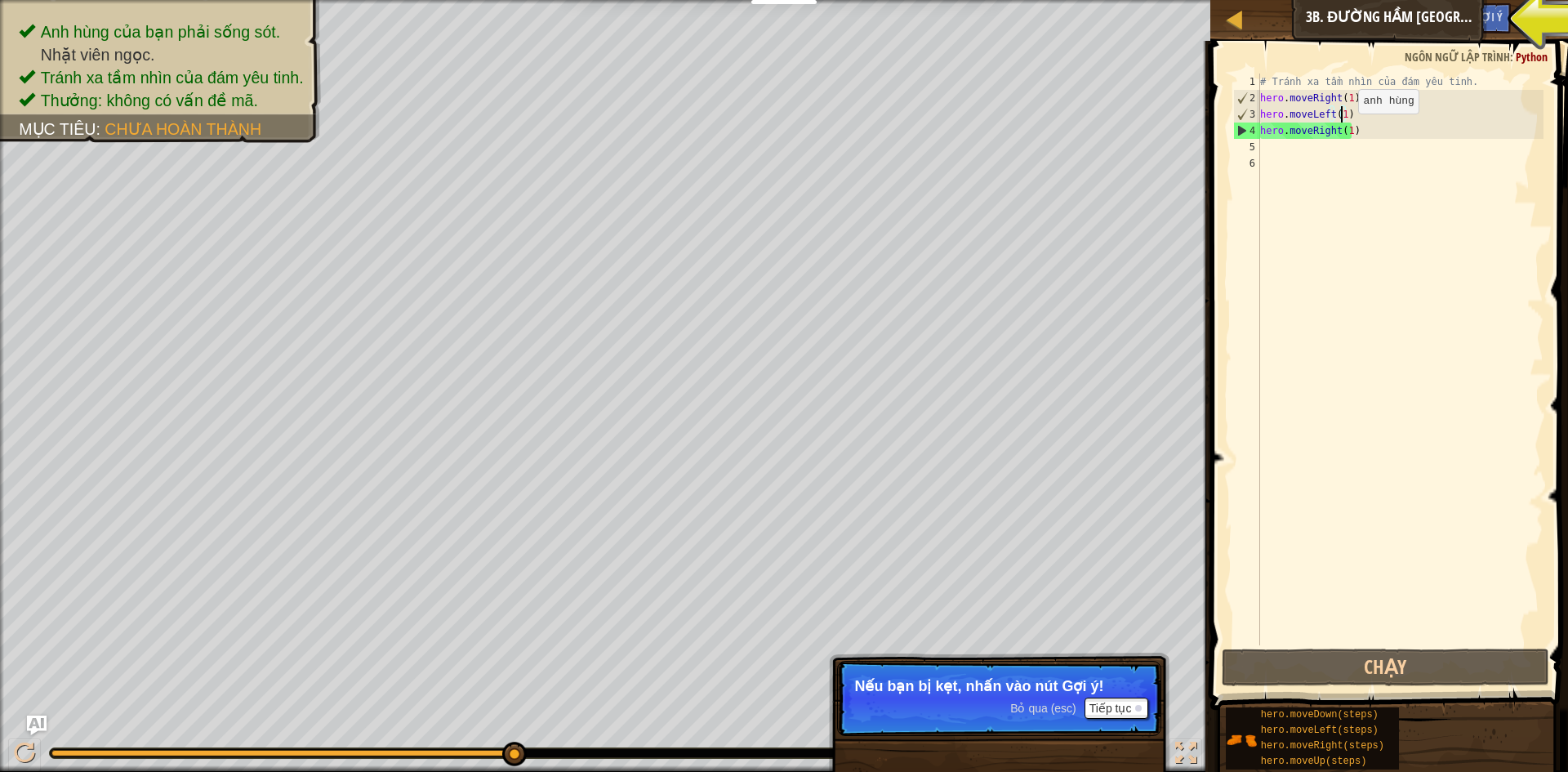
click at [1344, 130] on div "# Tránh xa tầm nhìn của đám yêu tinh. hero . moveRight ( 1 ) hero . moveLeft ( …" at bounding box center [1400, 376] width 287 height 605
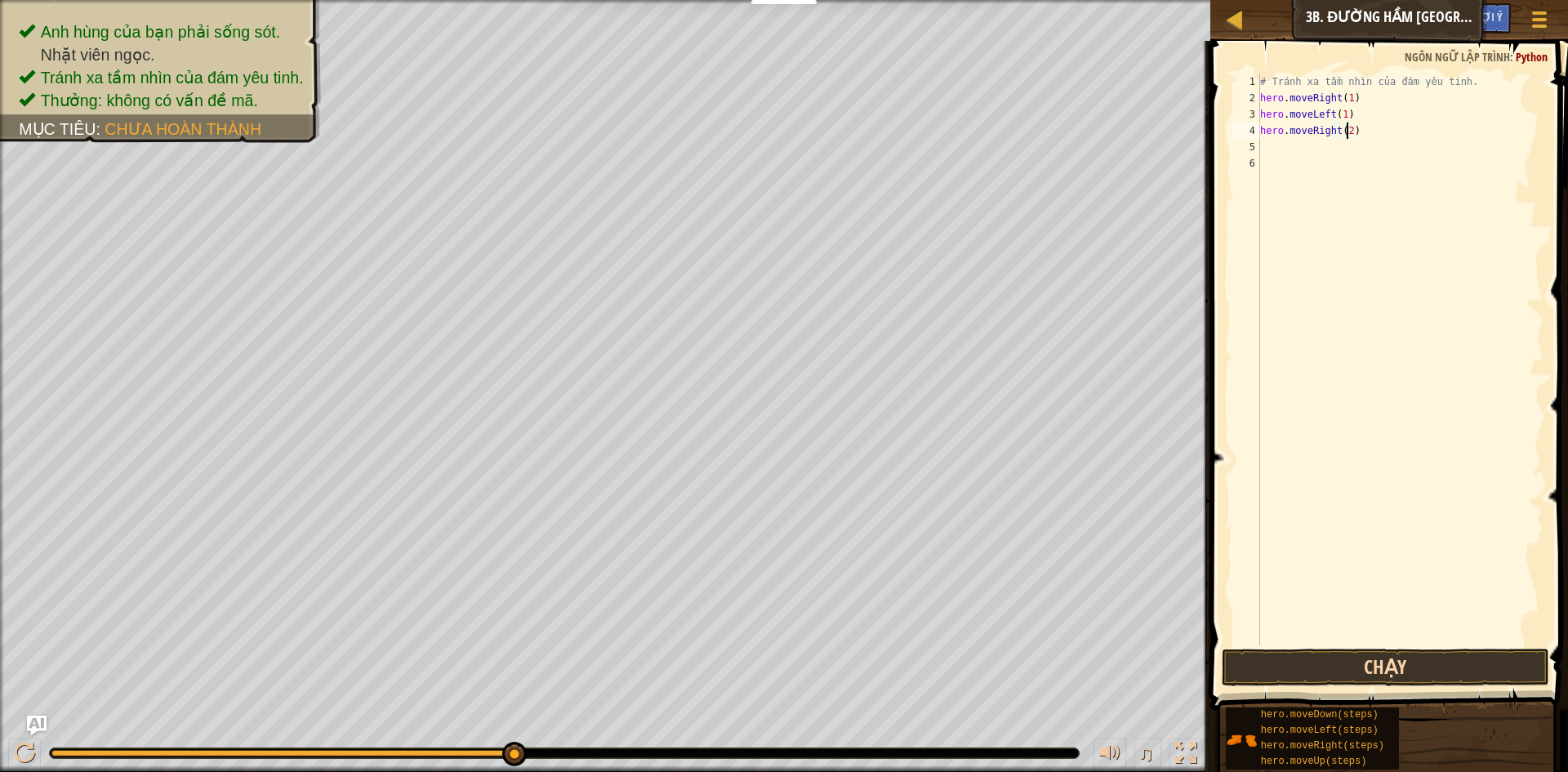
type textarea "hero.moveRight(2)"
click at [1310, 658] on button "Chạy" at bounding box center [1386, 667] width 328 height 37
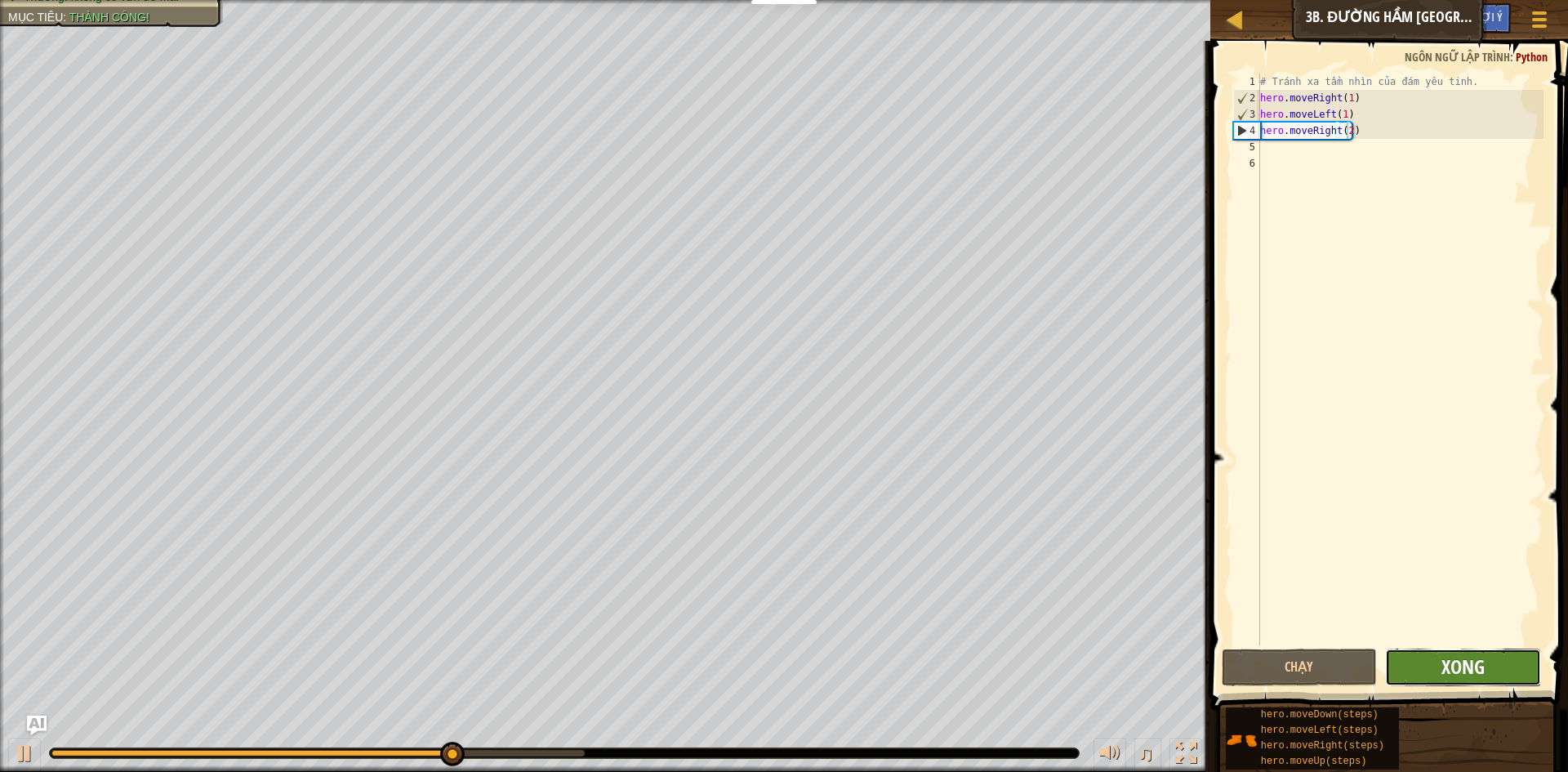
click at [1481, 674] on span "Xong" at bounding box center [1463, 666] width 43 height 26
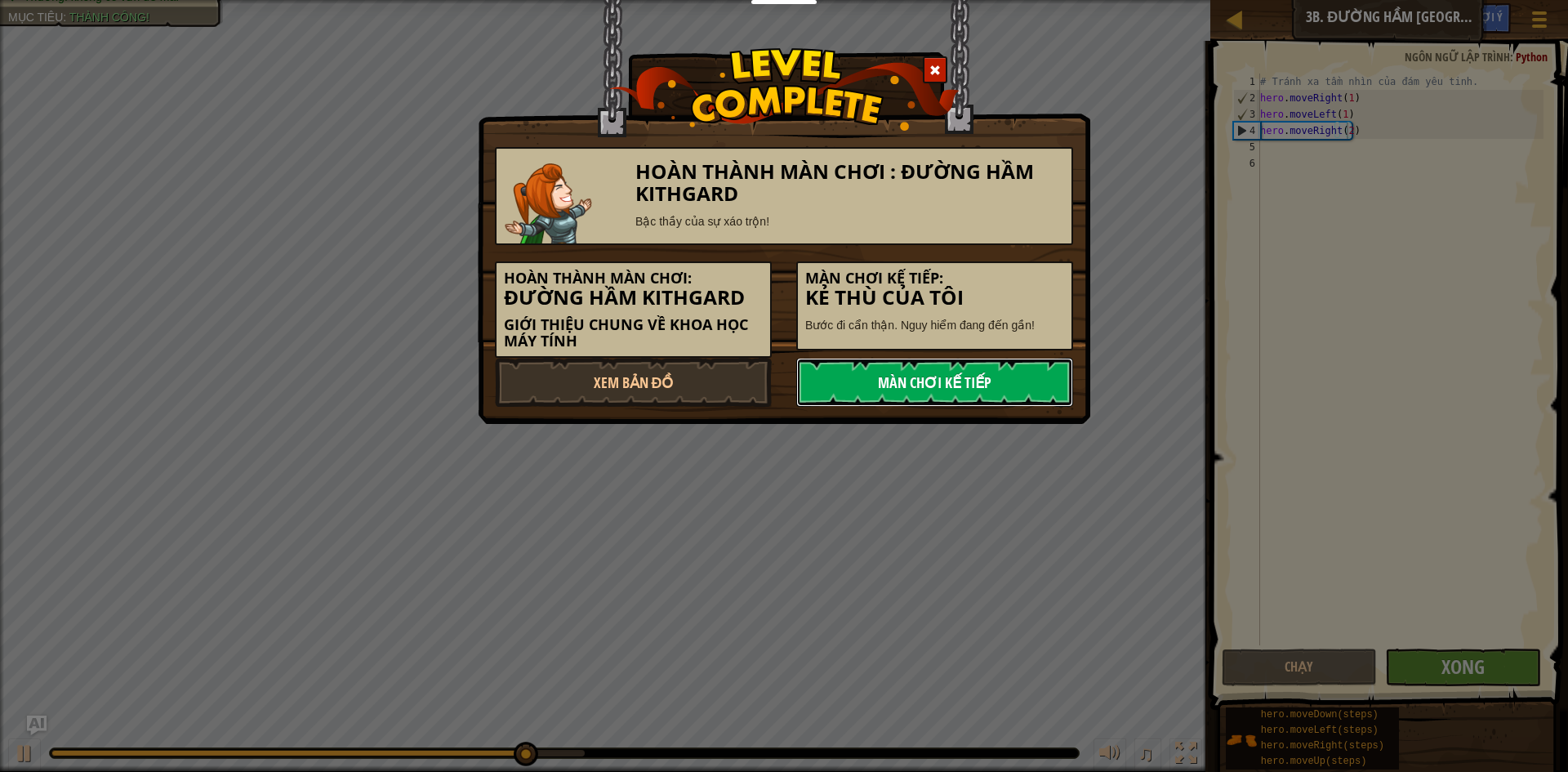
click at [1042, 388] on link "Màn chơi kế tiếp" at bounding box center [934, 382] width 277 height 49
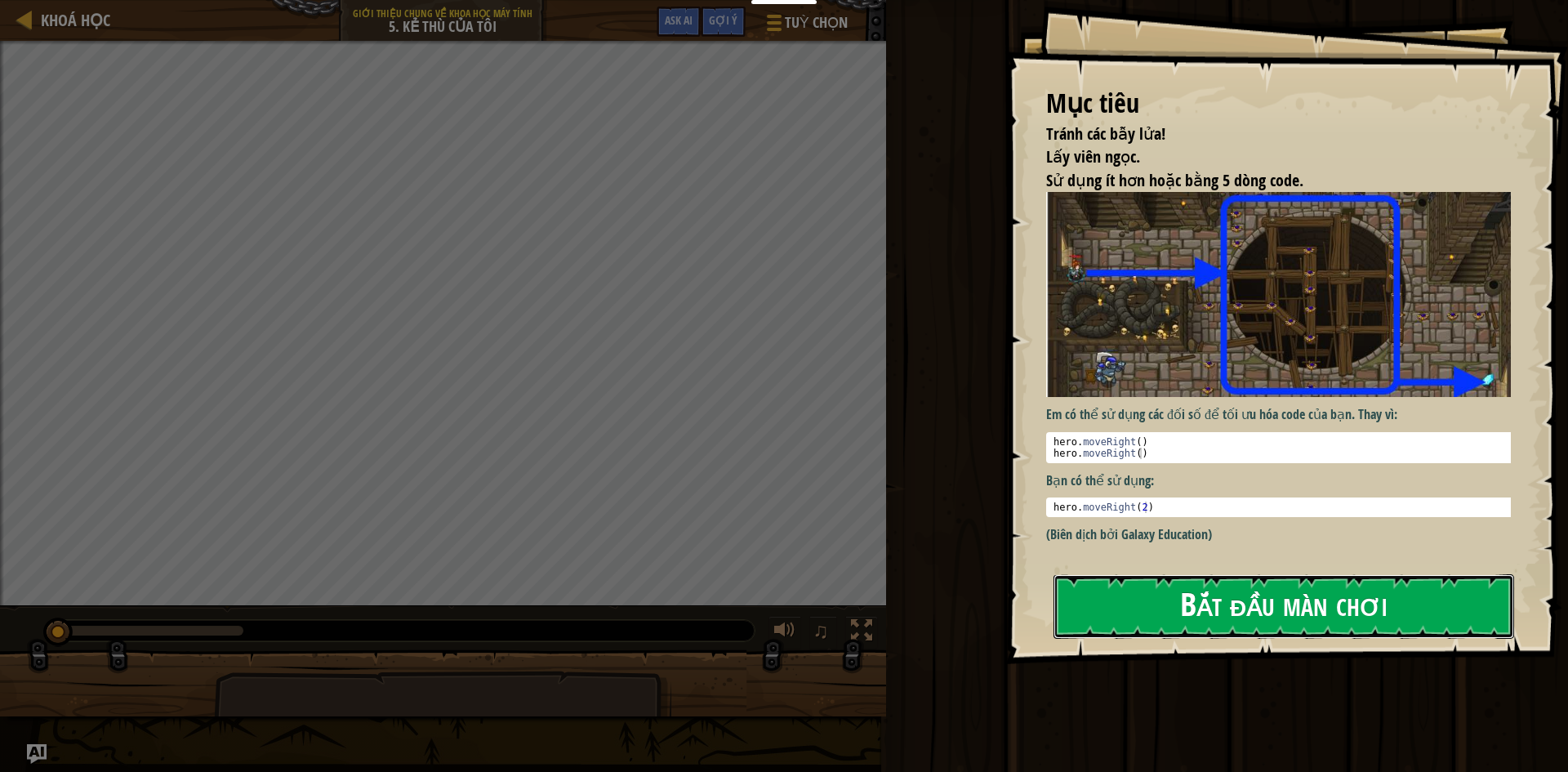
click at [1140, 608] on button "Bắt đầu màn chơi" at bounding box center [1284, 606] width 461 height 64
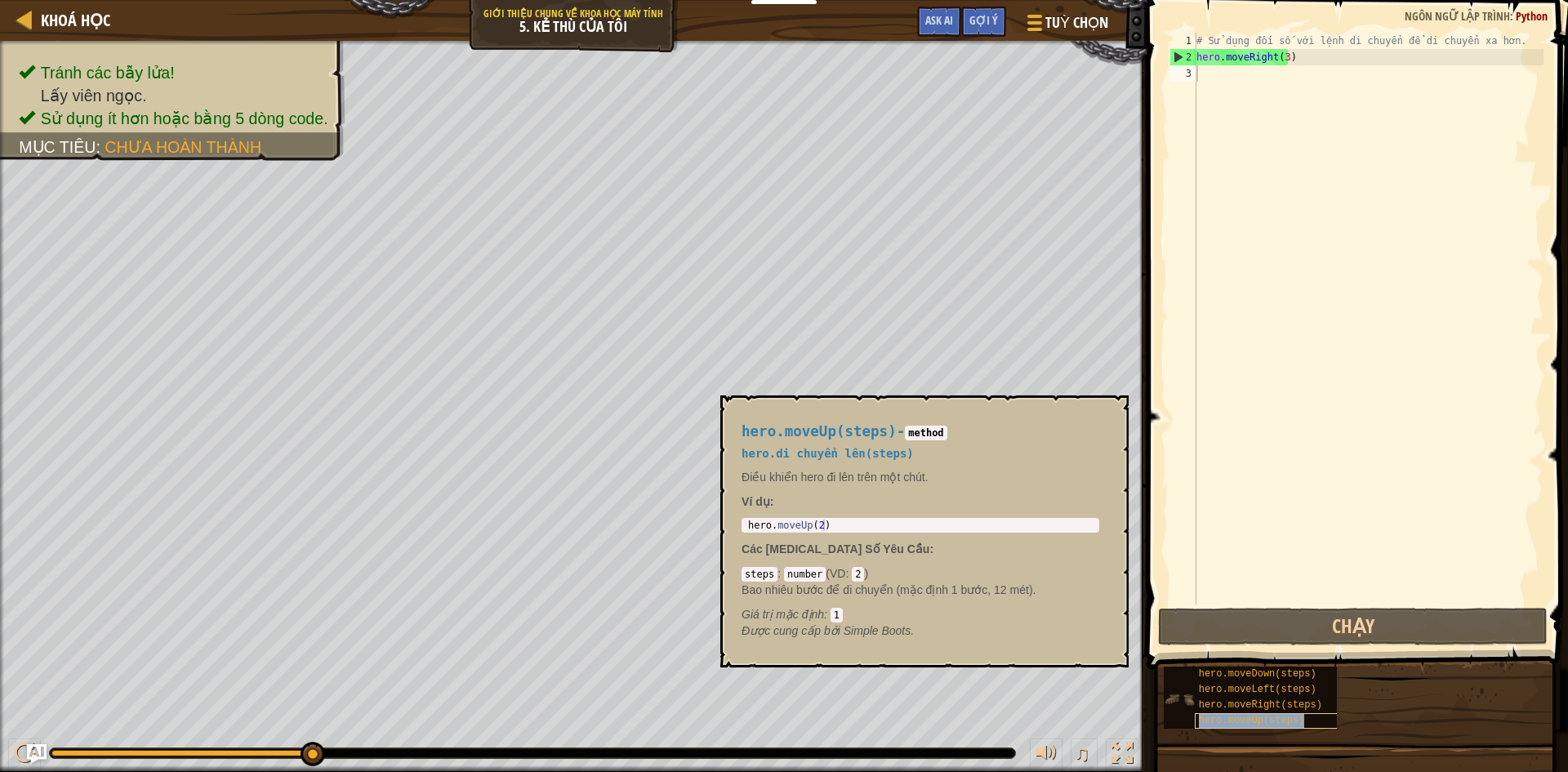
click at [1252, 718] on span "hero.moveUp(steps)" at bounding box center [1251, 720] width 106 height 11
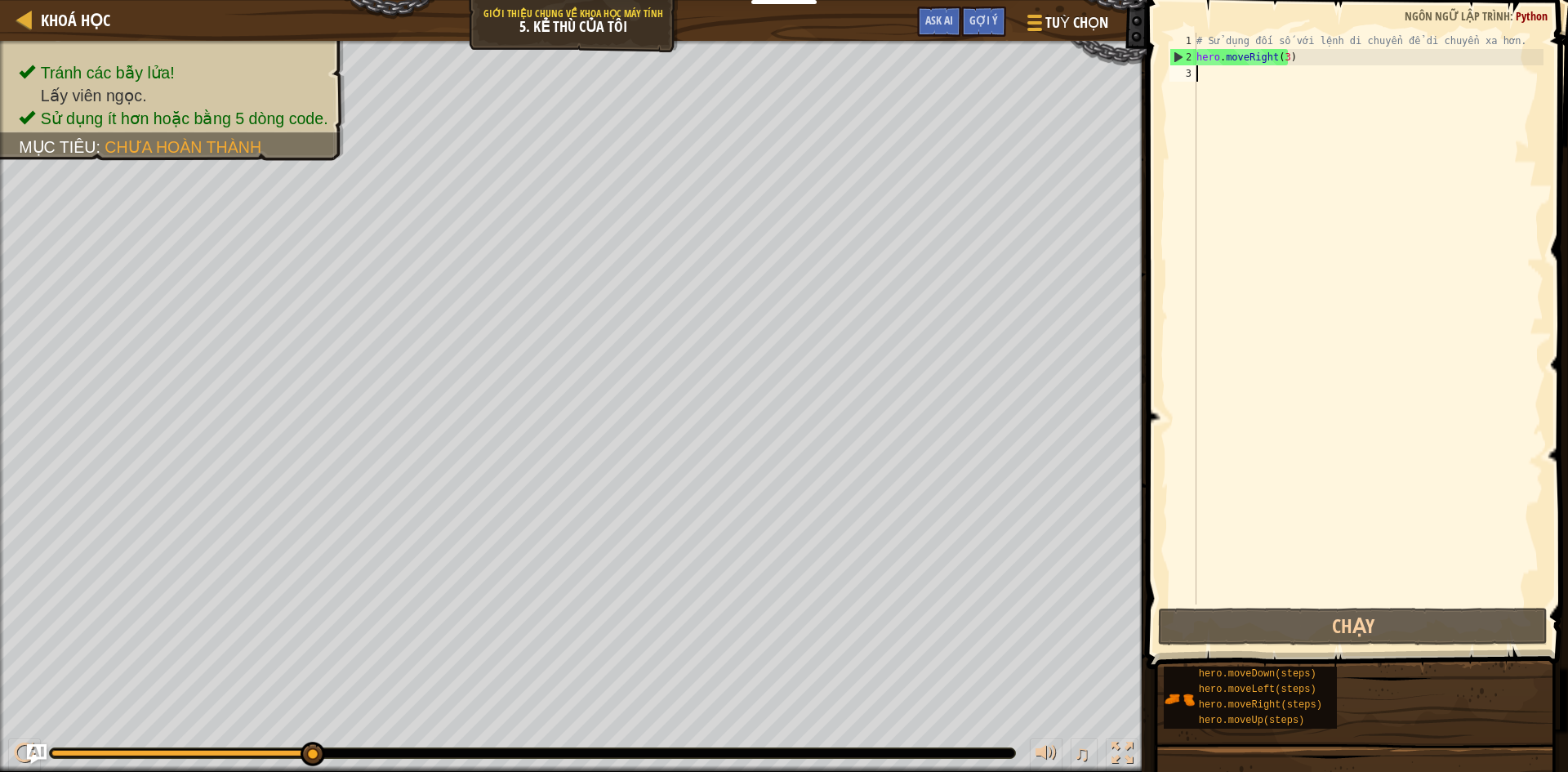
paste textarea "hero.moveUp(steps)"
type textarea "hero.moveUp(steps)"
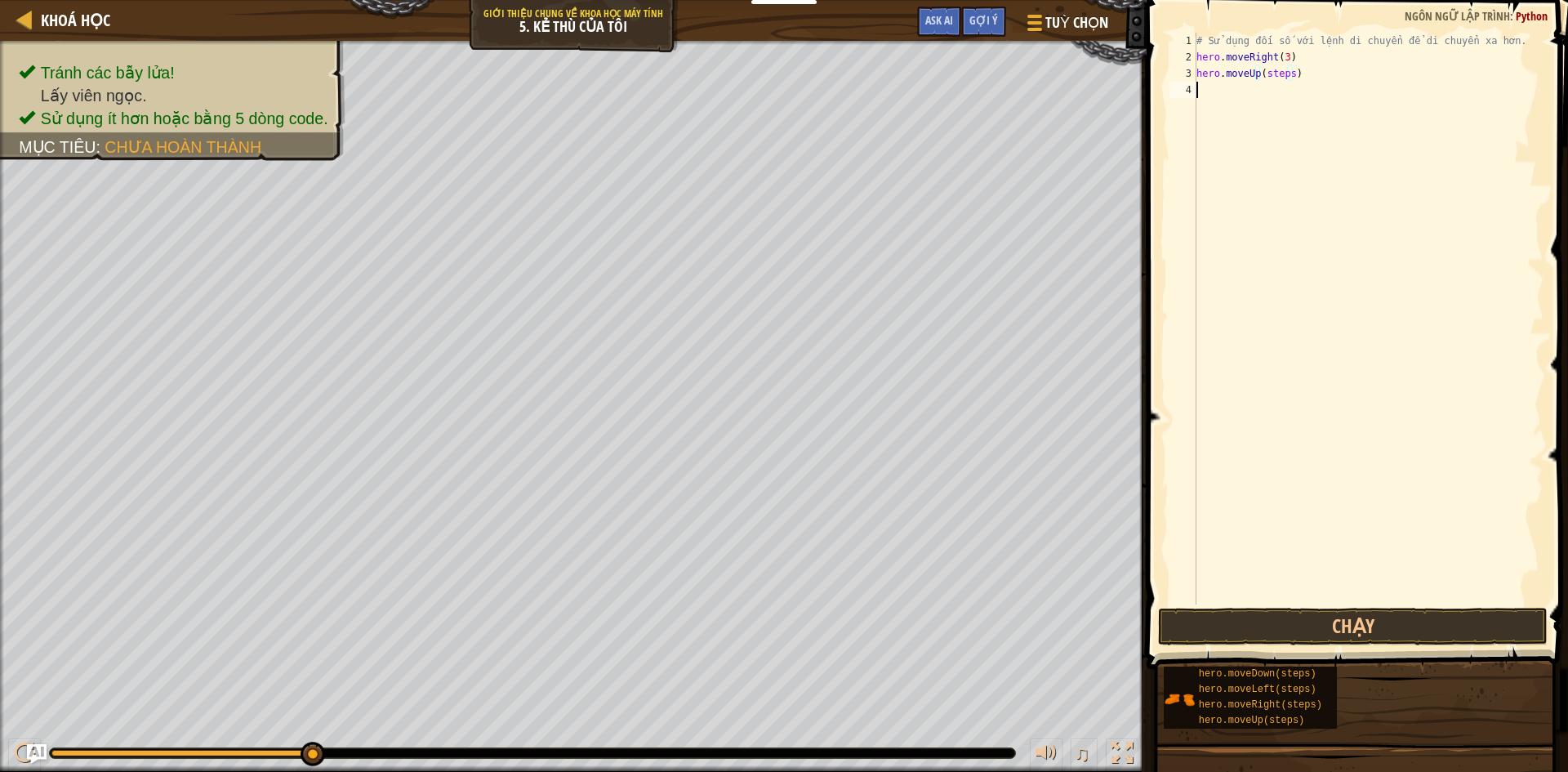
click at [1225, 95] on div "# Sử dụng đối số với lệnh di chuyển để di chuyển xa hơn. hero . moveRight ( 3 )…" at bounding box center [1369, 335] width 350 height 605
paste textarea "hero.moveUp(steps)"
type textarea "hero.moveUp(steps)"
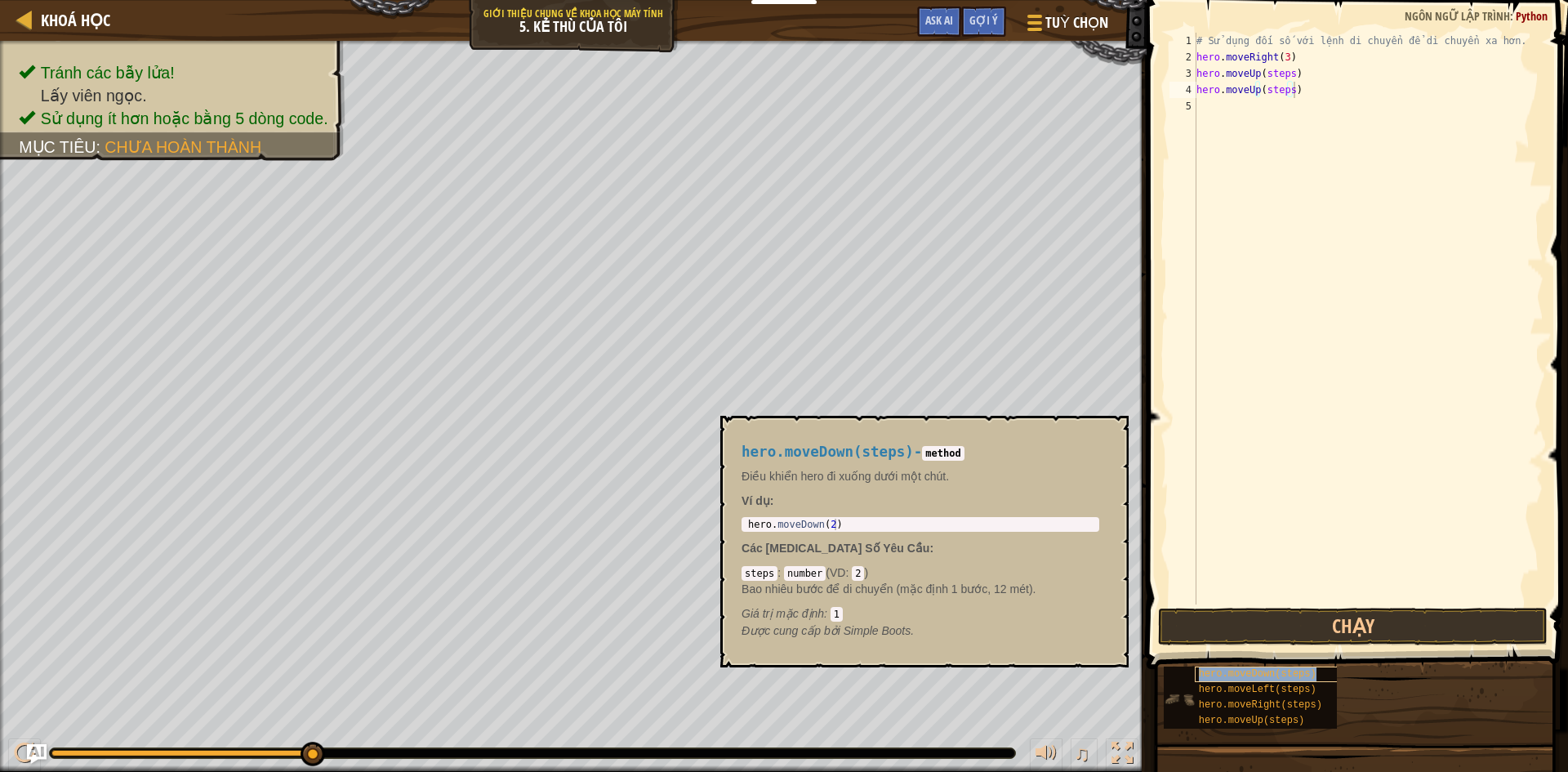
click at [1230, 677] on span "hero.moveDown(steps)" at bounding box center [1258, 673] width 118 height 11
click at [1236, 121] on div "# Sử dụng đối số với lệnh di chuyển để di chuyển xa hơn. hero . moveRight ( 3 )…" at bounding box center [1369, 335] width 350 height 605
paste textarea "hero.moveDown(steps)"
type textarea "hero.moveDown(steps)"
click at [1259, 700] on span "hero.moveRight(steps)" at bounding box center [1260, 704] width 123 height 11
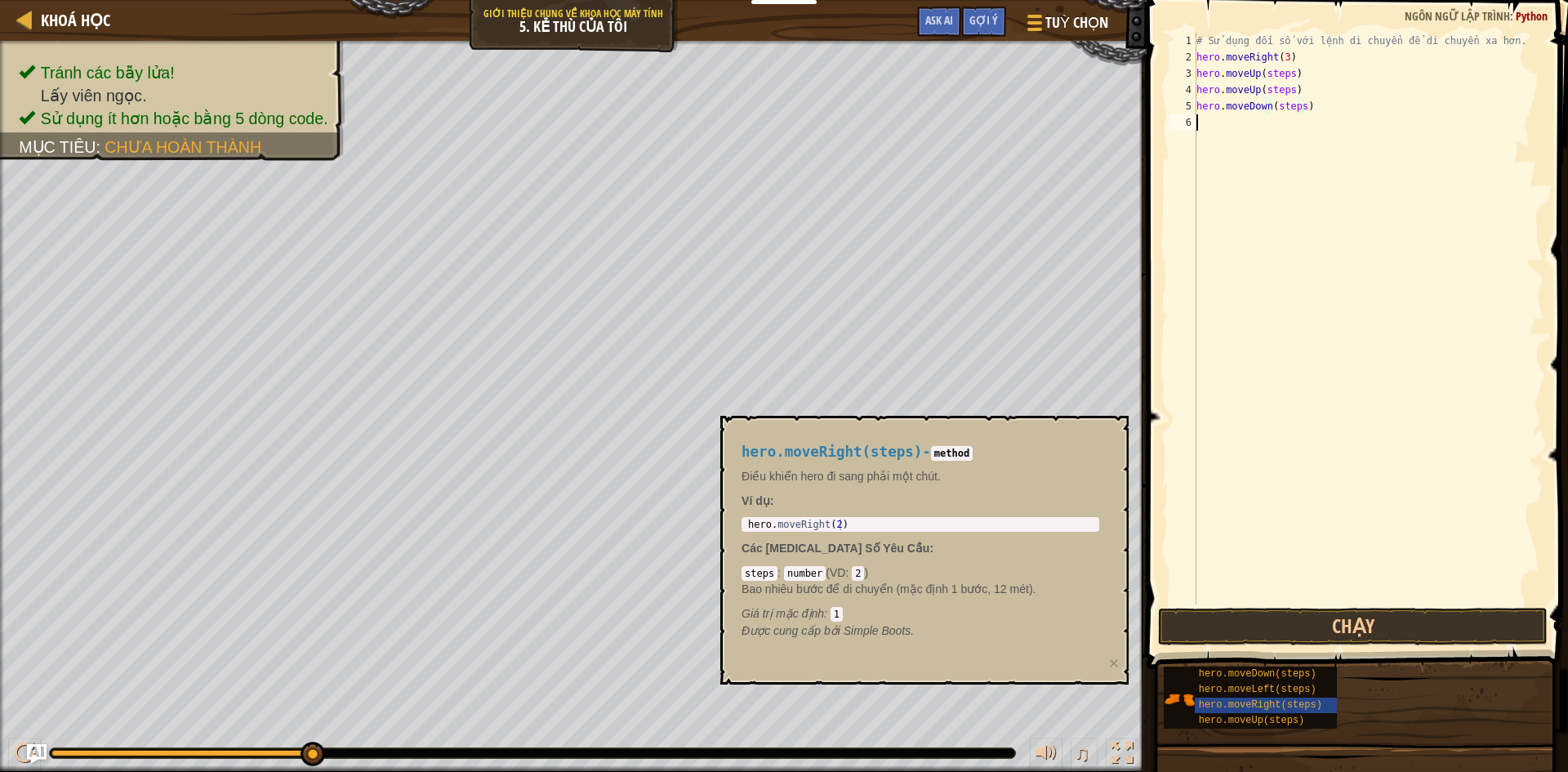
click at [1270, 116] on div "# Sử dụng đối số với lệnh di chuyển để di chuyển xa hơn. hero . moveRight ( 3 )…" at bounding box center [1369, 335] width 350 height 605
paste textarea "hero.moveRight(steps)"
click at [1049, 422] on div "hero.moveRight(steps) - method Điều khiển hero đi sang phải một chút. Ví dụ : 1…" at bounding box center [924, 550] width 408 height 269
click at [1224, 704] on span "hero.moveRight(steps)" at bounding box center [1260, 704] width 123 height 11
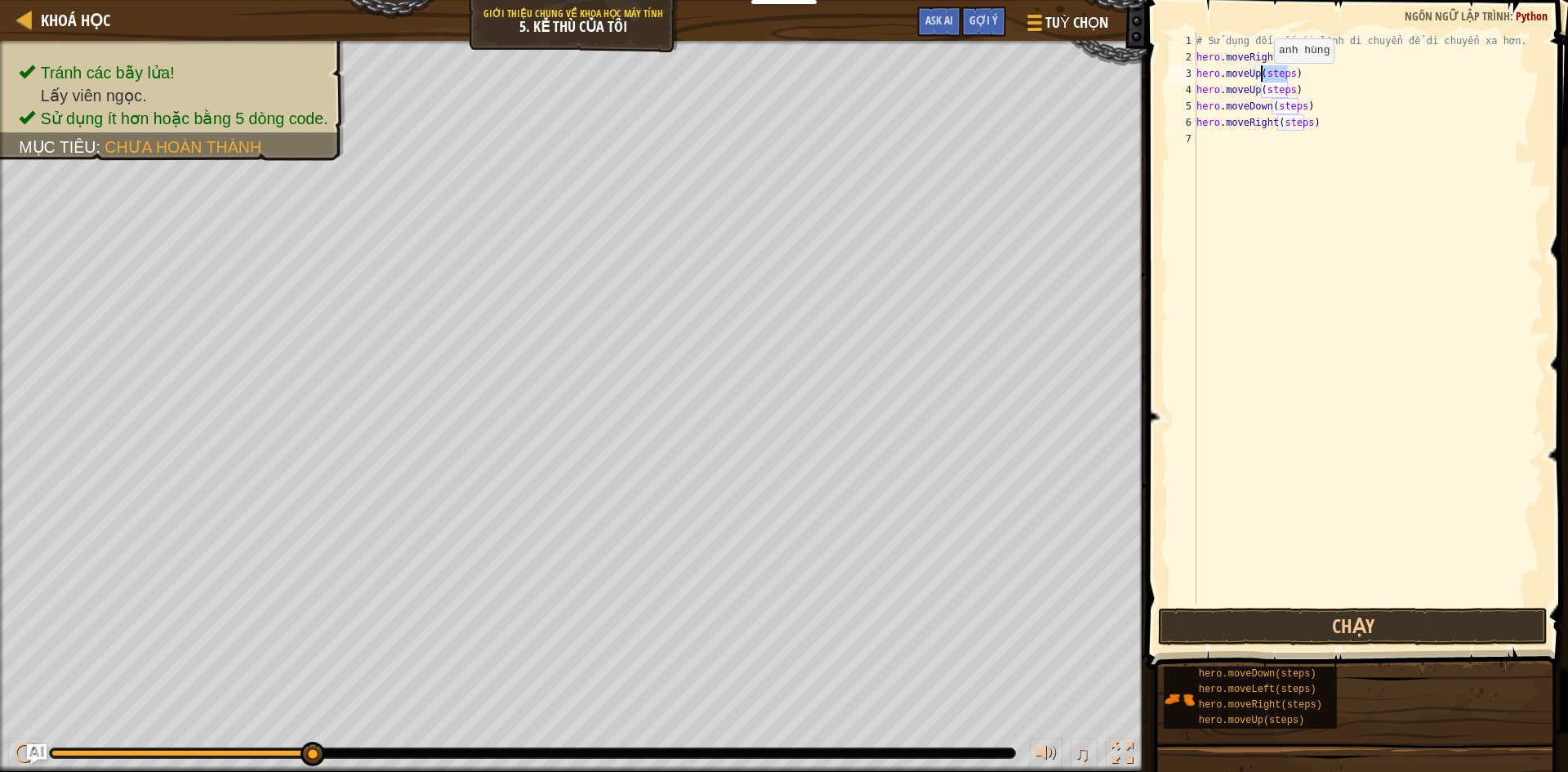
drag, startPoint x: 1287, startPoint y: 75, endPoint x: 1260, endPoint y: 79, distance: 27.3
click at [1260, 79] on div "# Sử dụng đối số với lệnh di chuyển để di chuyển xa hơn. hero . moveRight ( 3 )…" at bounding box center [1369, 335] width 350 height 605
click at [1247, 93] on div "# Sử dụng đối số với lệnh di chuyển để di chuyển xa hơn. hero . moveRight ( 3 )…" at bounding box center [1369, 335] width 350 height 605
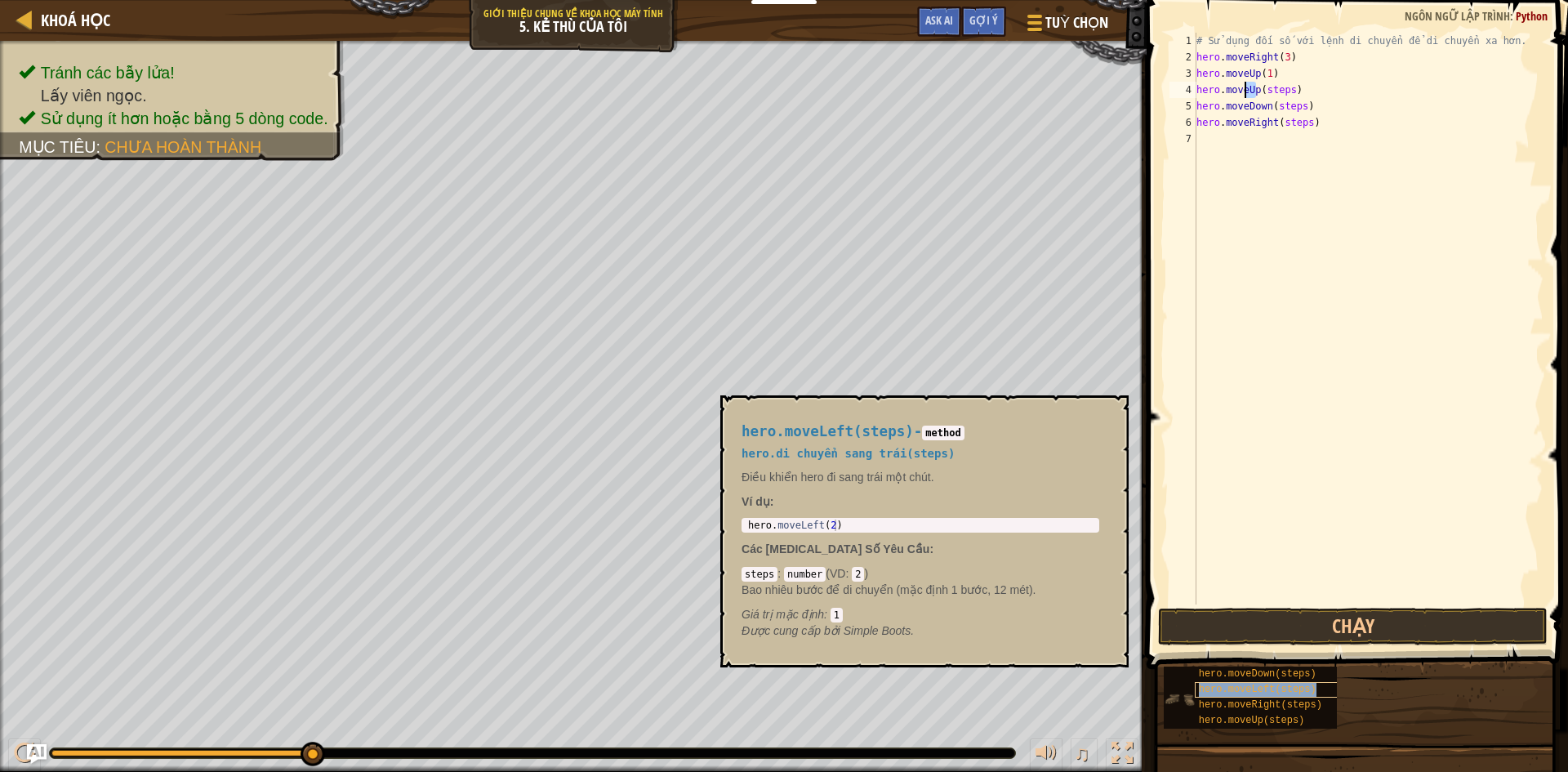
click at [1270, 696] on div "hero.moveLeft(steps)" at bounding box center [1273, 690] width 157 height 16
click at [1271, 700] on span "hero.moveRight(steps)" at bounding box center [1260, 704] width 123 height 11
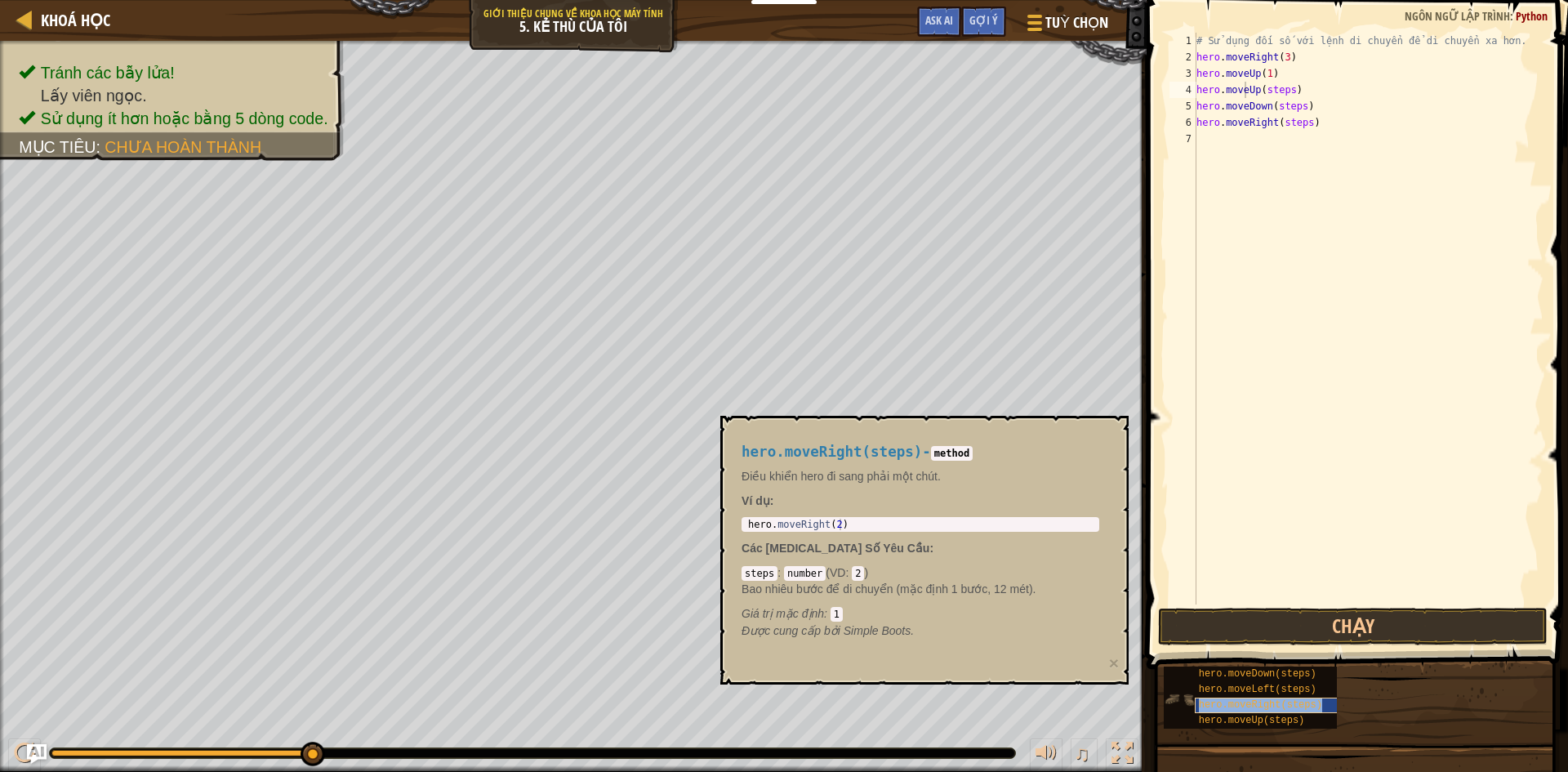
click at [1271, 700] on span "hero.moveRight(steps)" at bounding box center [1260, 704] width 123 height 11
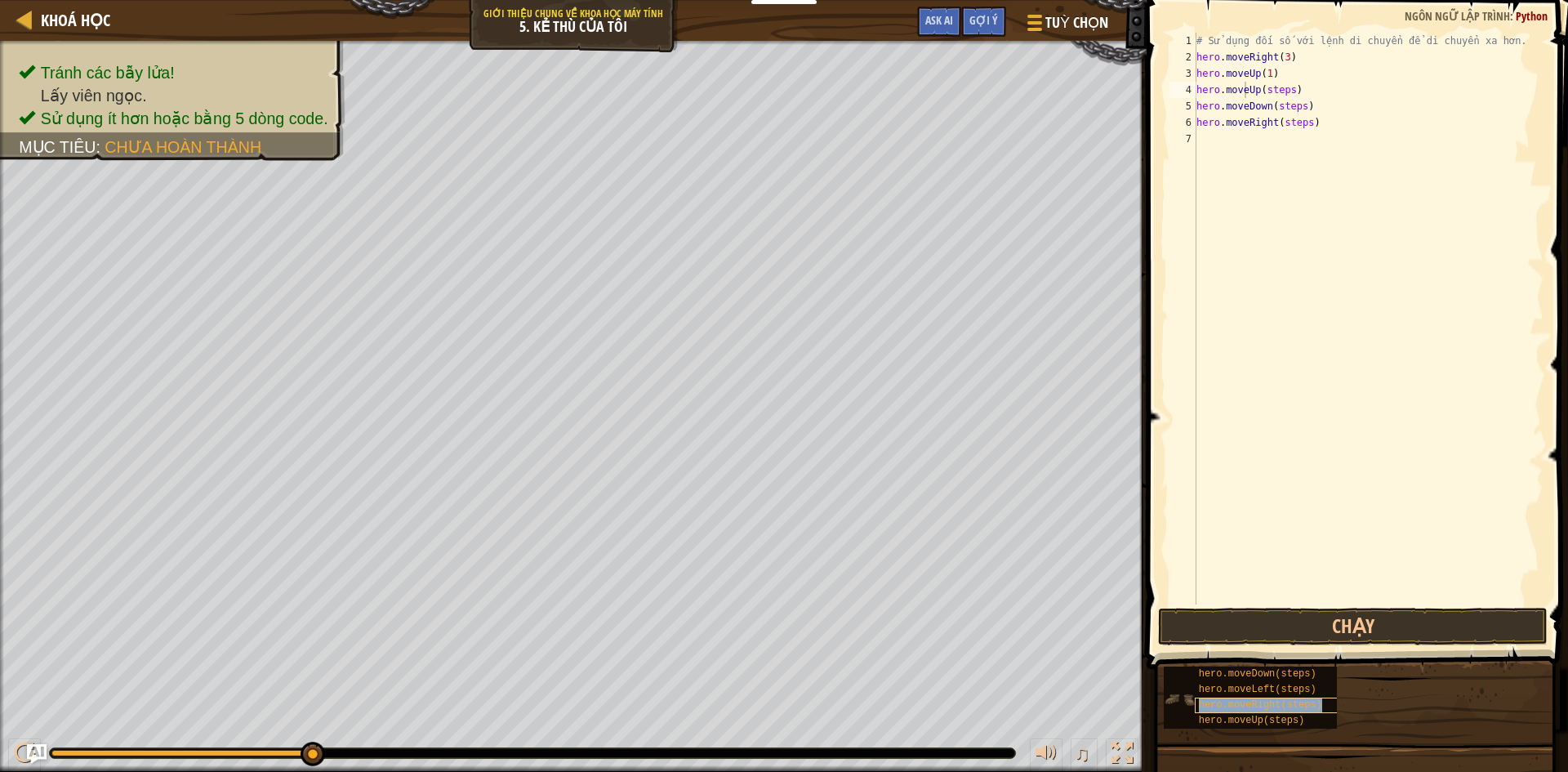
click at [1271, 700] on span "hero.moveRight(steps)" at bounding box center [1260, 704] width 123 height 11
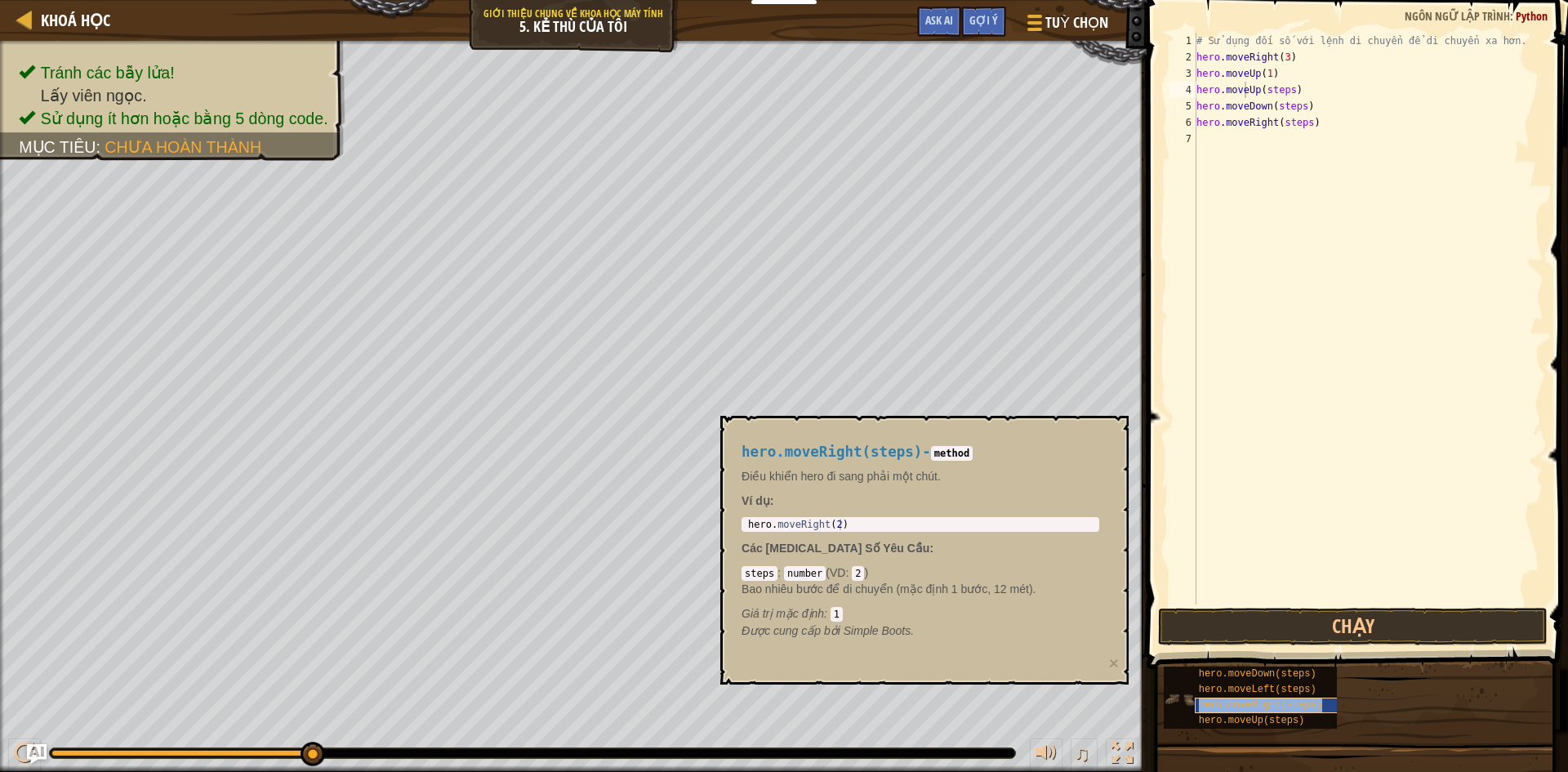
click at [1271, 700] on span "hero.moveRight(steps)" at bounding box center [1260, 704] width 123 height 11
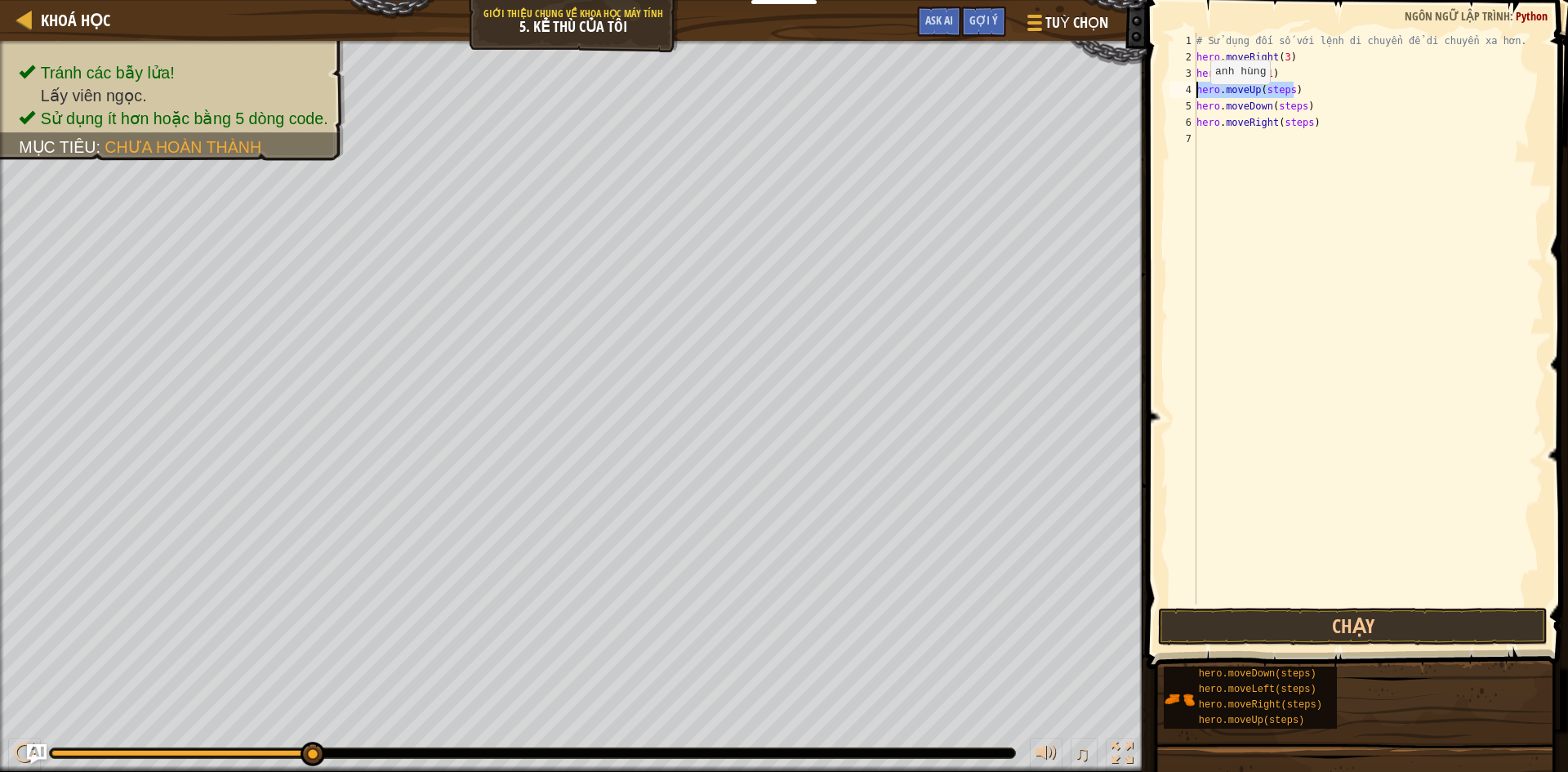
drag, startPoint x: 1304, startPoint y: 92, endPoint x: 1190, endPoint y: 94, distance: 114.0
click at [1190, 94] on div "hero.moveUp(steps) 1 2 3 4 5 6 7 # Sử dụng đối số với lệnh di chuyển để di chuy…" at bounding box center [1355, 318] width 377 height 572
paste textarea "Right"
drag, startPoint x: 1303, startPoint y: 91, endPoint x: 1277, endPoint y: 92, distance: 26.0
click at [1277, 92] on div "# Sử dụng đối số với lệnh di chuyển để di chuyển xa hơn. hero . moveRight ( 3 )…" at bounding box center [1369, 335] width 350 height 605
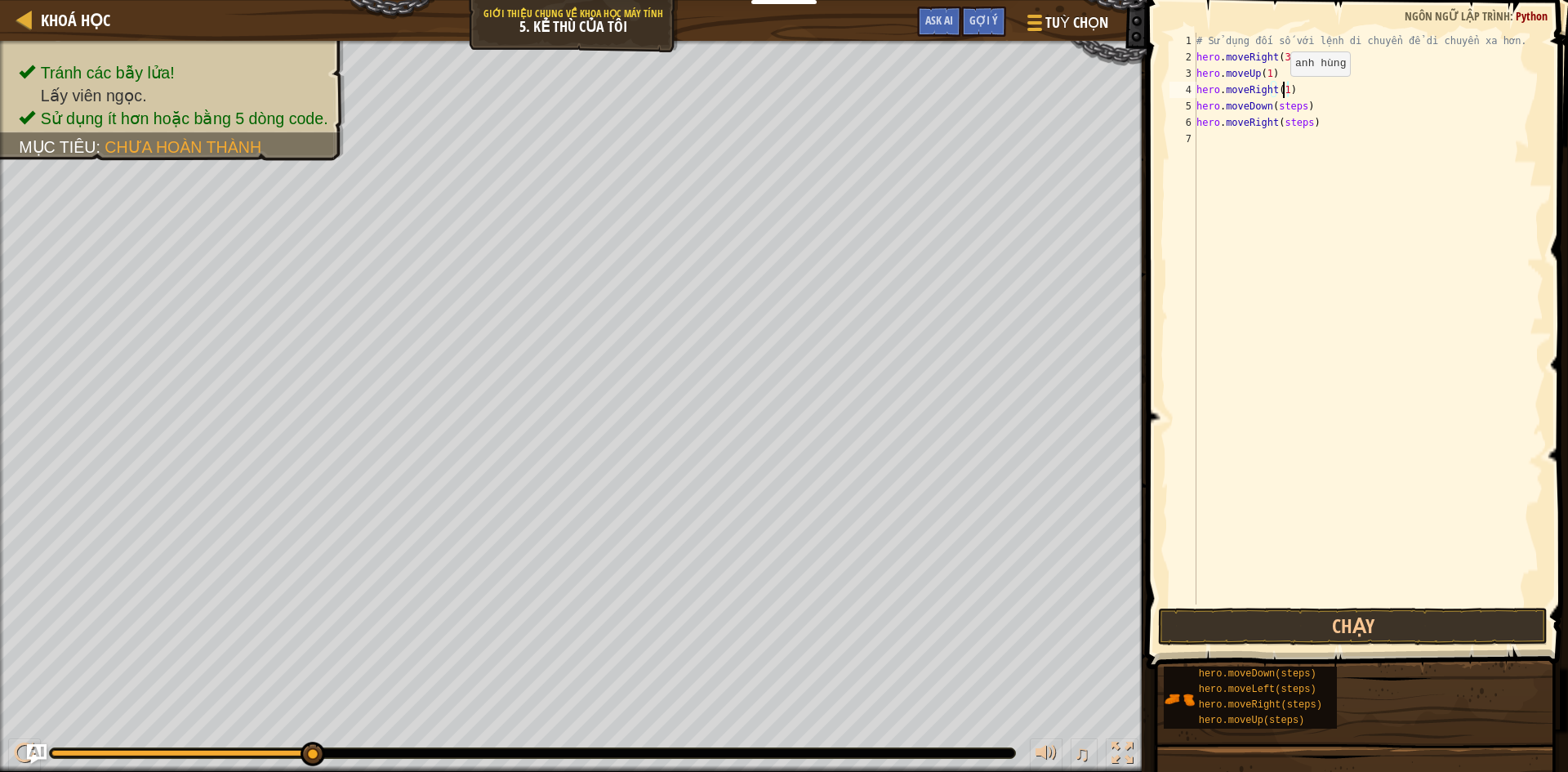
scroll to position [7, 7]
drag, startPoint x: 1298, startPoint y: 106, endPoint x: 1274, endPoint y: 106, distance: 24.0
click at [1274, 106] on div "# Sử dụng đối số với lệnh di chuyển để di chuyển xa hơn. hero . moveRight ( 3 )…" at bounding box center [1369, 335] width 350 height 605
drag, startPoint x: 1305, startPoint y: 123, endPoint x: 1280, endPoint y: 123, distance: 25.0
click at [1280, 123] on div "# Sử dụng đối số với lệnh di chuyển để di chuyển xa hơn. hero . moveRight ( 3 )…" at bounding box center [1369, 335] width 350 height 605
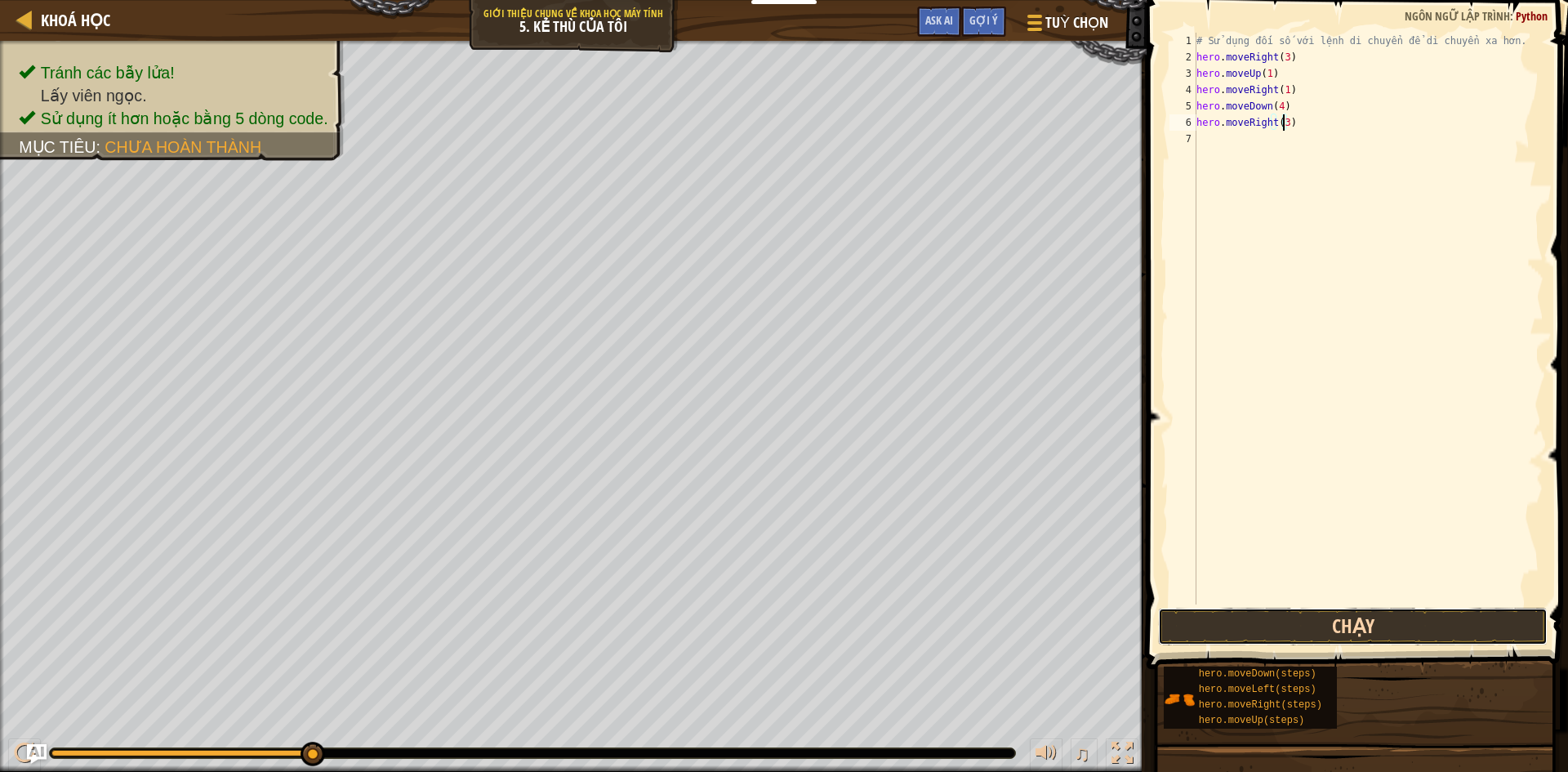
click at [1272, 625] on button "Chạy" at bounding box center [1352, 626] width 389 height 37
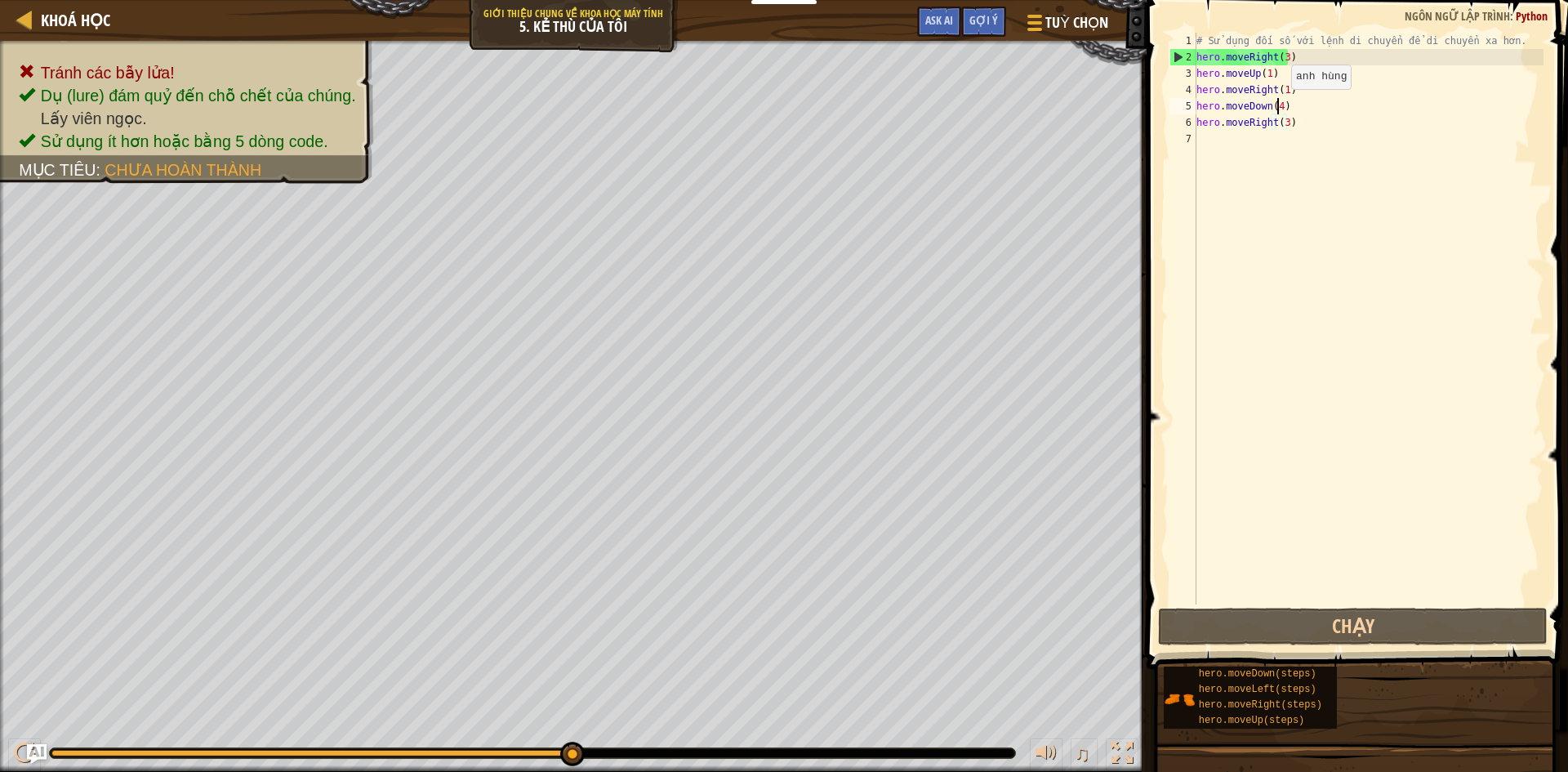
click at [1277, 105] on div "# Sử dụng đối số với lệnh di chuyển để di chuyển xa hơn. hero . moveRight ( 3 )…" at bounding box center [1369, 335] width 350 height 605
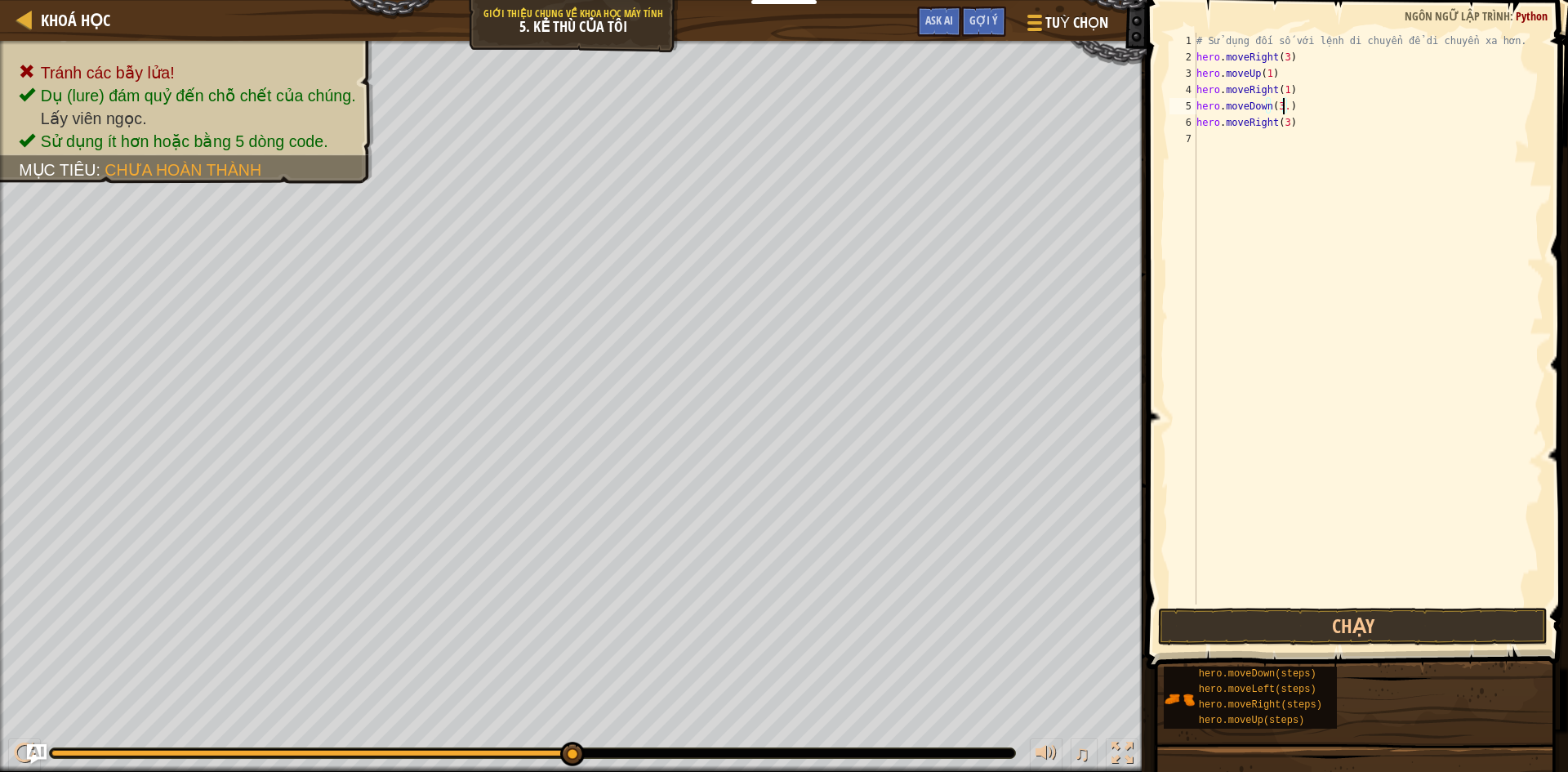
scroll to position [7, 7]
click at [1369, 628] on button "Chạy" at bounding box center [1352, 626] width 389 height 37
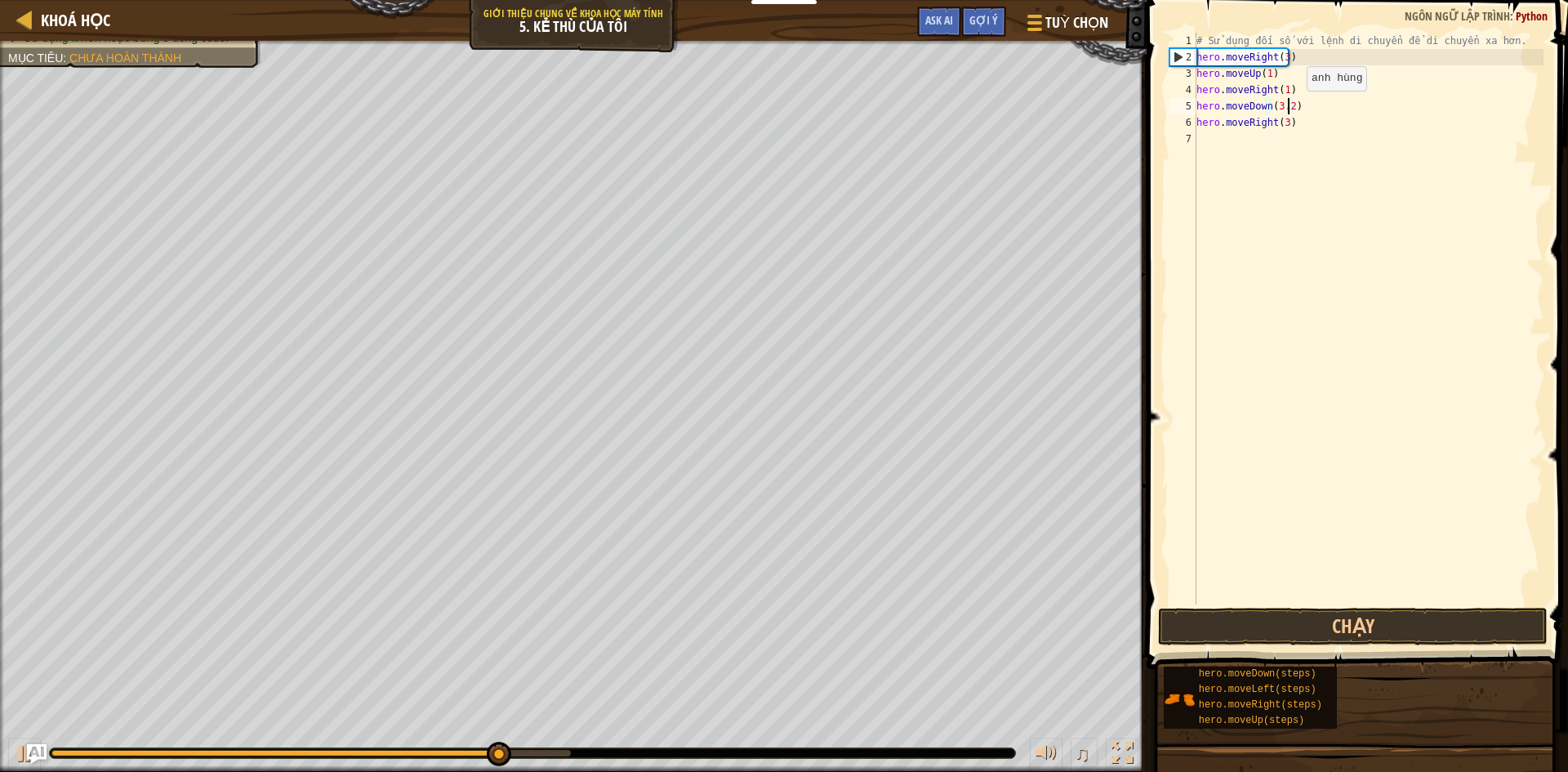
scroll to position [7, 7]
type textarea "hero.moveDown(3)"
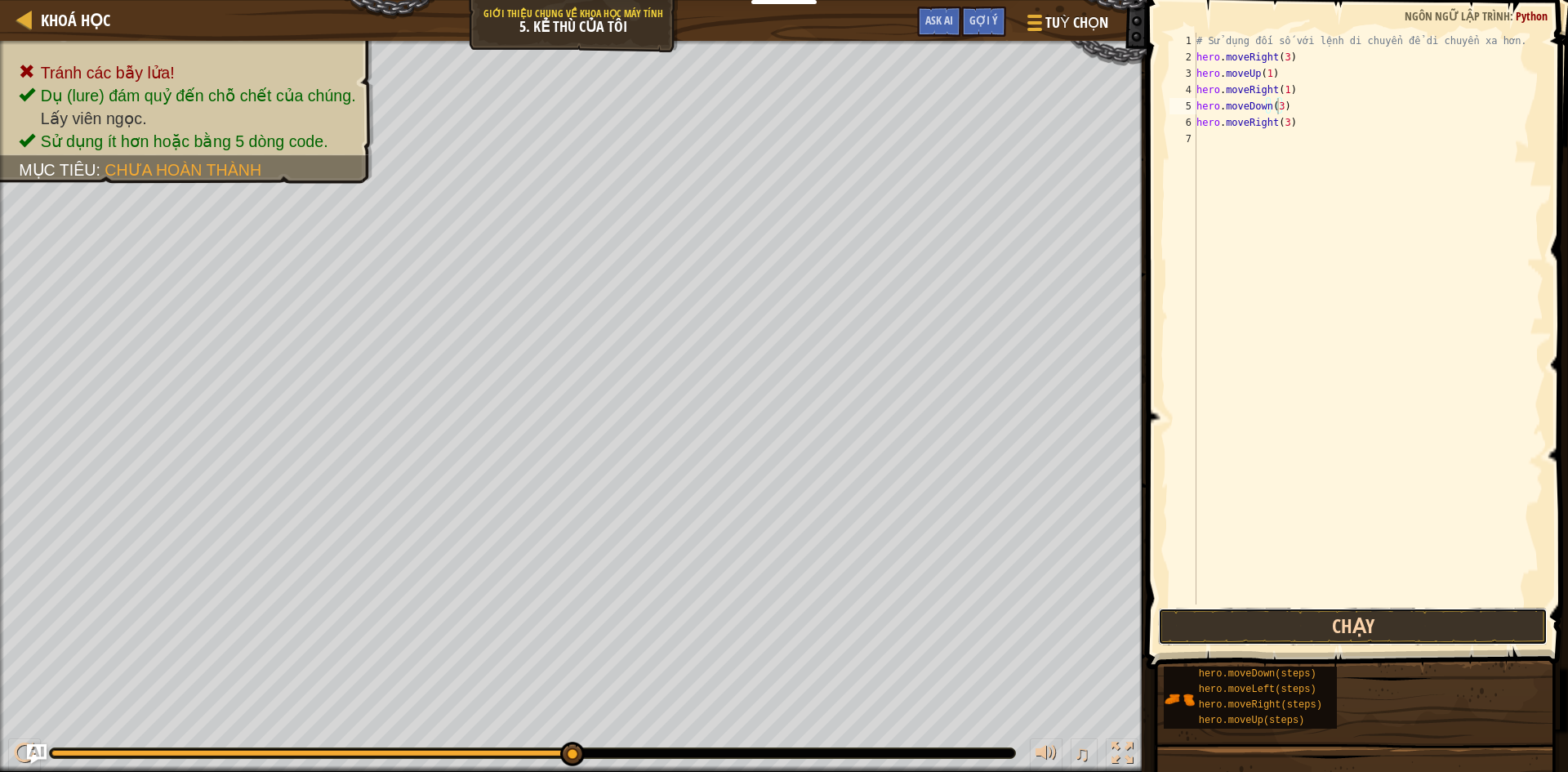
click at [1264, 629] on button "Chạy" at bounding box center [1352, 626] width 389 height 37
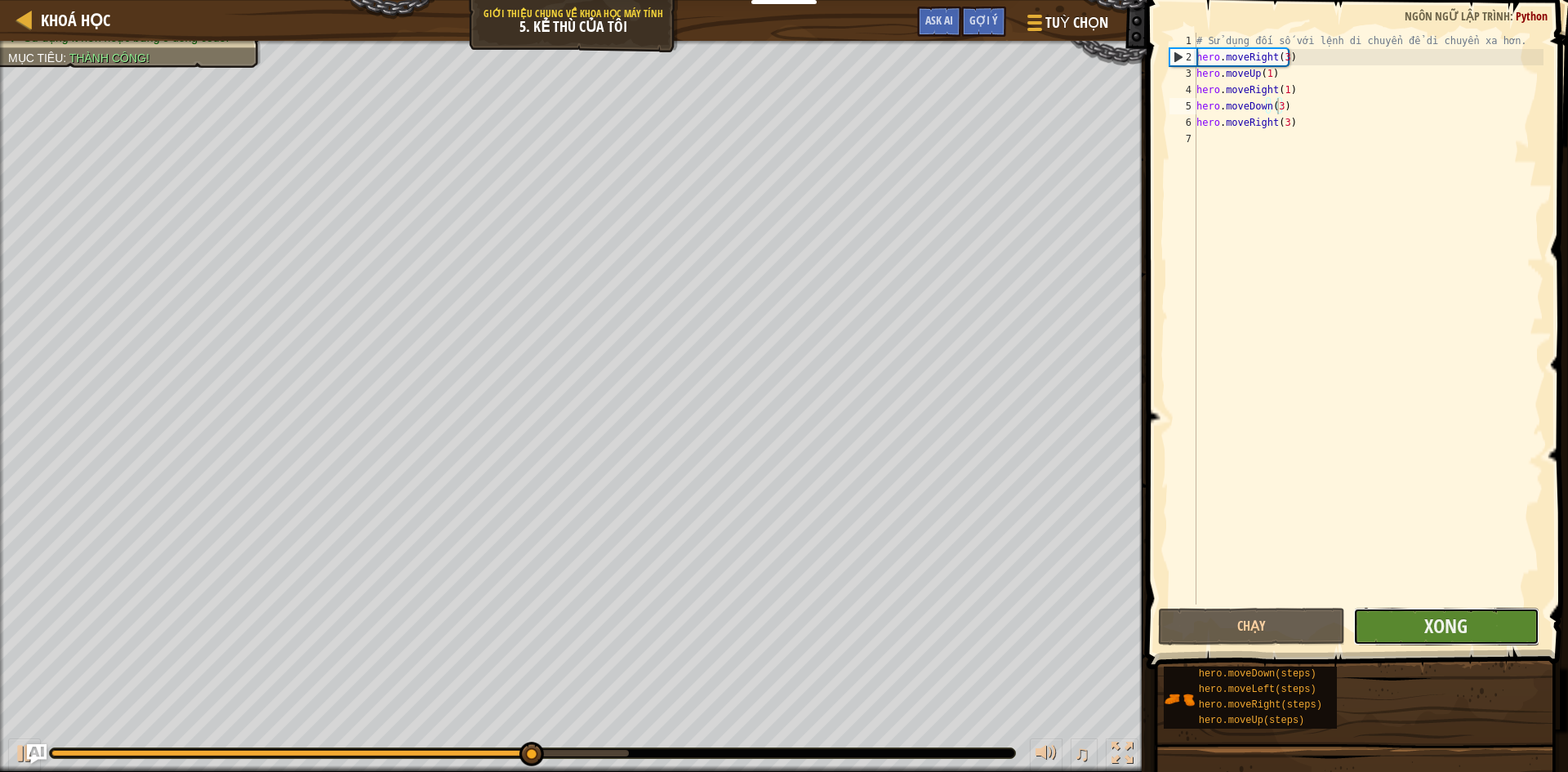
click at [1521, 632] on button "Xong" at bounding box center [1447, 626] width 187 height 37
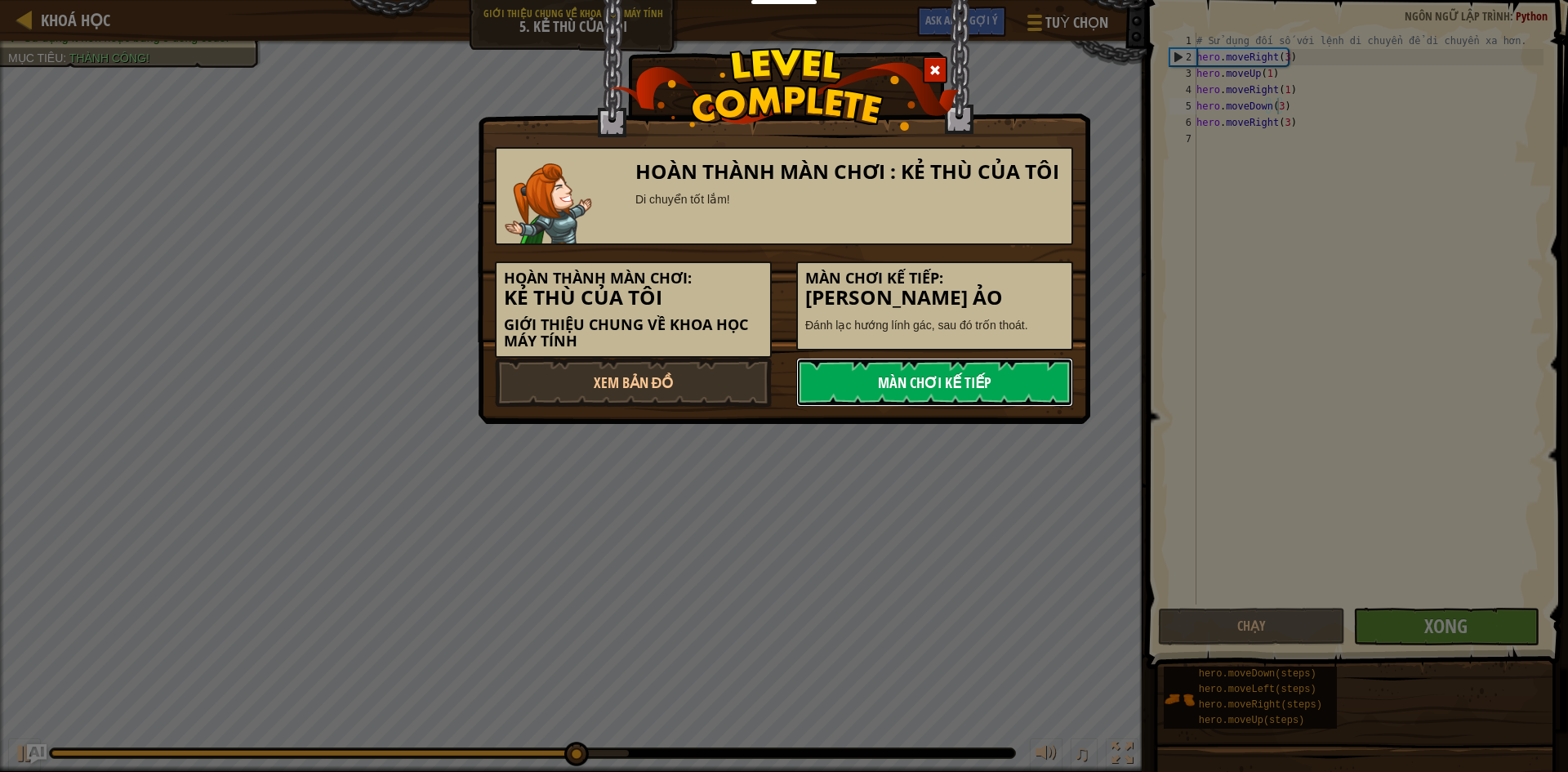
click at [866, 393] on link "Màn chơi kế tiếp" at bounding box center [934, 382] width 277 height 49
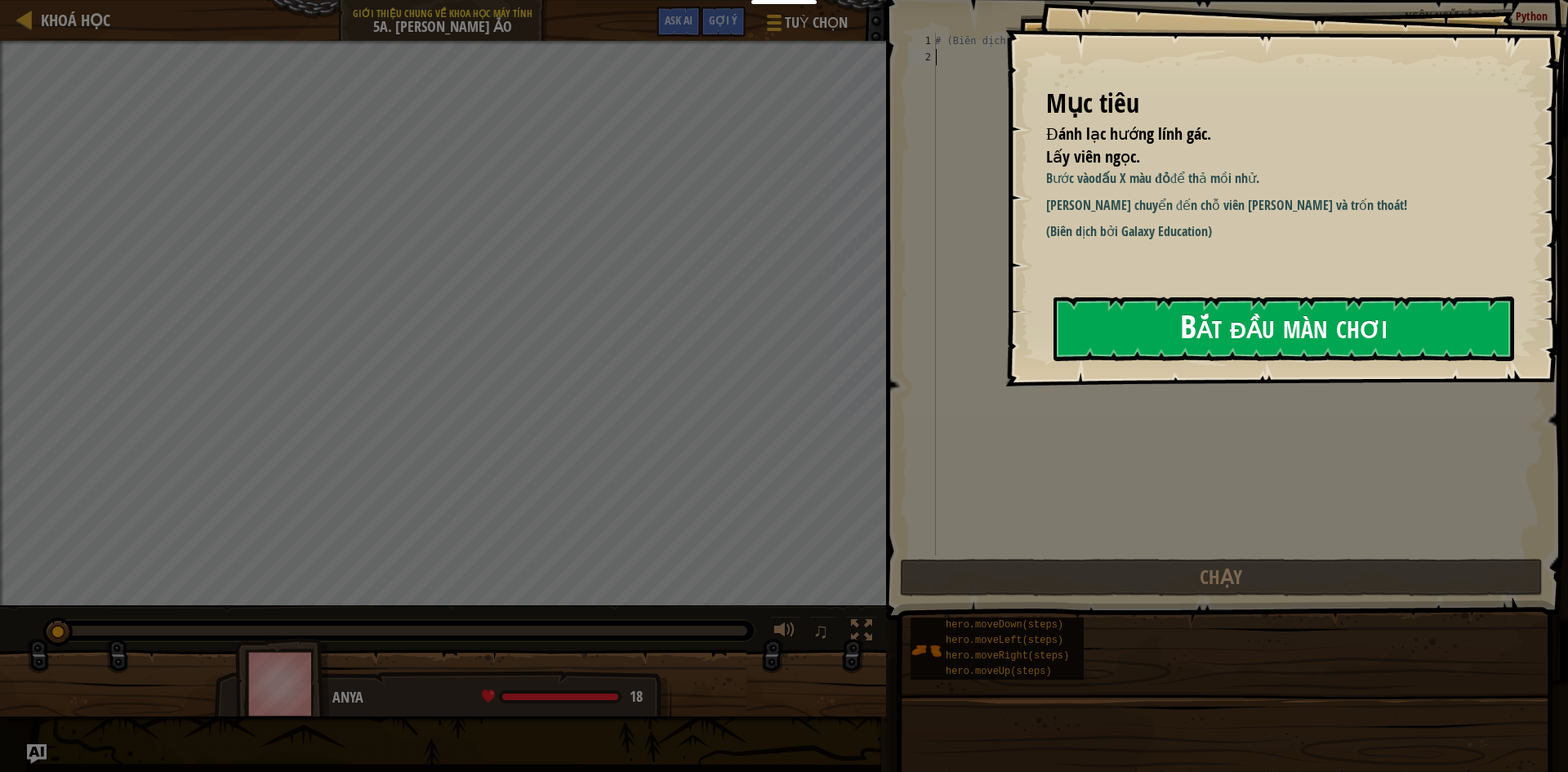
click at [1174, 333] on button "Bắt đầu màn chơi" at bounding box center [1284, 329] width 461 height 64
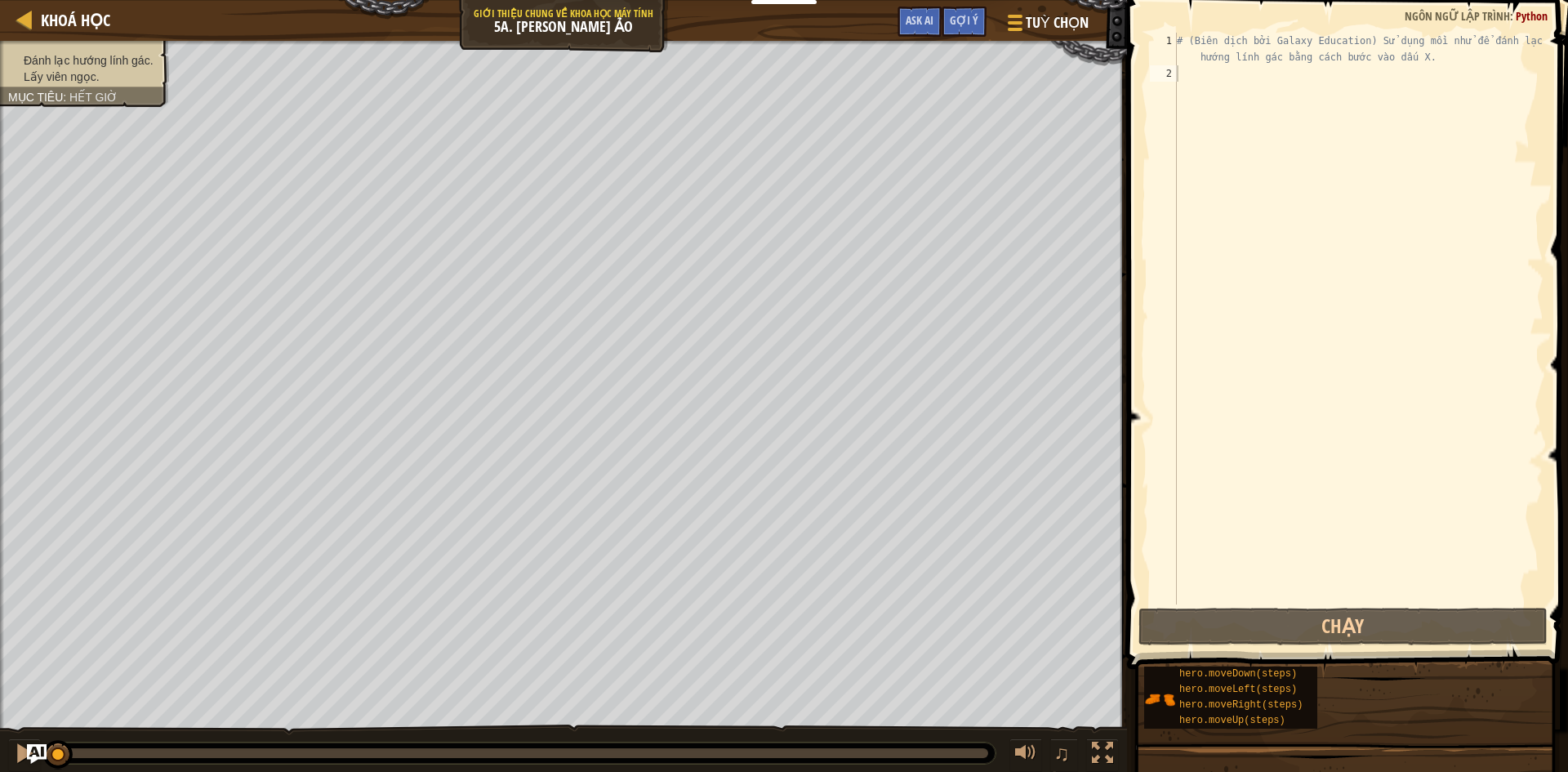
click at [1480, 304] on div "# (Biên dịch bởi Galaxy Education) Sử dụng mồi nhử để đánh lạc hướng lính gác b…" at bounding box center [1358, 343] width 370 height 621
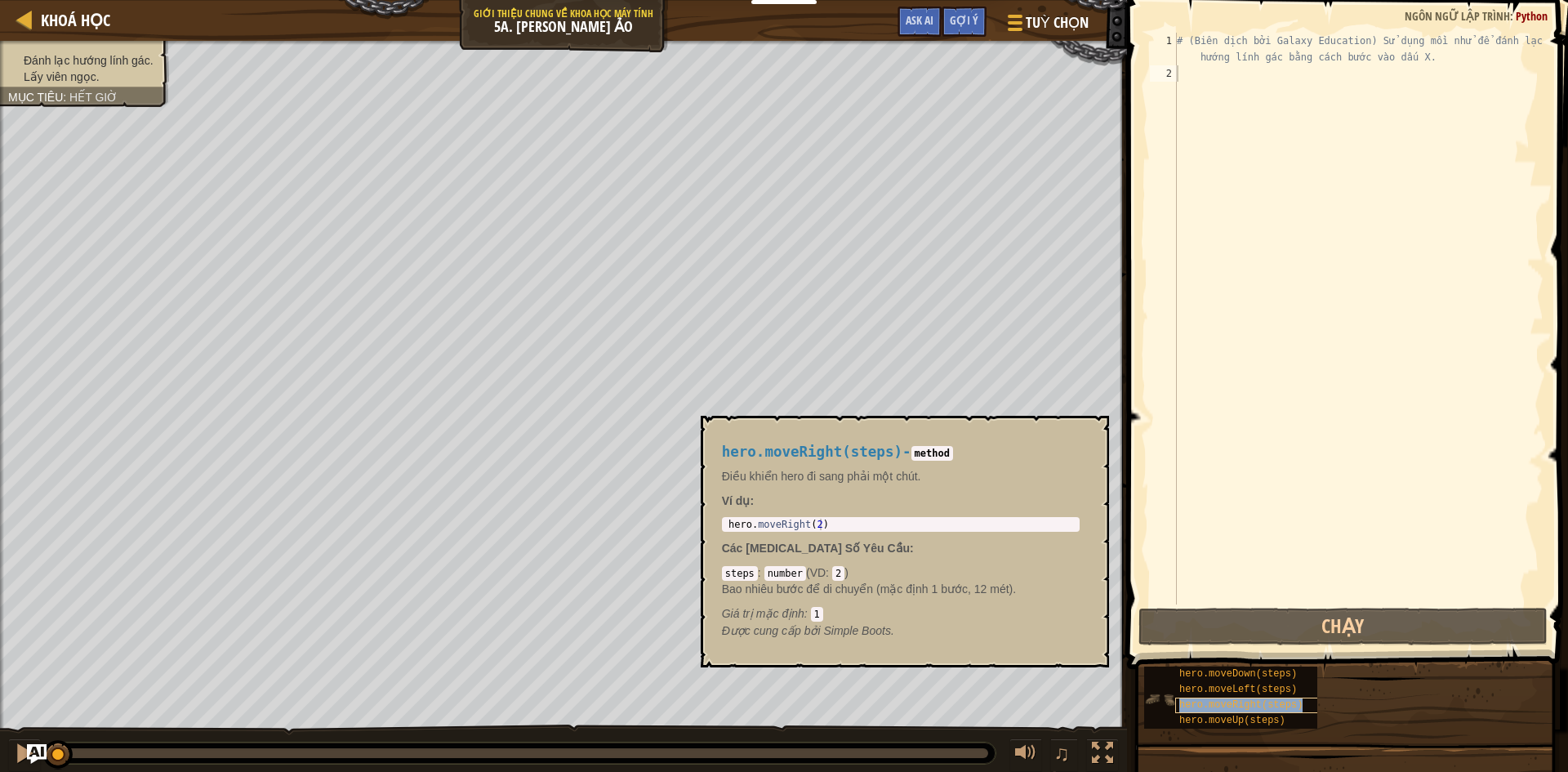
click at [1281, 698] on div "hero.moveRight(steps)" at bounding box center [1253, 705] width 157 height 16
paste textarea "hero.moveRight(steps)"
type textarea "hero.moveRight(steps)"
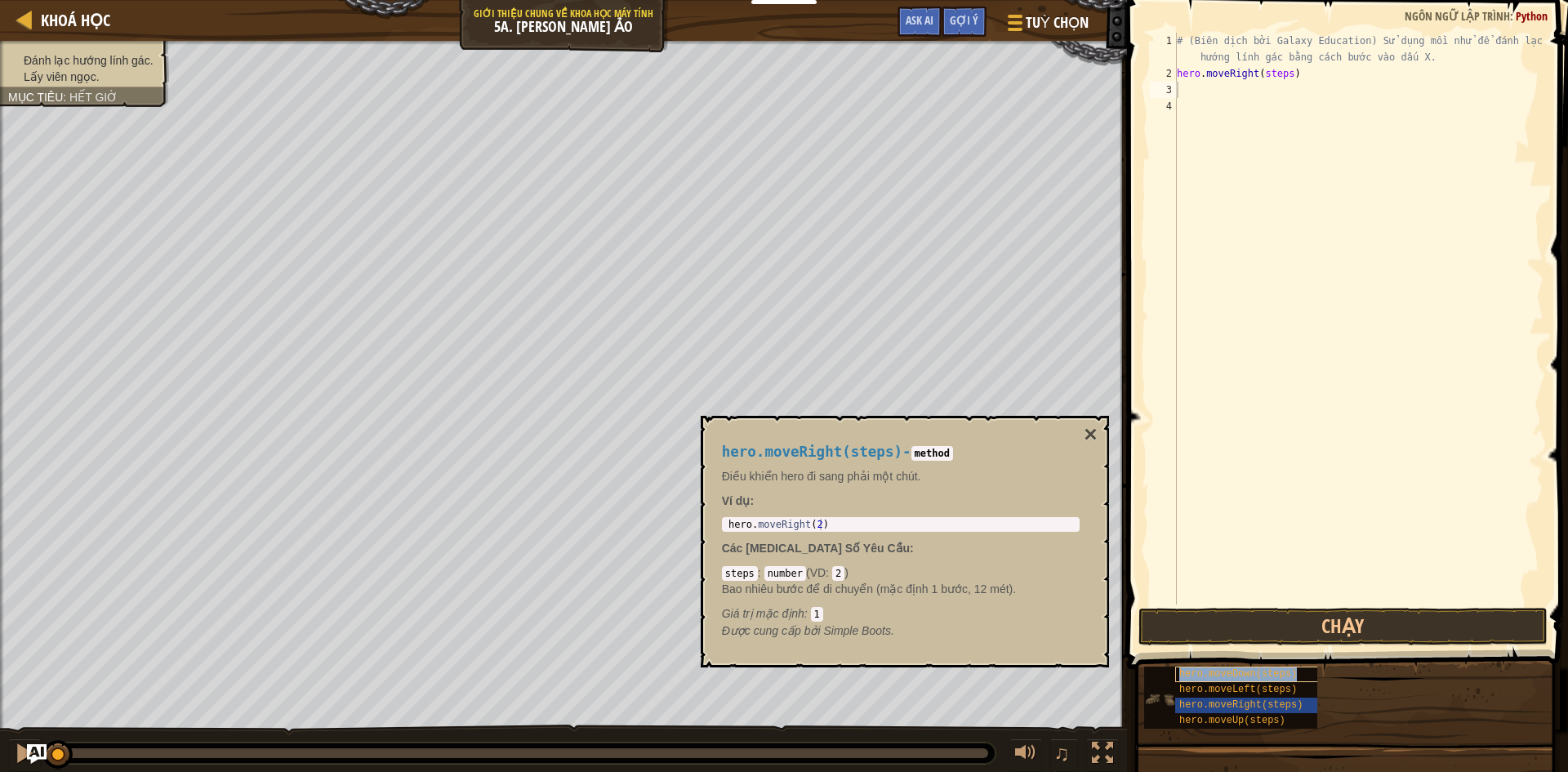
click at [1240, 677] on span "hero.moveDown(steps)" at bounding box center [1238, 673] width 118 height 11
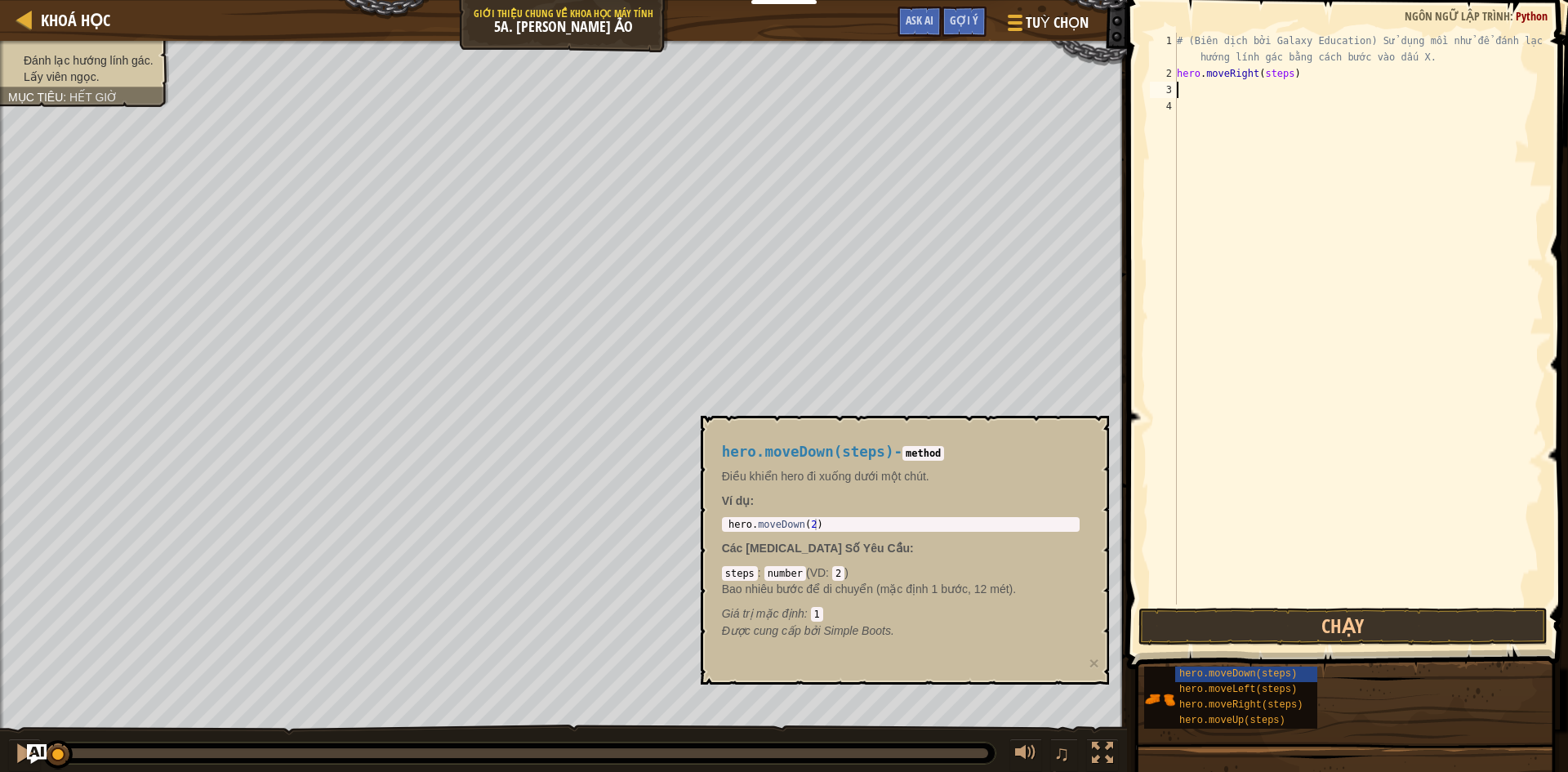
paste textarea "hero.moveDown(steps)"
type textarea "hero.moveDown(steps)"
drag, startPoint x: 1259, startPoint y: 715, endPoint x: 1271, endPoint y: 689, distance: 28.6
click at [1260, 716] on span "hero.moveUp(steps)" at bounding box center [1232, 720] width 106 height 11
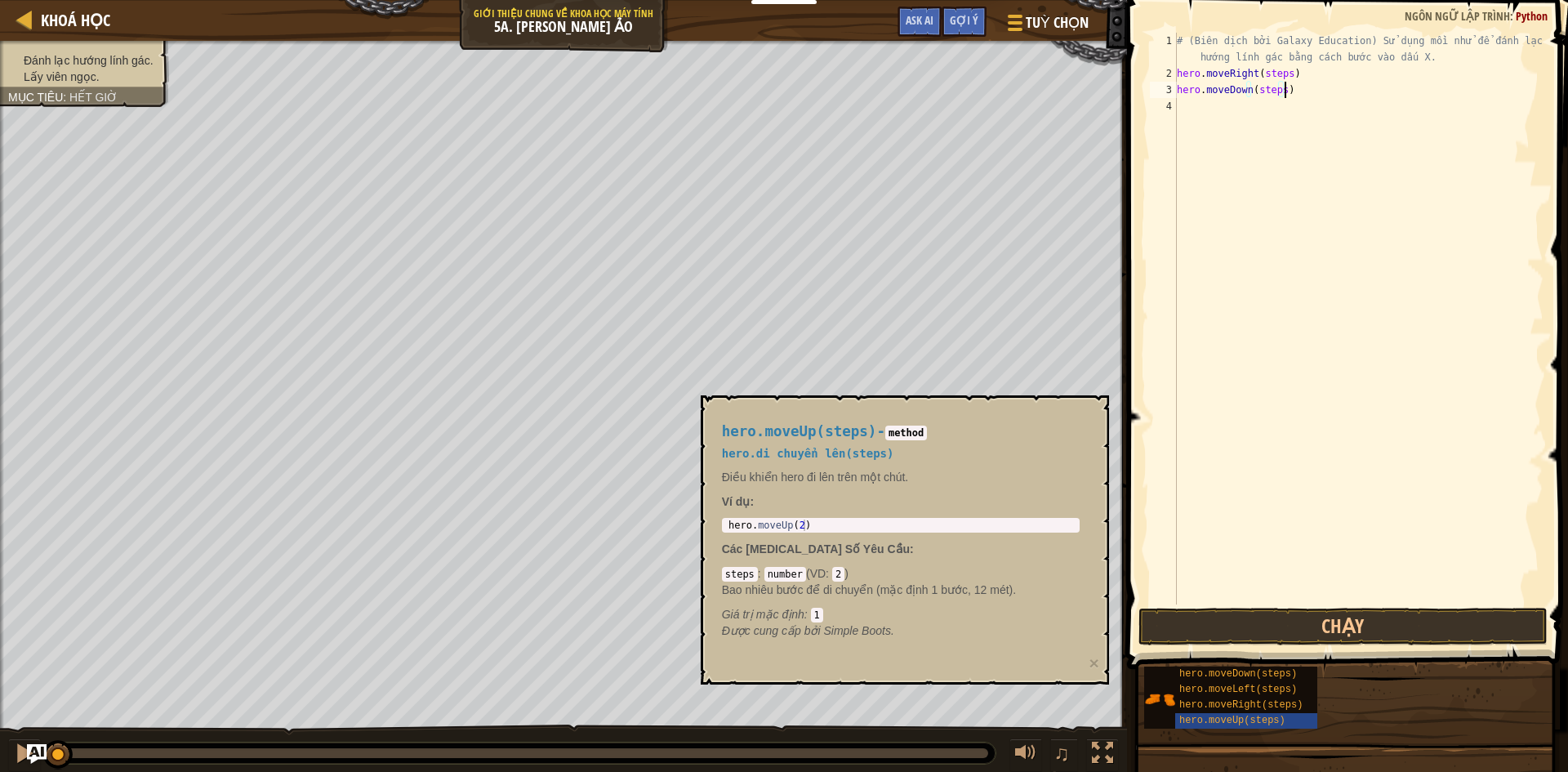
click at [1228, 110] on div "# (Biên dịch bởi Galaxy Education) Sử dụng mồi nhử để đánh lạc hướng lính gác b…" at bounding box center [1358, 343] width 370 height 621
paste textarea "hero.moveUp(steps)"
type textarea "hero.moveUp(steps)"
click at [1234, 121] on div "# (Biên dịch bởi Galaxy Education) Sử dụng mồi nhử để đánh lạc hướng lính gác b…" at bounding box center [1358, 343] width 370 height 621
paste textarea "hero.moveUp(steps)"
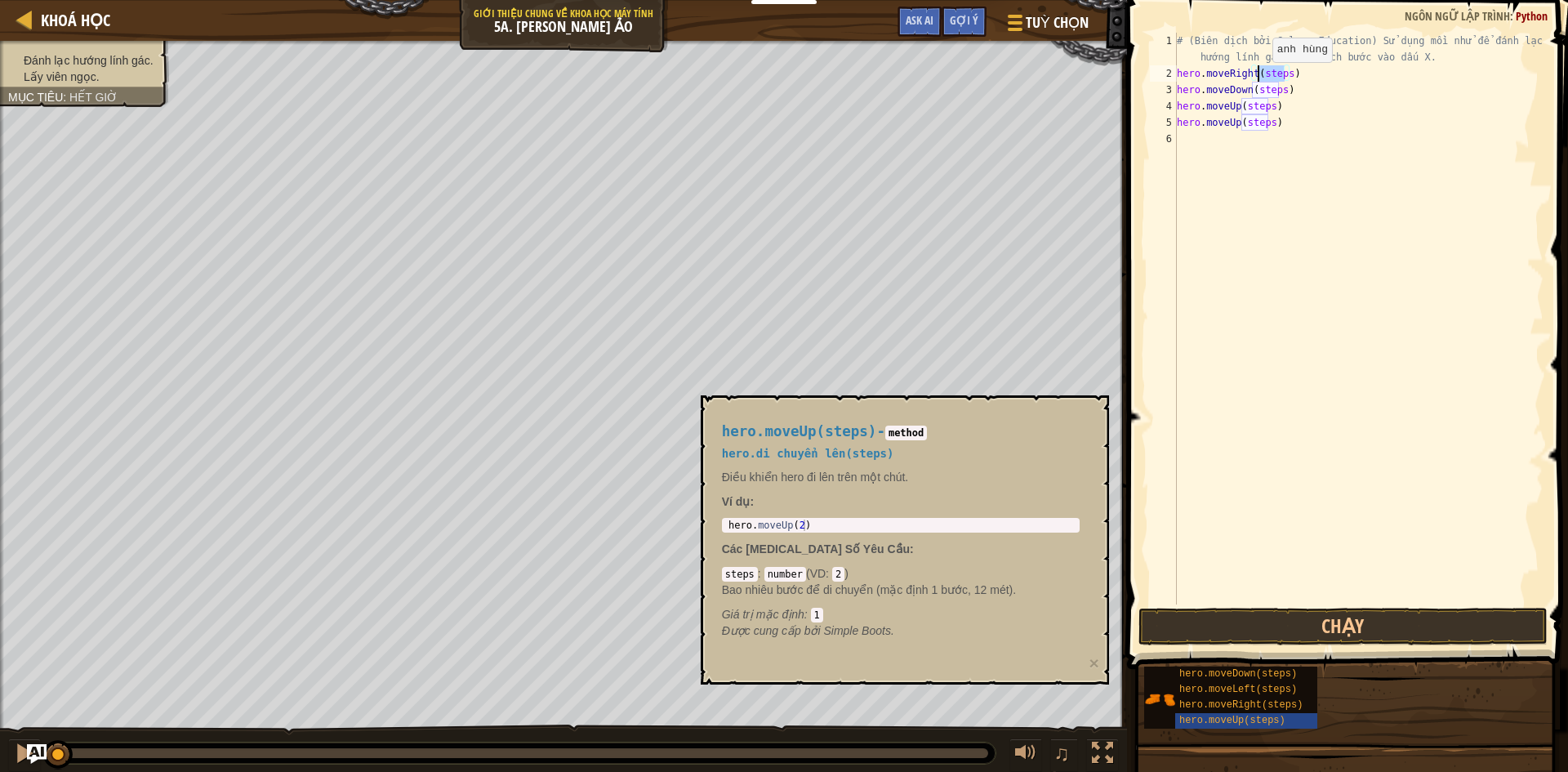
drag, startPoint x: 1284, startPoint y: 78, endPoint x: 1258, endPoint y: 78, distance: 26.0
click at [1258, 78] on div "# (Biên dịch bởi Galaxy Education) Sử dụng mồi nhử để đánh lạc hướng lính gác b…" at bounding box center [1358, 343] width 370 height 621
drag, startPoint x: 1279, startPoint y: 93, endPoint x: 1253, endPoint y: 95, distance: 26.1
click at [1253, 95] on div "# (Biên dịch bởi Galaxy Education) Sử dụng mồi nhử để đánh lạc hướng lính gác b…" at bounding box center [1358, 343] width 370 height 621
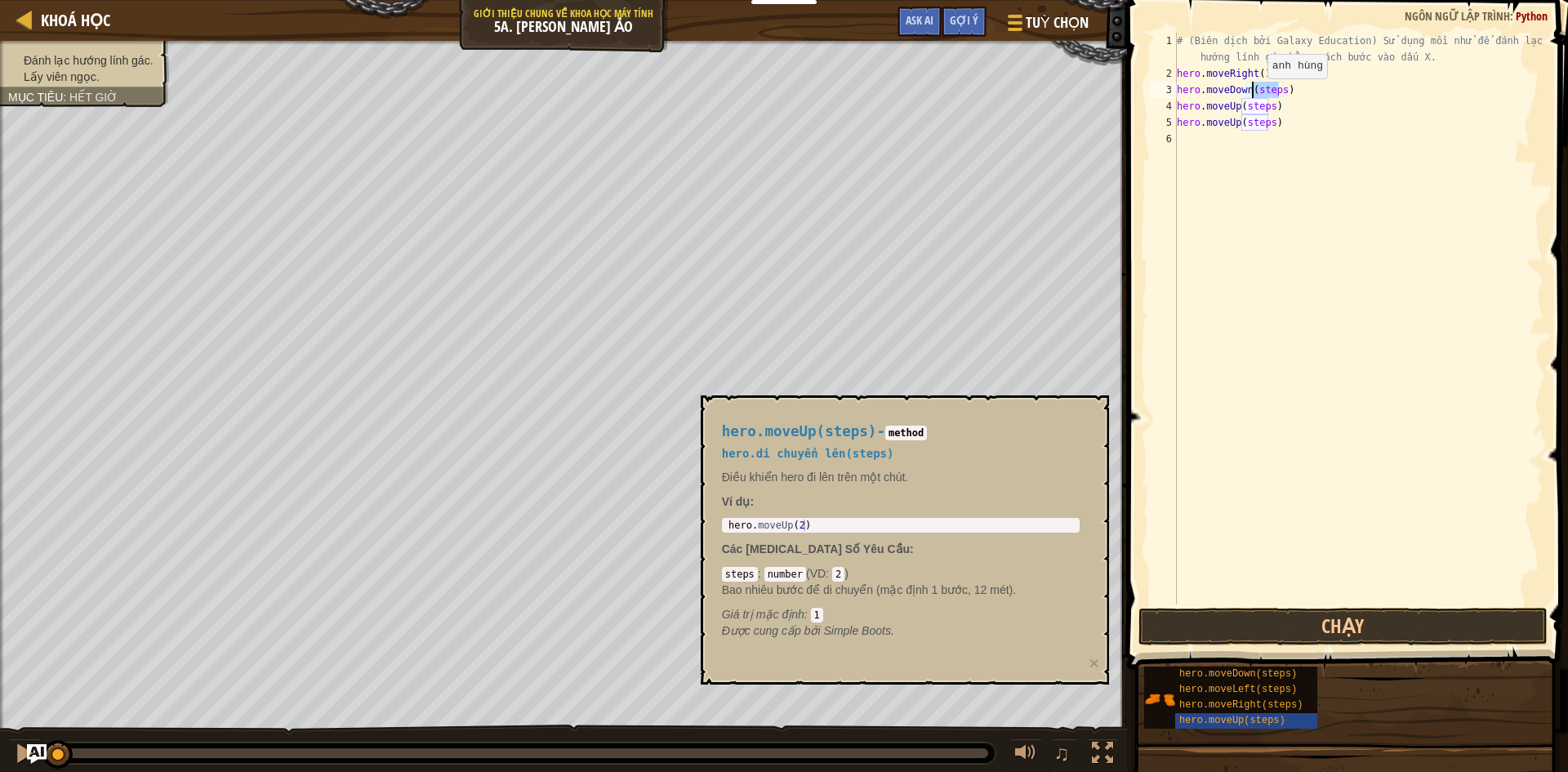
scroll to position [7, 6]
drag, startPoint x: 1269, startPoint y: 111, endPoint x: 1240, endPoint y: 109, distance: 29.1
click at [1240, 109] on div "# (Biên dịch bởi Galaxy Education) Sử dụng mồi nhử để đánh lạc hướng lính gác b…" at bounding box center [1358, 343] width 370 height 621
drag, startPoint x: 1268, startPoint y: 121, endPoint x: 1242, endPoint y: 120, distance: 26.0
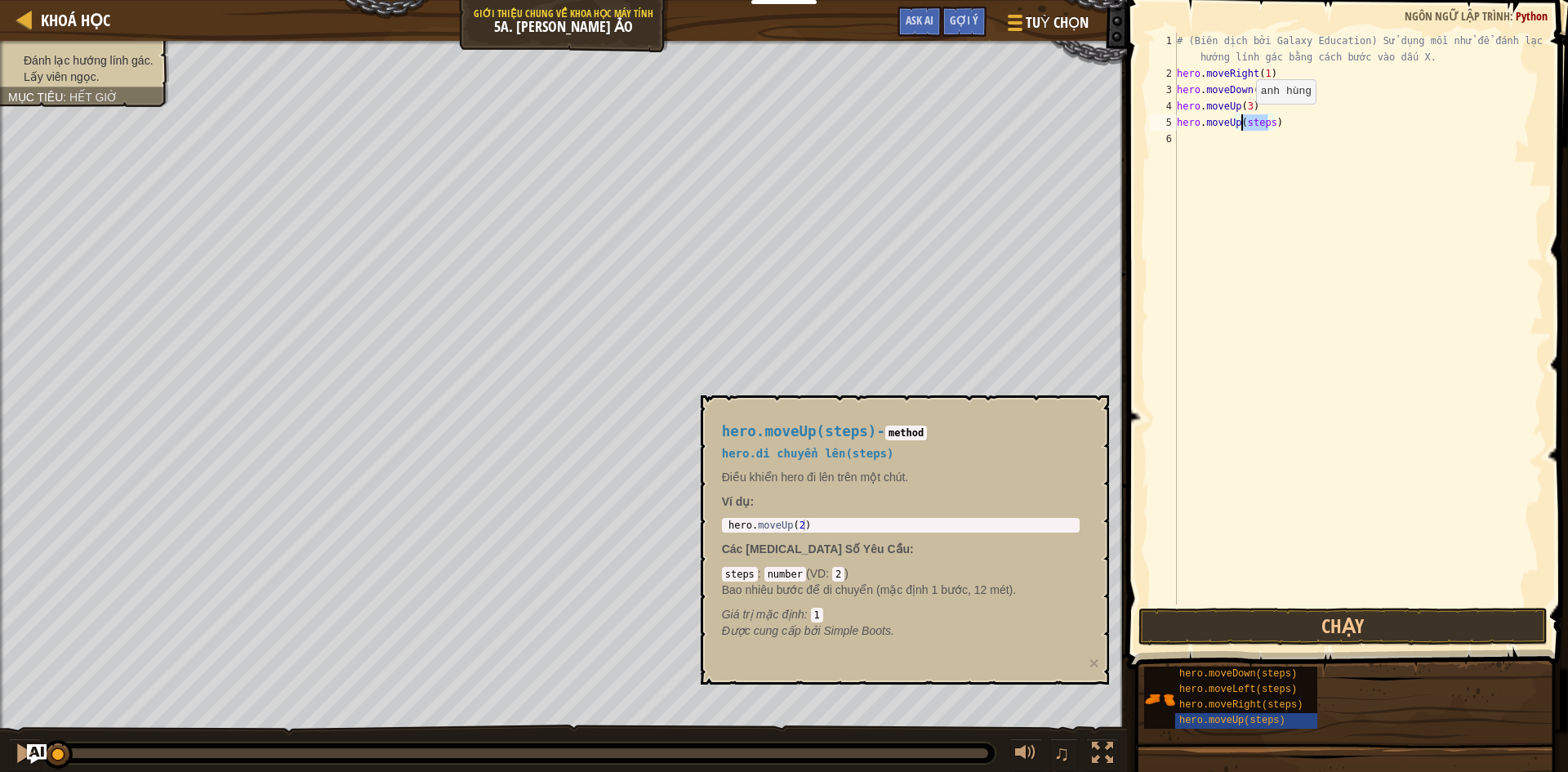
click at [1242, 120] on div "# (Biên dịch bởi Galaxy Education) Sử dụng mồi nhử để đánh lạc hướng lính gác b…" at bounding box center [1358, 343] width 370 height 621
click at [1271, 612] on button "Chạy" at bounding box center [1343, 626] width 409 height 37
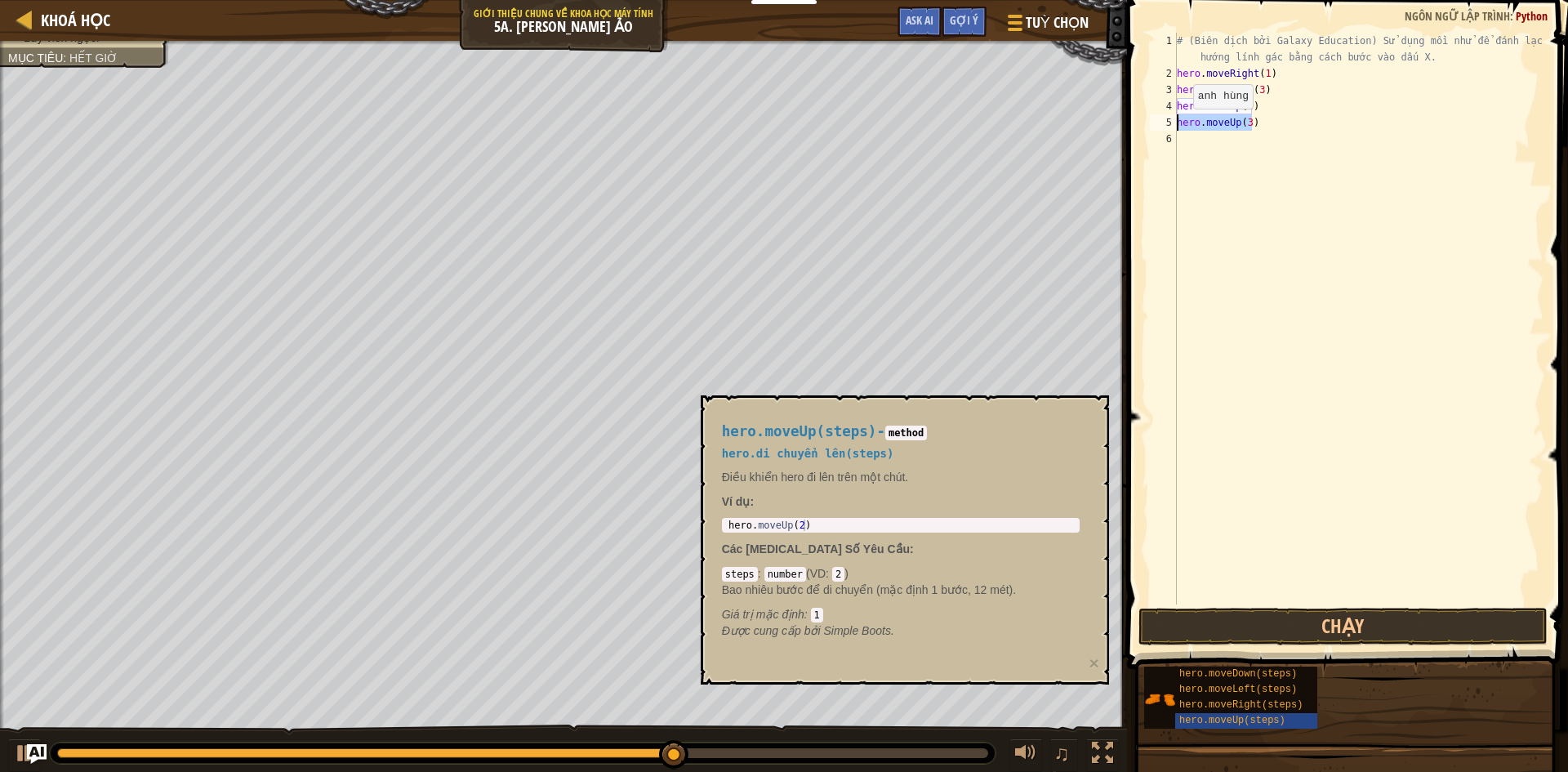
drag, startPoint x: 1273, startPoint y: 119, endPoint x: 1161, endPoint y: 127, distance: 112.3
click at [1161, 127] on div "hero.moveUp(3) 1 2 3 4 5 6 # (Biên dịch bởi Galaxy Education) Sử dụng mồi nhử đ…" at bounding box center [1345, 318] width 397 height 572
click at [1281, 700] on span "hero.moveRight(steps)" at bounding box center [1241, 704] width 123 height 11
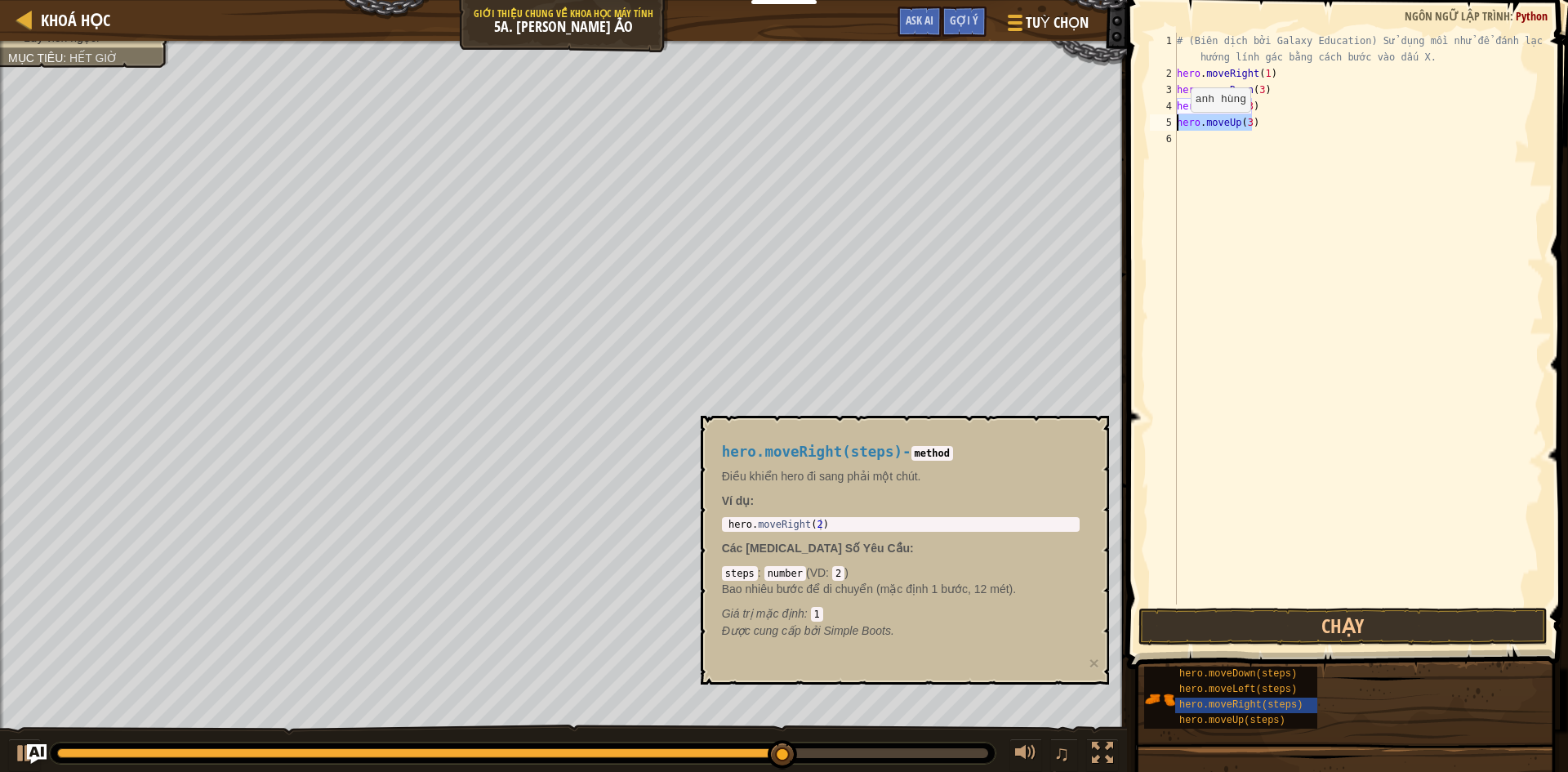
drag, startPoint x: 1265, startPoint y: 121, endPoint x: 1169, endPoint y: 127, distance: 96.2
click at [1169, 127] on div "hero.moveUp(3) 1 2 3 4 5 6 # (Biên dịch bởi Galaxy Education) Sử dụng mồi nhử đ…" at bounding box center [1345, 318] width 397 height 572
paste textarea "Right(steps"
drag, startPoint x: 1284, startPoint y: 126, endPoint x: 1258, endPoint y: 128, distance: 26.1
click at [1258, 128] on div "# (Biên dịch bởi Galaxy Education) Sử dụng mồi nhử để đánh lạc hướng lính gác b…" at bounding box center [1358, 343] width 370 height 621
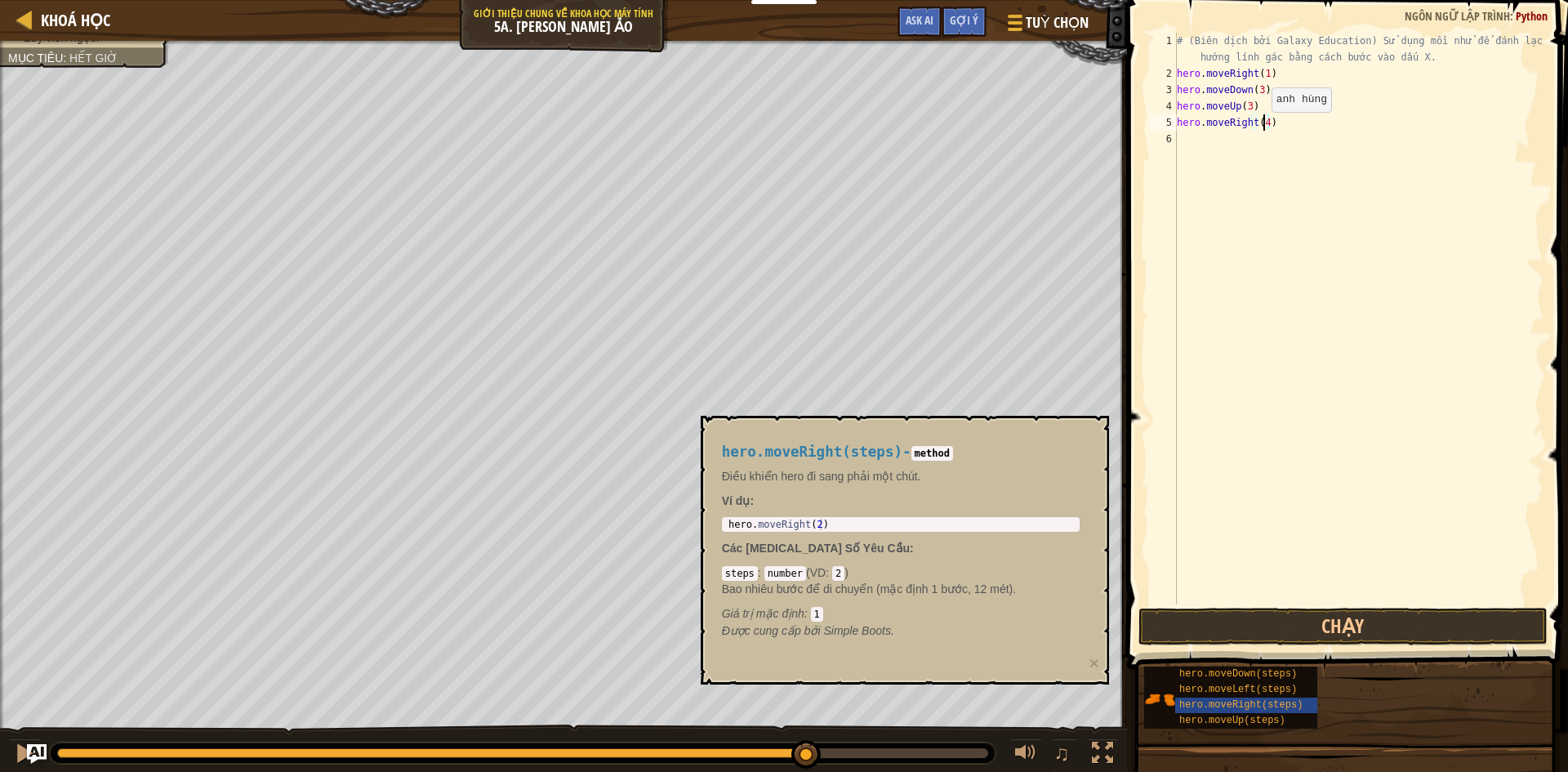
scroll to position [7, 7]
click at [1276, 632] on button "Chạy" at bounding box center [1343, 626] width 409 height 37
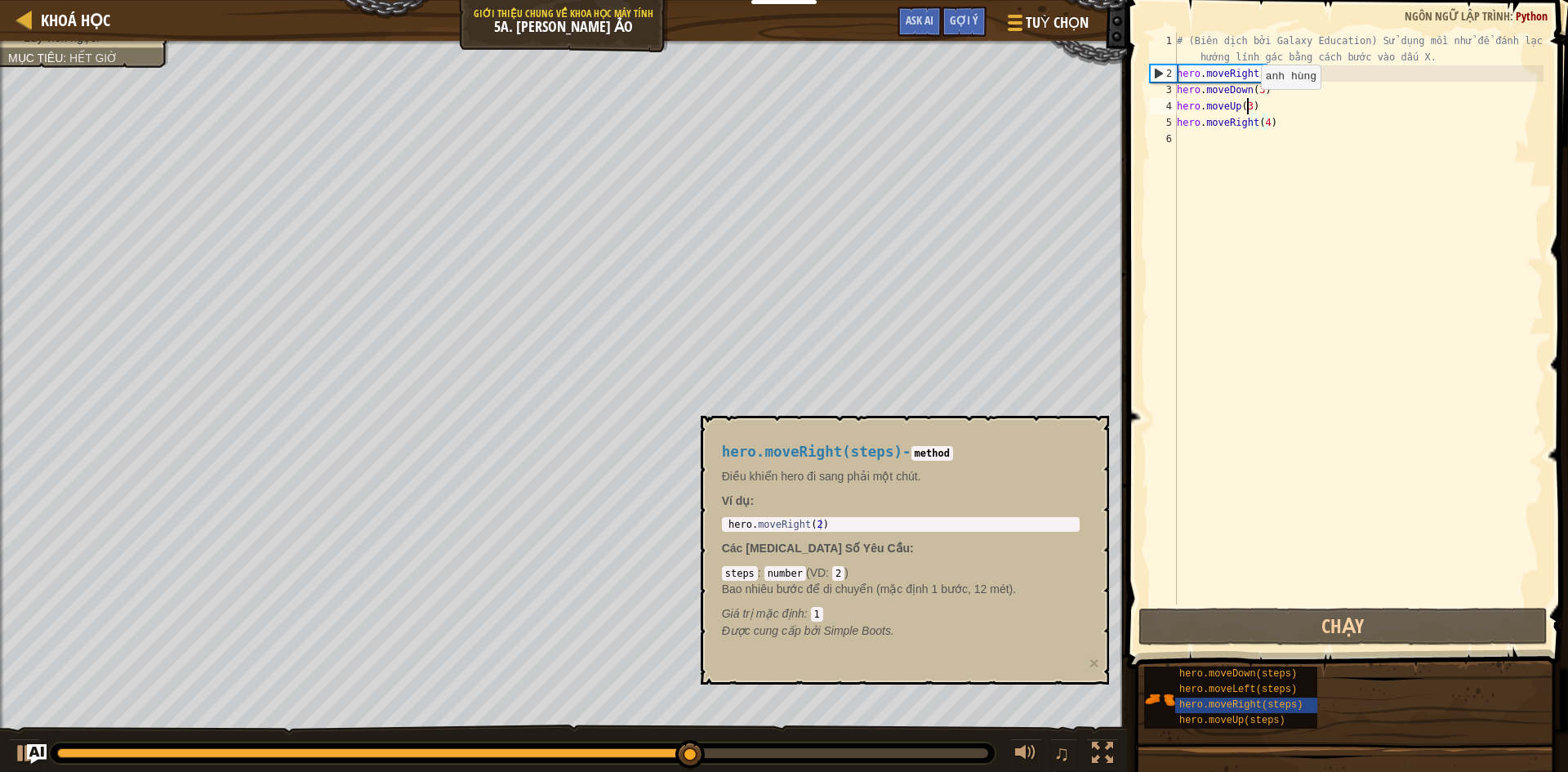
click at [1247, 105] on div "# (Biên dịch bởi Galaxy Education) Sử dụng mồi nhử để đánh lạc hướng lính gác b…" at bounding box center [1358, 343] width 370 height 621
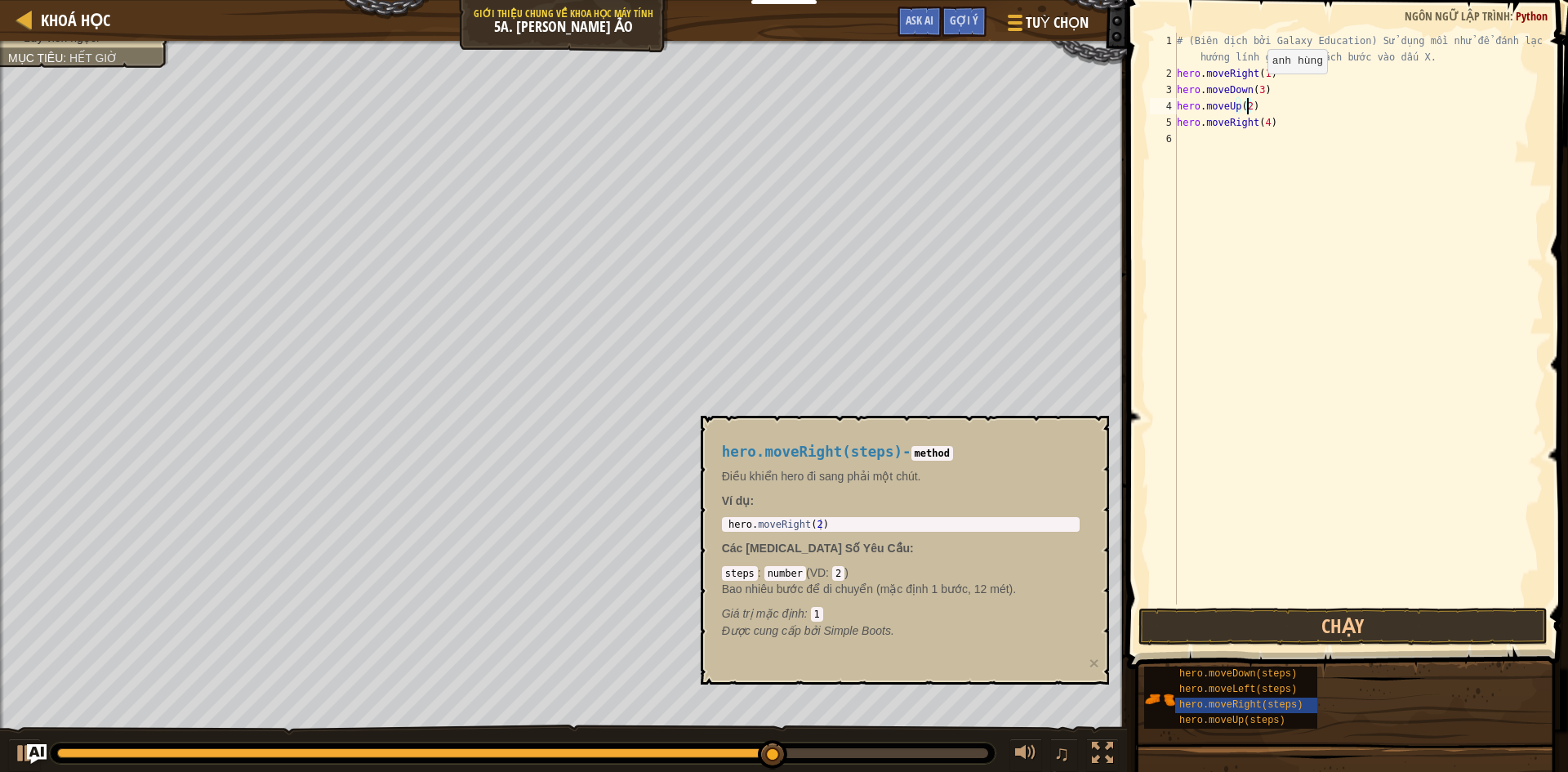
click at [1253, 90] on div "# (Biên dịch bởi Galaxy Education) Sử dụng mồi nhử để đánh lạc hướng lính gác b…" at bounding box center [1358, 343] width 370 height 621
click at [1257, 88] on div "# (Biên dịch bởi Galaxy Education) Sử dụng mồi nhử để đánh lạc hướng lính gác b…" at bounding box center [1358, 343] width 370 height 621
type textarea "hero.moveDown(2)"
click at [1316, 632] on button "Chạy" at bounding box center [1343, 626] width 409 height 37
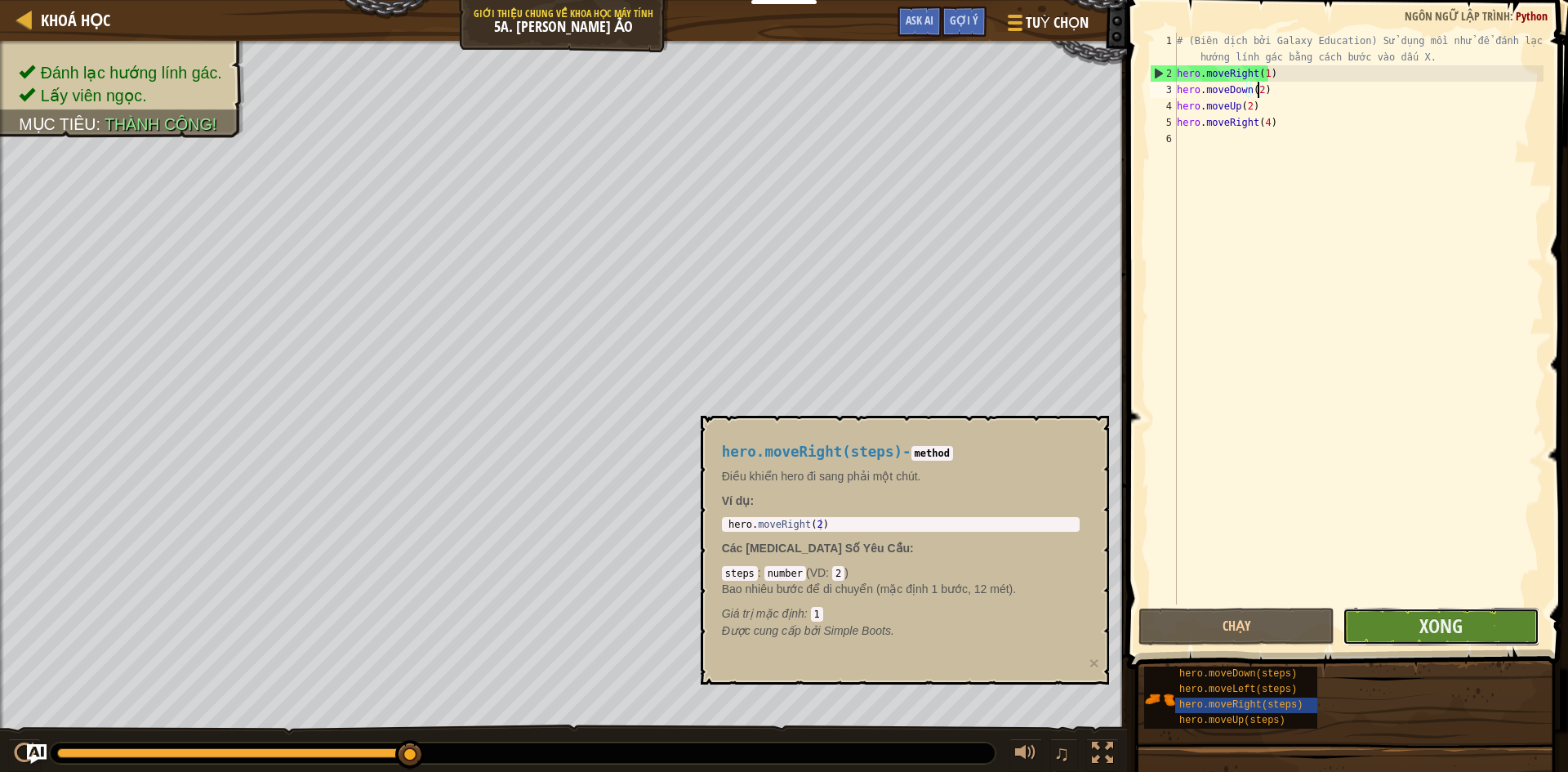
click at [1470, 630] on button "Xong" at bounding box center [1441, 626] width 196 height 37
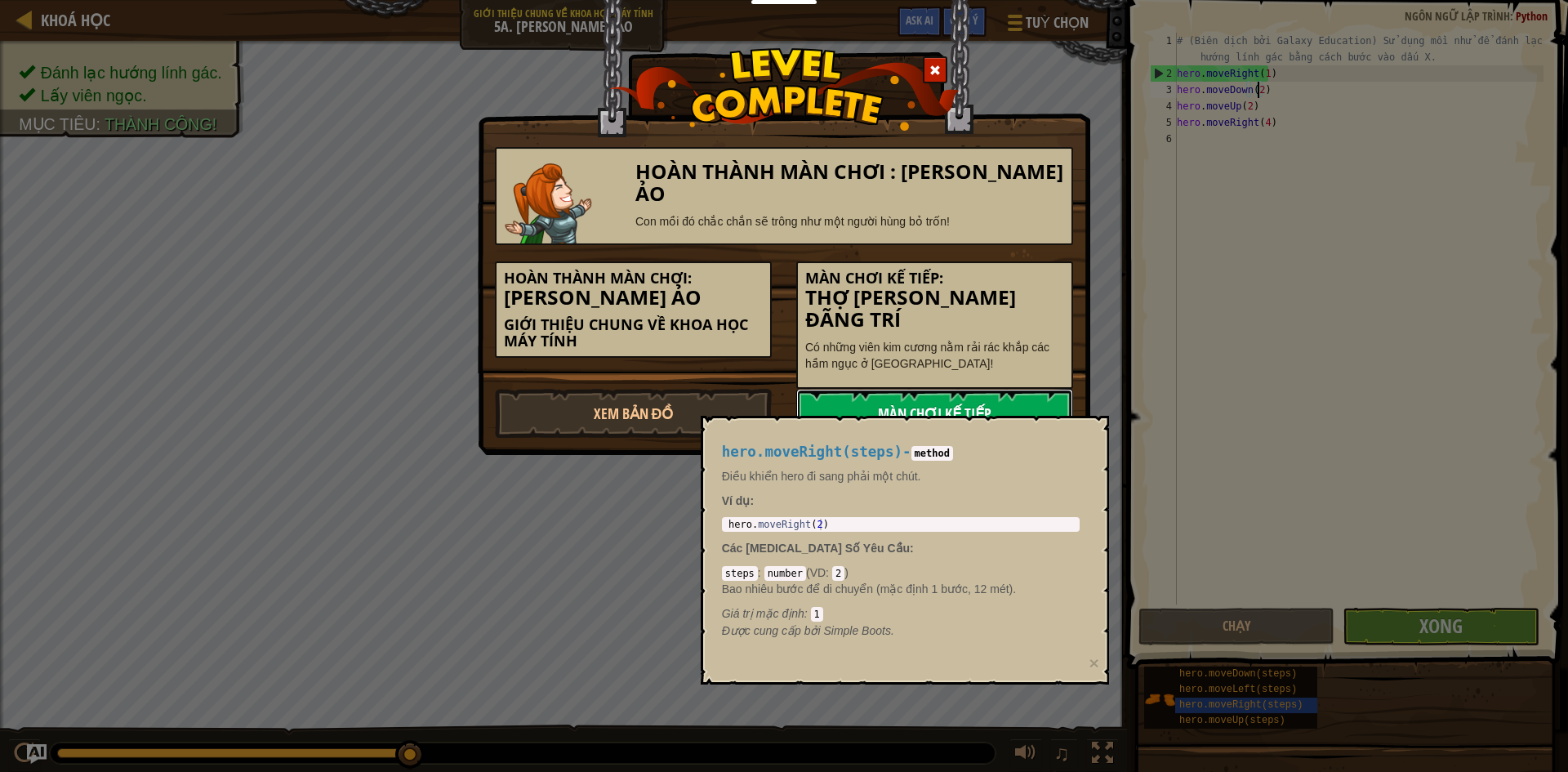
click at [1009, 396] on link "Màn chơi kế tiếp" at bounding box center [934, 413] width 277 height 49
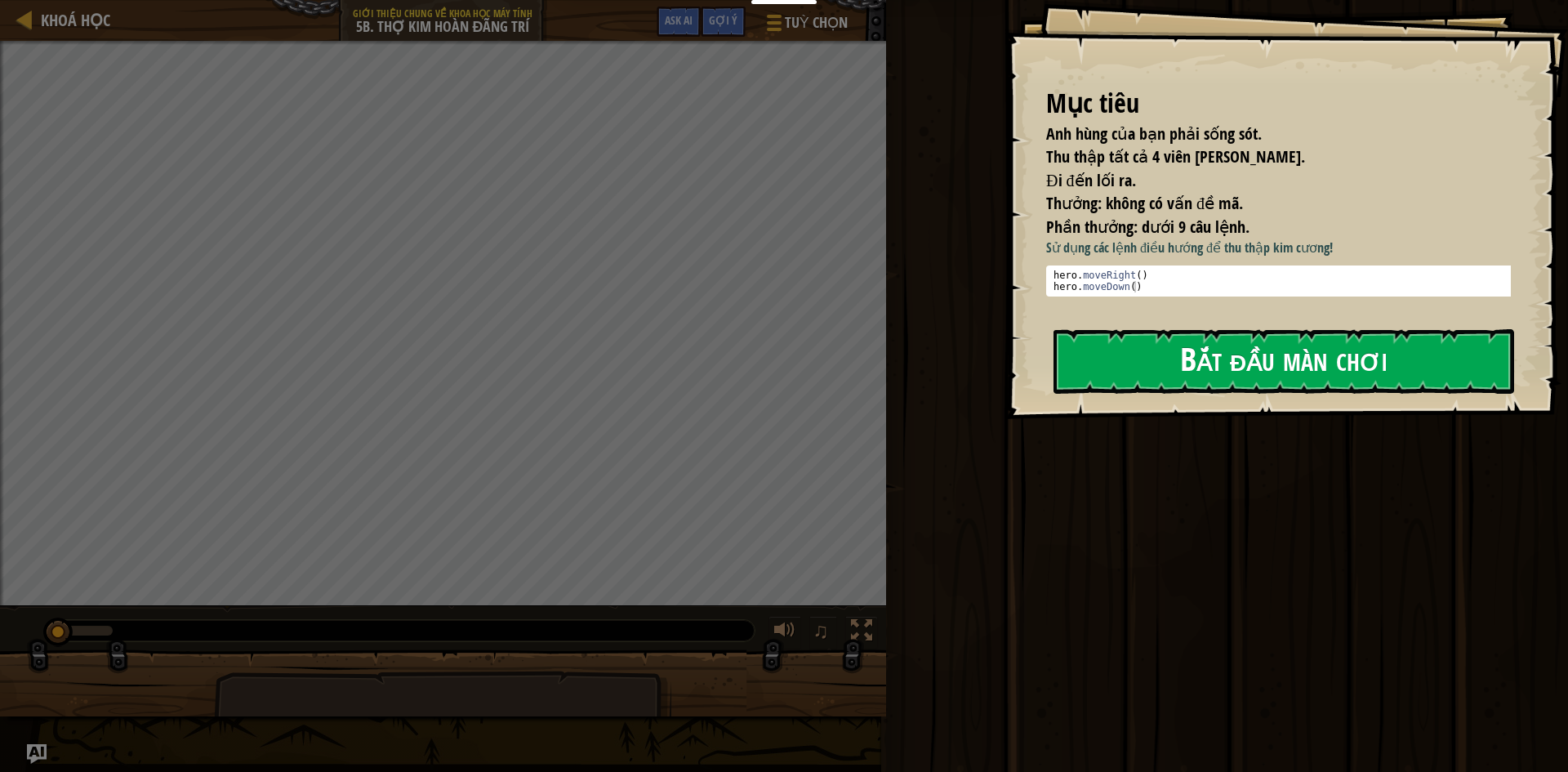
click at [1166, 370] on button "Bắt đầu màn chơi" at bounding box center [1284, 361] width 461 height 64
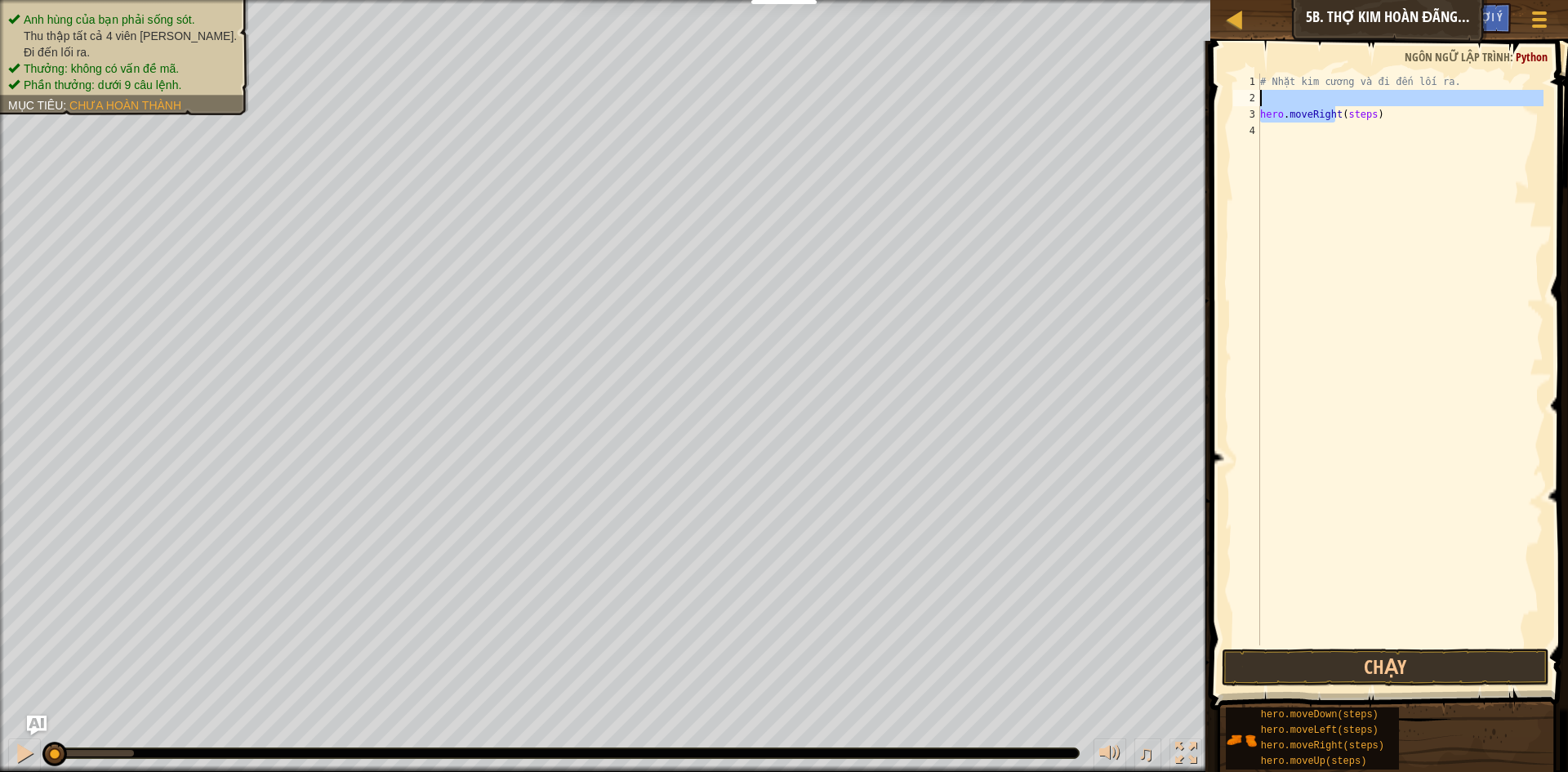
drag, startPoint x: 1338, startPoint y: 121, endPoint x: 1341, endPoint y: 93, distance: 28.2
click at [1341, 93] on div "# Nhặt kim cương và đi đến lối ra. hero . moveRight ( steps )" at bounding box center [1400, 376] width 287 height 605
type textarea "hero.moveRight(steps)"
click at [1491, 152] on div "# Nhặt kim cương và đi đến lối ra. hero . moveRight ( steps )" at bounding box center [1400, 376] width 287 height 605
click at [1262, 112] on div "# Nhặt kim cương và đi đến lối ra. hero . moveRight ( steps )" at bounding box center [1400, 376] width 287 height 605
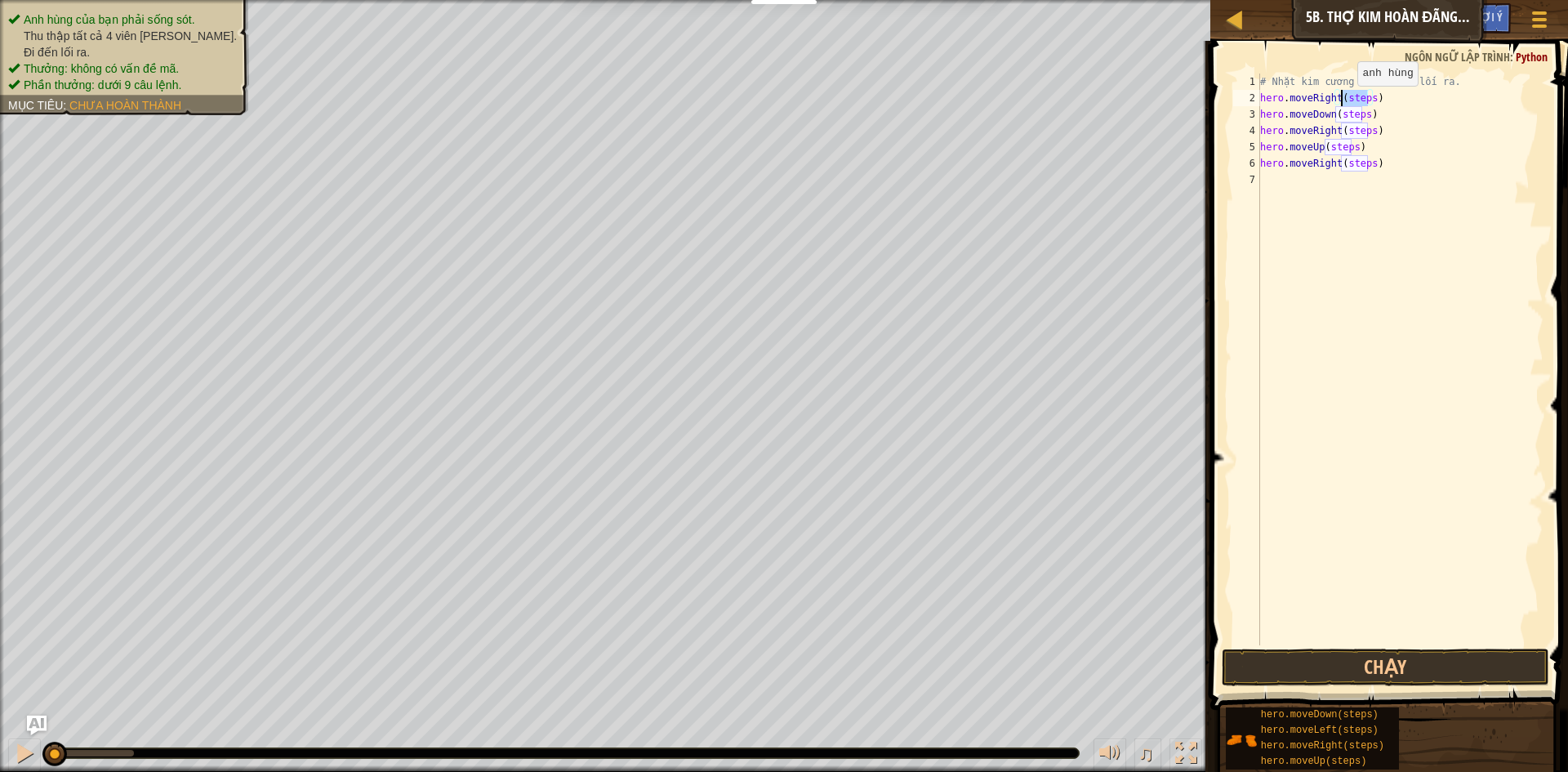
drag, startPoint x: 1366, startPoint y: 101, endPoint x: 1343, endPoint y: 102, distance: 23.0
click at [1343, 102] on div "# Nhặt kim cương và đi đến lối ra. hero . moveRight ( steps ) hero . moveDown (…" at bounding box center [1400, 376] width 287 height 605
drag, startPoint x: 1362, startPoint y: 116, endPoint x: 1337, endPoint y: 116, distance: 25.0
click at [1337, 116] on div "# Nhặt kim cương và đi đến lối ra. hero . moveRight ( 1 ) hero . moveDown ( ste…" at bounding box center [1400, 376] width 287 height 605
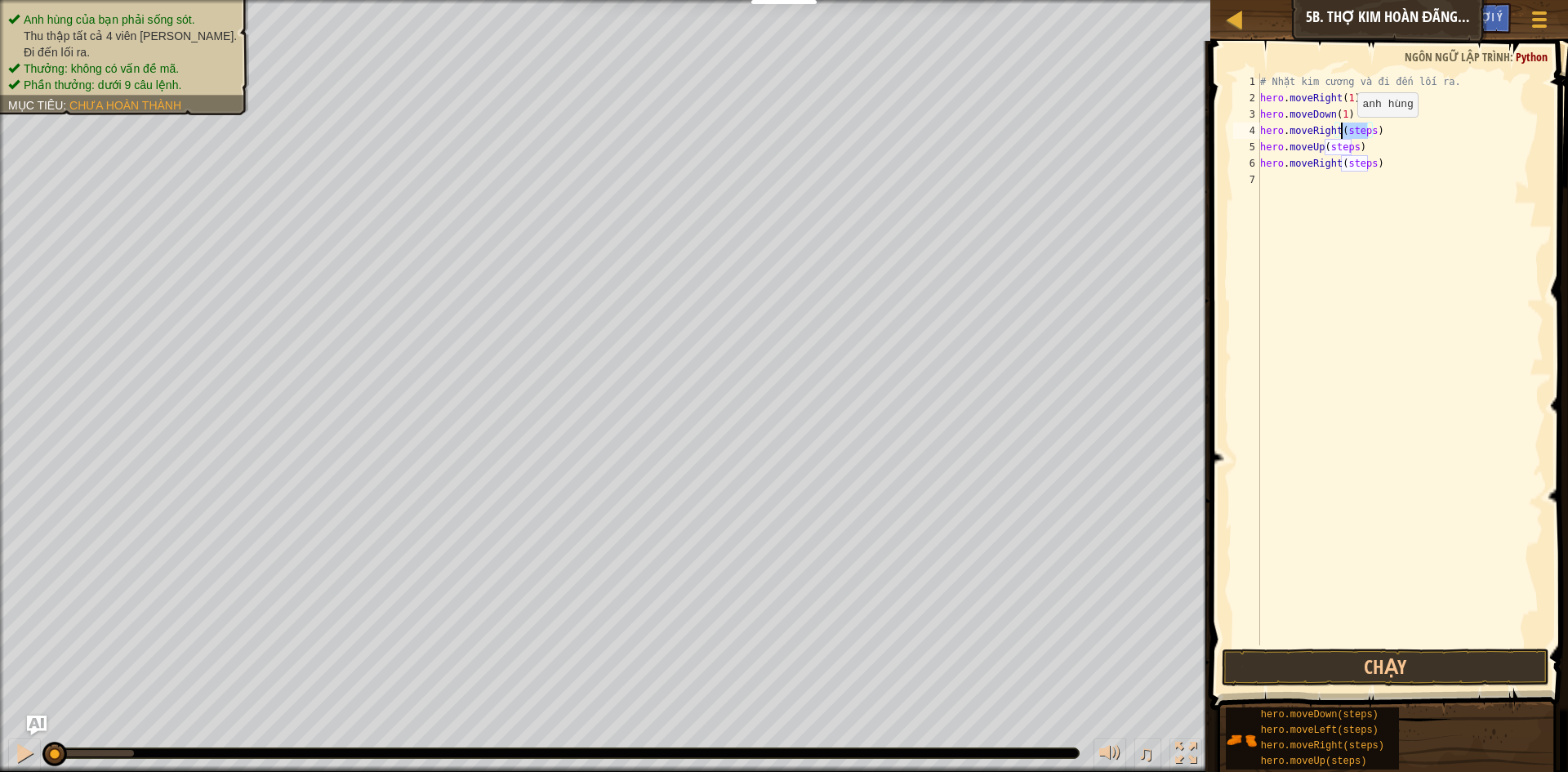
drag, startPoint x: 1369, startPoint y: 132, endPoint x: 1343, endPoint y: 133, distance: 26.0
click at [1343, 133] on div "# Nhặt kim cương và đi đến lối ra. hero . moveRight ( 1 ) hero . moveDown ( 1 )…" at bounding box center [1400, 376] width 287 height 605
drag, startPoint x: 1349, startPoint y: 147, endPoint x: 1326, endPoint y: 148, distance: 23.0
click at [1326, 148] on div "# Nhặt kim cương và đi đến lối ra. hero . moveRight ( 1 ) hero . moveDown ( 1 )…" at bounding box center [1400, 376] width 287 height 605
drag, startPoint x: 1351, startPoint y: 145, endPoint x: 1325, endPoint y: 147, distance: 26.1
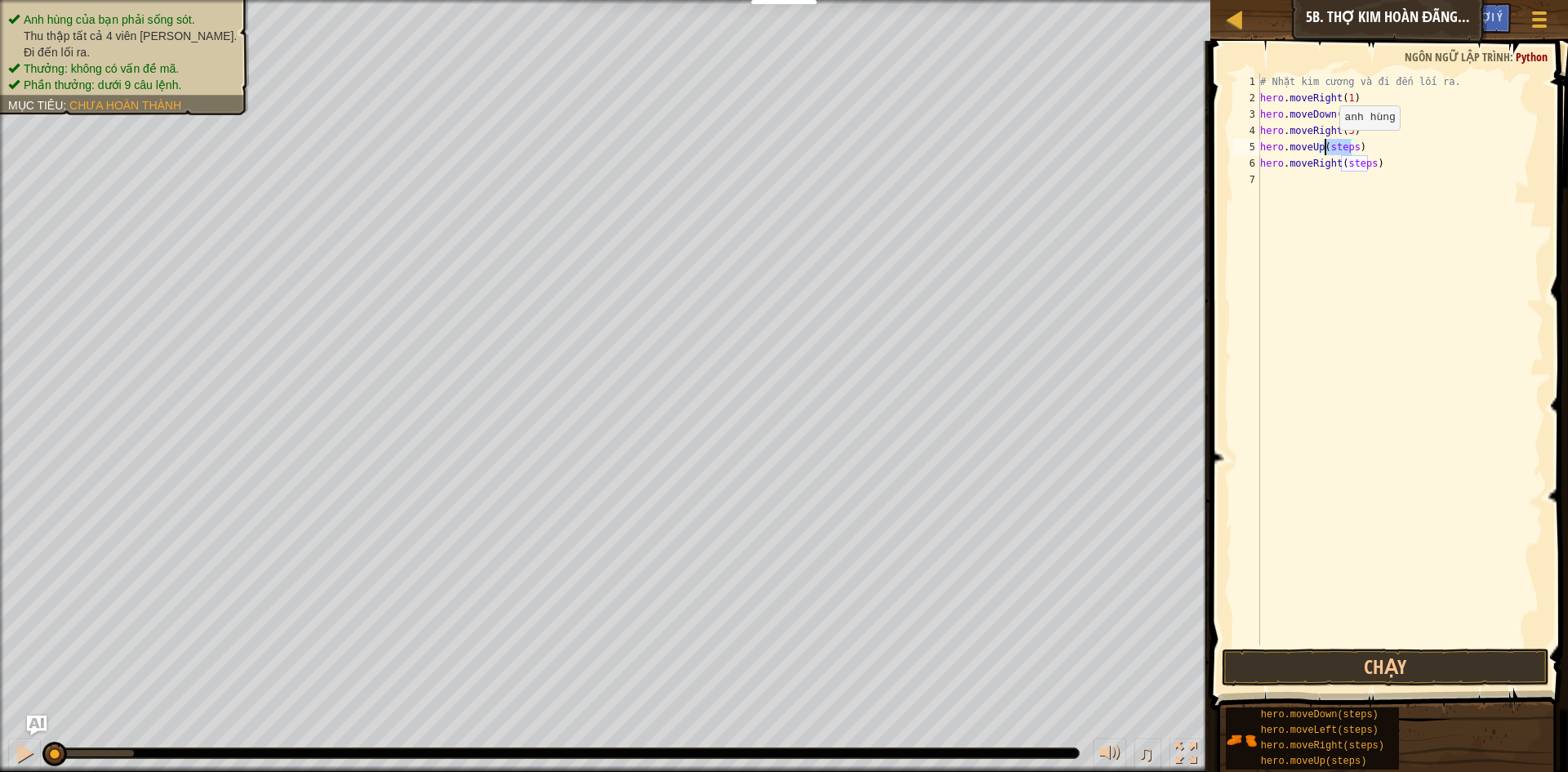
click at [1325, 147] on div "# Nhặt kim cương và đi đến lối ra. hero . moveRight ( 1 ) hero . moveDown ( 1 )…" at bounding box center [1400, 376] width 287 height 605
click at [1369, 165] on div "# Nhặt kim cương và đi đến lối ra. hero . moveRight ( 1 ) hero . moveDown ( 1 )…" at bounding box center [1400, 376] width 287 height 605
drag, startPoint x: 1369, startPoint y: 161, endPoint x: 1336, endPoint y: 163, distance: 33.1
click at [1336, 163] on div "# Nhặt kim cương và đi đến lối ra. hero . moveRight ( 1 ) hero . moveDown ( 1 )…" at bounding box center [1400, 376] width 287 height 605
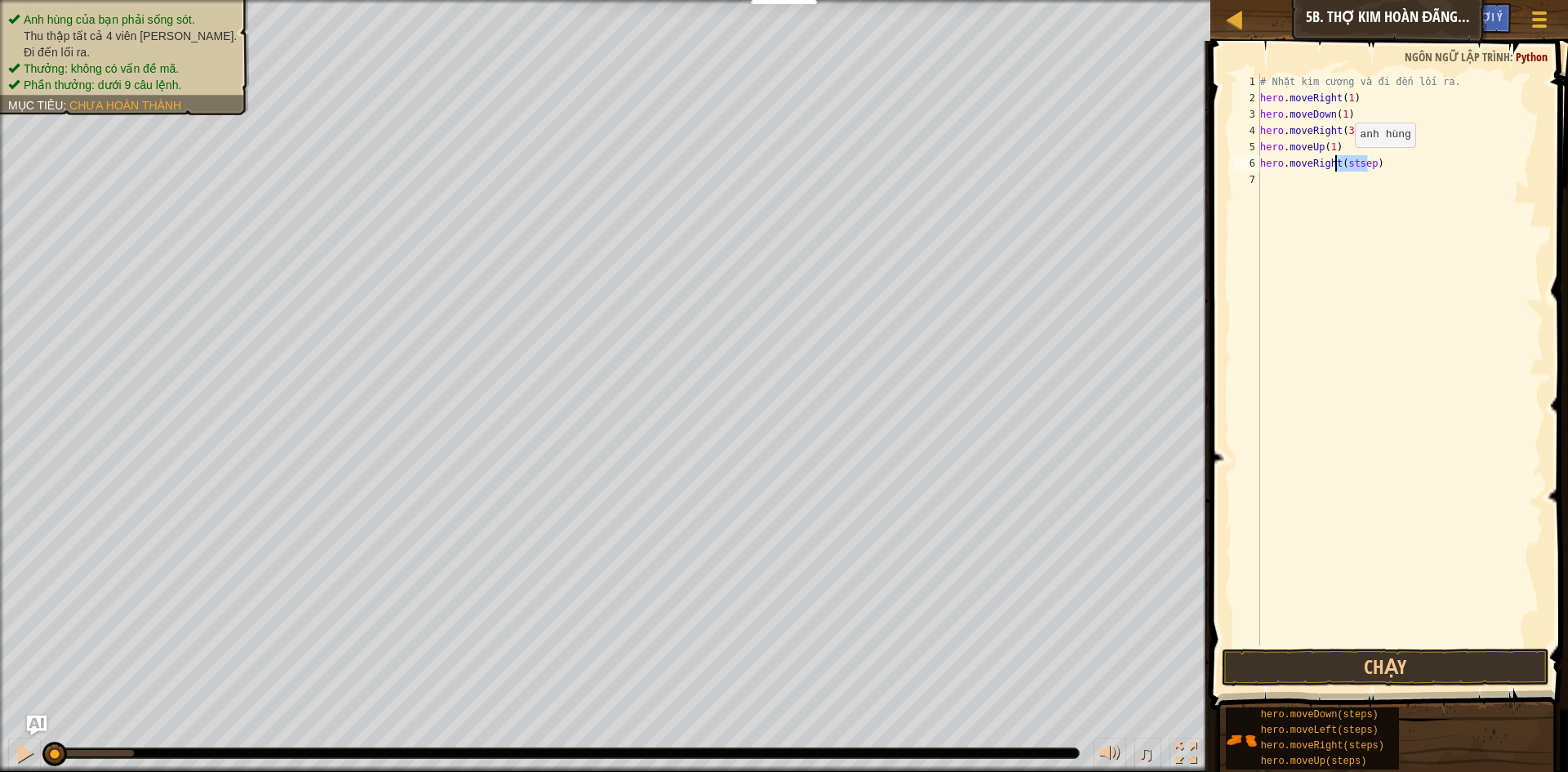
click at [1341, 163] on div "# Nhặt kim cương và đi đến lối ra. hero . moveRight ( 1 ) hero . moveDown ( 1 )…" at bounding box center [1400, 359] width 287 height 572
drag, startPoint x: 1341, startPoint y: 163, endPoint x: 1366, endPoint y: 162, distance: 25.0
click at [1366, 162] on div "# Nhặt kim cương và đi đến lối ra. hero . moveRight ( 1 ) hero . moveDown ( 1 )…" at bounding box center [1400, 376] width 287 height 605
click at [1377, 664] on button "Chạy" at bounding box center [1386, 667] width 328 height 37
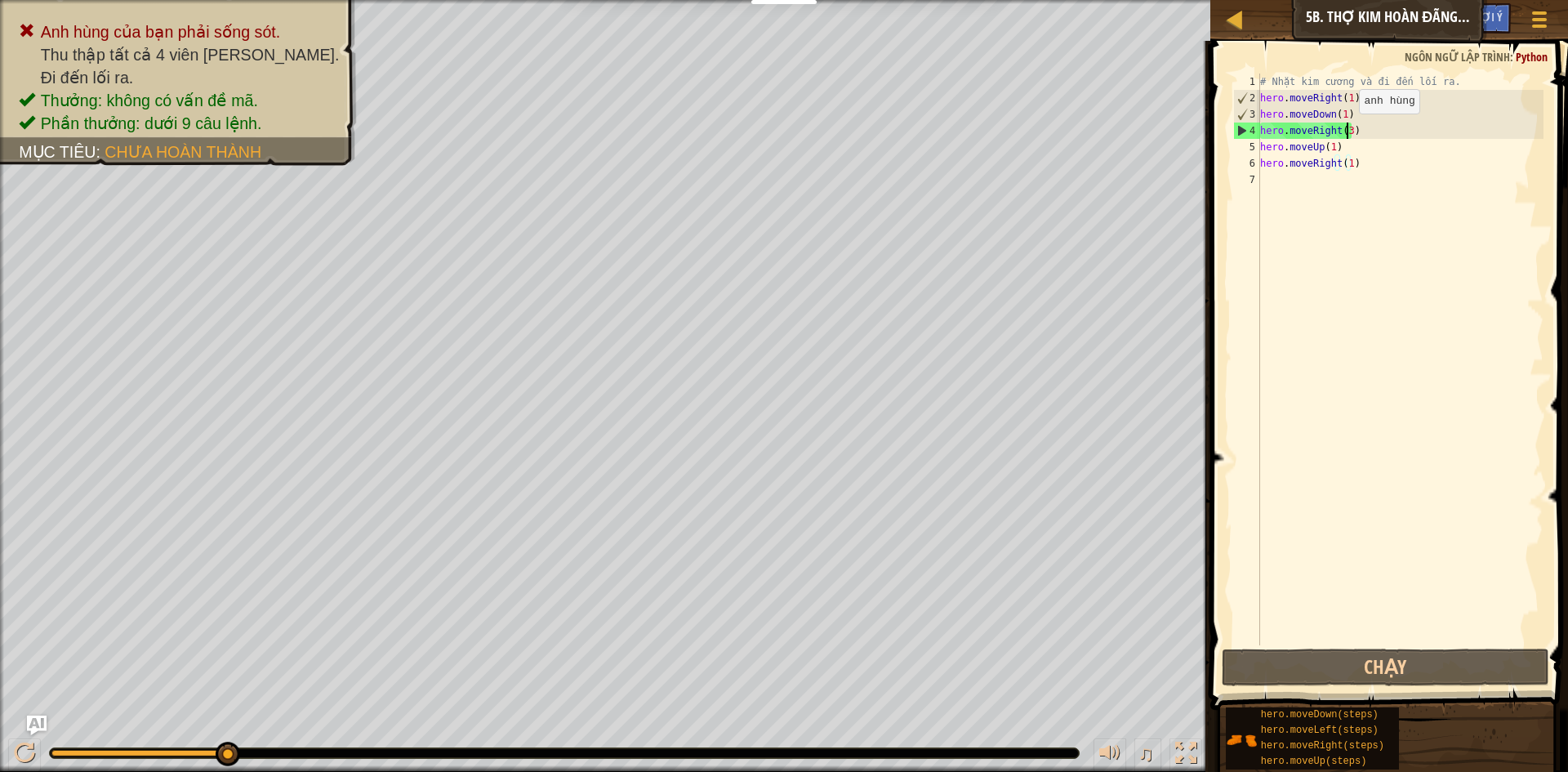
click at [1345, 130] on div "# Nhặt kim cương và đi đến lối ra. hero . moveRight ( 1 ) hero . moveDown ( 1 )…" at bounding box center [1400, 376] width 287 height 605
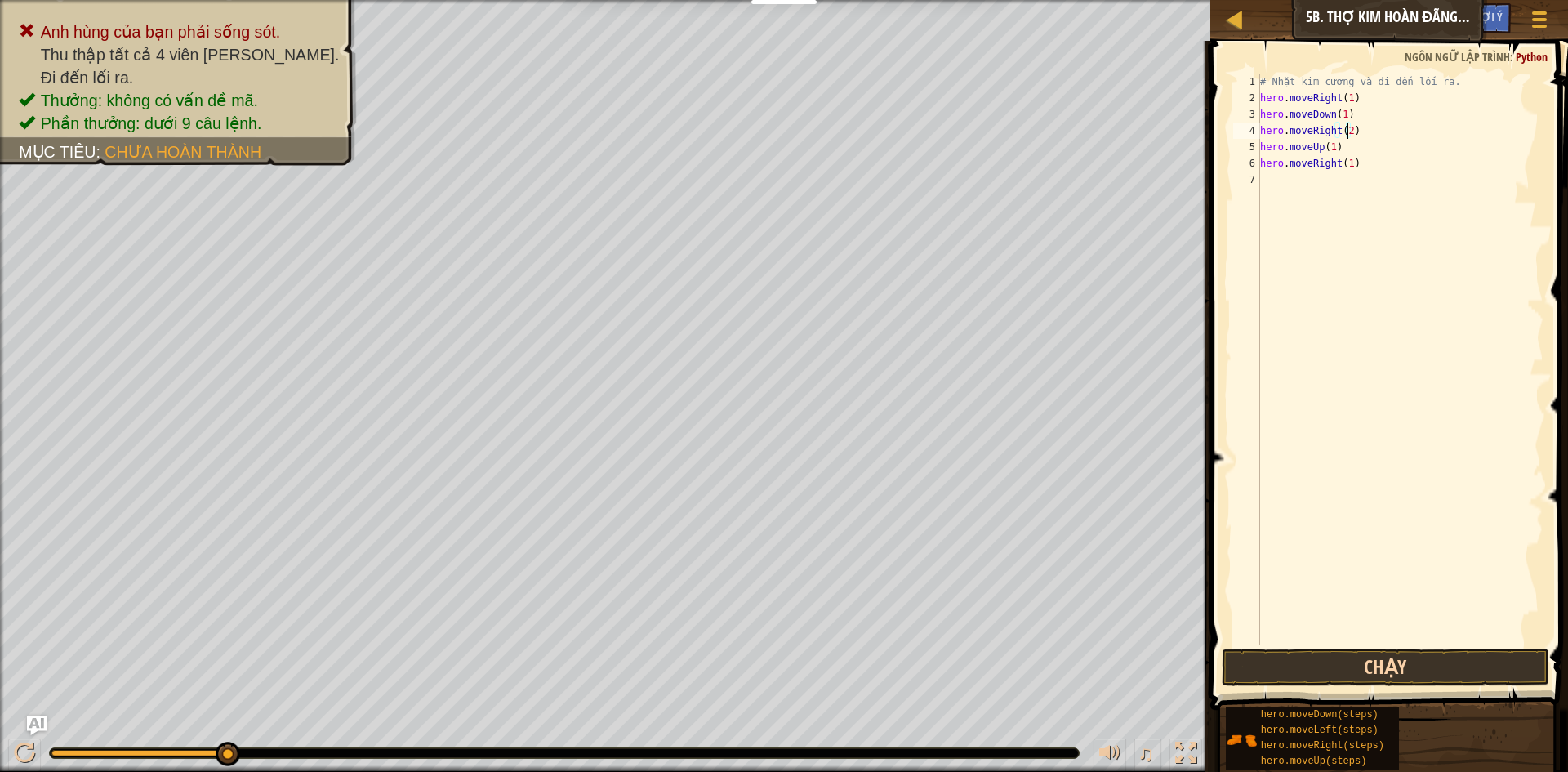
type textarea "hero.moveRight(2)"
click at [1381, 664] on button "Chạy" at bounding box center [1386, 667] width 328 height 37
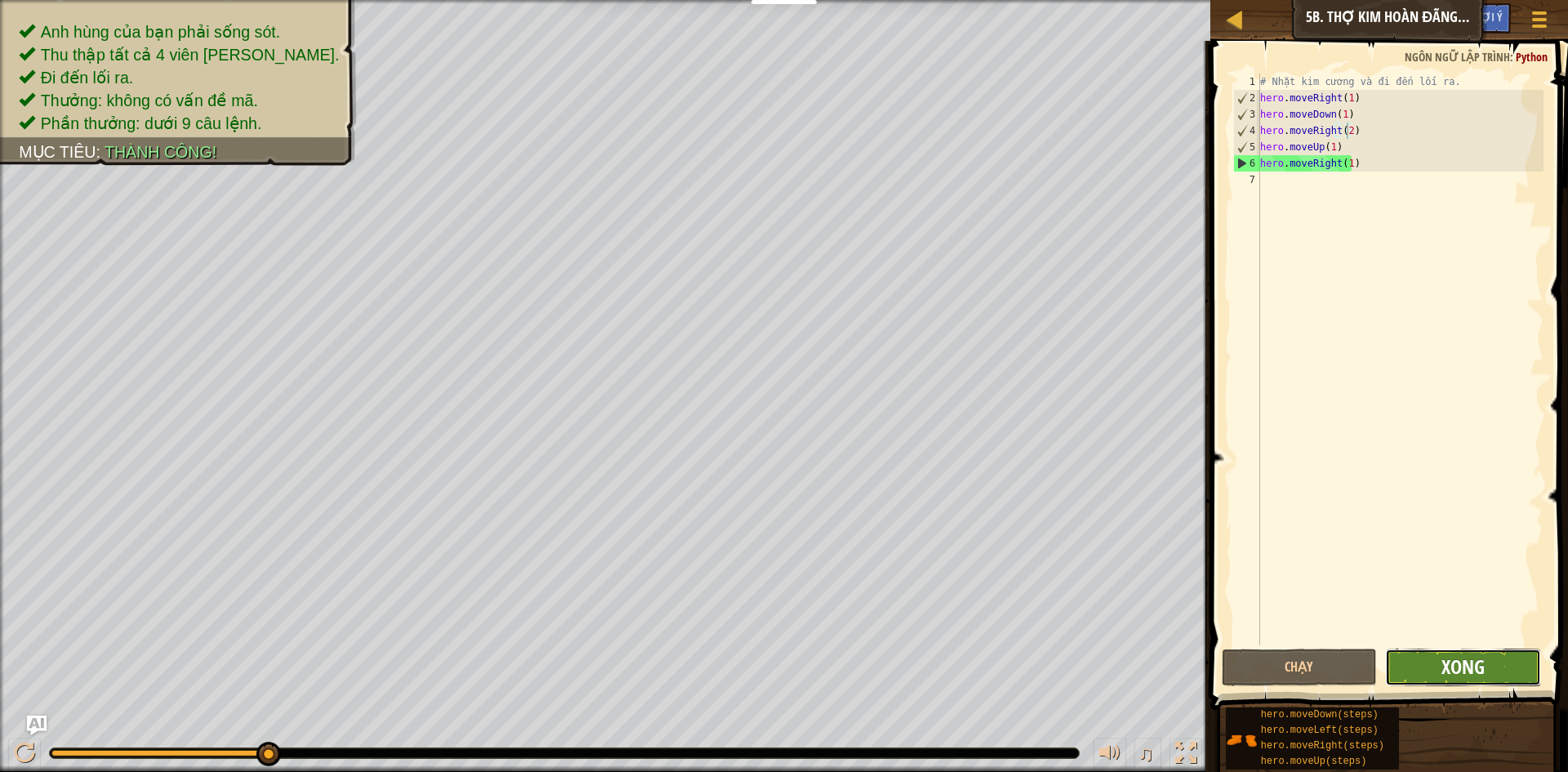
click at [1480, 670] on span "Xong" at bounding box center [1463, 666] width 43 height 26
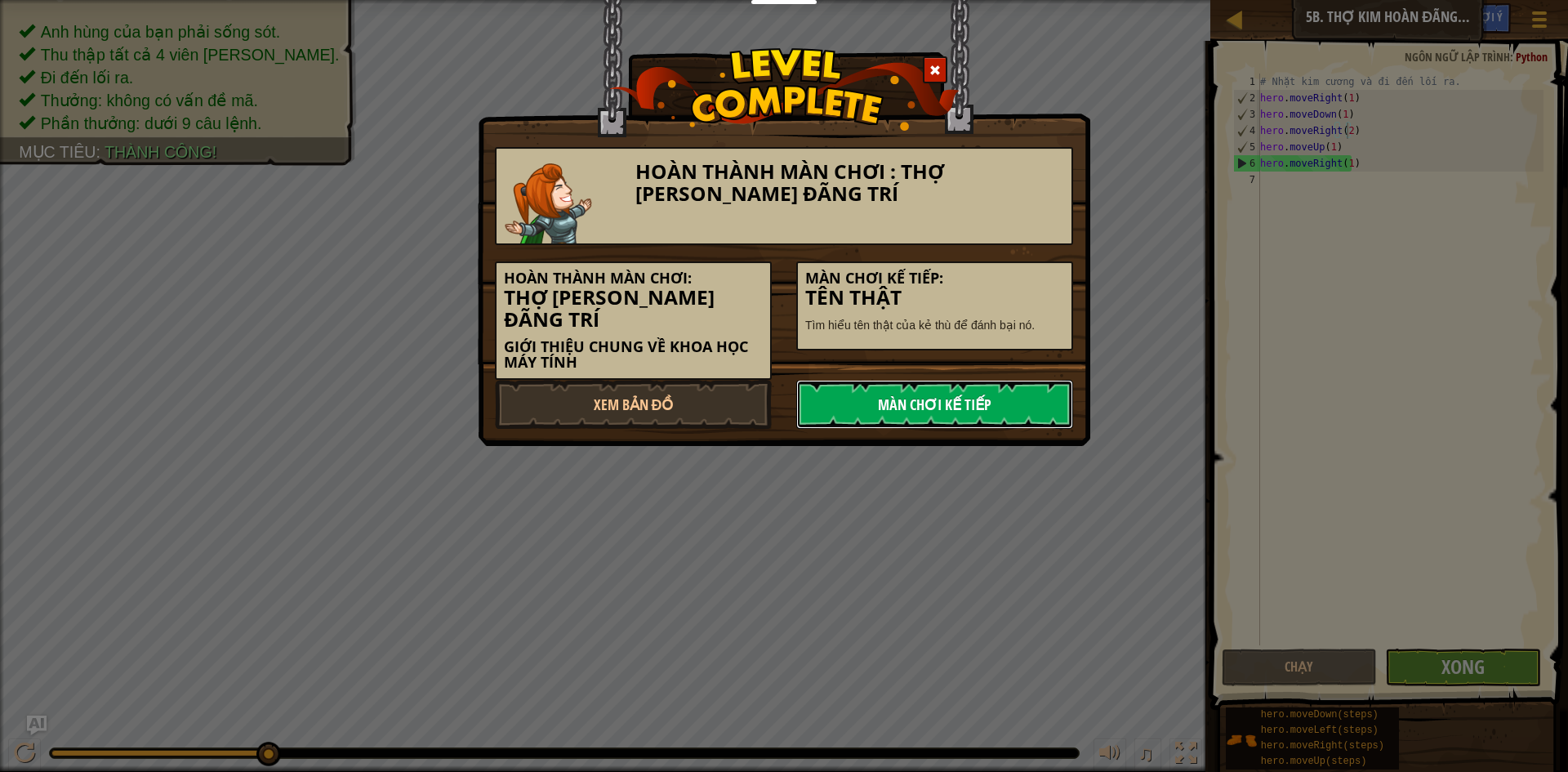
click at [958, 380] on link "Màn chơi kế tiếp" at bounding box center [934, 404] width 277 height 49
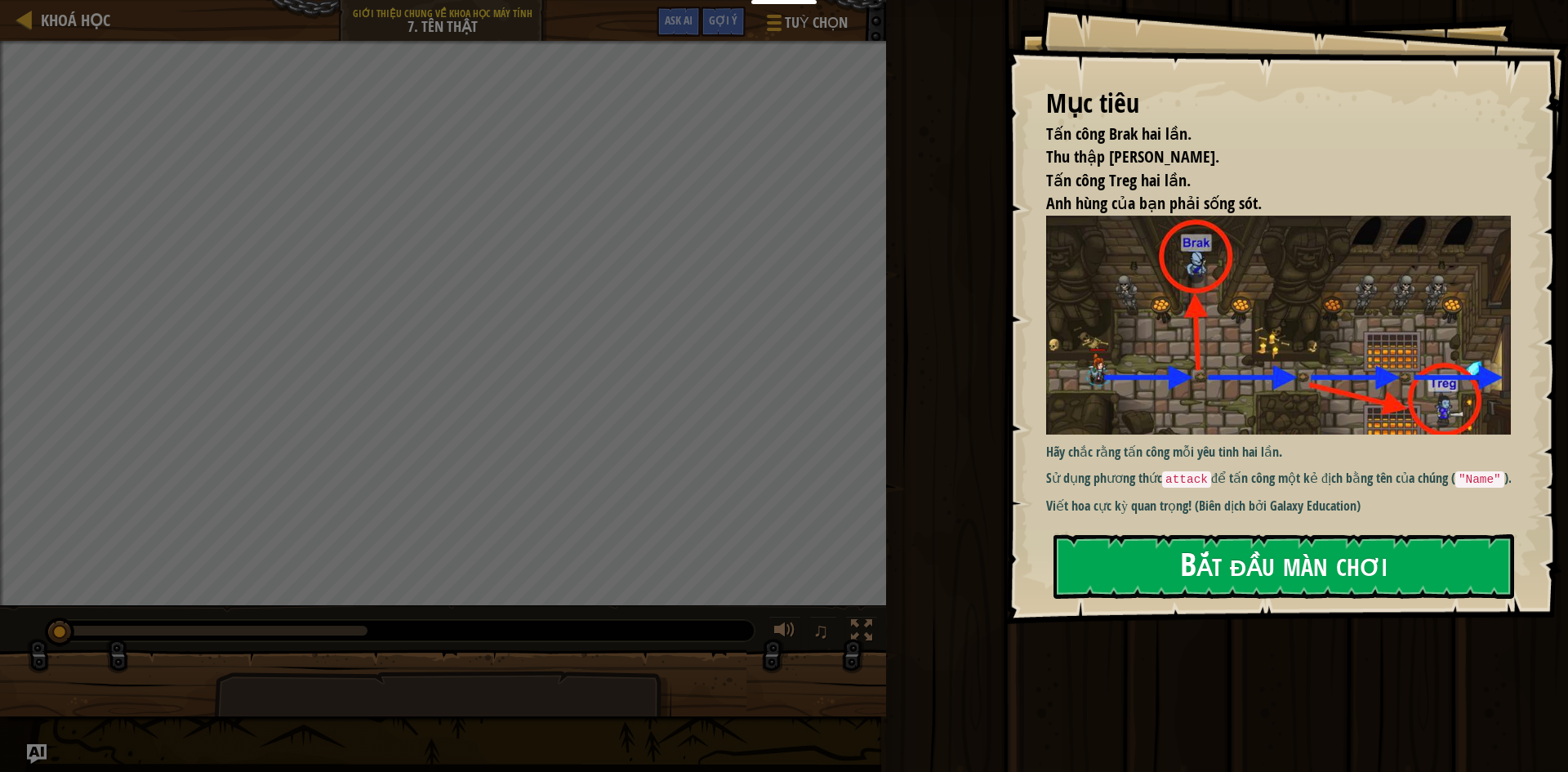
click at [1131, 559] on button "Bắt đầu màn chơi" at bounding box center [1284, 566] width 461 height 64
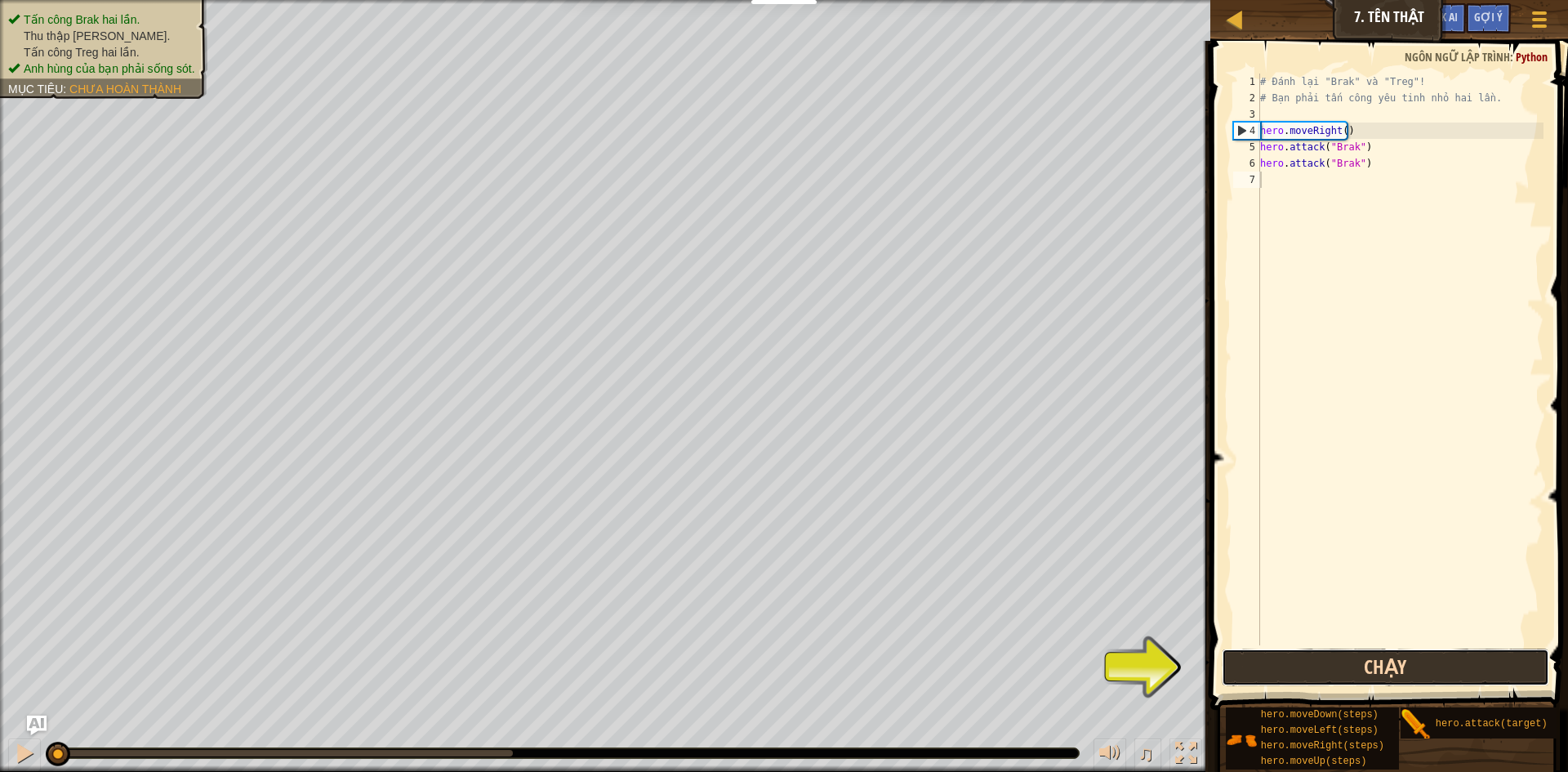
click at [1297, 672] on button "Chạy" at bounding box center [1386, 667] width 328 height 37
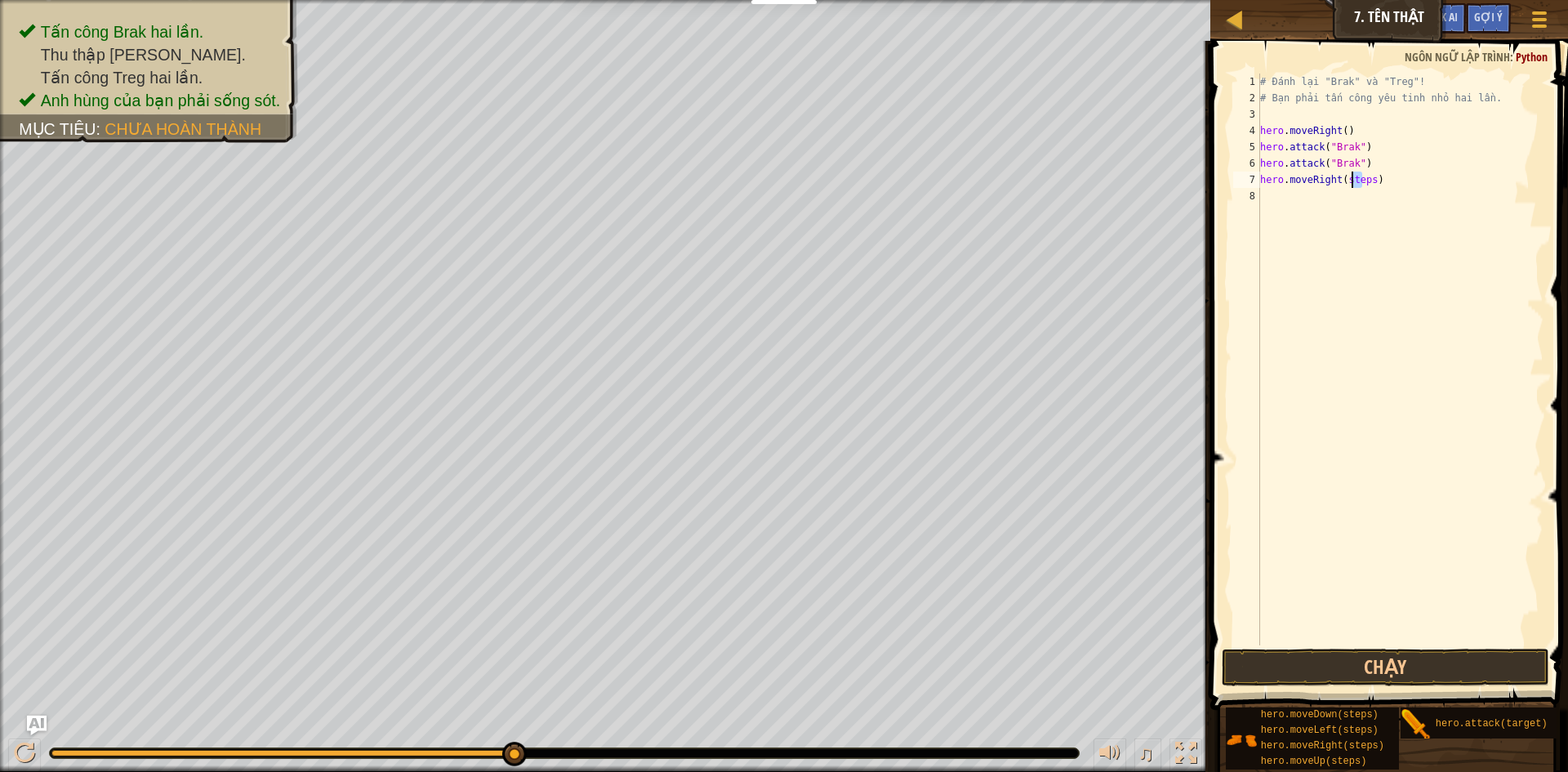
drag, startPoint x: 1365, startPoint y: 180, endPoint x: 1352, endPoint y: 180, distance: 13.0
click at [1352, 180] on div "# Đánh lại "Brak" và "Treg"! # Bạn phải tấn công yêu tinh nhỏ hai lần. hero . m…" at bounding box center [1400, 376] width 287 height 605
drag, startPoint x: 1369, startPoint y: 181, endPoint x: 1341, endPoint y: 179, distance: 28.1
click at [1341, 179] on div "# Đánh lại "Brak" và "Treg"! # Bạn phải tấn công yêu tinh nhỏ hai lần. hero . m…" at bounding box center [1400, 376] width 287 height 605
drag, startPoint x: 1362, startPoint y: 195, endPoint x: 1334, endPoint y: 194, distance: 28.0
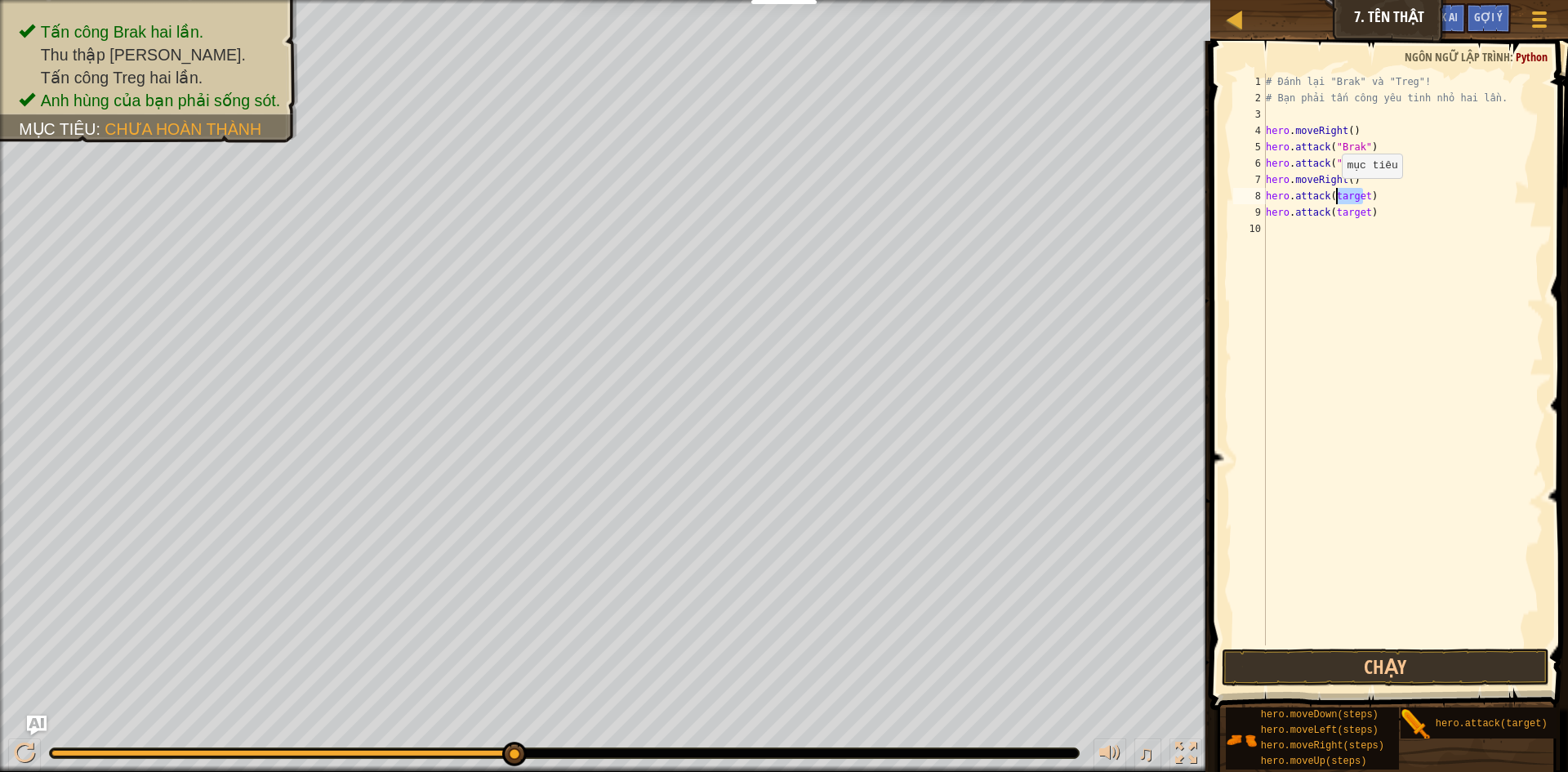
click at [1334, 194] on div "# Đánh lại "Brak" và "Treg"! # Bạn phải tấn công yêu tinh nhỏ hai lần. hero . m…" at bounding box center [1403, 376] width 282 height 605
drag, startPoint x: 1362, startPoint y: 214, endPoint x: 1332, endPoint y: 211, distance: 30.1
click at [1332, 211] on div "# Đánh lại "Brak" và "Treg"! # Bạn phải tấn công yêu tinh nhỏ hai lần. hero . m…" at bounding box center [1403, 376] width 282 height 605
click at [1420, 657] on button "Chạy" at bounding box center [1386, 667] width 328 height 37
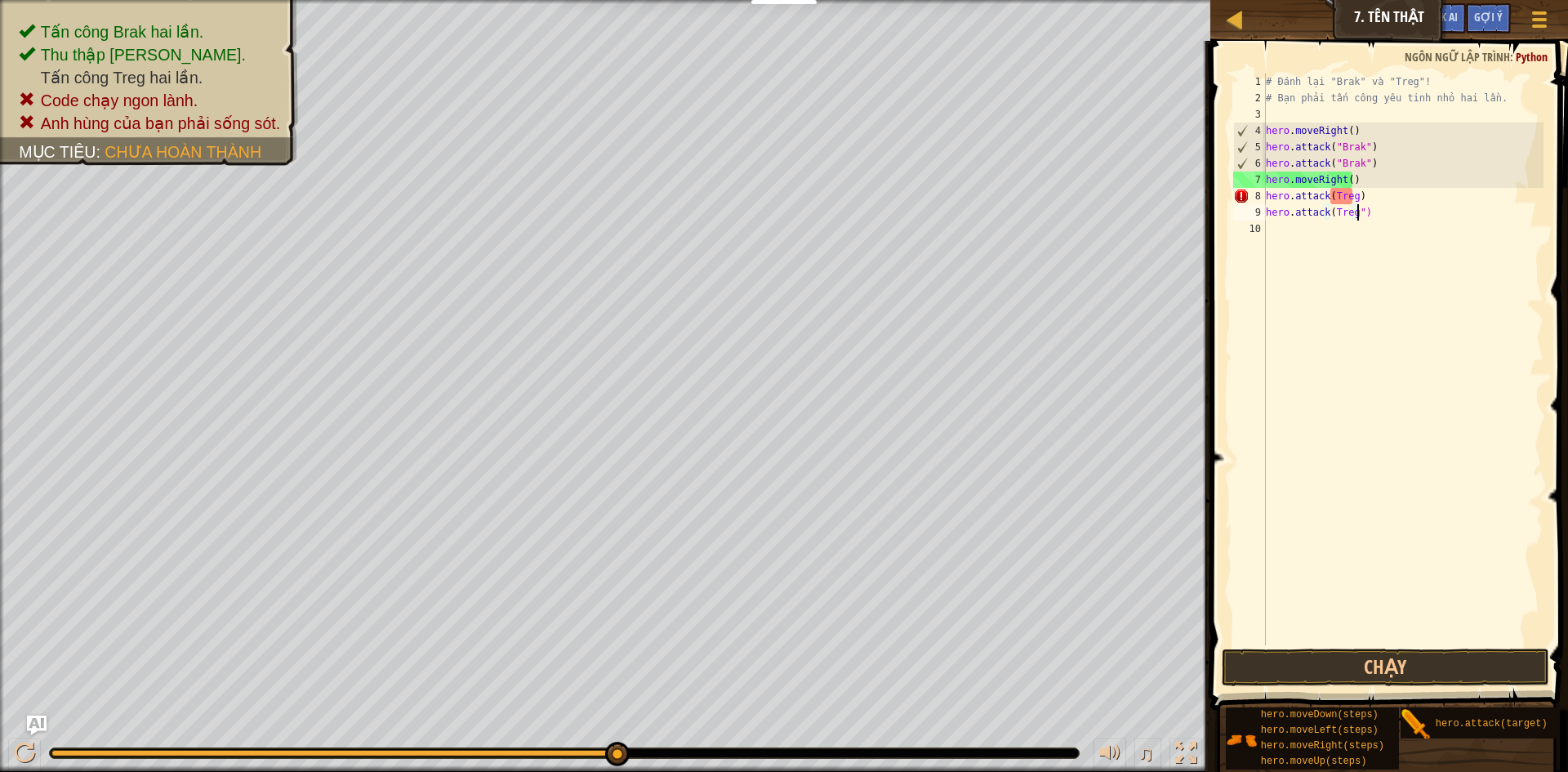
scroll to position [7, 7]
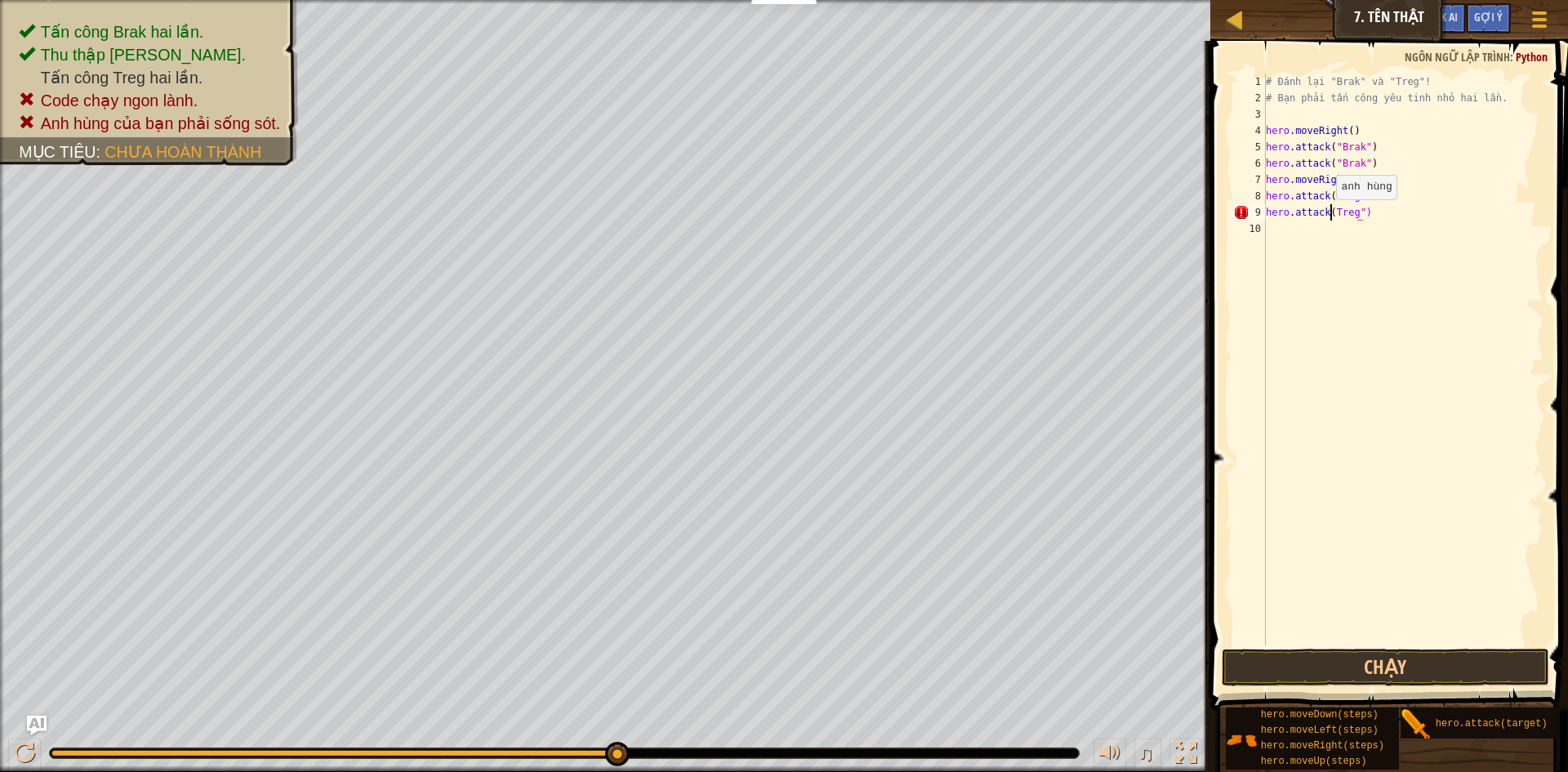
click at [1328, 216] on div "# Đánh lại "Brak" và "Treg"! # Bạn phải tấn công yêu tinh nhỏ hai lần. hero . m…" at bounding box center [1403, 376] width 282 height 605
click at [1352, 198] on div "# Đánh lại "Brak" và "Treg"! # Bạn phải tấn công yêu tinh nhỏ hai lần. hero . m…" at bounding box center [1403, 376] width 282 height 605
click at [1330, 200] on div "# Đánh lại "Brak" và "Treg"! # Bạn phải tấn công yêu tinh nhỏ hai lần. hero . m…" at bounding box center [1403, 376] width 282 height 605
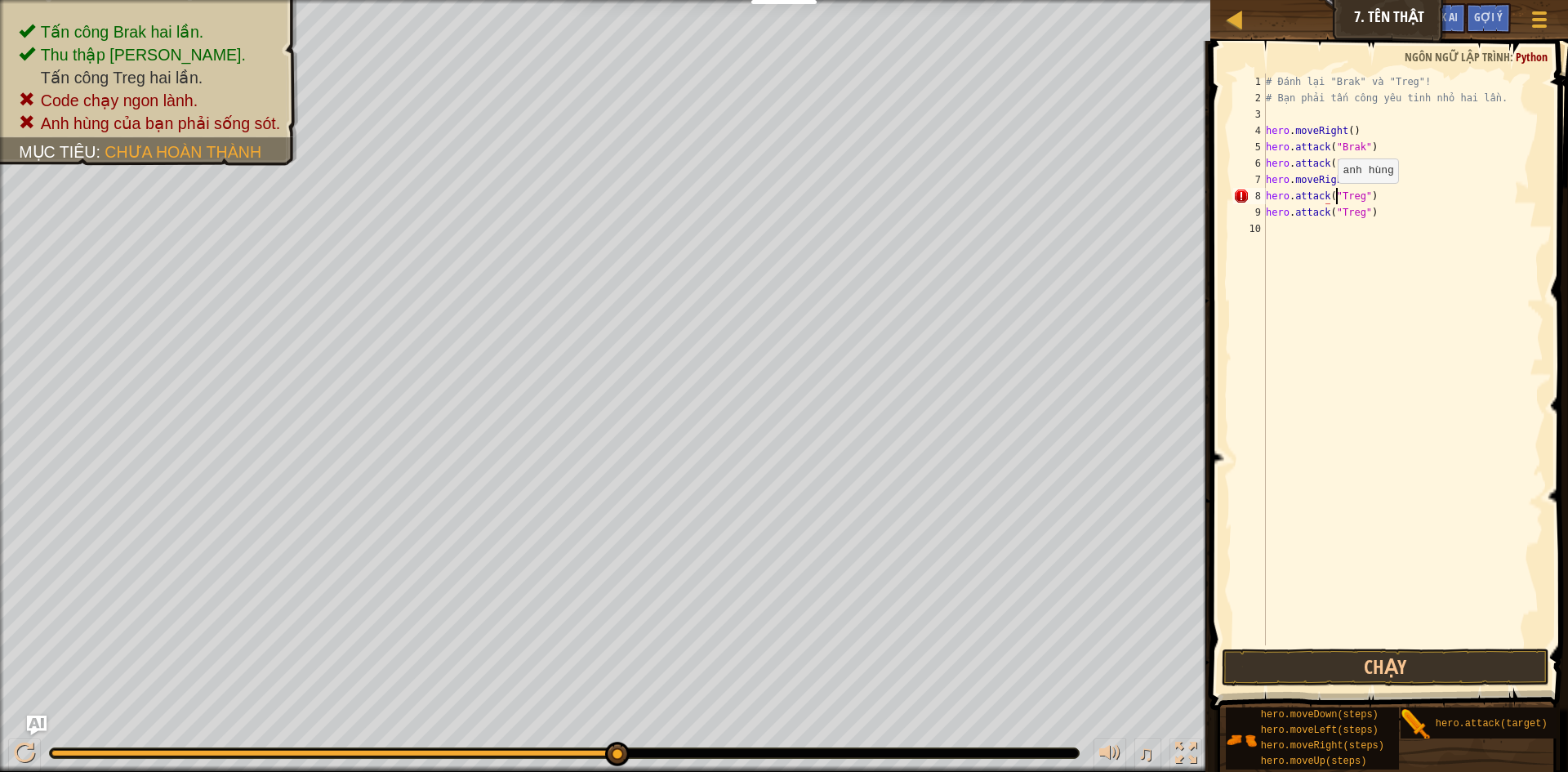
scroll to position [7, 7]
type textarea "hero.attack("Treg")"
click at [1369, 665] on button "Chạy" at bounding box center [1386, 667] width 328 height 37
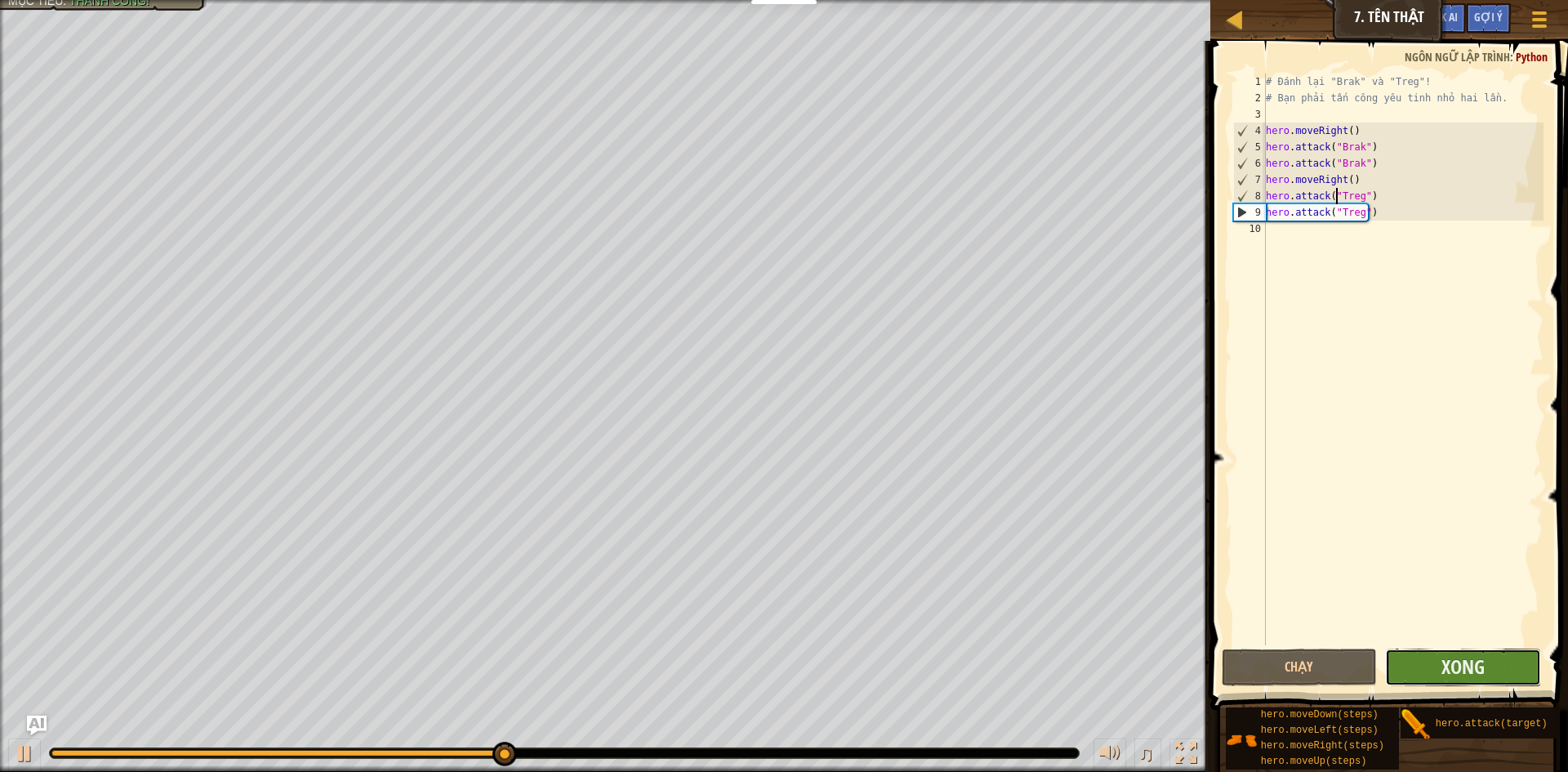
click at [1482, 679] on button "Xong" at bounding box center [1463, 667] width 156 height 37
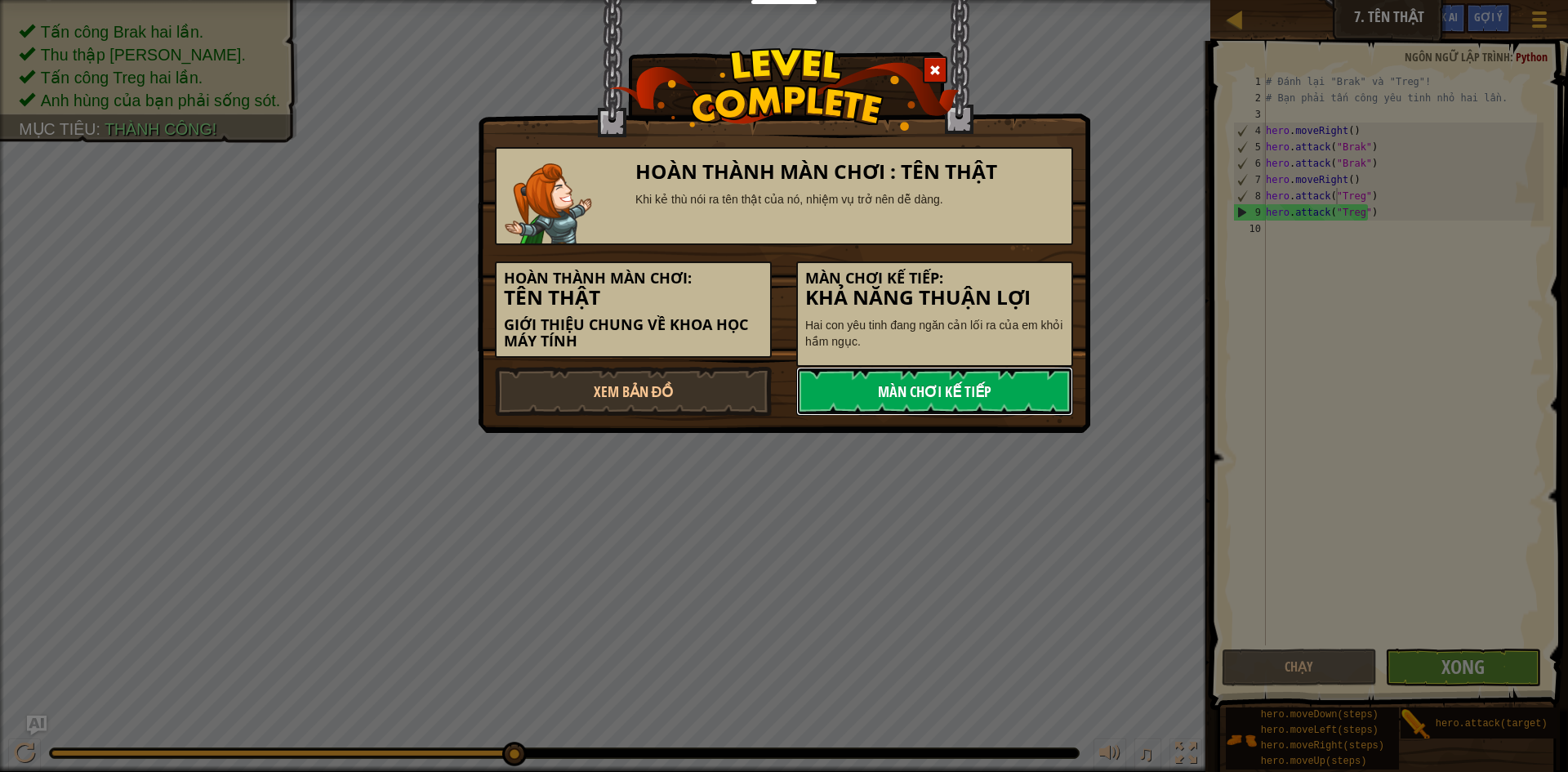
click at [976, 375] on link "Màn chơi kế tiếp" at bounding box center [934, 391] width 277 height 49
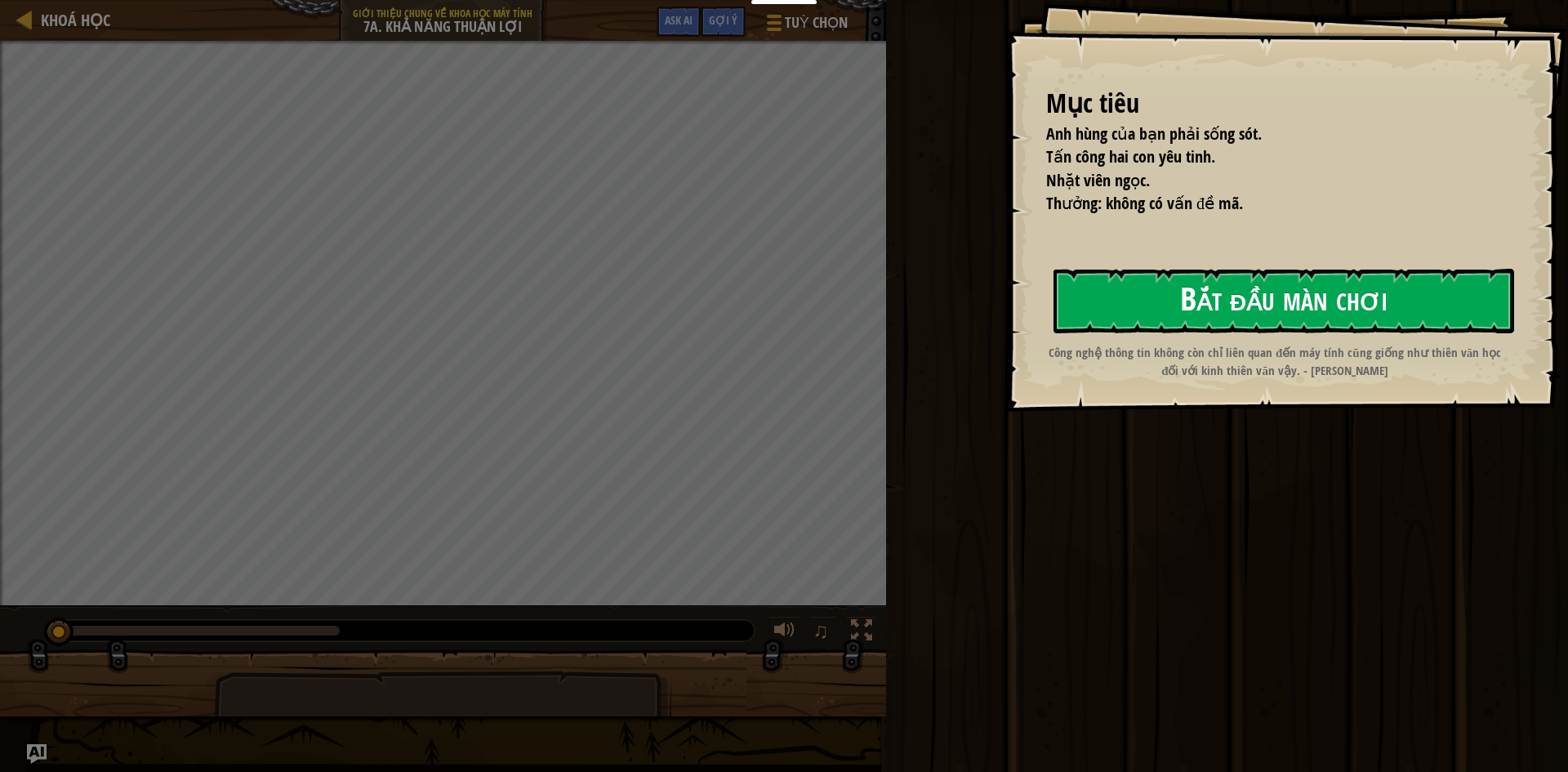
click at [1254, 326] on button "Bắt đầu màn chơi" at bounding box center [1284, 301] width 461 height 64
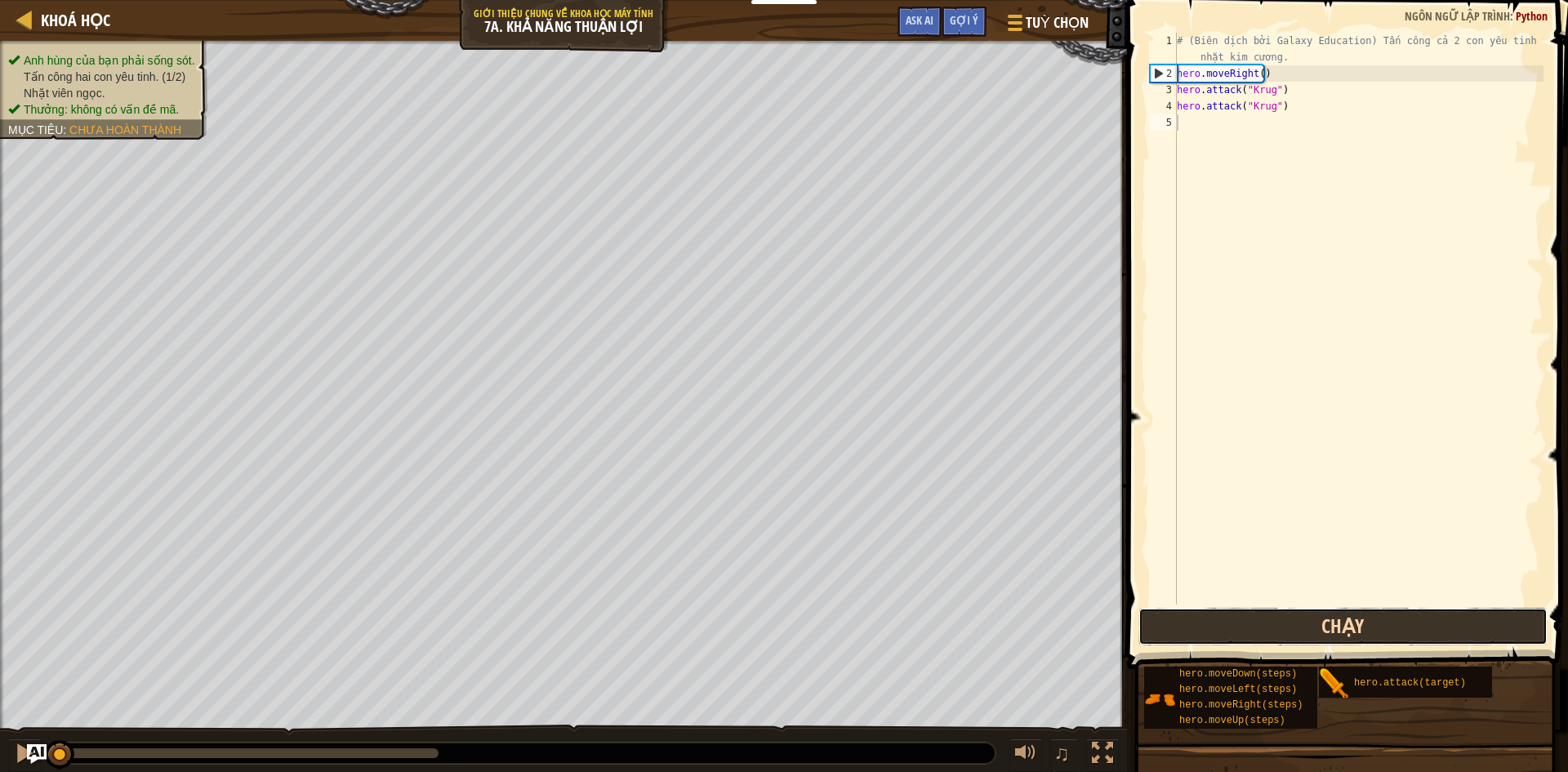
click at [1261, 630] on button "Chạy" at bounding box center [1343, 626] width 409 height 37
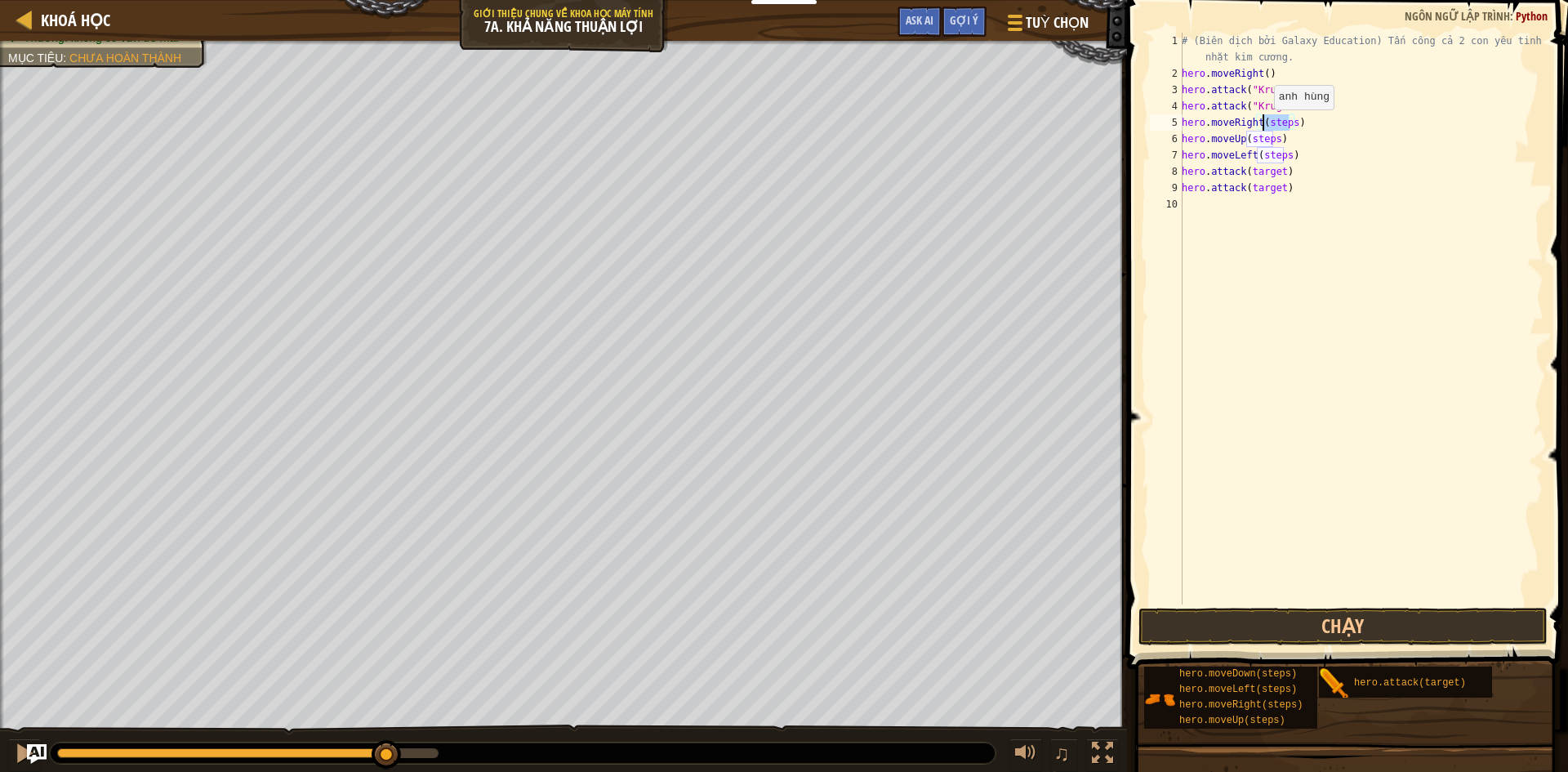
drag, startPoint x: 1290, startPoint y: 123, endPoint x: 1265, endPoint y: 126, distance: 25.2
click at [1265, 126] on div "# (Biên dịch bởi Galaxy Education) Tấn công cả 2 con yêu tinh và nhặt kim cương…" at bounding box center [1361, 343] width 365 height 621
drag, startPoint x: 1273, startPoint y: 141, endPoint x: 1249, endPoint y: 141, distance: 24.0
click at [1249, 141] on div "# (Biên dịch bởi Galaxy Education) Tấn công cả 2 con yêu tinh và nhặt kim cương…" at bounding box center [1361, 343] width 365 height 621
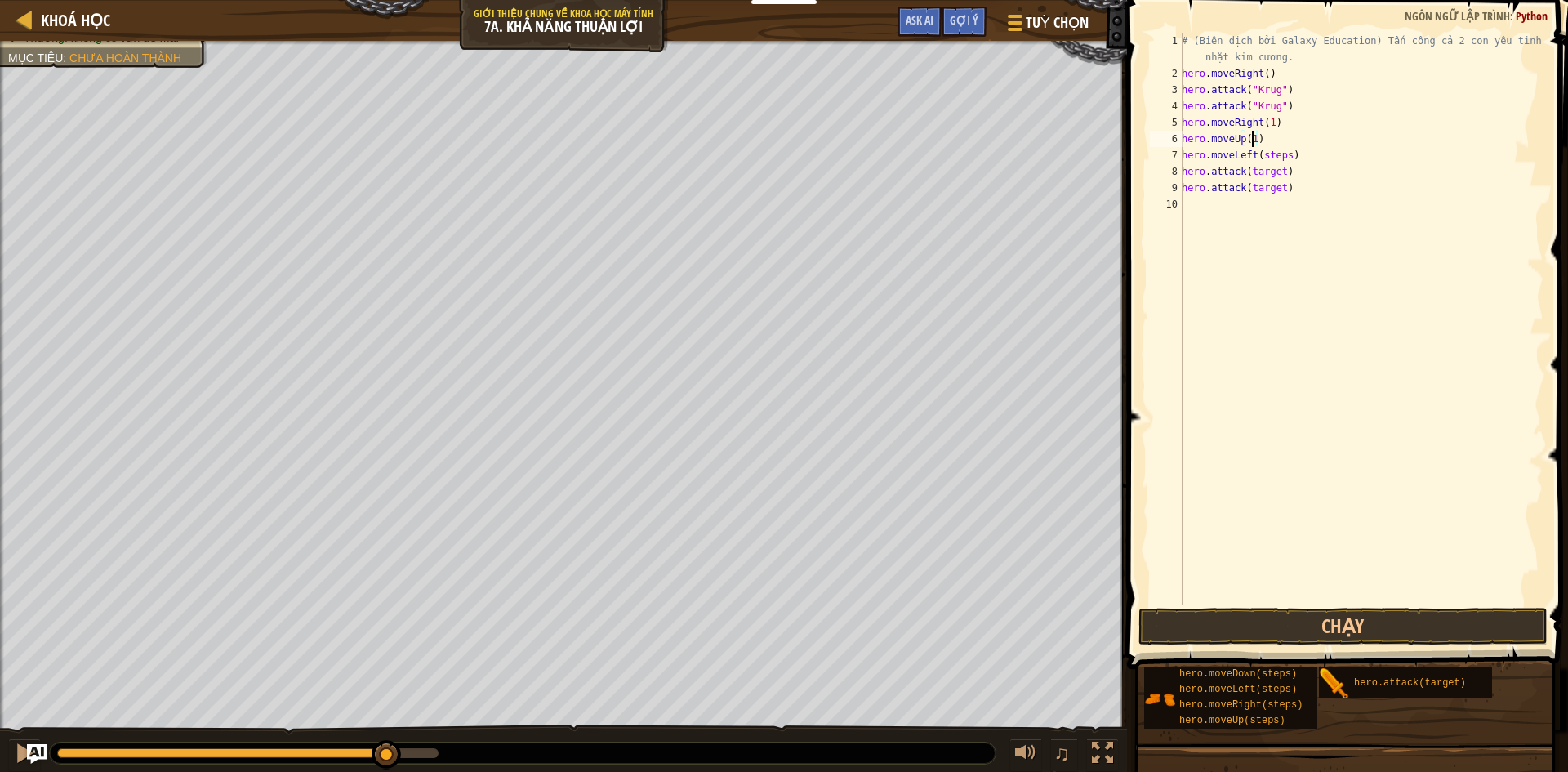
scroll to position [7, 5]
drag, startPoint x: 1281, startPoint y: 160, endPoint x: 1256, endPoint y: 158, distance: 25.1
click at [1256, 158] on div "# (Biên dịch bởi Galaxy Education) Tấn công cả 2 con yêu tinh và nhặt kim cương…" at bounding box center [1361, 343] width 365 height 621
drag, startPoint x: 1278, startPoint y: 171, endPoint x: 1249, endPoint y: 173, distance: 29.1
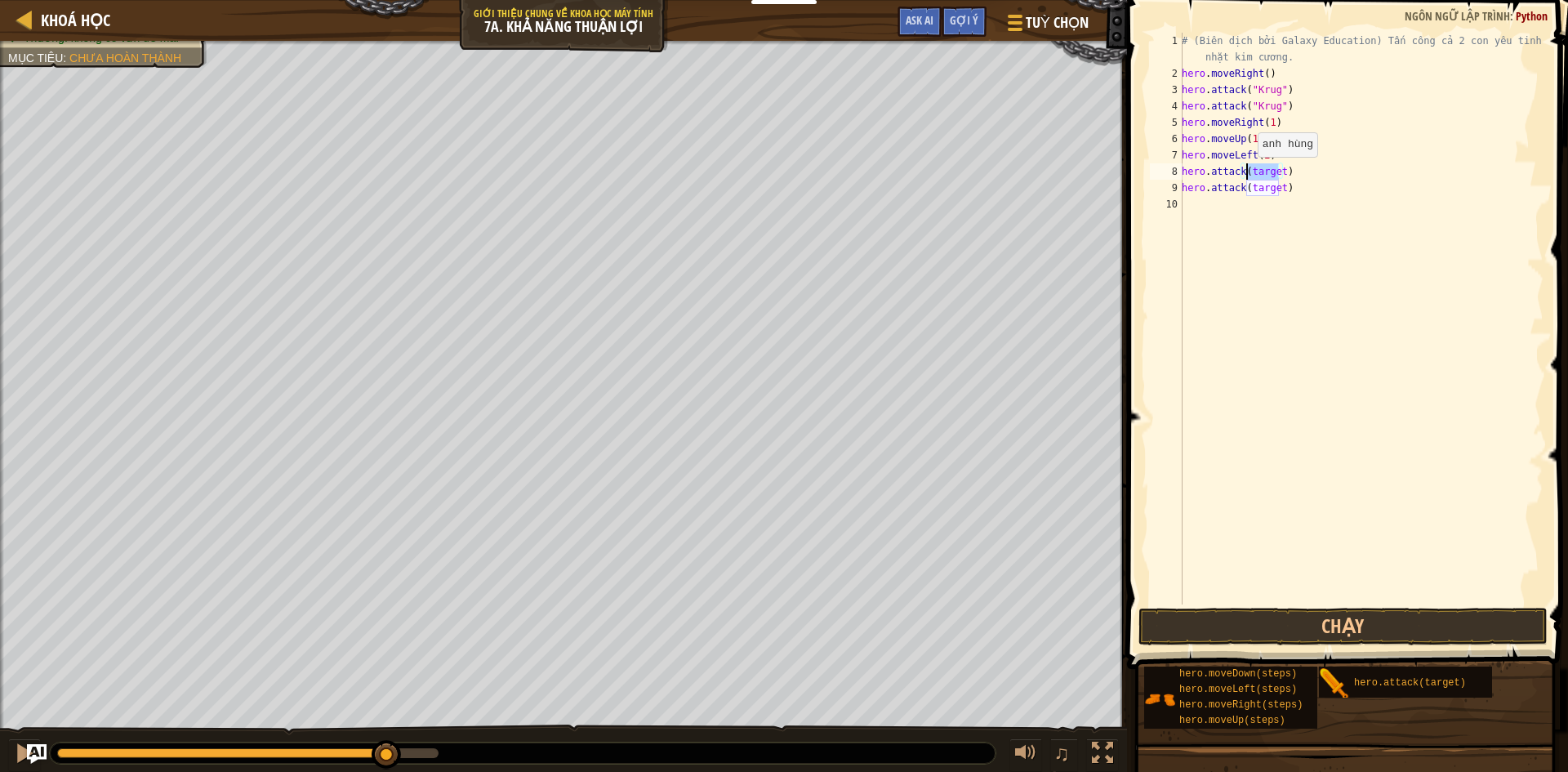
click at [1249, 173] on div "# (Biên dịch bởi Galaxy Education) Tấn công cả 2 con yêu tinh và nhặt kim cương…" at bounding box center [1361, 343] width 365 height 621
drag, startPoint x: 1282, startPoint y: 171, endPoint x: 1247, endPoint y: 170, distance: 35.0
click at [1247, 170] on div "# (Biên dịch bởi Galaxy Education) Tấn công cả 2 con yêu tinh và nhặt kim cương…" at bounding box center [1361, 343] width 365 height 621
drag, startPoint x: 1278, startPoint y: 191, endPoint x: 1249, endPoint y: 190, distance: 29.0
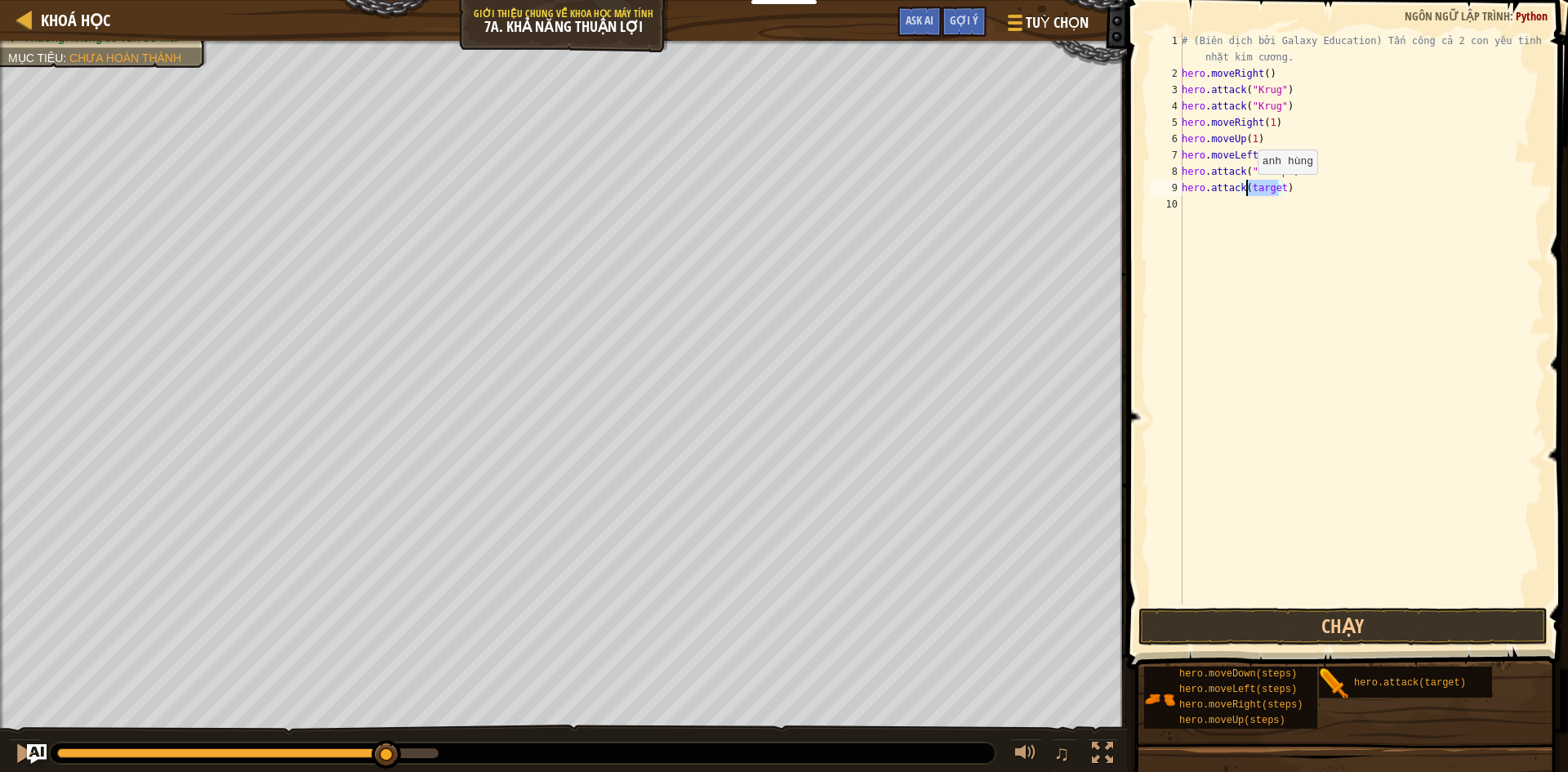
click at [1249, 190] on div "# (Biên dịch bởi Galaxy Education) Tấn công cả 2 con yêu tinh và nhặt kim cương…" at bounding box center [1361, 343] width 365 height 621
paste textarea ""Grump""
click at [1232, 634] on button "Chạy" at bounding box center [1343, 626] width 409 height 37
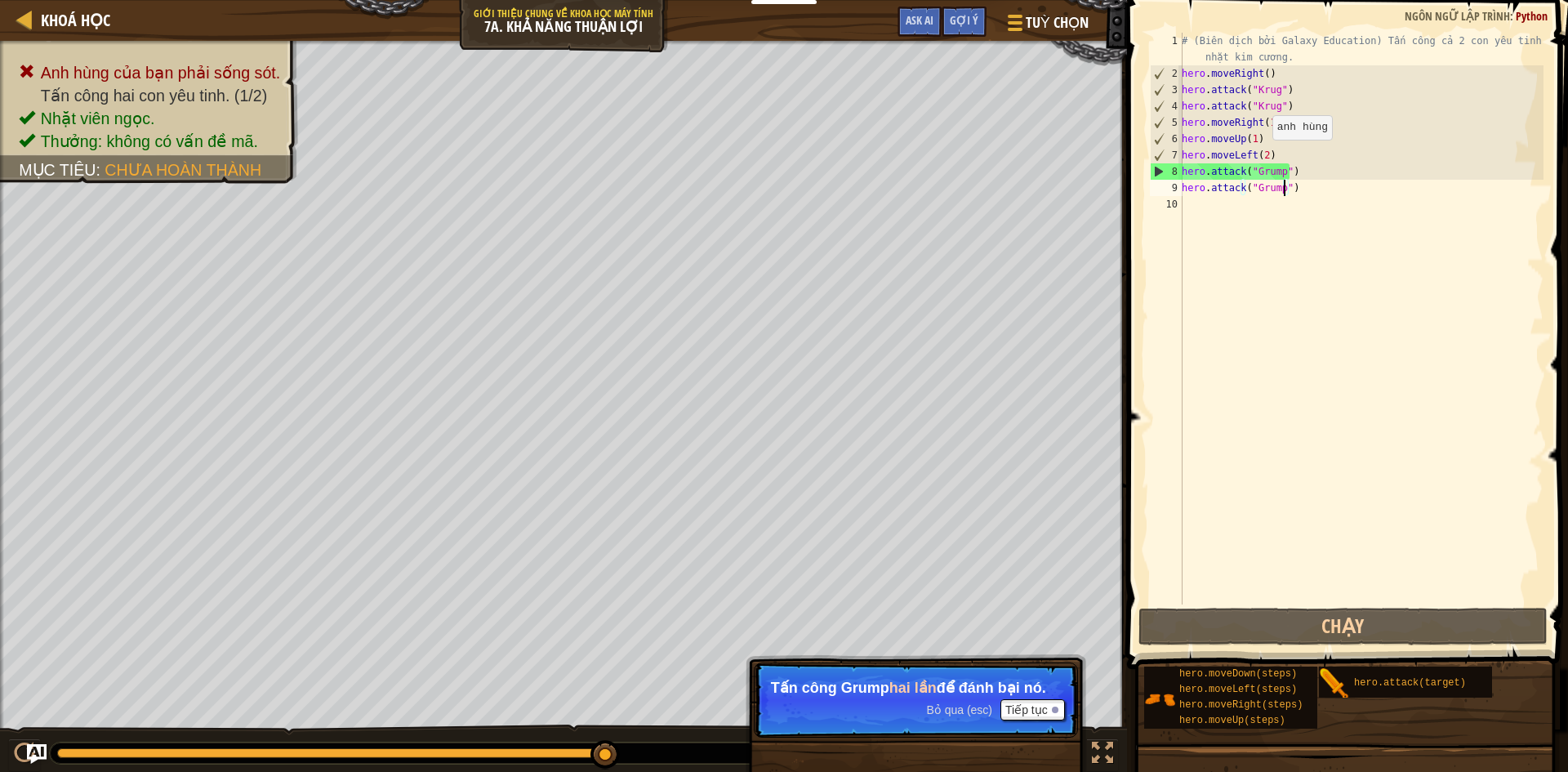
click at [1264, 156] on div "# (Biên dịch bởi Galaxy Education) Tấn công cả 2 con yêu tinh và nhặt kim cương…" at bounding box center [1361, 343] width 365 height 621
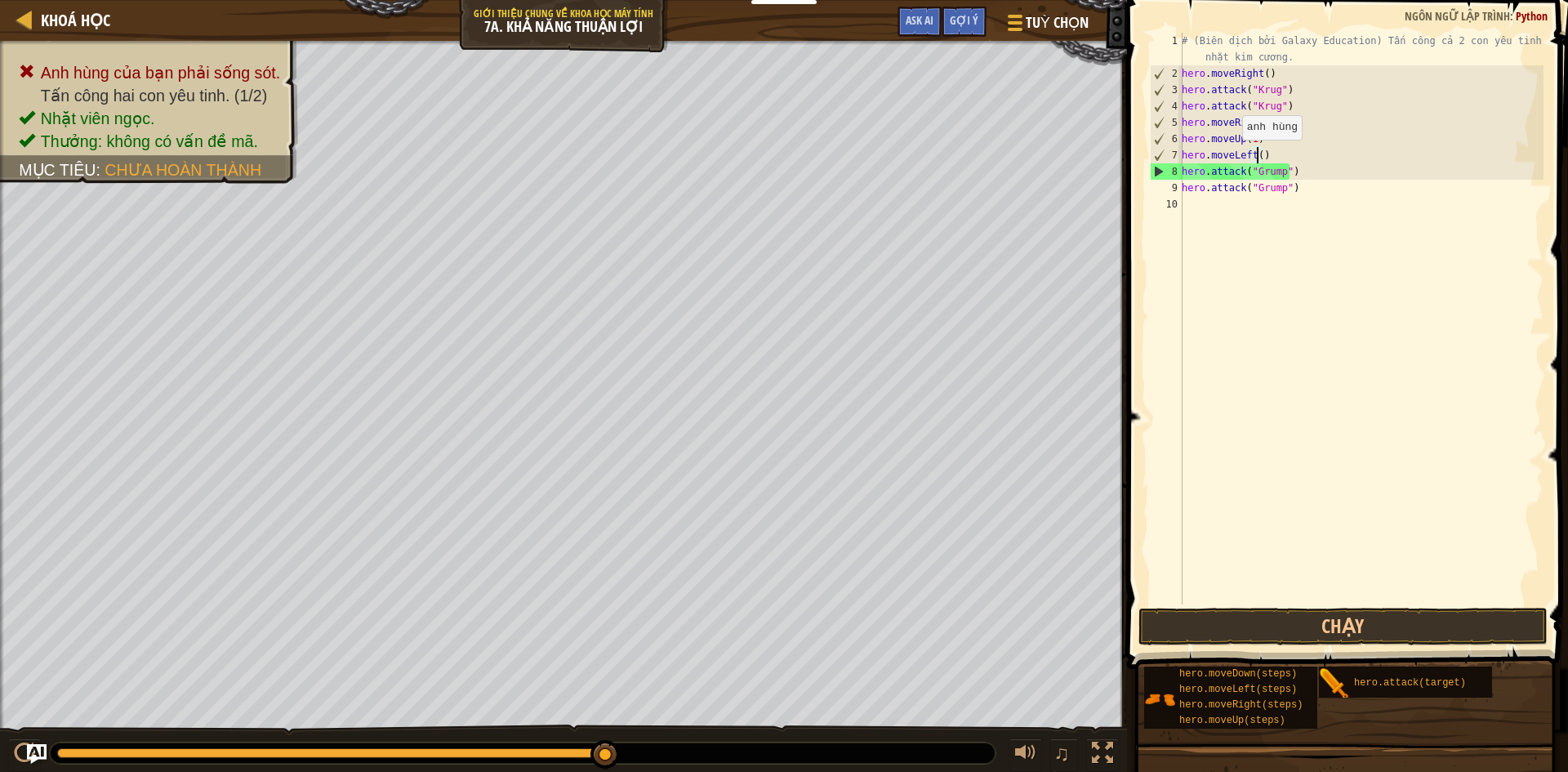
type textarea "hero.moveLeft(1)"
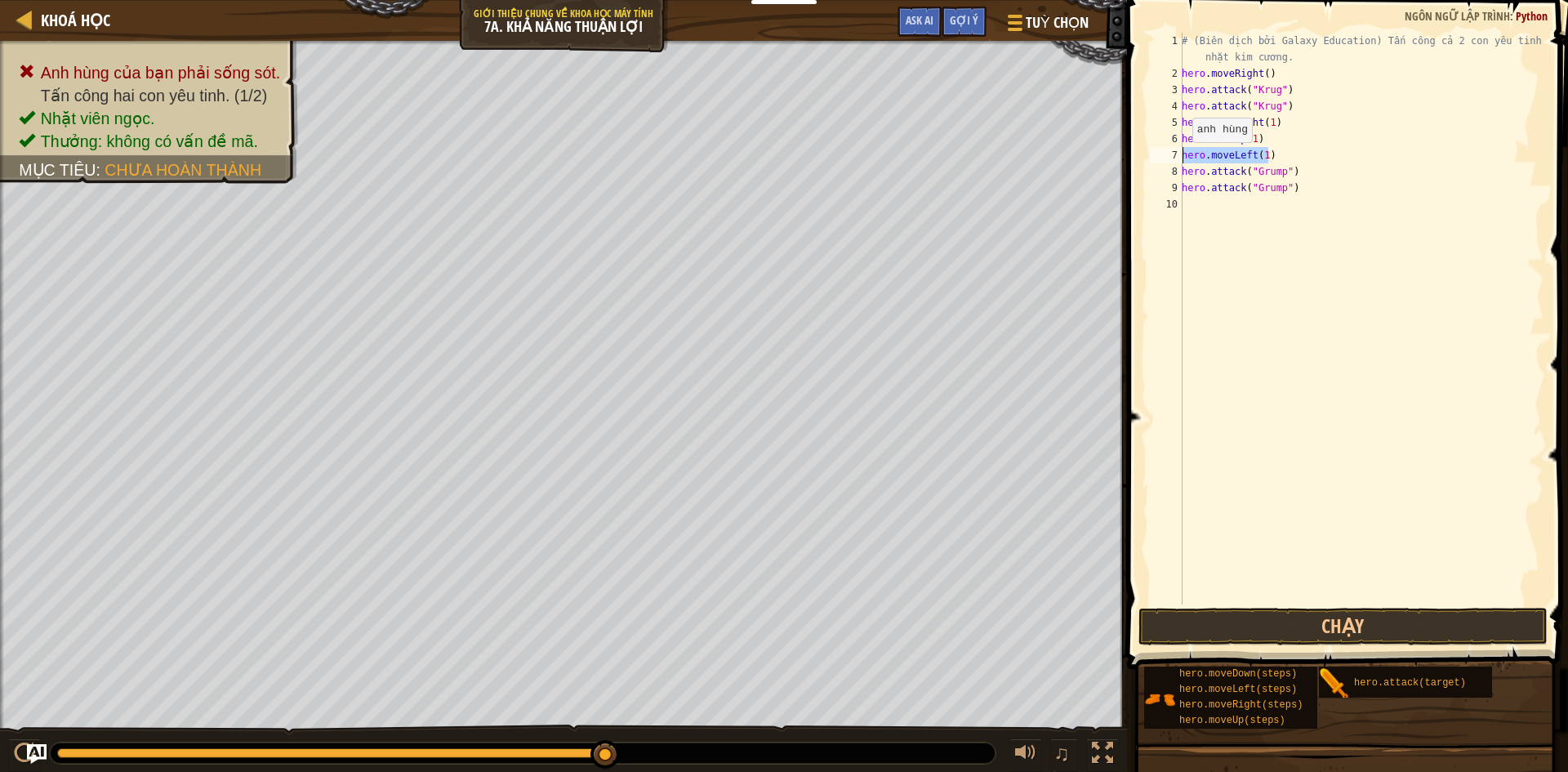
drag, startPoint x: 1281, startPoint y: 152, endPoint x: 1183, endPoint y: 159, distance: 98.2
click at [1183, 159] on div "# (Biên dịch bởi Galaxy Education) Tấn công cả 2 con yêu tinh và nhặt kim cương…" at bounding box center [1361, 343] width 365 height 621
click at [1229, 211] on div "# (Biên dịch bởi Galaxy Education) Tấn công cả 2 con yêu tinh và nhặt kim cương…" at bounding box center [1361, 343] width 365 height 621
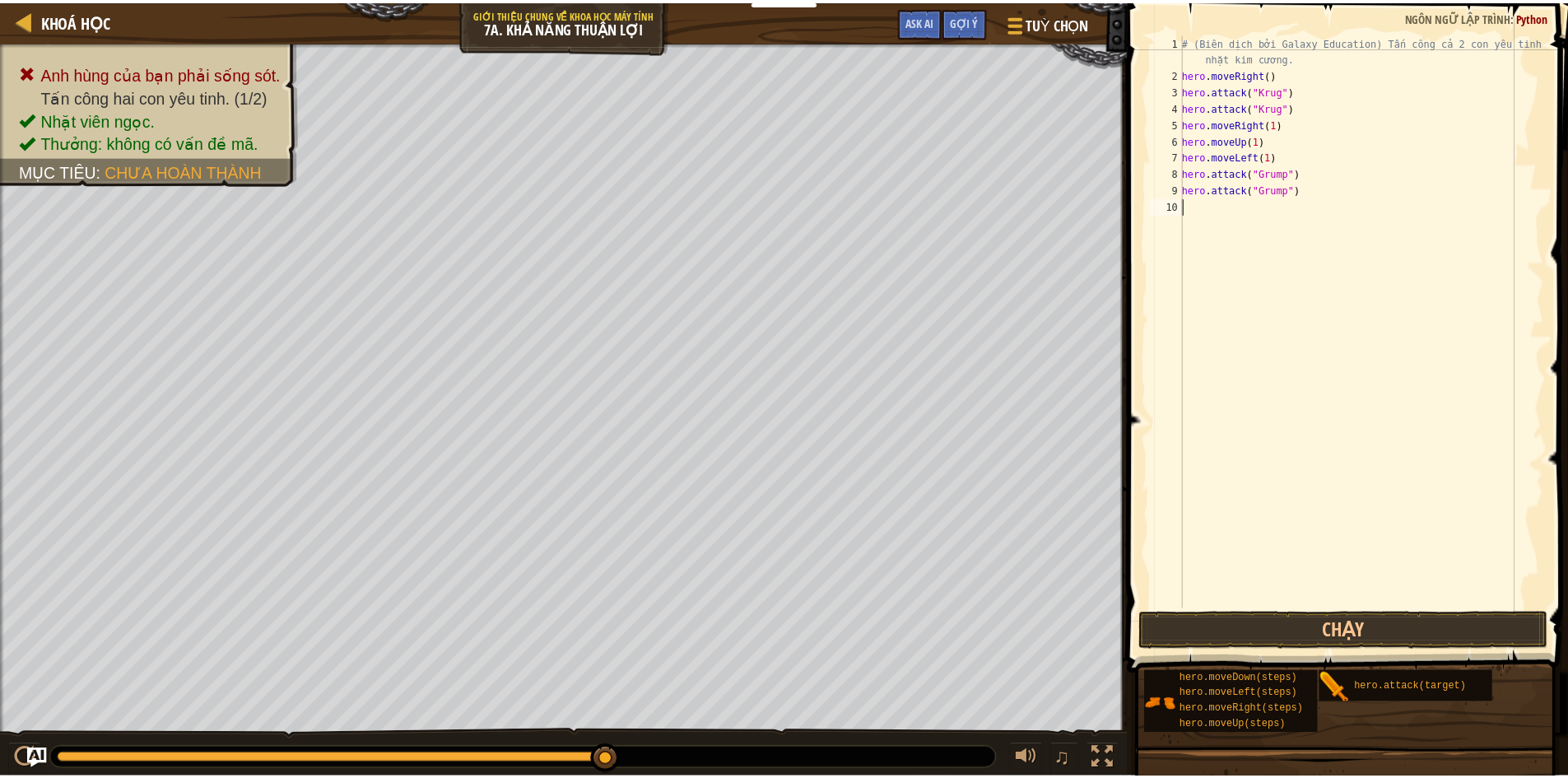
scroll to position [7, 0]
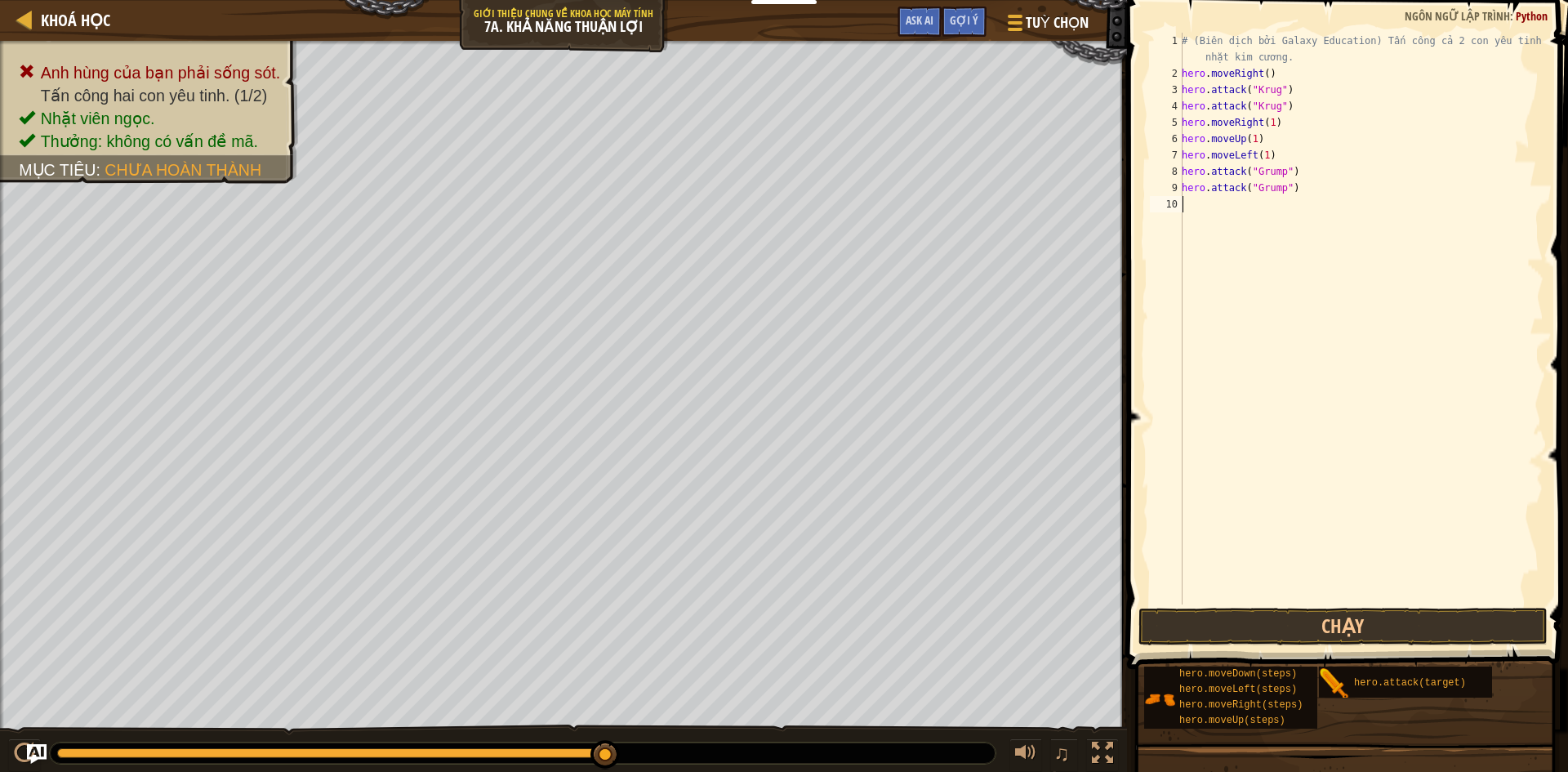
paste textarea "hero.moveLeft(1)"
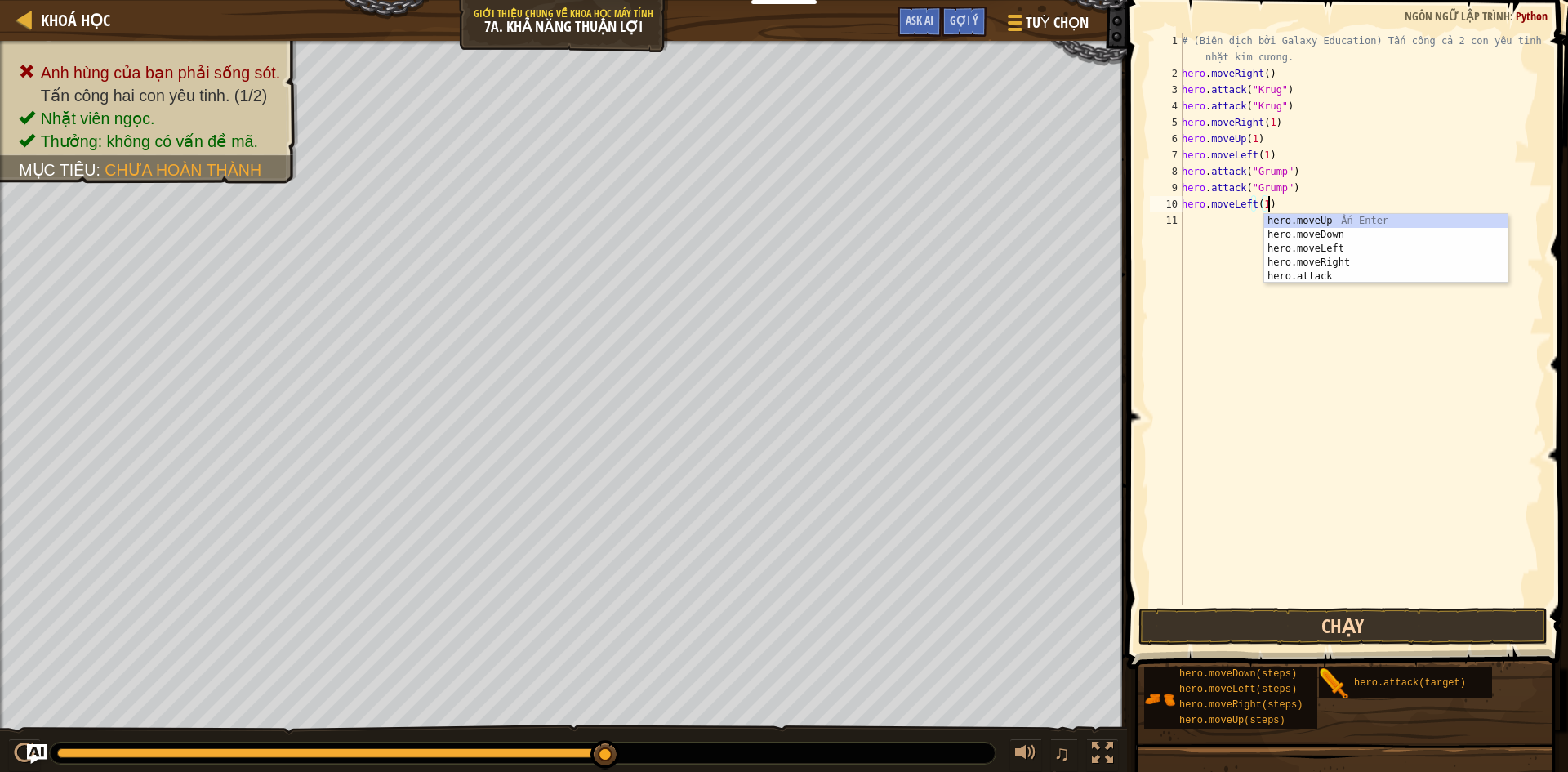
type textarea "hero.moveLeft(1)"
click at [1203, 618] on button "Chạy" at bounding box center [1343, 626] width 409 height 37
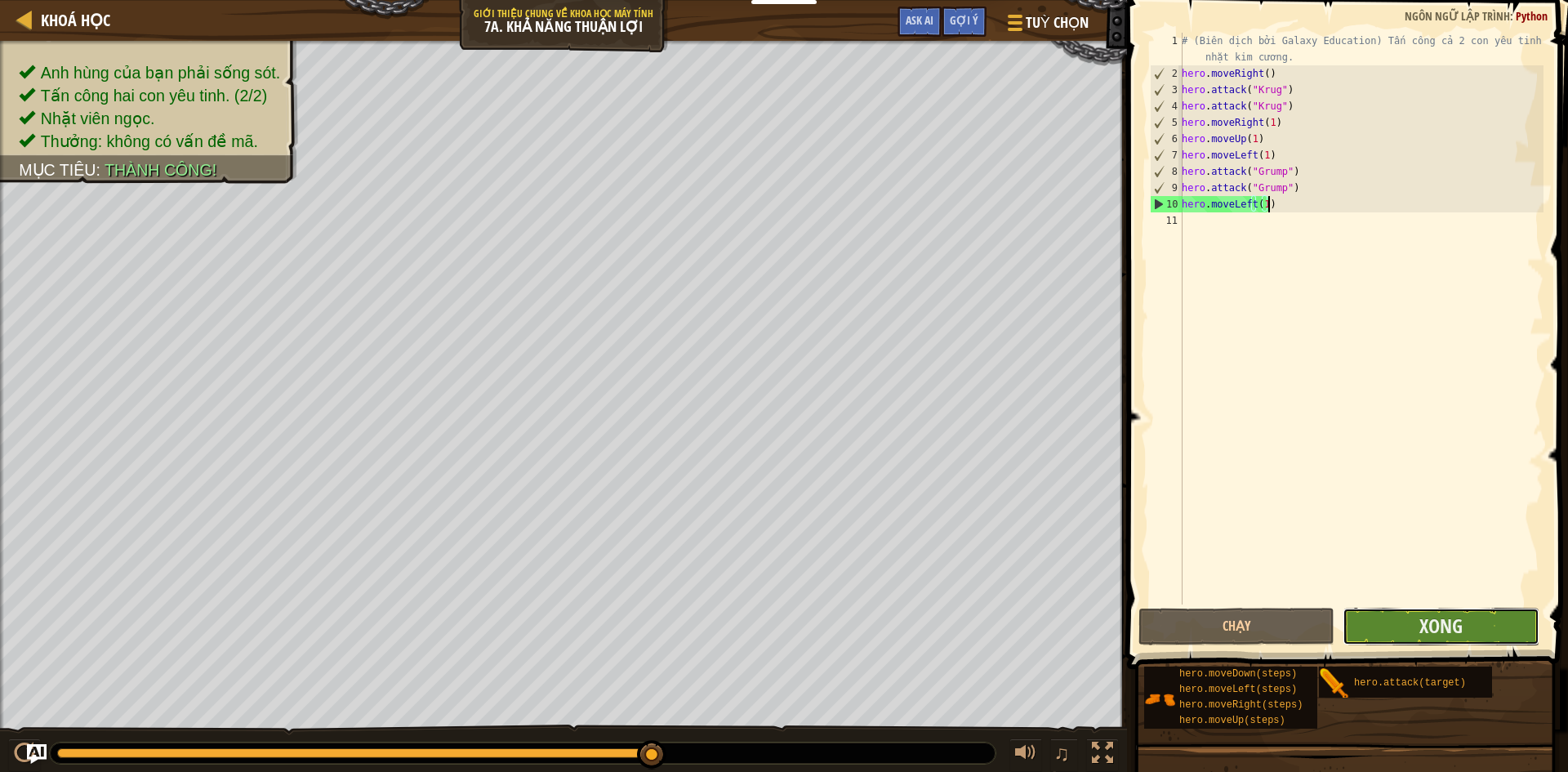
click at [1494, 628] on button "Xong" at bounding box center [1441, 626] width 196 height 37
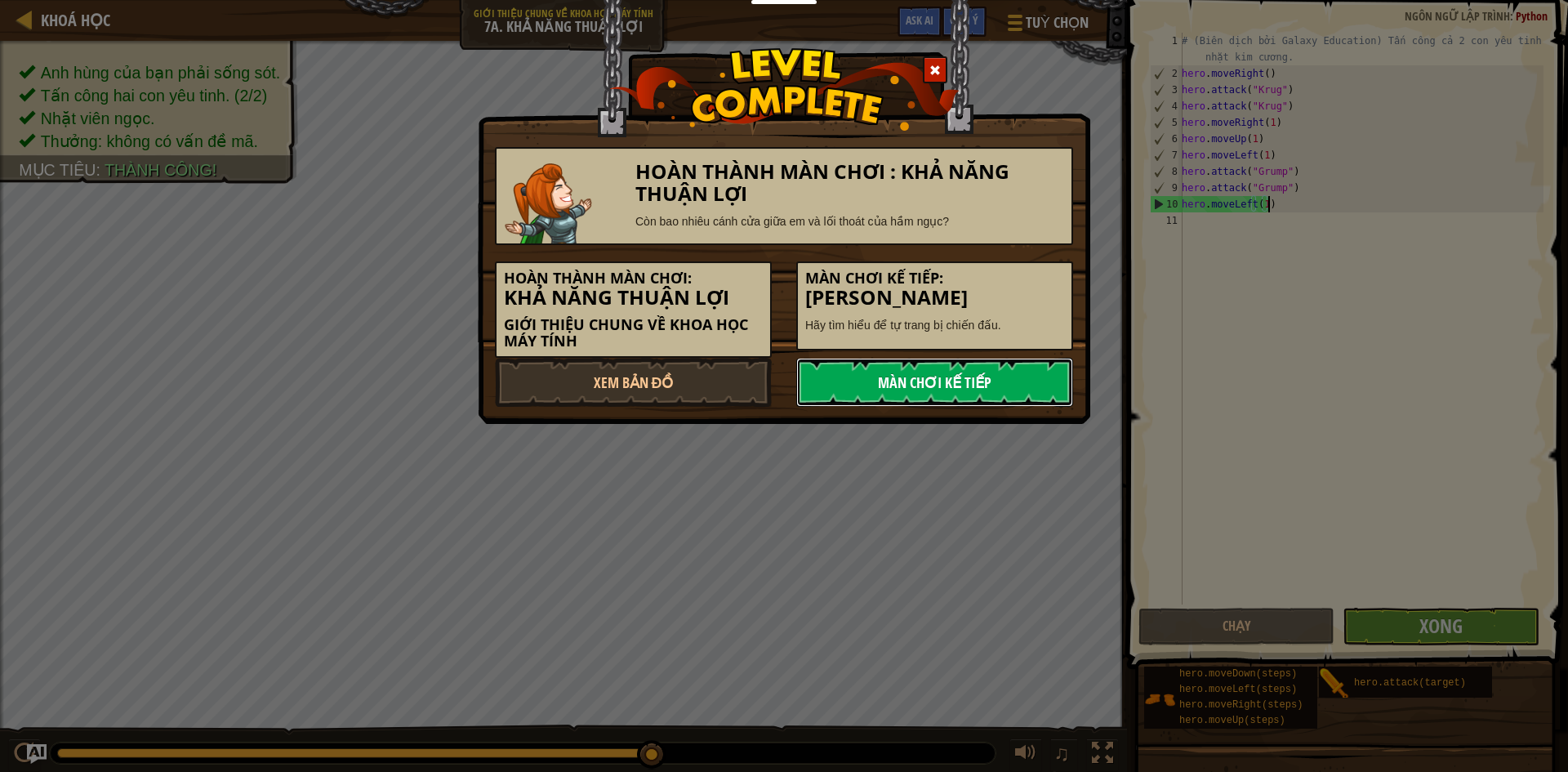
click at [1042, 375] on link "Màn chơi kế tiếp" at bounding box center [934, 382] width 277 height 49
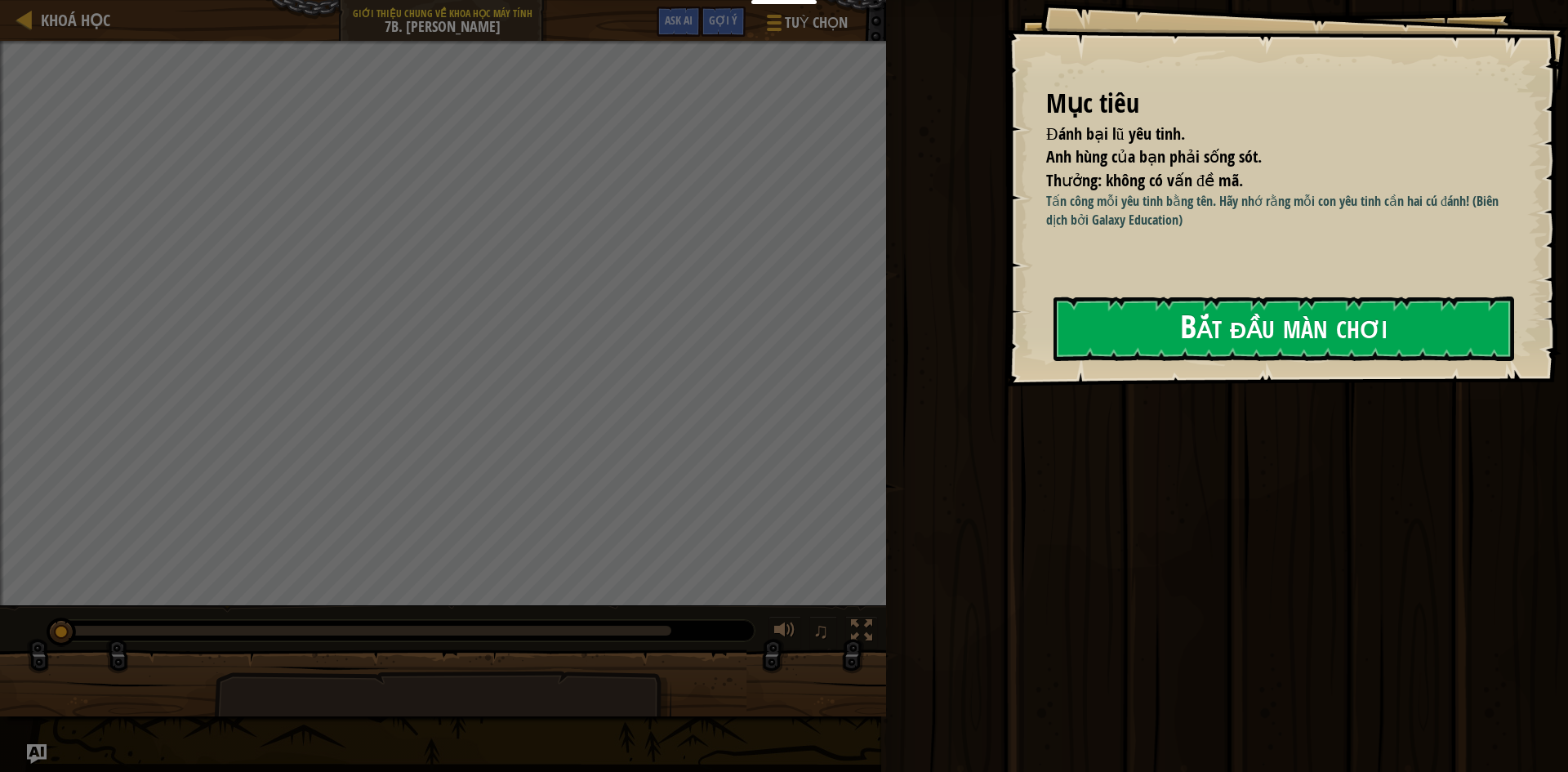
click at [1129, 325] on button "Bắt đầu màn chơi" at bounding box center [1284, 329] width 461 height 64
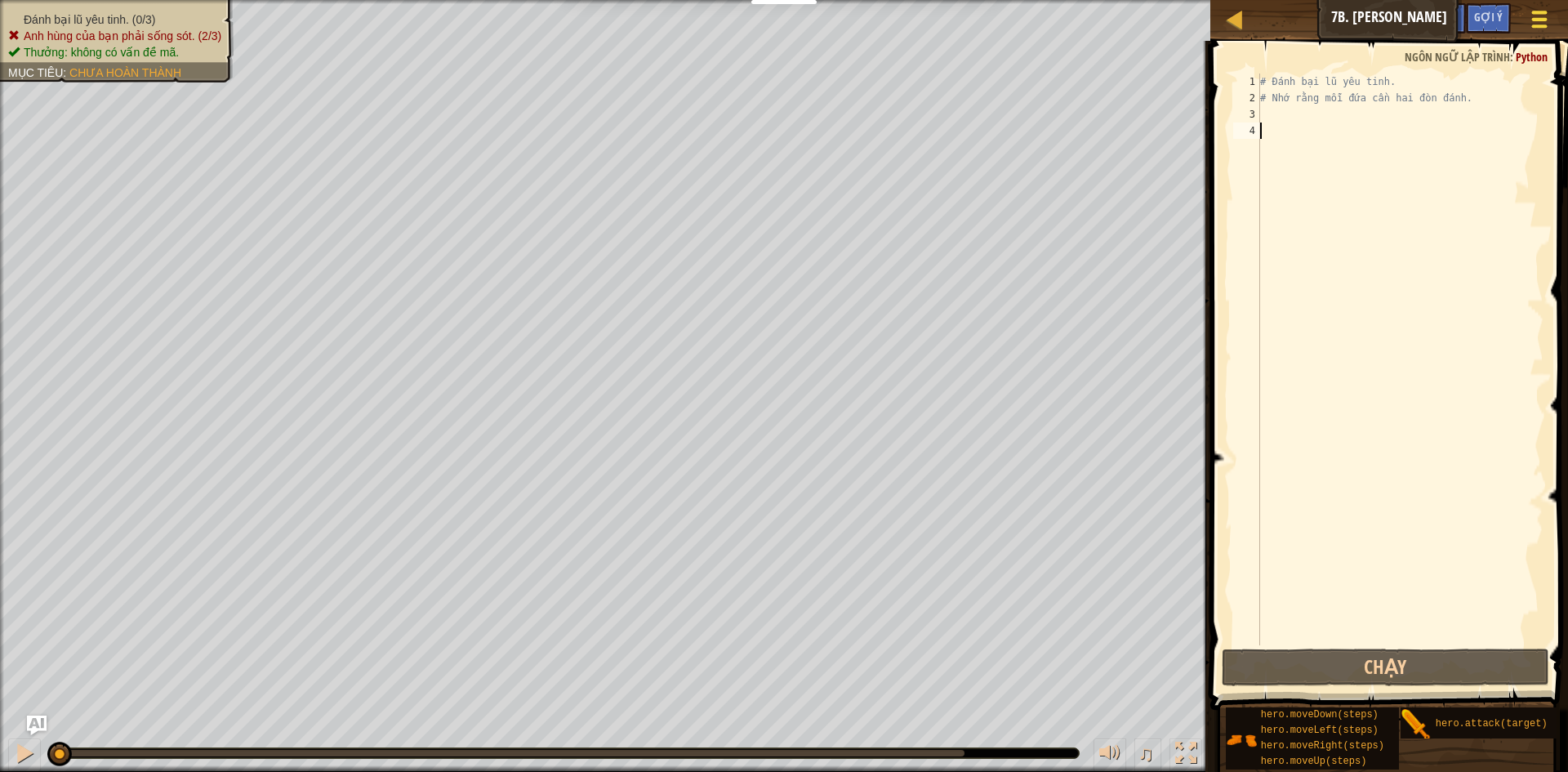
click at [1528, 14] on div at bounding box center [1539, 18] width 22 height 23
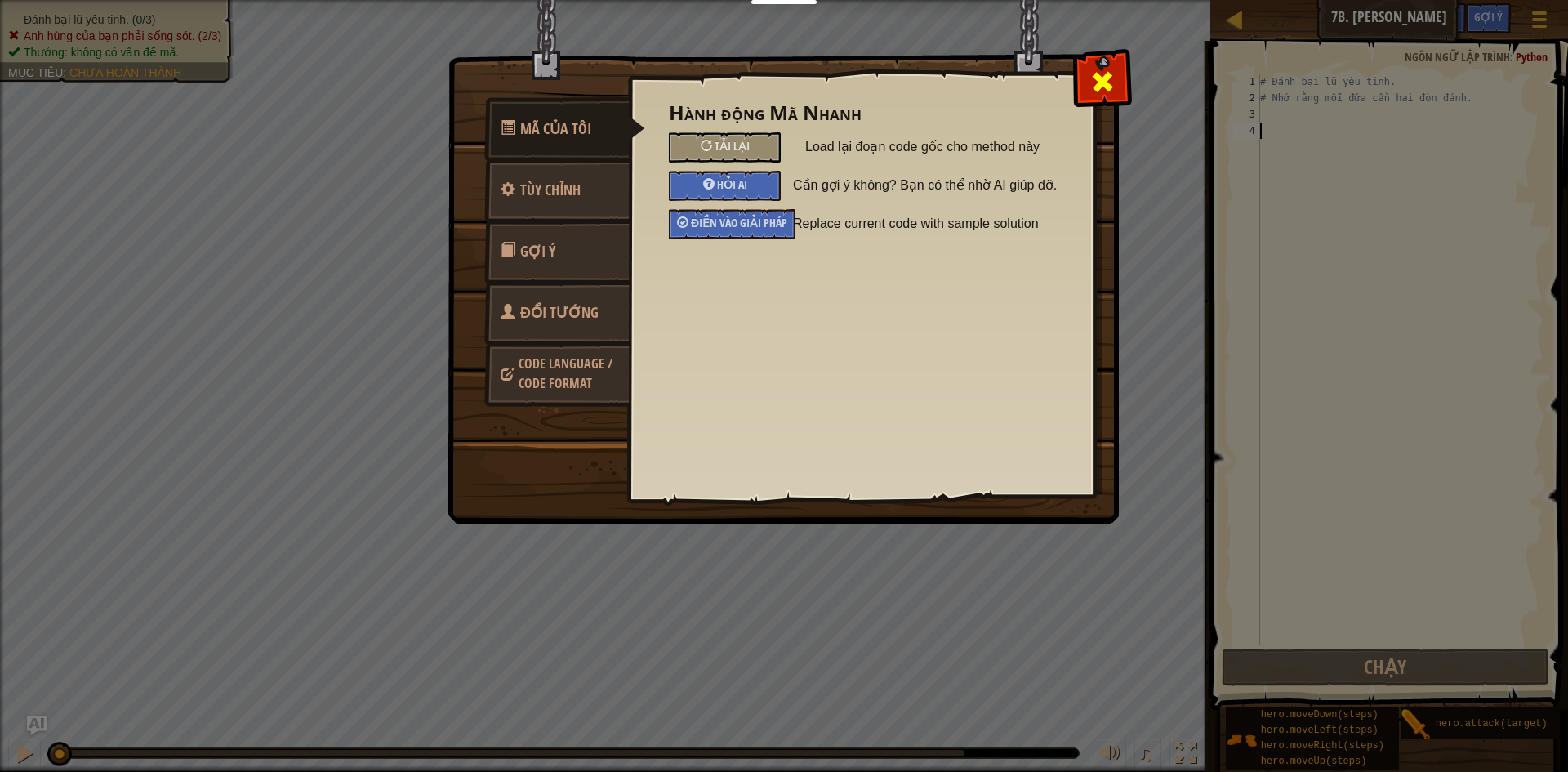
click at [1099, 92] on span at bounding box center [1102, 82] width 26 height 26
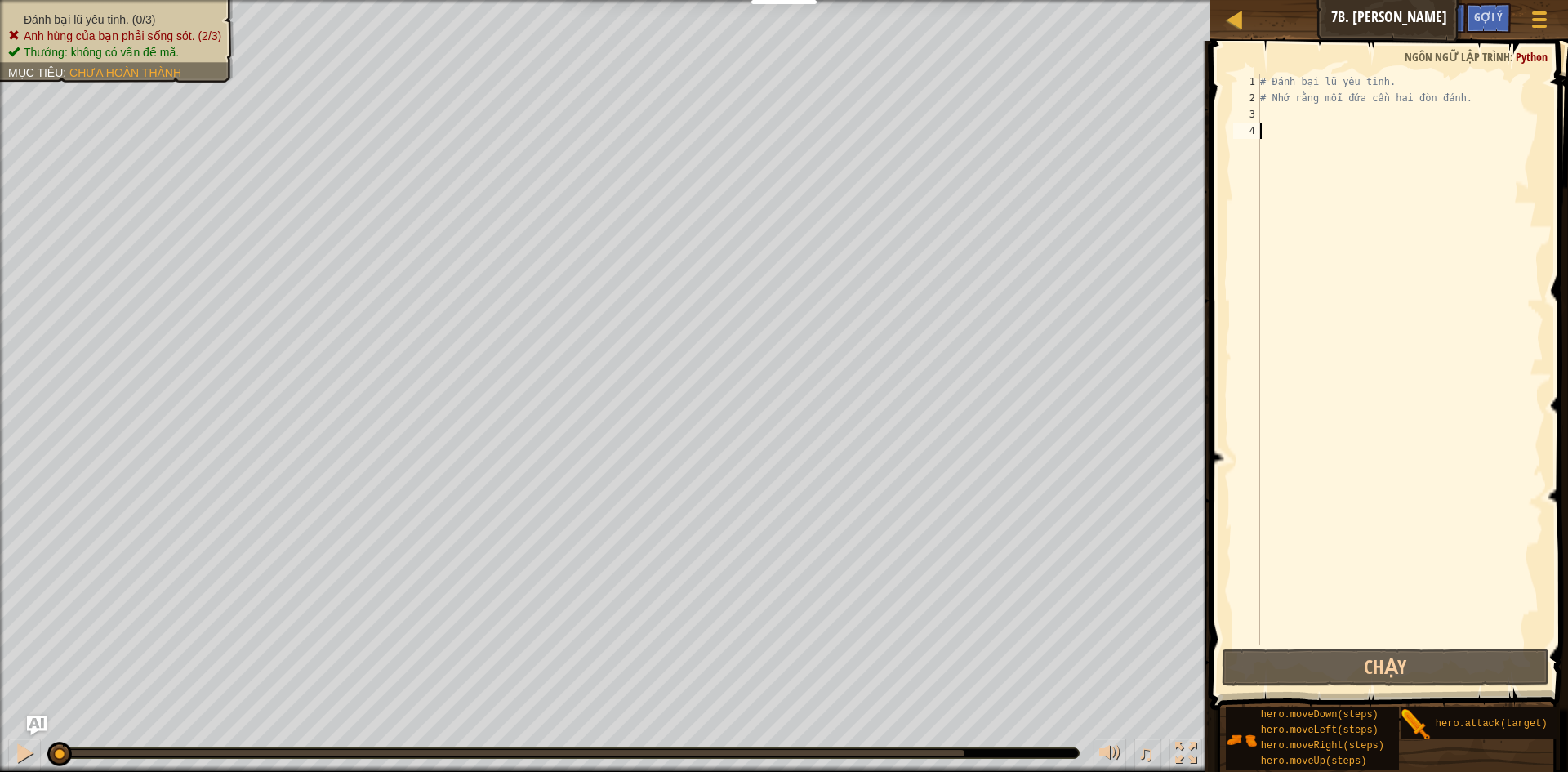
click at [1378, 24] on div "Khoá học Giới thiệu chung về Khoa học máy tính 7b. [PERSON_NAME] chọn Xong Gợi …" at bounding box center [1389, 20] width 357 height 41
click at [1240, 23] on div at bounding box center [1235, 19] width 21 height 21
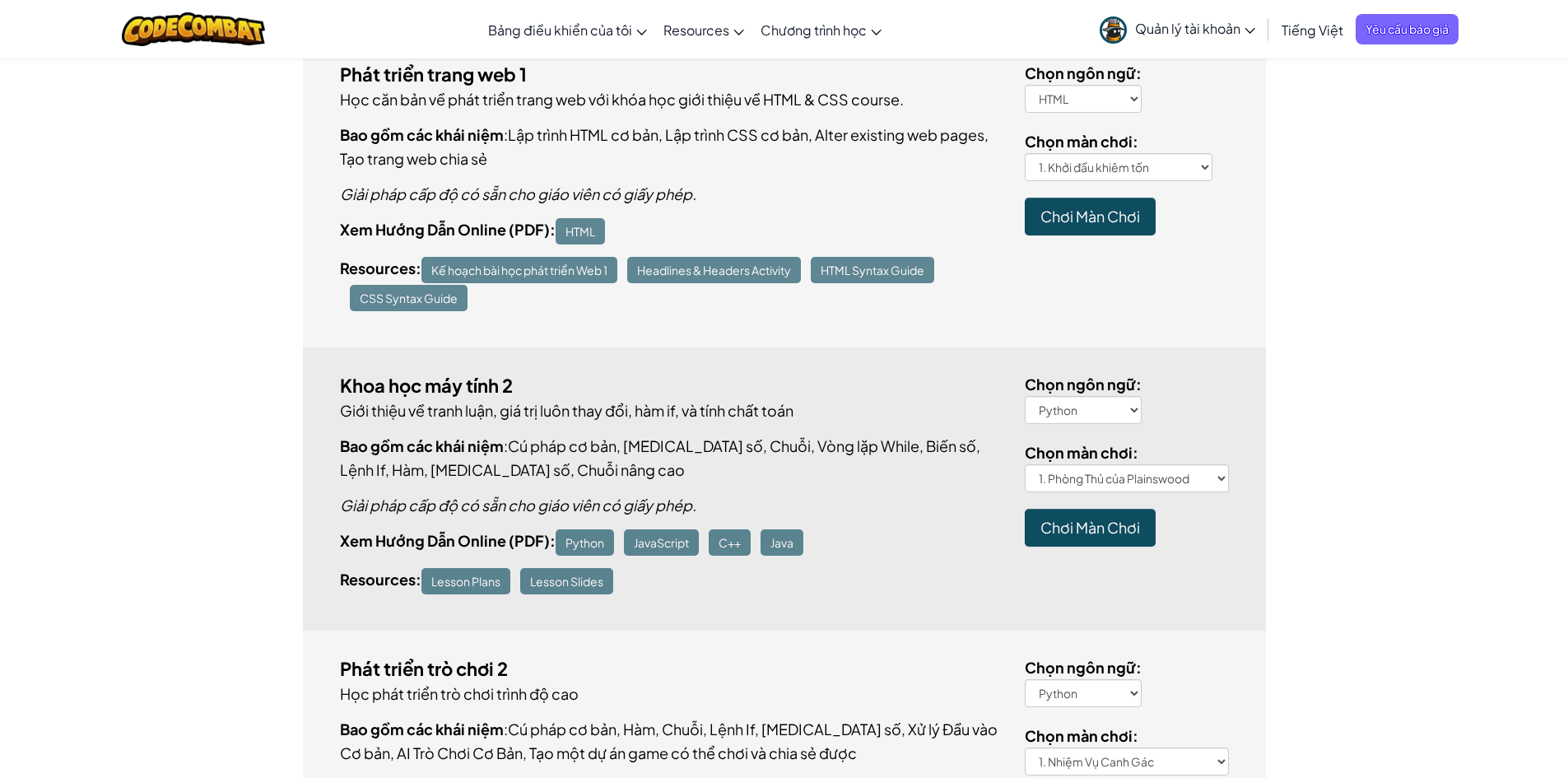
scroll to position [658, 0]
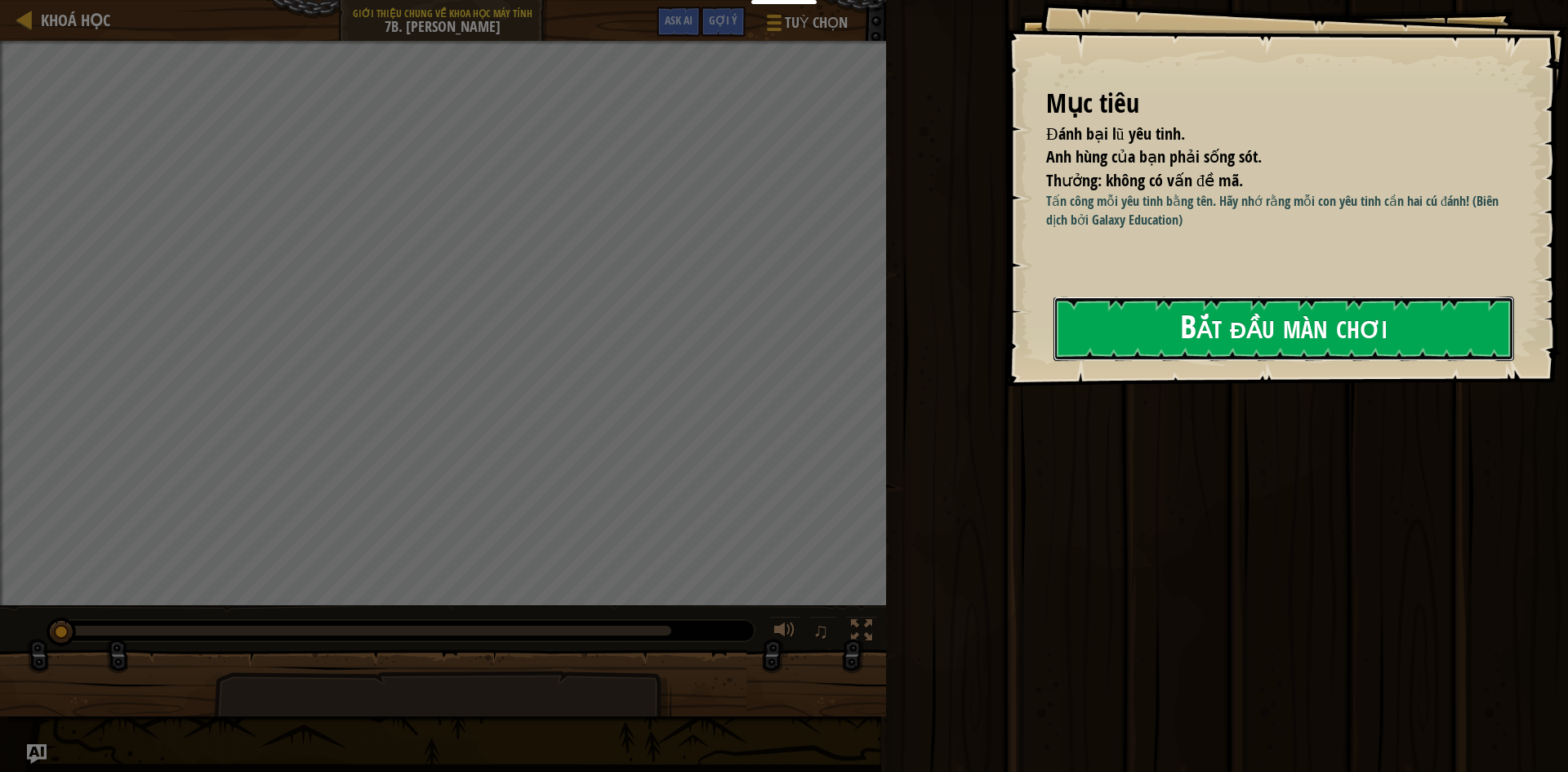
click at [1170, 323] on button "Bắt đầu màn chơi" at bounding box center [1284, 329] width 461 height 64
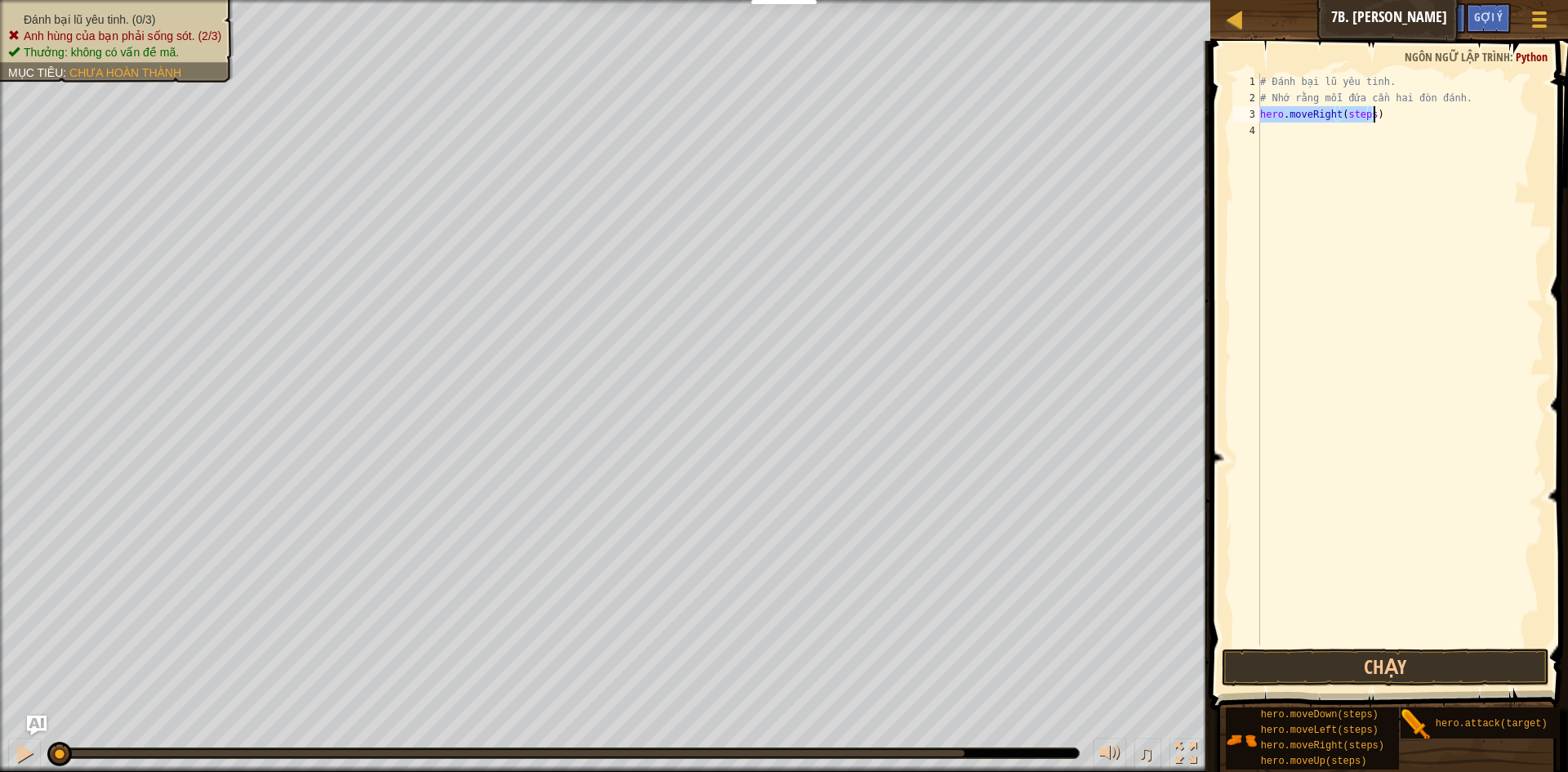
click at [1371, 112] on div "# Đánh bại lũ yêu tinh. # Nhớ rằng mỗi đứa cần hai đòn đánh. hero . moveRight (…" at bounding box center [1400, 359] width 287 height 572
click at [1368, 114] on div "# Đánh bại lũ yêu tinh. # Nhớ rằng mỗi đứa cần hai đòn đánh. hero . moveRight (…" at bounding box center [1400, 376] width 287 height 605
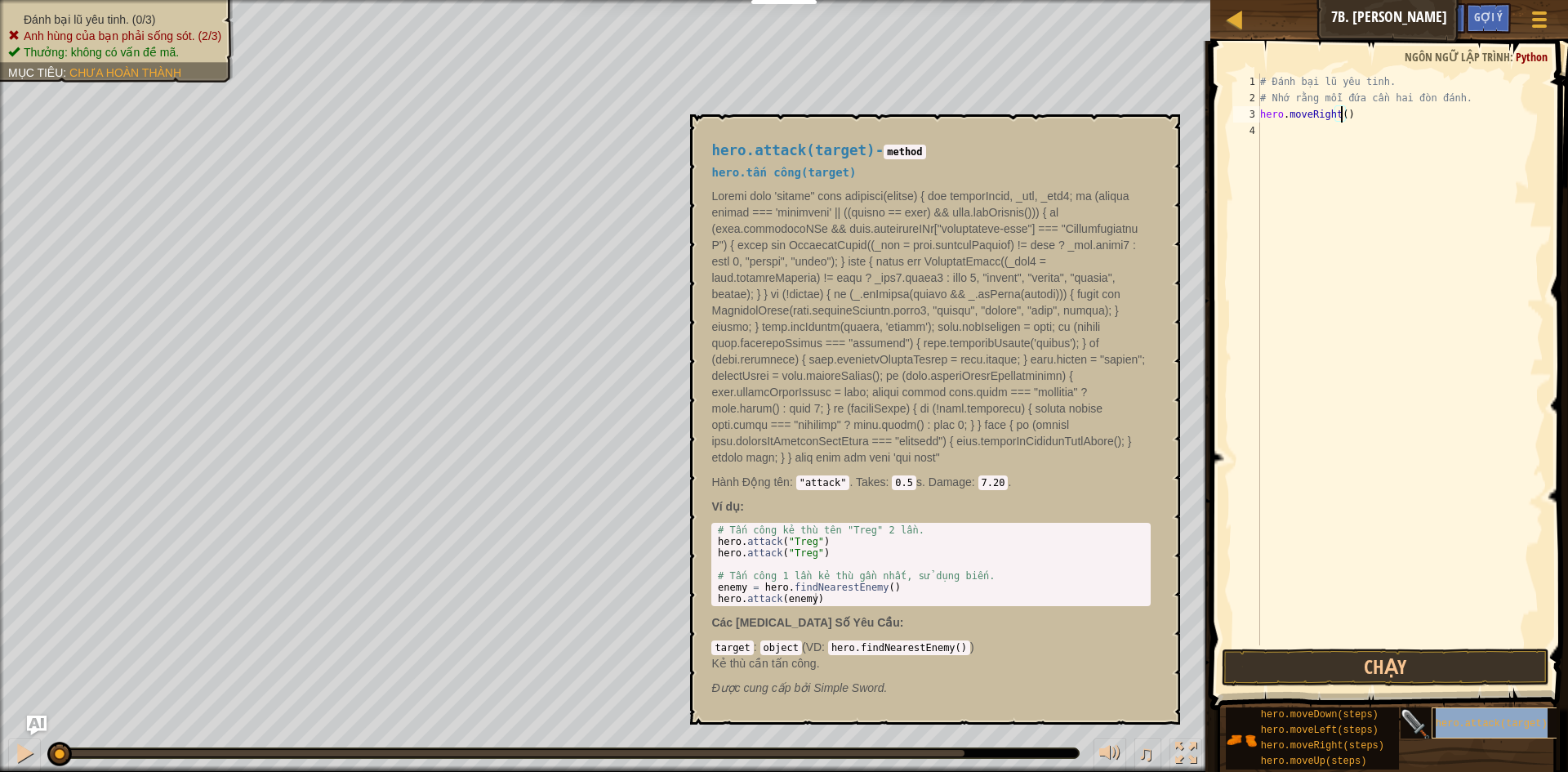
click at [1473, 734] on div "hero.attack(target)" at bounding box center [1510, 723] width 157 height 31
type textarea "hero.attack(target)"
drag, startPoint x: 1374, startPoint y: 133, endPoint x: 1259, endPoint y: 132, distance: 115.0
click at [1259, 132] on div "hero.attack(target) 1 2 3 4 5 # Đánh bại lũ yêu tinh. # Nhớ rằng mỗi đứa cần ha…" at bounding box center [1387, 359] width 314 height 572
click at [1303, 152] on div "# Đánh bại lũ yêu tinh. # Nhớ rằng mỗi đứa cần hai đòn đánh. hero . moveRight (…" at bounding box center [1400, 376] width 287 height 605
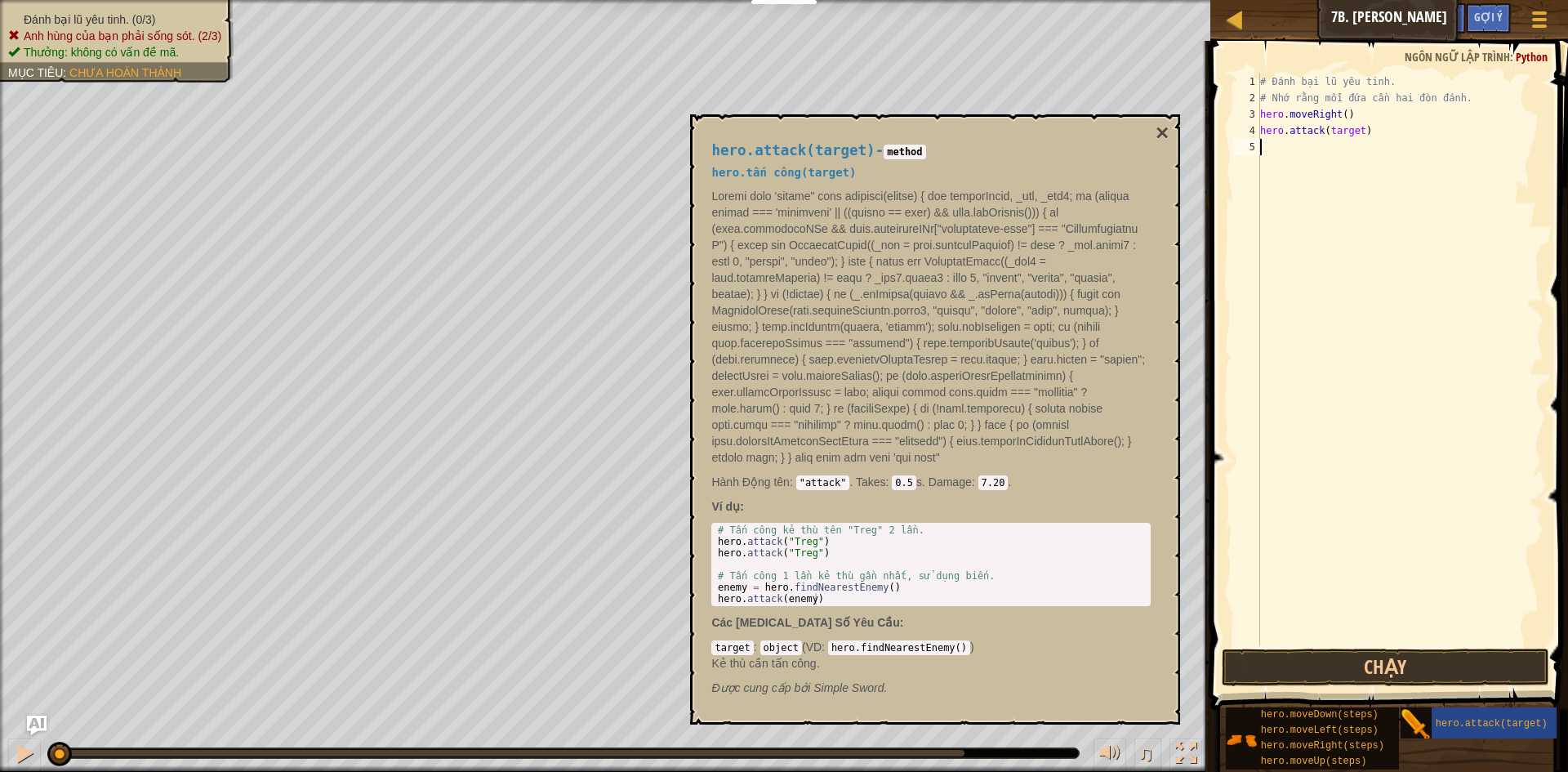
paste textarea "hero.attack(target)"
type textarea "hero.attack(target)"
click at [1306, 171] on div "# Đánh bại lũ yêu tinh. # Nhớ rằng mỗi đứa cần hai đòn đánh. hero . moveRight (…" at bounding box center [1400, 376] width 287 height 605
paste textarea "hero.attack(target)"
type textarea "hero.attack(target)"
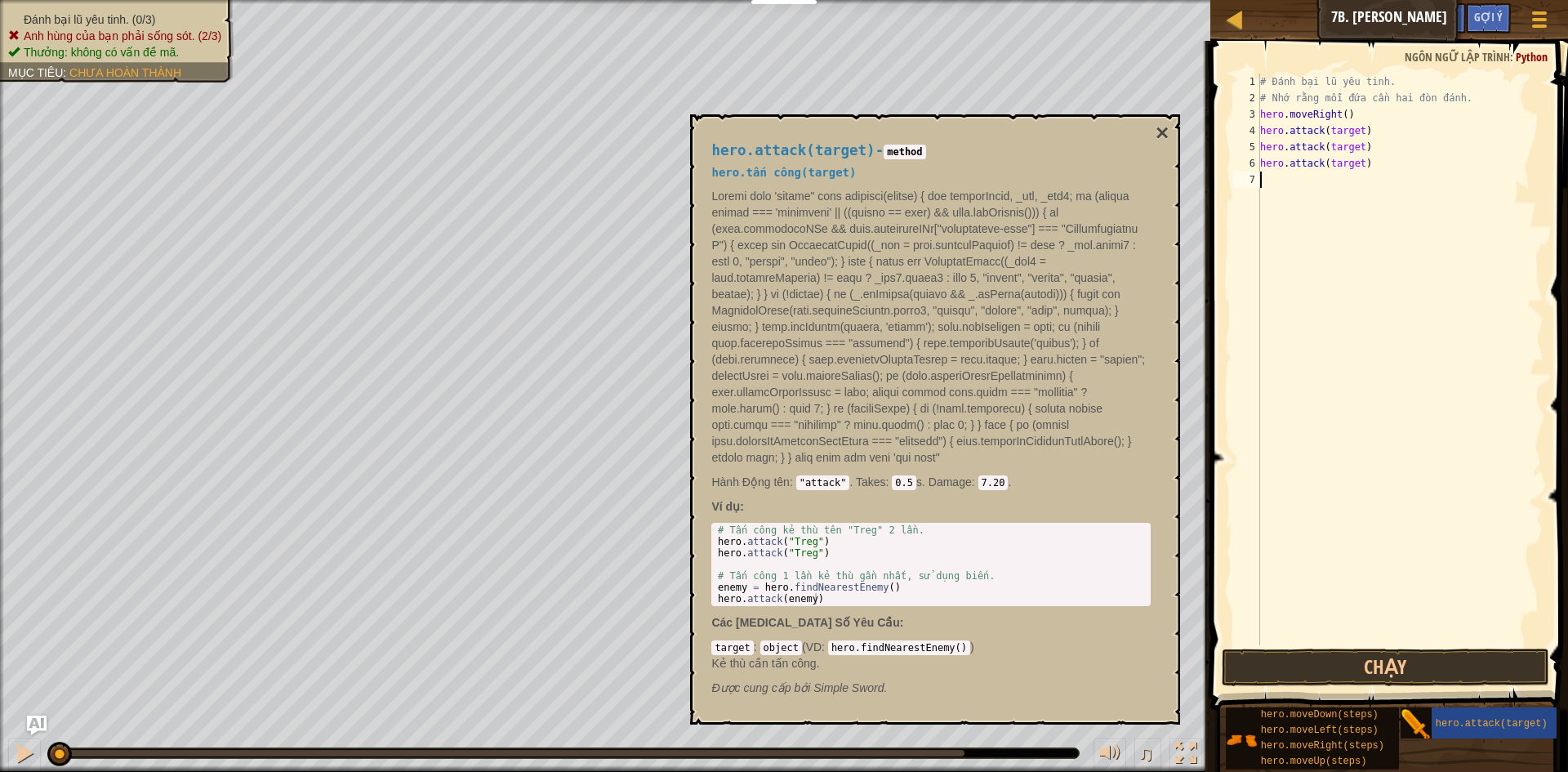
click at [1305, 181] on div "# Đánh bại lũ yêu tinh. # Nhớ rằng mỗi đứa cần hai đòn đánh. hero . moveRight (…" at bounding box center [1400, 376] width 287 height 605
type textarea "v"
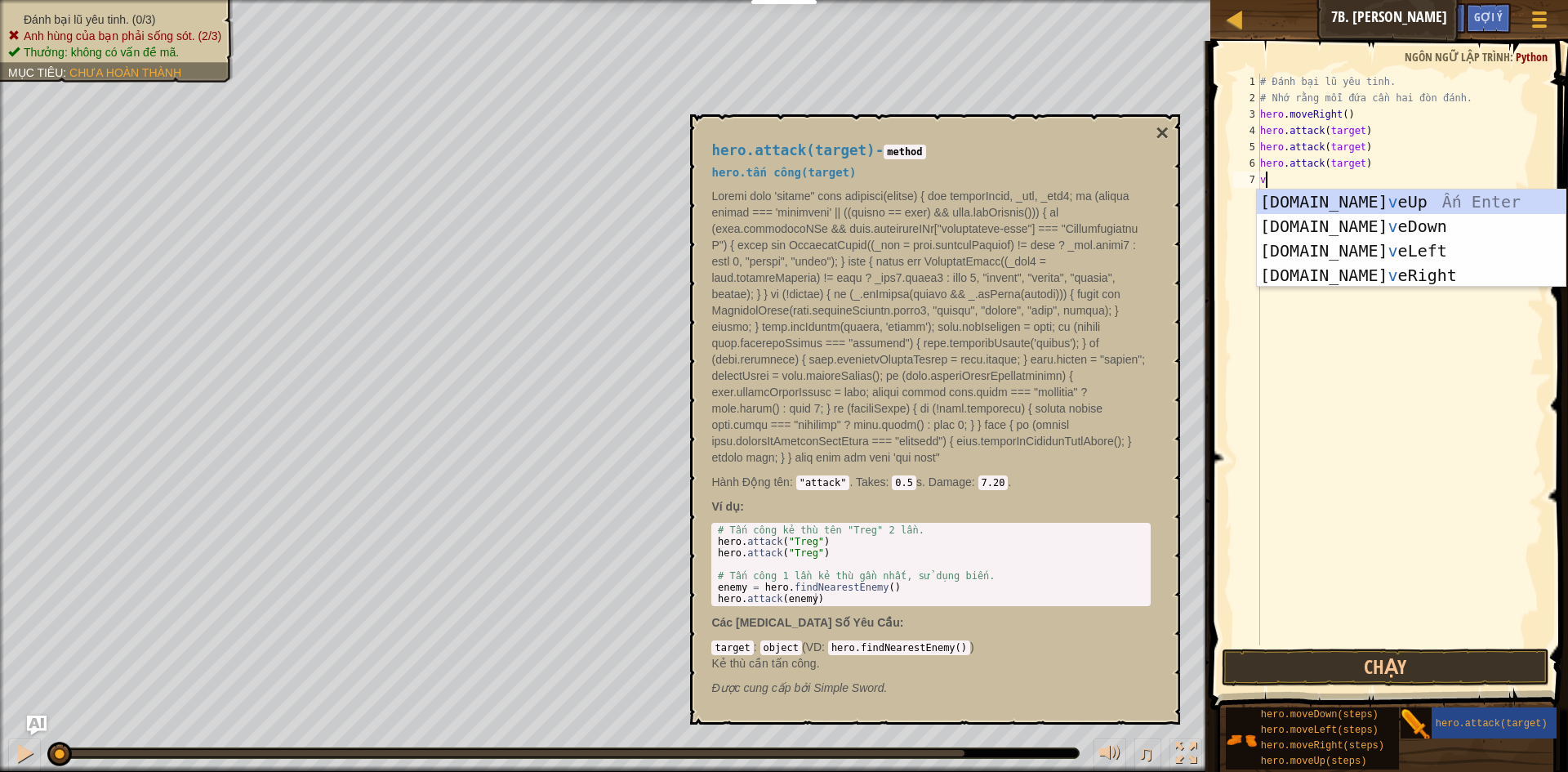
scroll to position [7, 0]
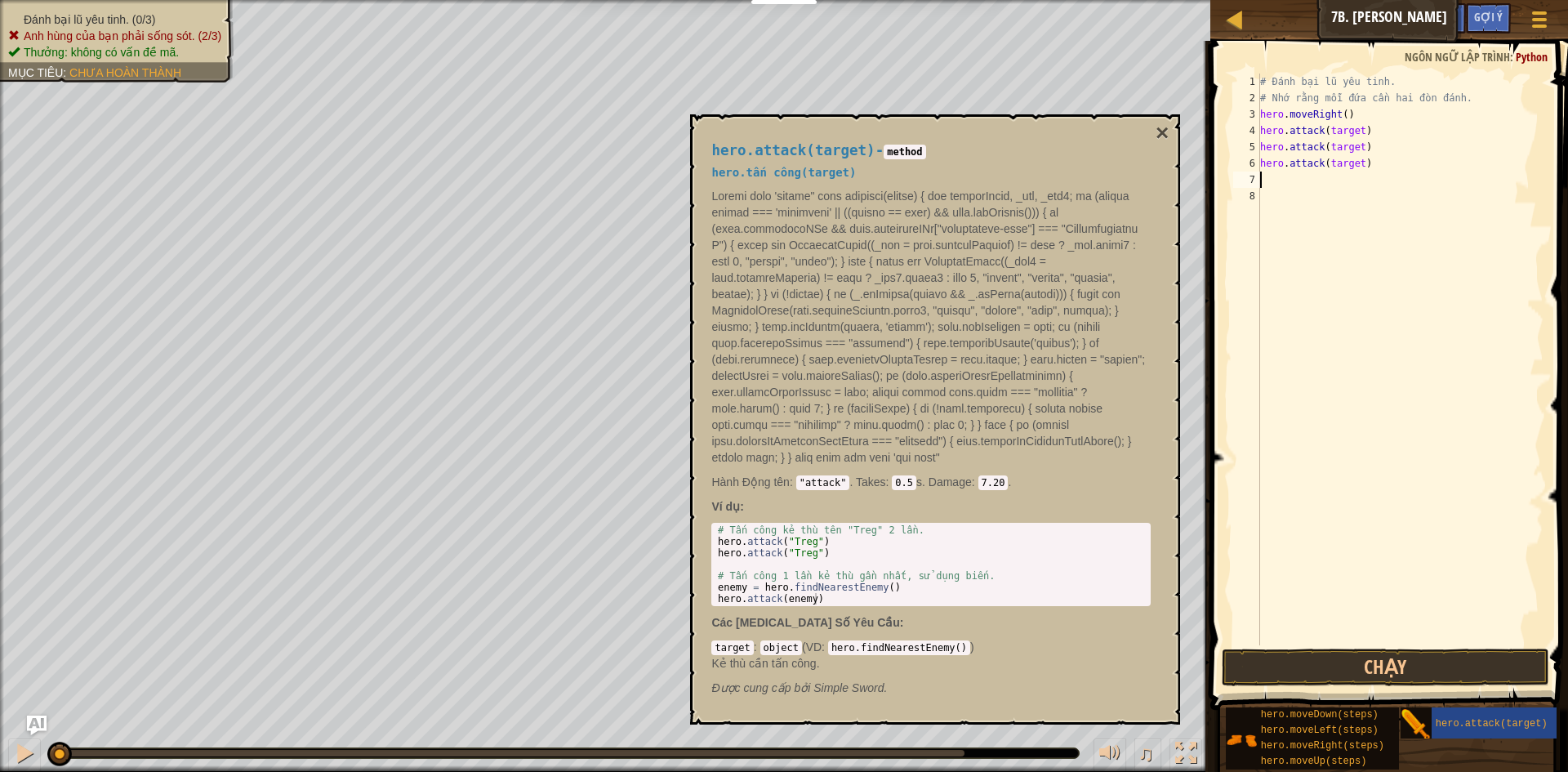
paste textarea "hero.attack(target)"
type textarea "hero.attack(target)"
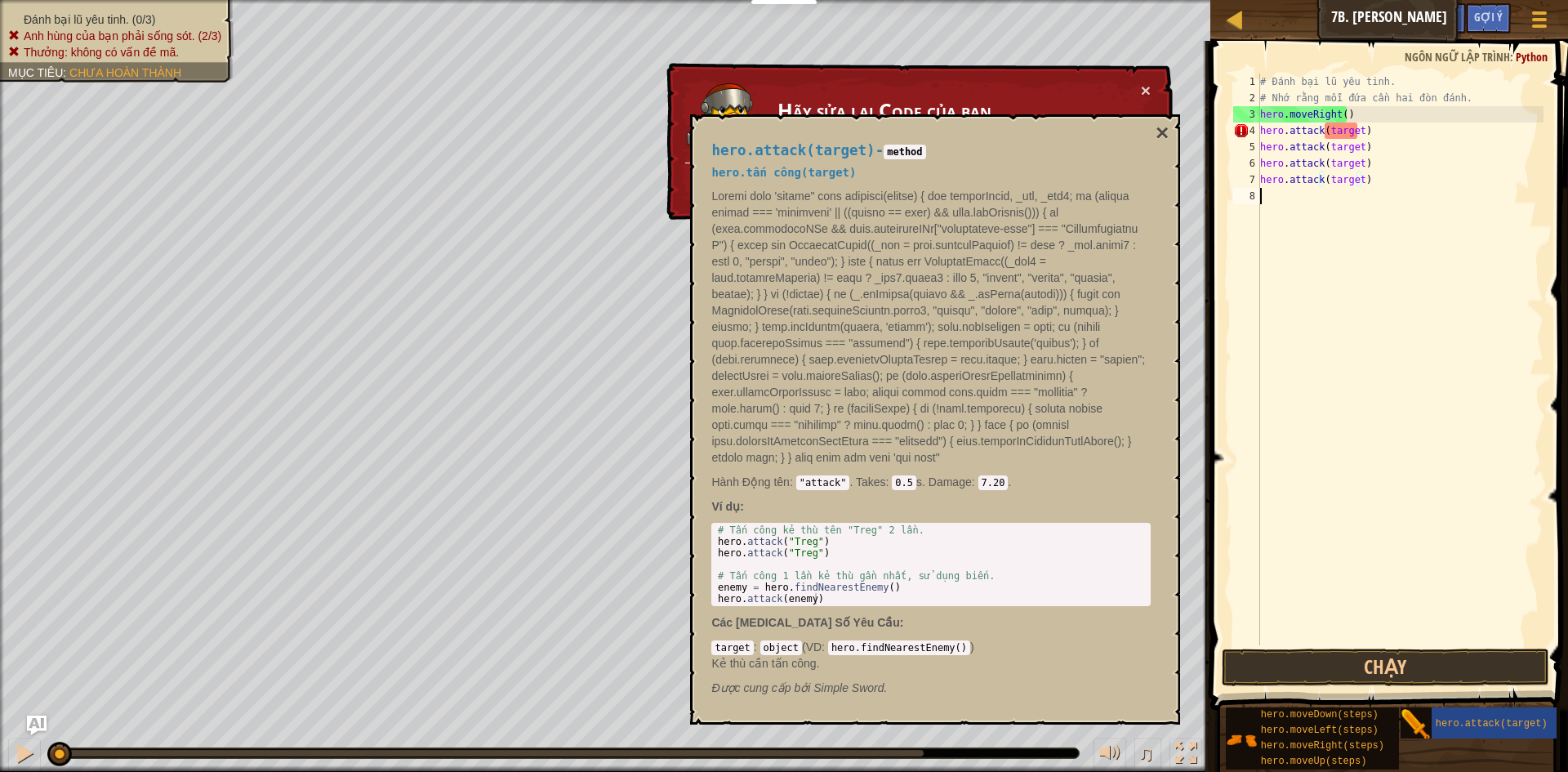
click at [1284, 199] on div "# Đánh bại lũ yêu tinh. # Nhớ rằng mỗi đứa cần hai đòn đánh. hero . moveRight (…" at bounding box center [1400, 376] width 287 height 605
paste textarea "hero.attack(target)"
type textarea "hero.attack(target)"
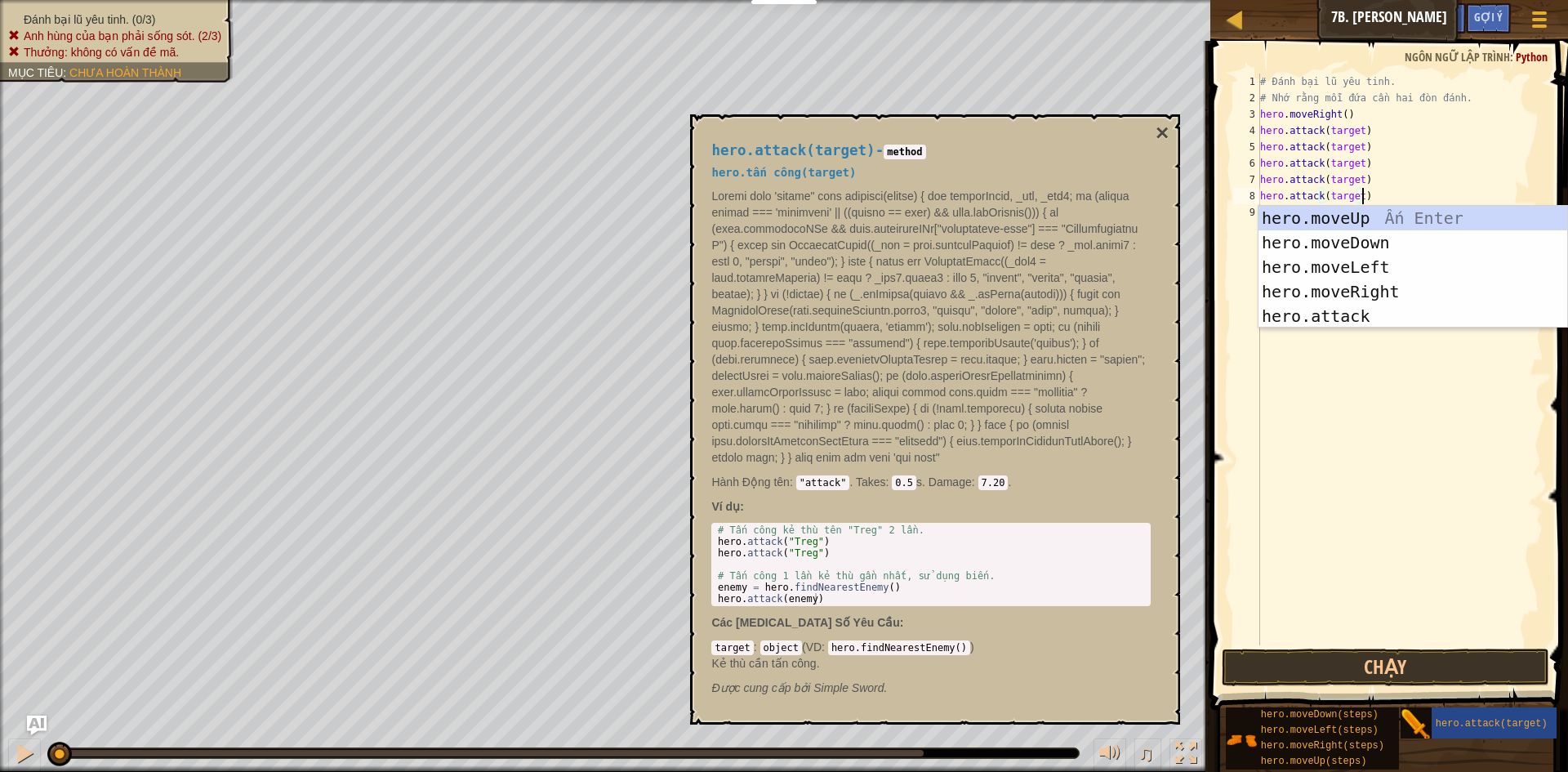
click at [1293, 363] on div "# Đánh bại lũ yêu tinh. # Nhớ rằng mỗi đứa cần hai đòn đánh. hero . moveRight (…" at bounding box center [1400, 376] width 287 height 605
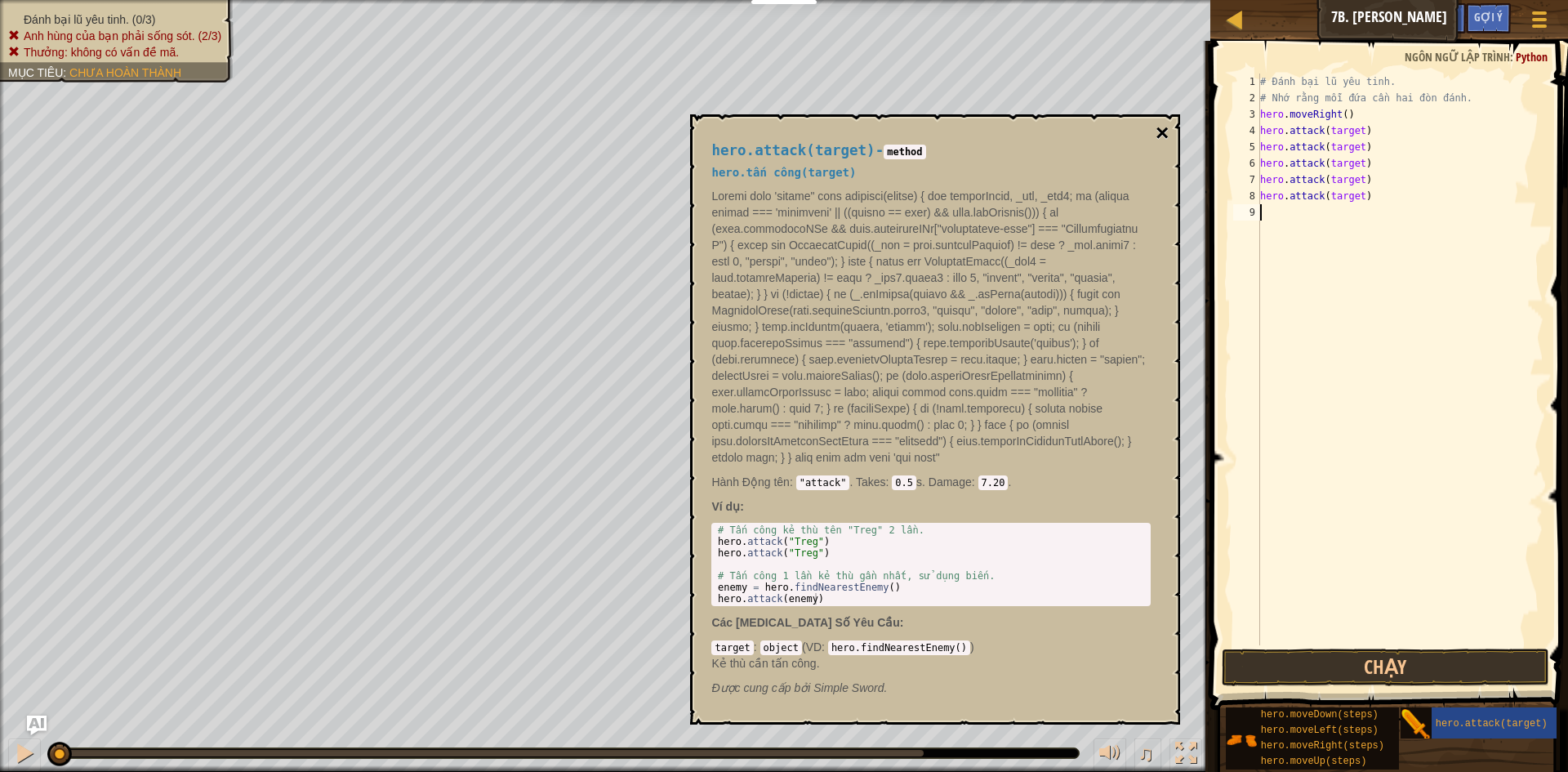
click at [1160, 134] on button "×" at bounding box center [1161, 133] width 13 height 23
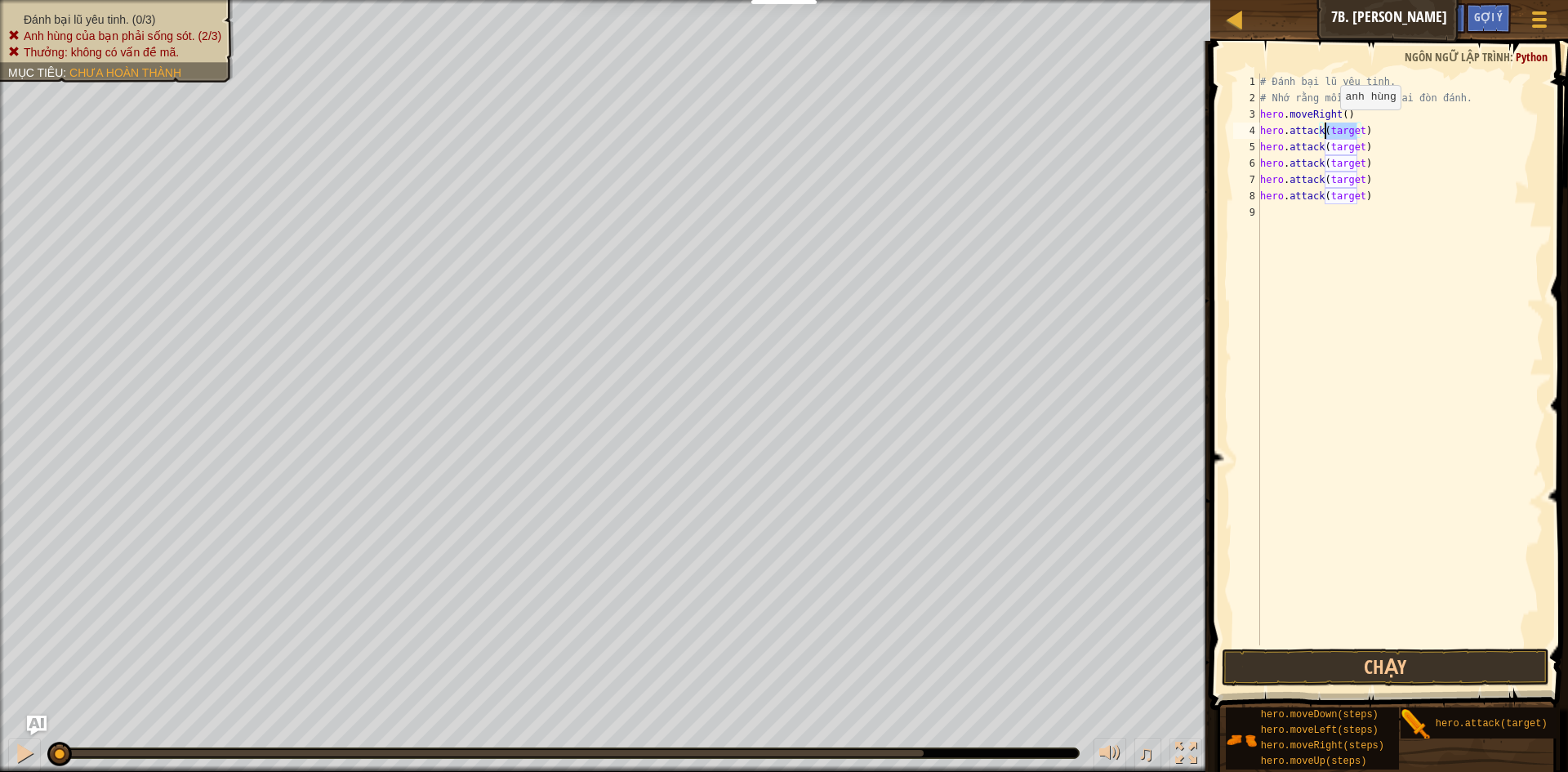
drag, startPoint x: 1358, startPoint y: 132, endPoint x: 1326, endPoint y: 126, distance: 32.6
click at [1326, 126] on div "# Đánh bại lũ yêu tinh. # Nhớ rằng mỗi đứa cần hai đòn đánh. hero . moveRight (…" at bounding box center [1400, 376] width 287 height 605
drag, startPoint x: 1351, startPoint y: 132, endPoint x: 1323, endPoint y: 133, distance: 28.0
click at [1323, 133] on div "# Đánh bại lũ yêu tinh. # Nhớ rằng mỗi đứa cần hai đòn đánh. hero . moveRight (…" at bounding box center [1400, 376] width 287 height 605
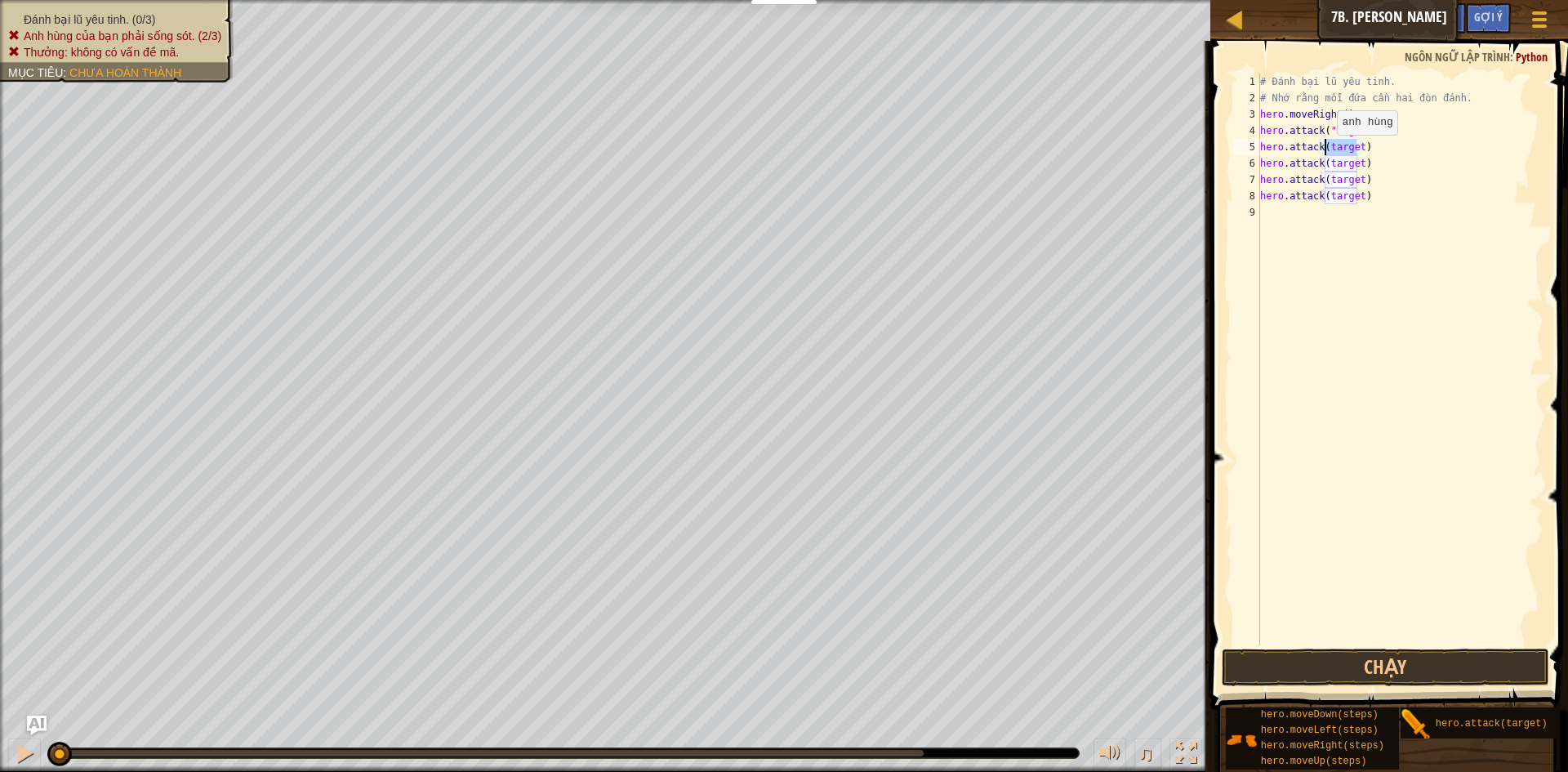
drag, startPoint x: 1356, startPoint y: 147, endPoint x: 1323, endPoint y: 151, distance: 33.2
click at [1323, 151] on div "# Đánh bại lũ yêu tinh. # Nhớ rằng mỗi đứa cần hai đòn đánh. hero . moveRight (…" at bounding box center [1400, 376] width 287 height 605
paste textarea ""Rig""
drag, startPoint x: 1356, startPoint y: 161, endPoint x: 1326, endPoint y: 161, distance: 30.0
click at [1326, 161] on div "# Đánh bại lũ yêu tinh. # Nhớ rằng mỗi đứa cần hai đòn đánh. hero . moveRight (…" at bounding box center [1400, 376] width 287 height 605
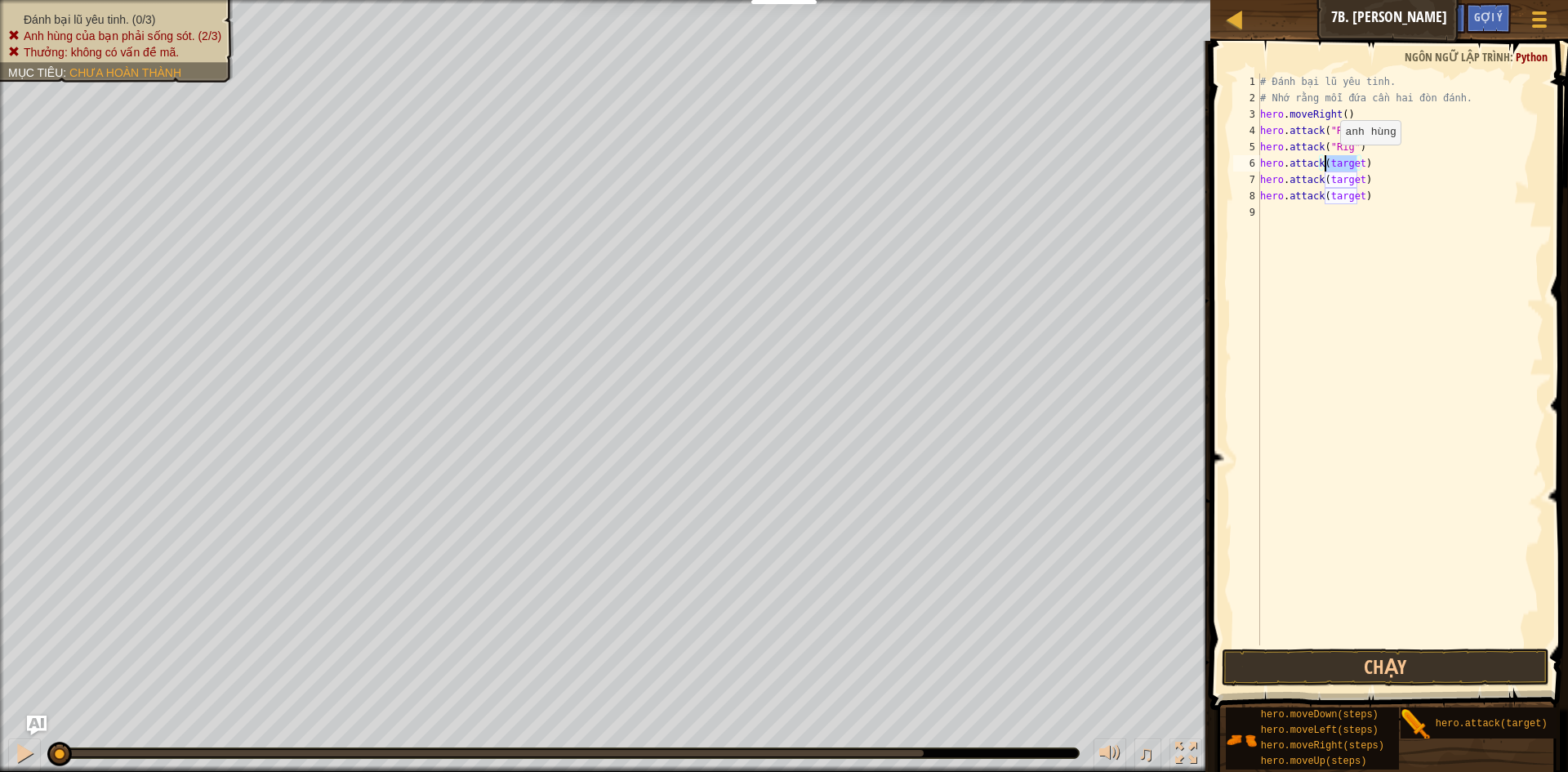
paste textarea ""Rig""
drag, startPoint x: 1357, startPoint y: 180, endPoint x: 1326, endPoint y: 180, distance: 31.0
click at [1326, 180] on div "# Đánh bại lũ yêu tinh. # Nhớ rằng mỗi đứa cần hai đòn đánh. hero . moveRight (…" at bounding box center [1400, 376] width 287 height 605
paste textarea ""Rig""
drag, startPoint x: 1356, startPoint y: 193, endPoint x: 1323, endPoint y: 196, distance: 33.1
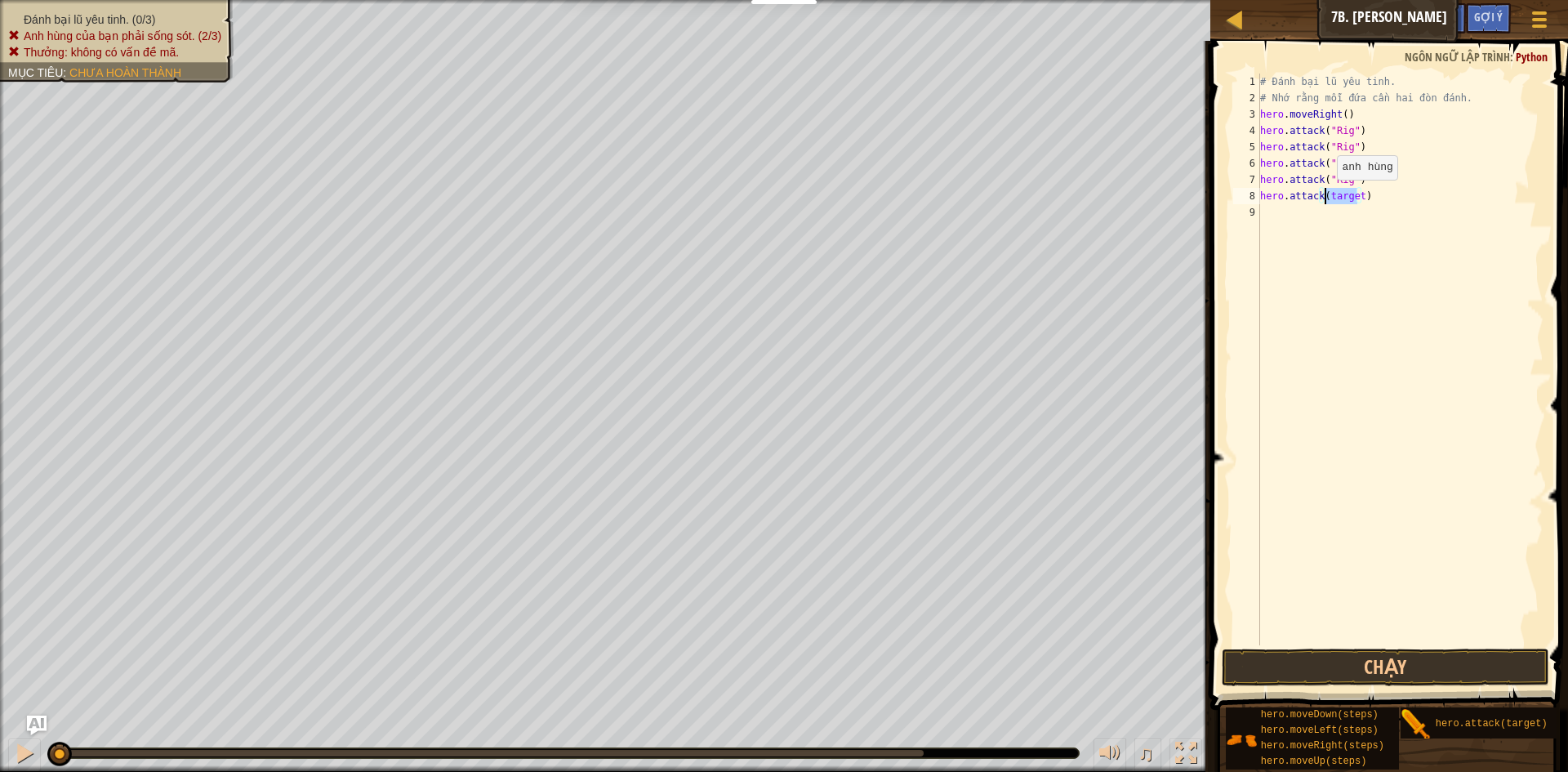
click at [1323, 196] on div "# Đánh bại lũ yêu tinh. # Nhớ rằng mỗi đứa cần hai đòn đánh. hero . moveRight (…" at bounding box center [1400, 376] width 287 height 605
paste textarea ""Rig""
drag, startPoint x: 1346, startPoint y: 161, endPoint x: 1333, endPoint y: 161, distance: 13.0
click at [1333, 161] on div "# Đánh bại lũ yêu tinh. # Nhớ rằng mỗi đứa cần hai đòn đánh. hero . moveRight (…" at bounding box center [1400, 376] width 287 height 605
drag, startPoint x: 1347, startPoint y: 180, endPoint x: 1332, endPoint y: 182, distance: 15.1
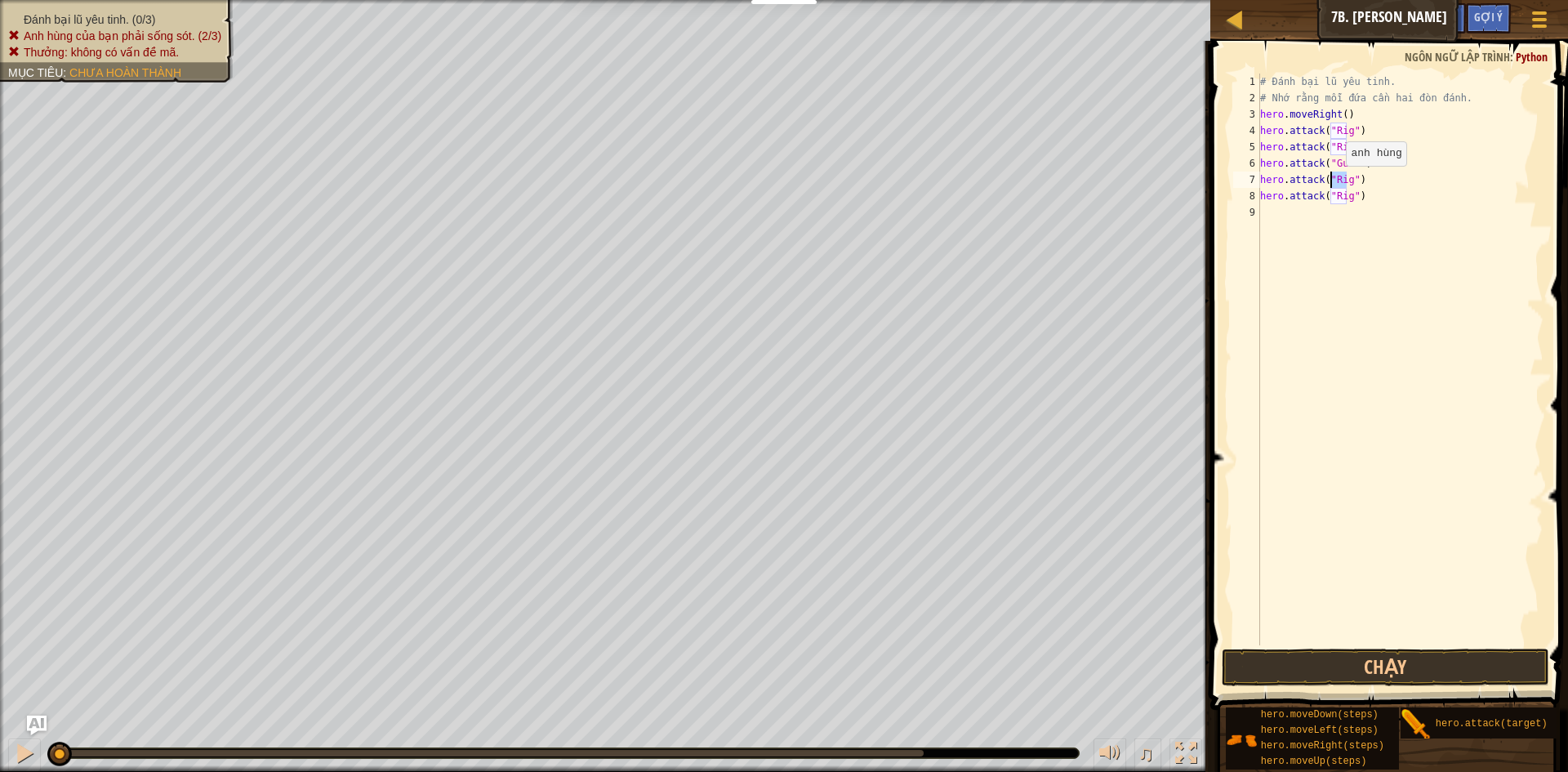
click at [1332, 182] on div "# Đánh bại lũ yêu tinh. # Nhớ rằng mỗi đứa cần hai đòn đánh. hero . moveRight (…" at bounding box center [1400, 376] width 287 height 605
drag, startPoint x: 1346, startPoint y: 198, endPoint x: 1332, endPoint y: 199, distance: 14.0
click at [1332, 199] on div "# Đánh bại lũ yêu tinh. # Nhớ rằng mỗi đứa cần hai đòn đánh. hero . moveRight (…" at bounding box center [1400, 376] width 287 height 605
type textarea "hero.attack("Ack")"
drag, startPoint x: 1359, startPoint y: 194, endPoint x: 1260, endPoint y: 198, distance: 99.1
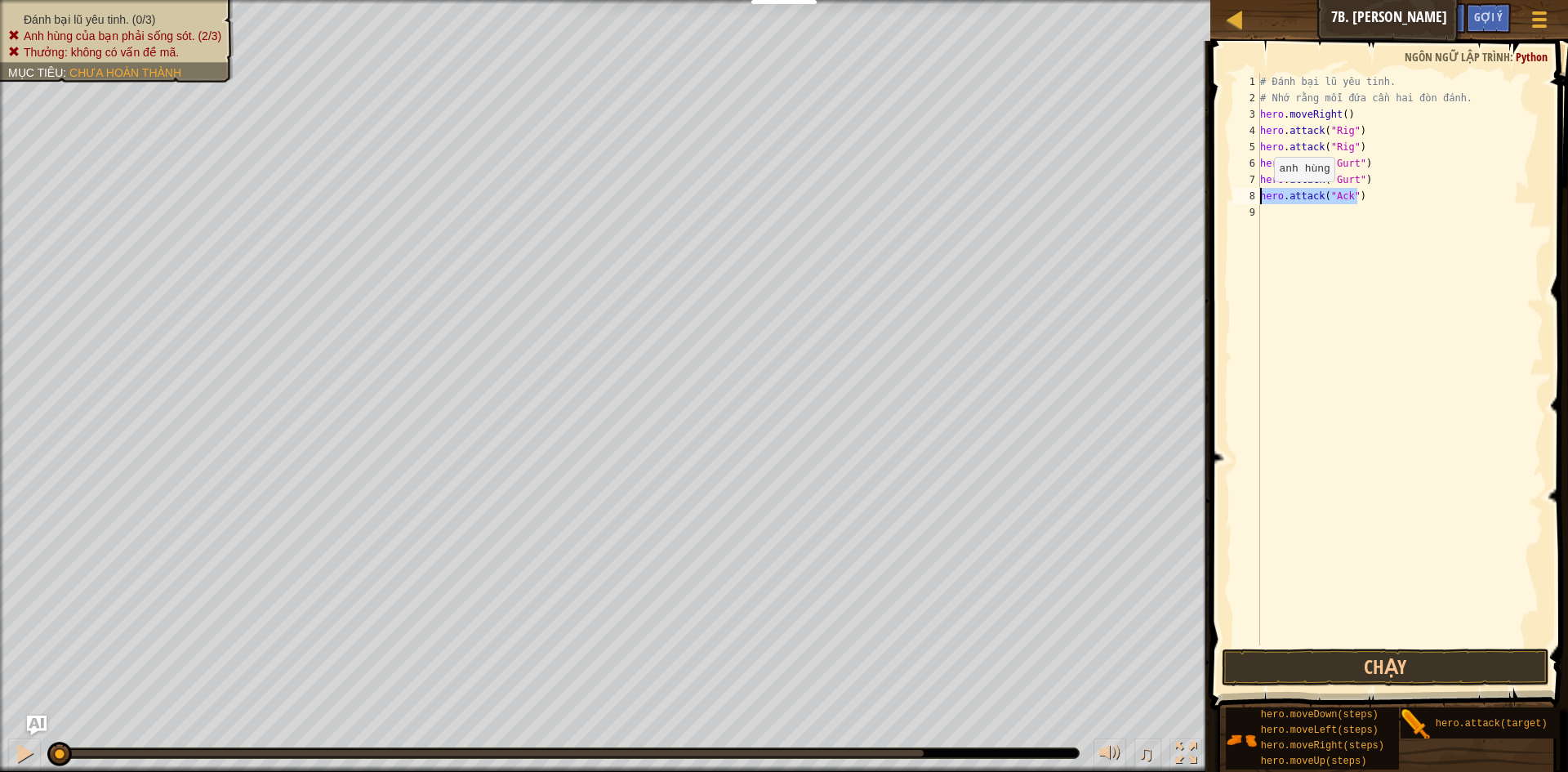
click at [1260, 198] on div "# Đánh bại lũ yêu tinh. # Nhớ rằng mỗi đứa cần hai đòn đánh. hero . moveRight (…" at bounding box center [1400, 376] width 287 height 605
click at [1283, 212] on div "# Đánh bại lũ yêu tinh. # Nhớ rằng mỗi đứa cần hai đòn đánh. hero . moveRight (…" at bounding box center [1400, 376] width 287 height 605
paste textarea "hero.attack("Ack")"
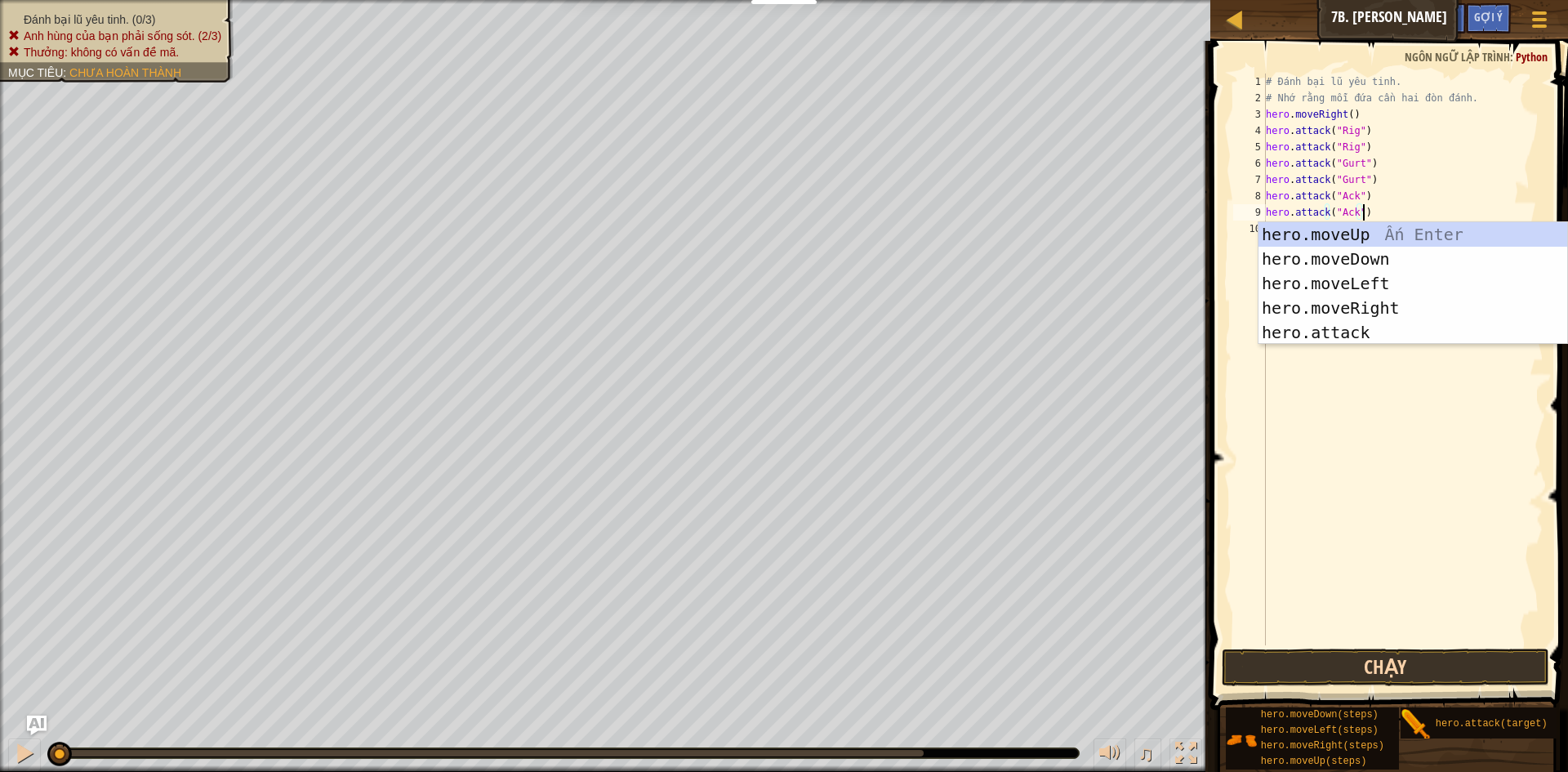
type textarea "hero.attack("Ack")"
click at [1313, 658] on button "Chạy" at bounding box center [1386, 667] width 328 height 37
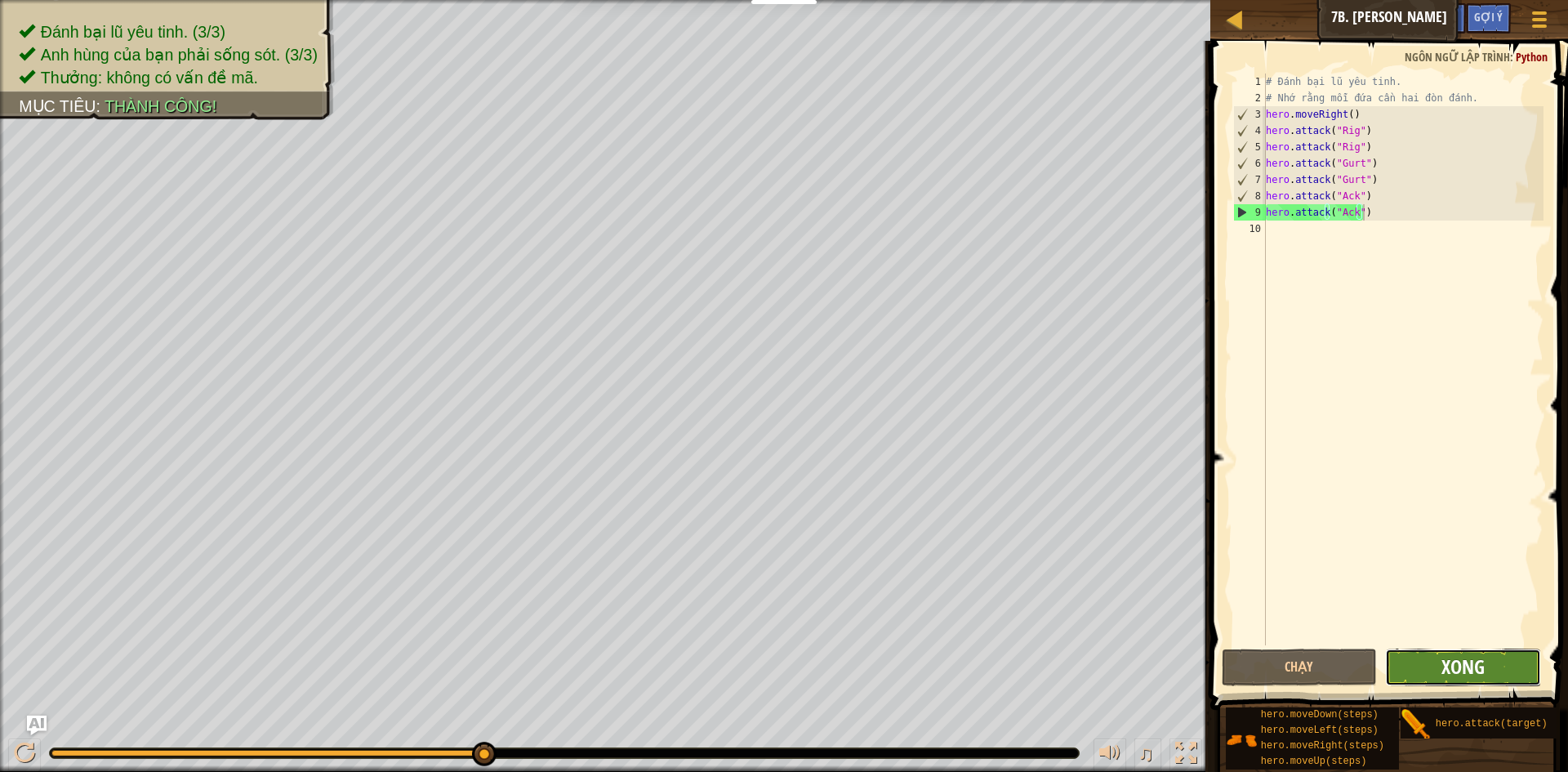
click at [1484, 677] on span "Xong" at bounding box center [1463, 666] width 43 height 26
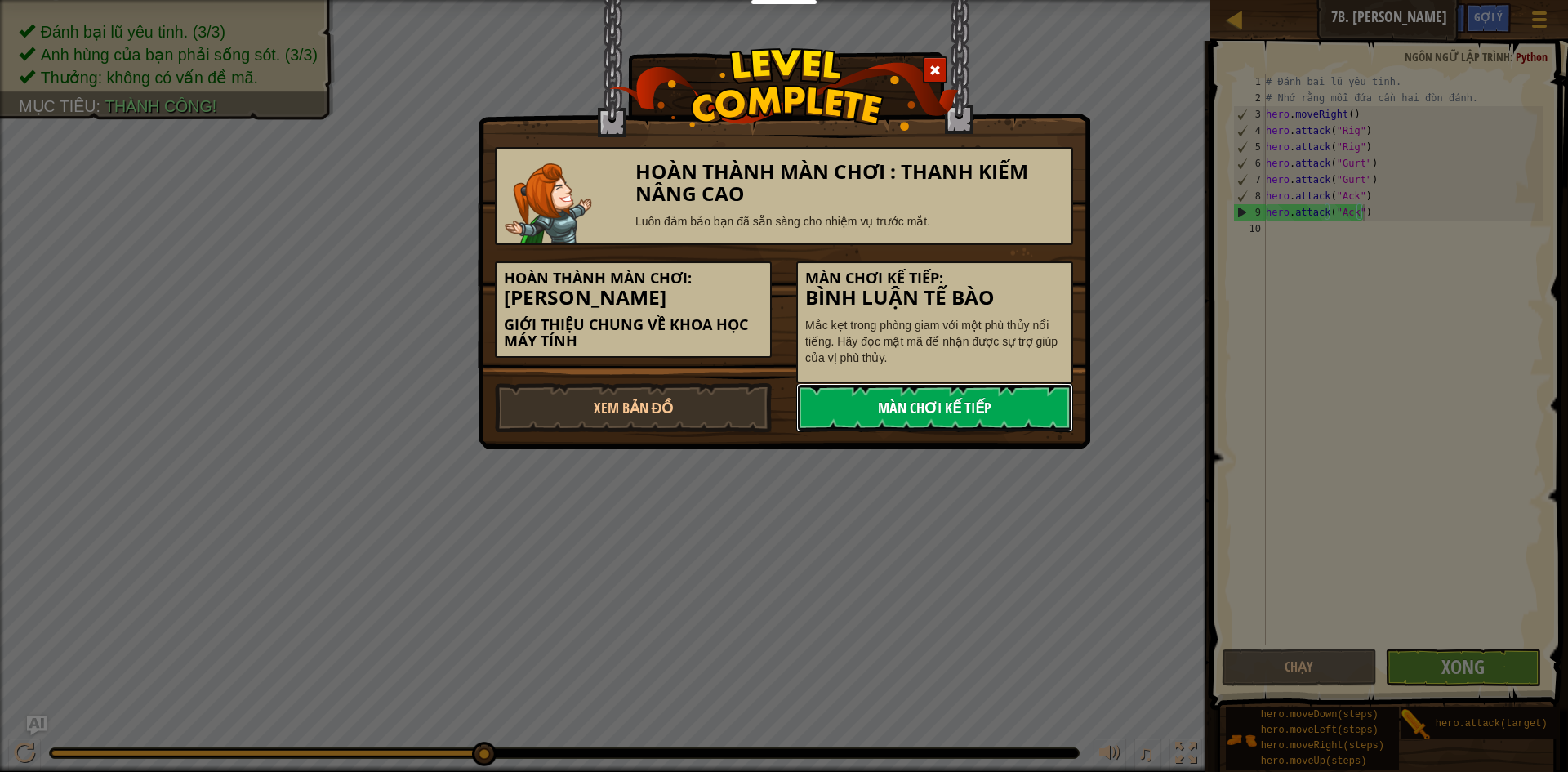
click at [977, 422] on link "Màn chơi kế tiếp" at bounding box center [934, 408] width 277 height 49
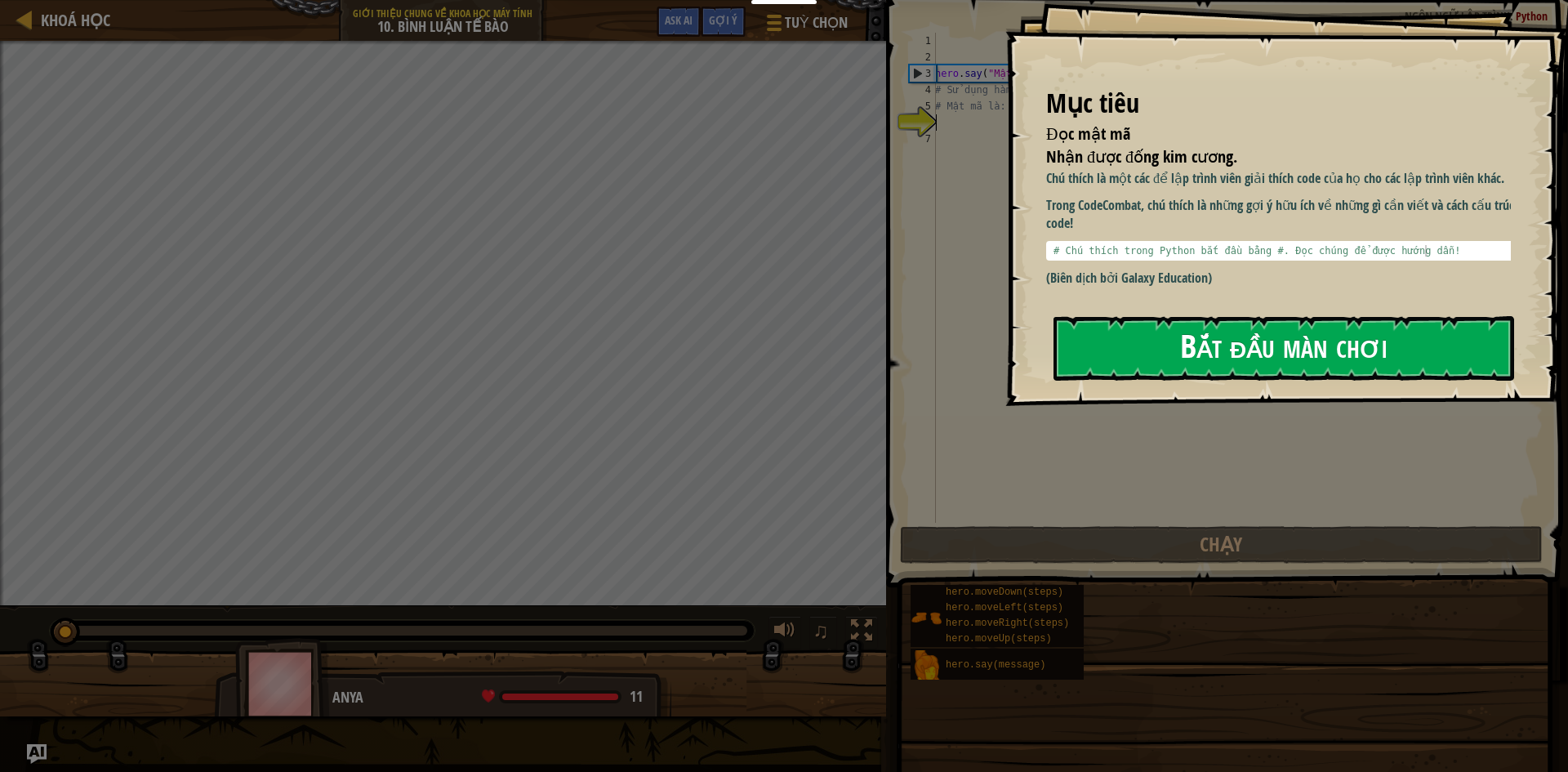
click at [1185, 349] on button "Bắt đầu màn chơi" at bounding box center [1284, 348] width 461 height 64
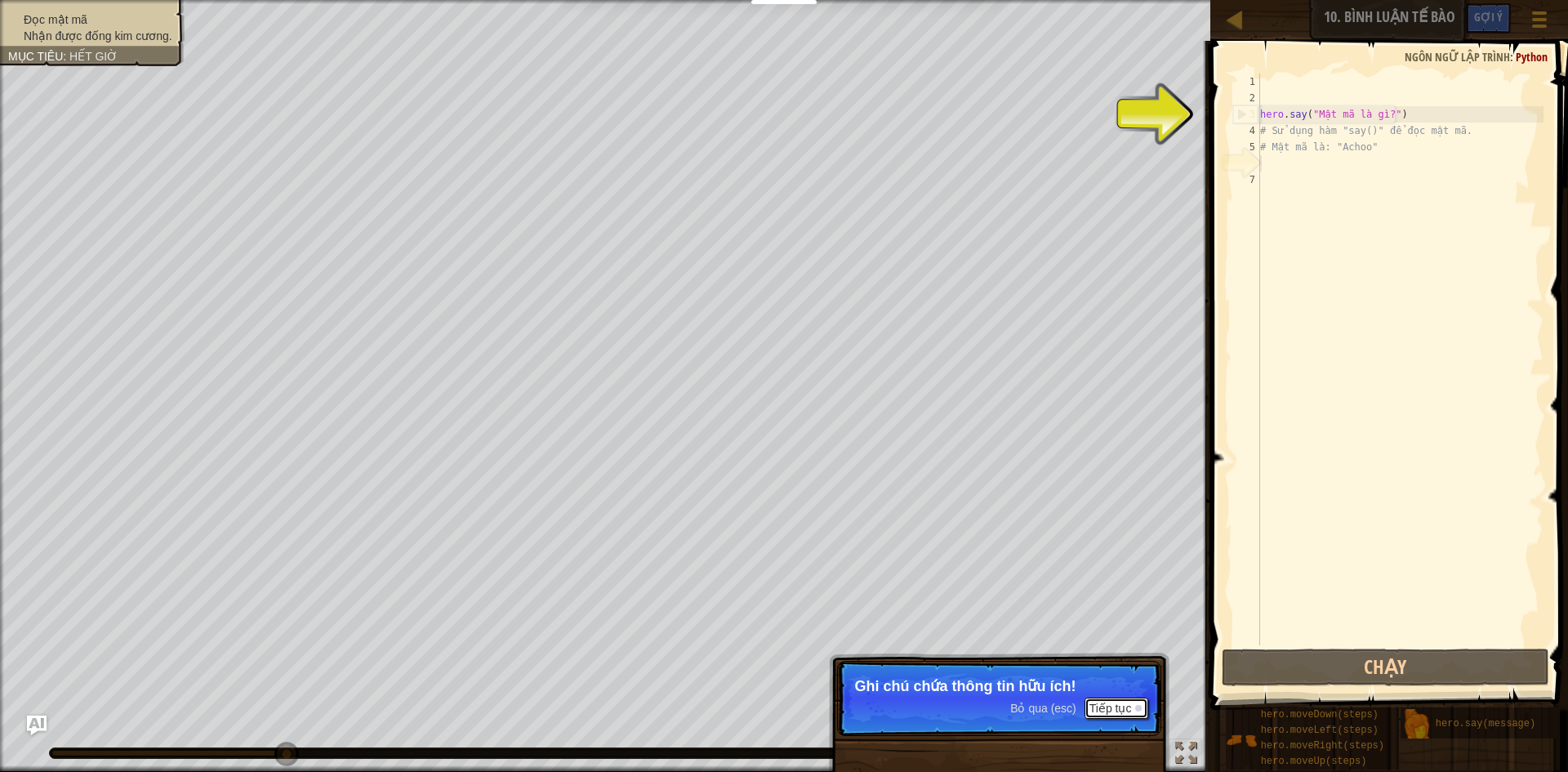
click at [1100, 711] on button "Tiếp tục" at bounding box center [1117, 708] width 64 height 21
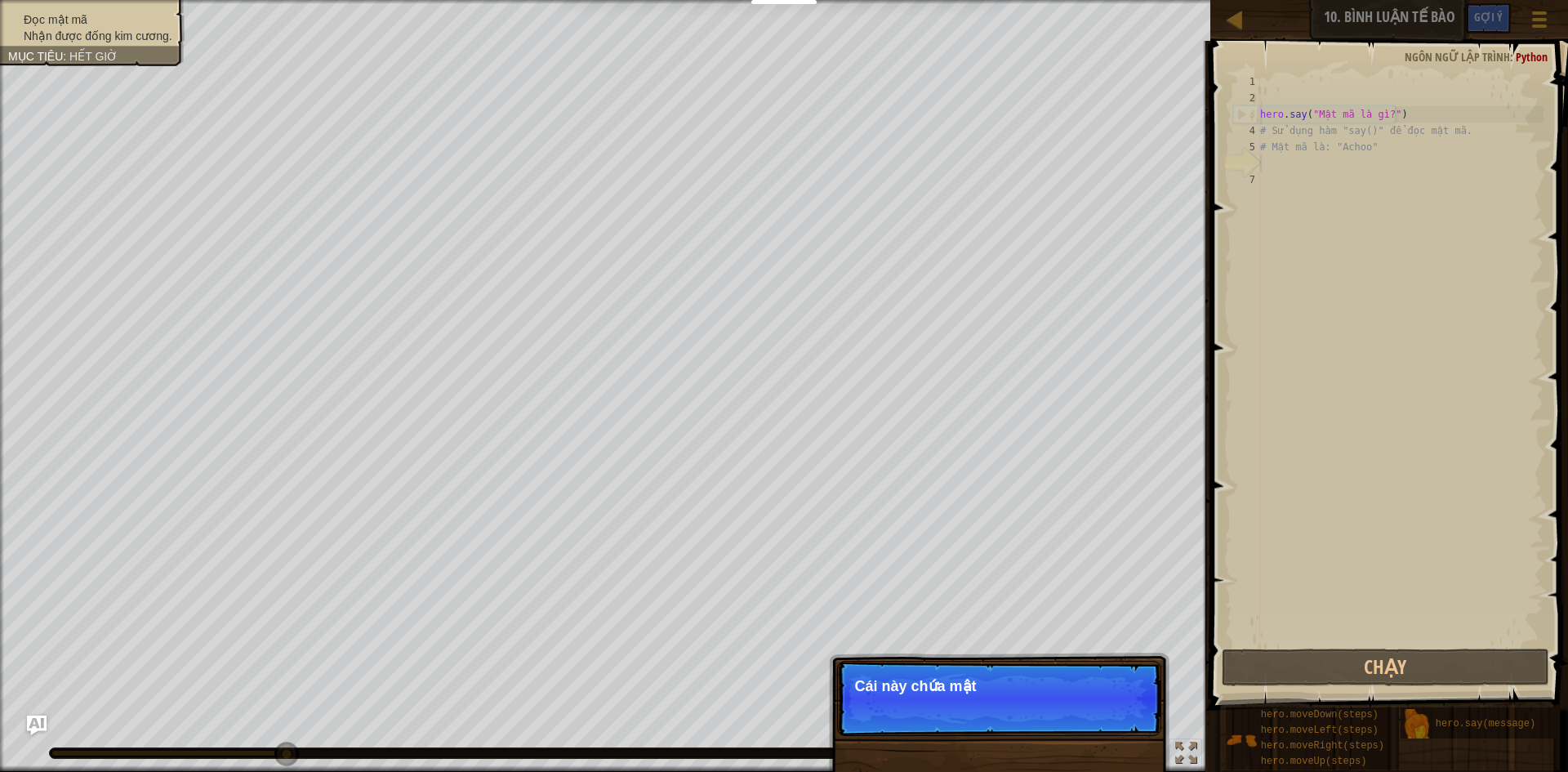
click at [1100, 711] on p "Bỏ qua (esc) Tiếp tục Cái này chứa mật" at bounding box center [999, 698] width 324 height 75
click at [1100, 711] on button "Tiếp tục" at bounding box center [1117, 708] width 64 height 21
click at [1100, 711] on p "Bỏ qua (esc) Tiếp tục Sử dụng hàm" at bounding box center [999, 699] width 324 height 77
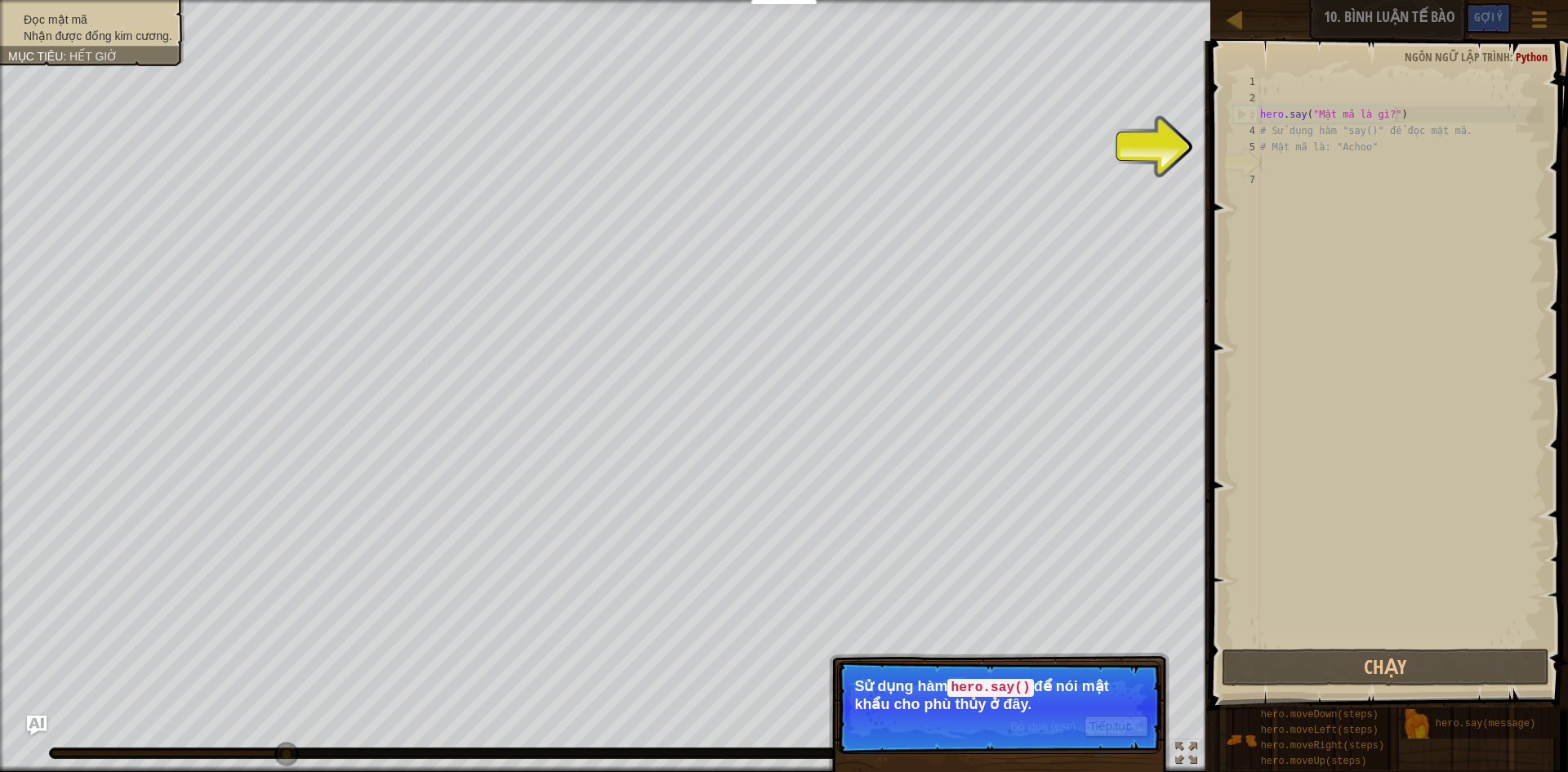
click at [1100, 711] on p "Bỏ qua (esc) Tiếp tục Sử dụng hàm hero.say() để nói mật khẩu cho phù thủy ở đây." at bounding box center [999, 707] width 324 height 93
click at [1123, 726] on button "Tiếp tục" at bounding box center [1117, 726] width 64 height 21
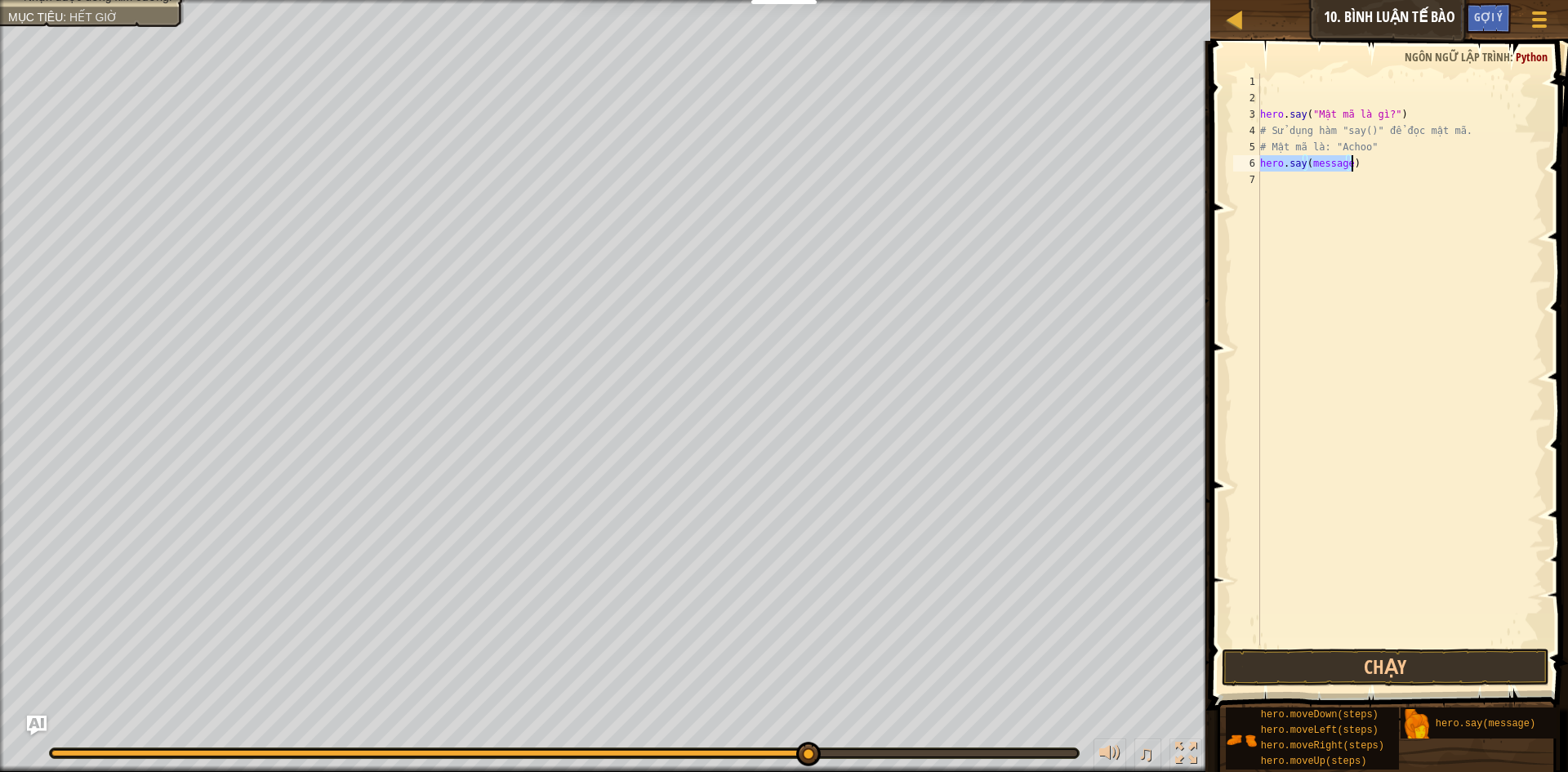
click at [1348, 162] on div "hero . say ( "Mật mã là gì?" ) # Sử dụng hàm "say()" để đọc mật mã. # Mật mã là…" at bounding box center [1400, 359] width 287 height 572
drag, startPoint x: 1348, startPoint y: 162, endPoint x: 1310, endPoint y: 160, distance: 38.1
click at [1310, 160] on div "hero . say ( "Mật mã là gì?" ) # Sử dụng hàm "say()" để đọc mật mã. # Mật mã là…" at bounding box center [1400, 376] width 287 height 605
click at [1291, 683] on button "Chạy" at bounding box center [1386, 667] width 328 height 37
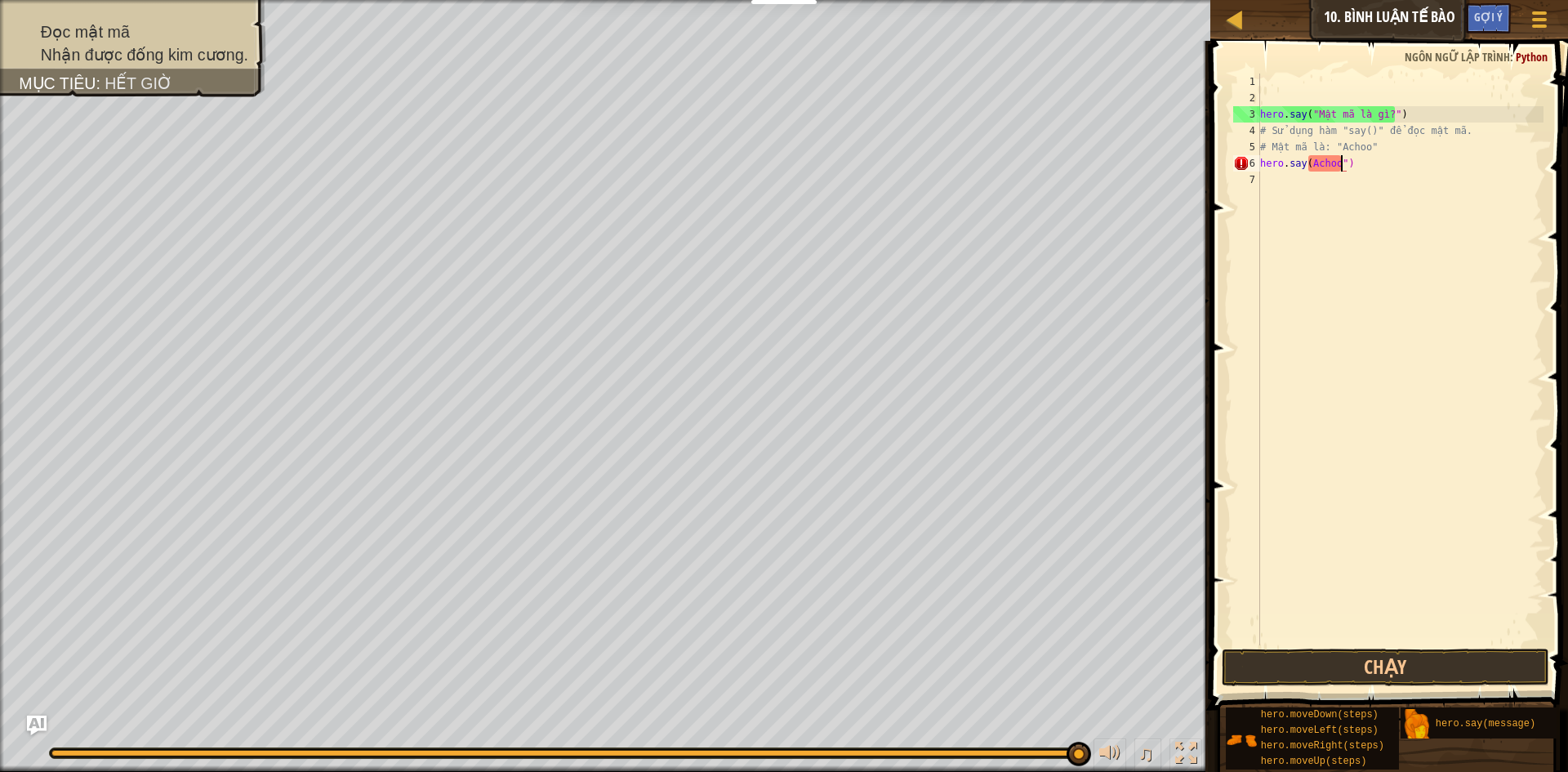
scroll to position [7, 7]
click at [1308, 165] on div "hero . say ( "Mật mã là gì?" ) # Sử dụng hàm "say()" để đọc mật mã. # Mật mã là…" at bounding box center [1400, 376] width 287 height 605
click at [1347, 671] on button "Chạy" at bounding box center [1386, 667] width 328 height 37
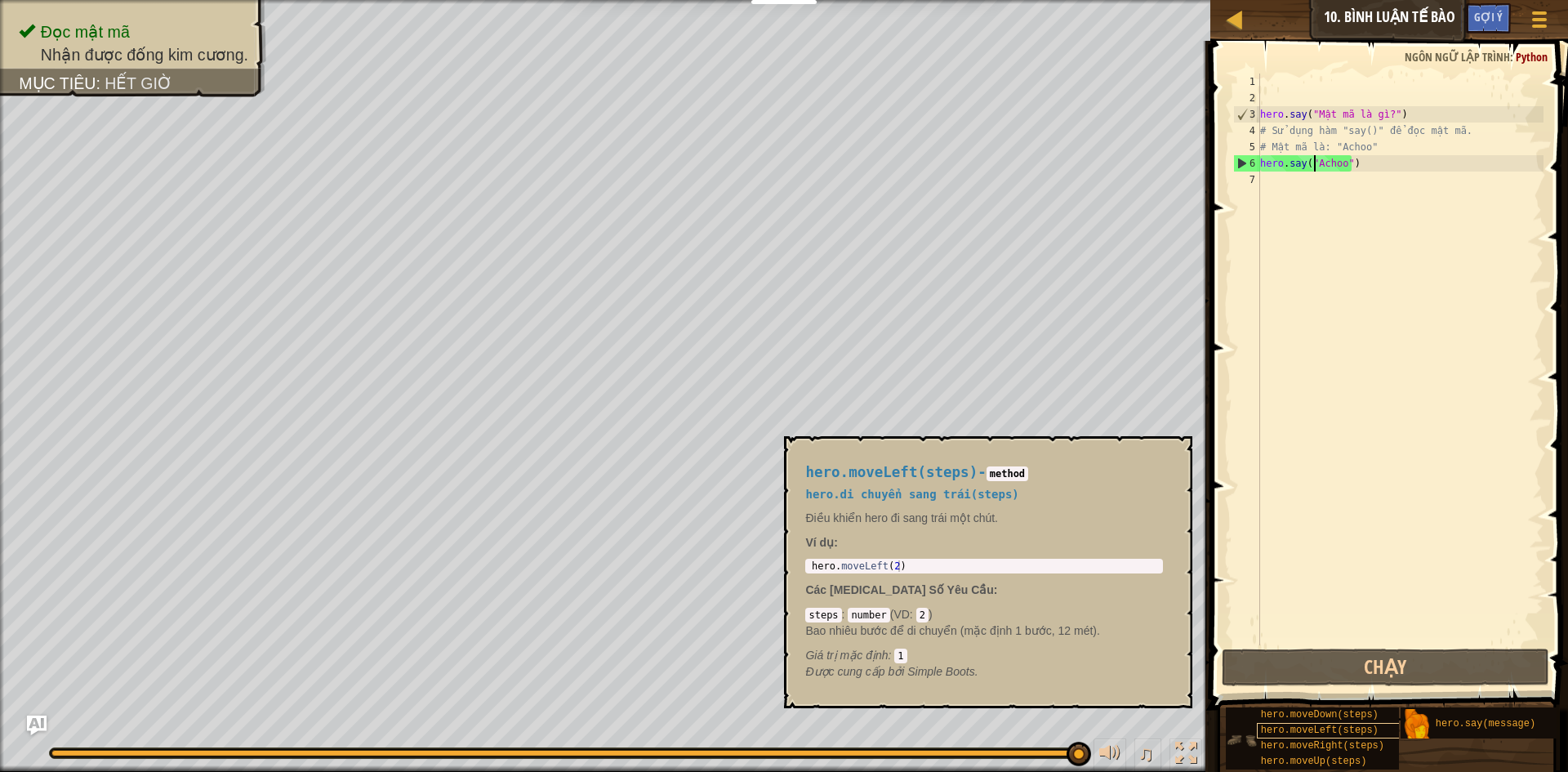
scroll to position [12, 0]
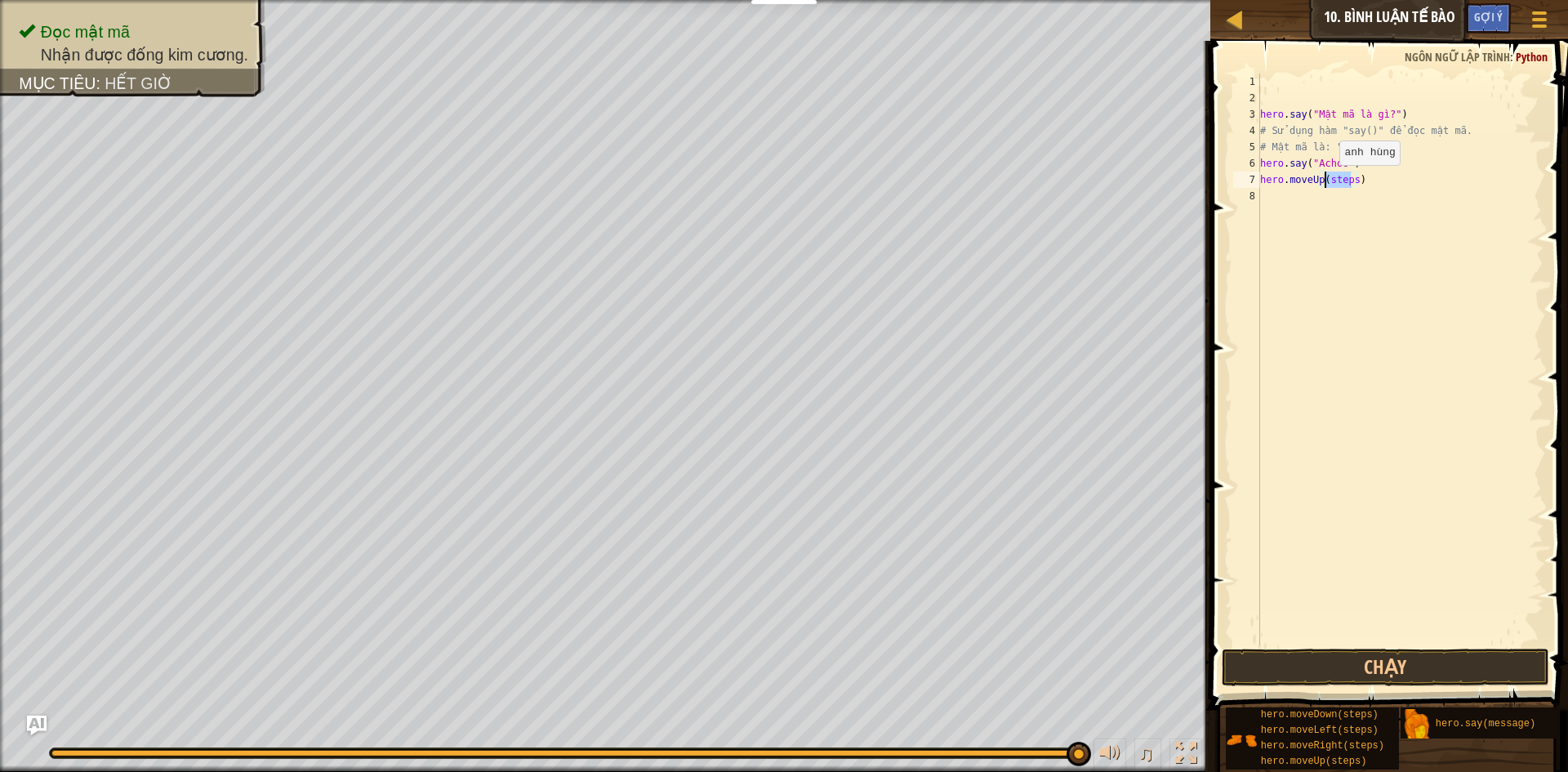
drag, startPoint x: 1351, startPoint y: 181, endPoint x: 1325, endPoint y: 181, distance: 26.0
click at [1325, 181] on div "hero . say ( "Mật mã là gì?" ) # Sử dụng hàm "say()" để đọc mật mã. # Mật mã là…" at bounding box center [1400, 376] width 287 height 605
type textarea "hero.moveUp(3)"
click at [1290, 664] on button "Chạy" at bounding box center [1386, 667] width 328 height 37
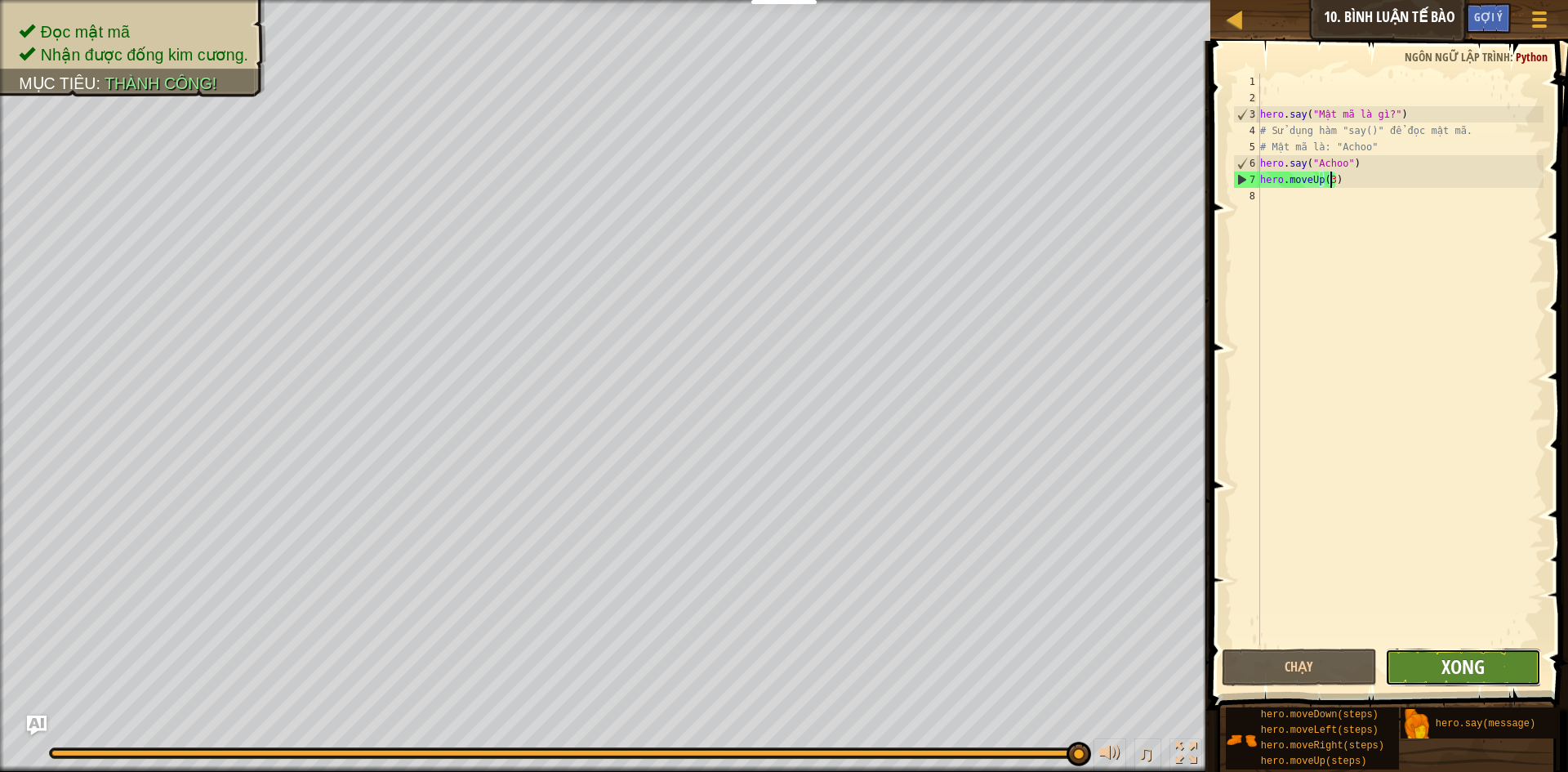
click at [1480, 678] on span "Xong" at bounding box center [1463, 666] width 43 height 26
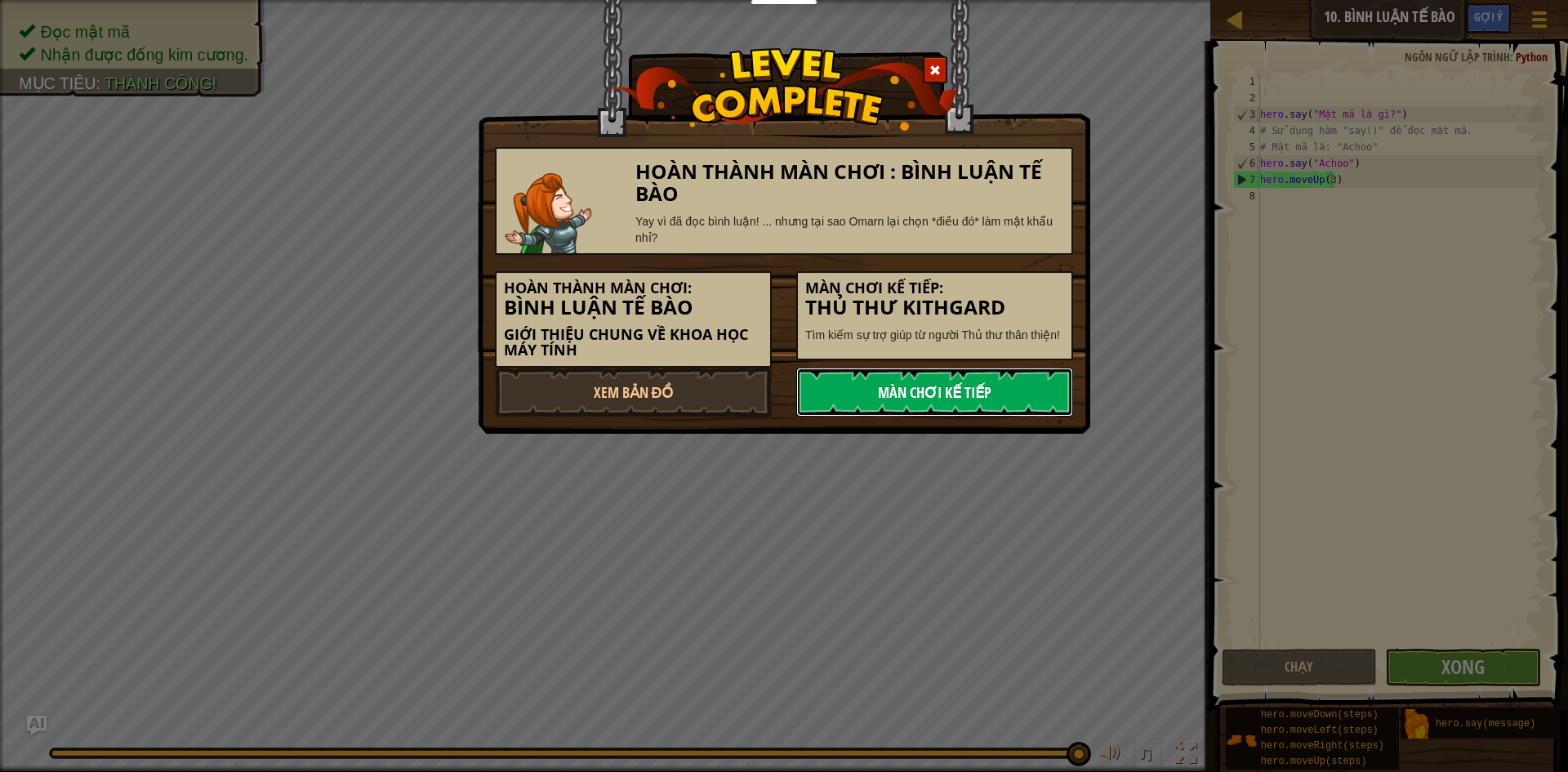
click at [1009, 403] on link "Màn chơi kế tiếp" at bounding box center [934, 392] width 277 height 49
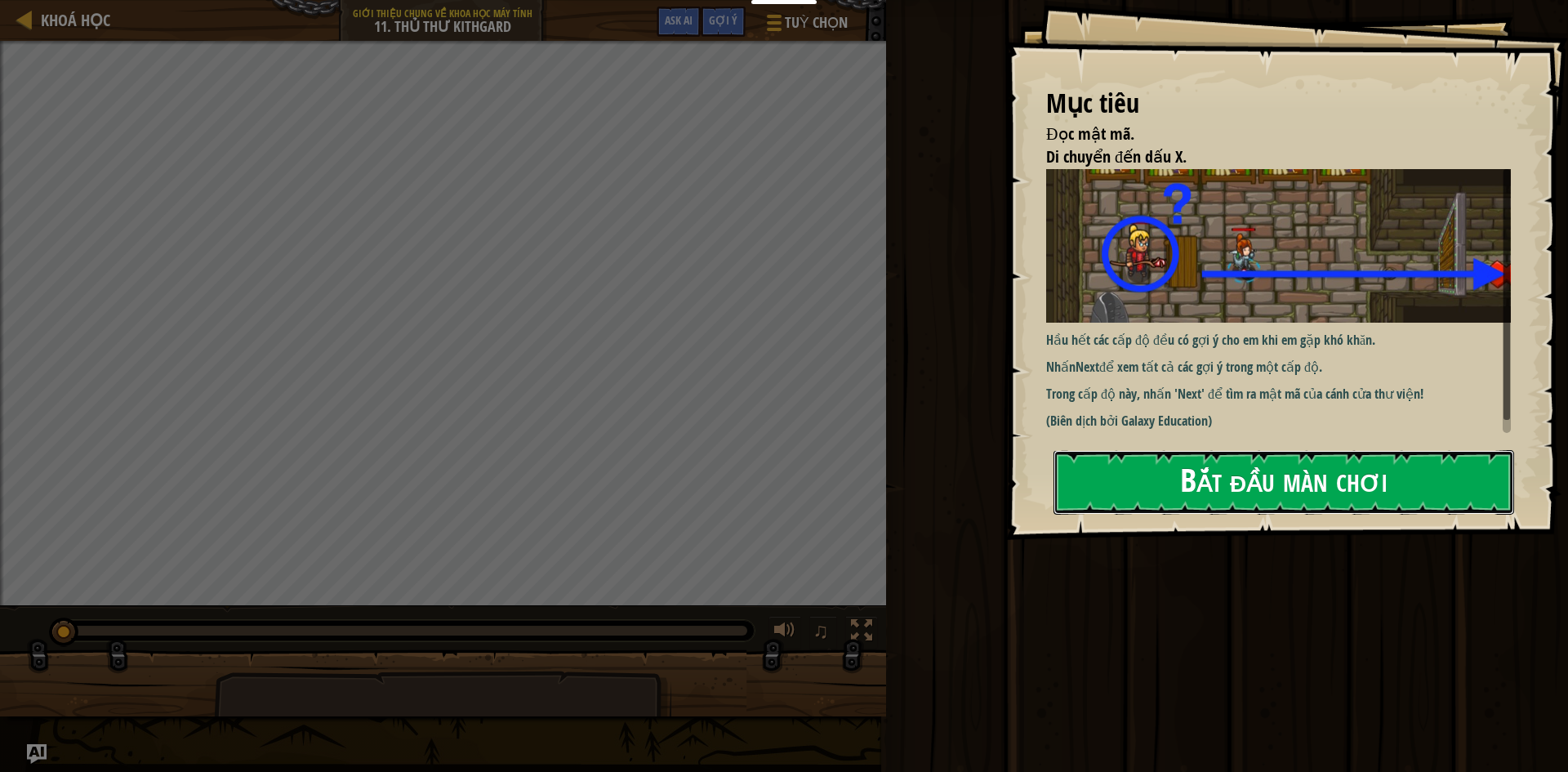
click at [1241, 494] on button "Bắt đầu màn chơi" at bounding box center [1284, 482] width 461 height 64
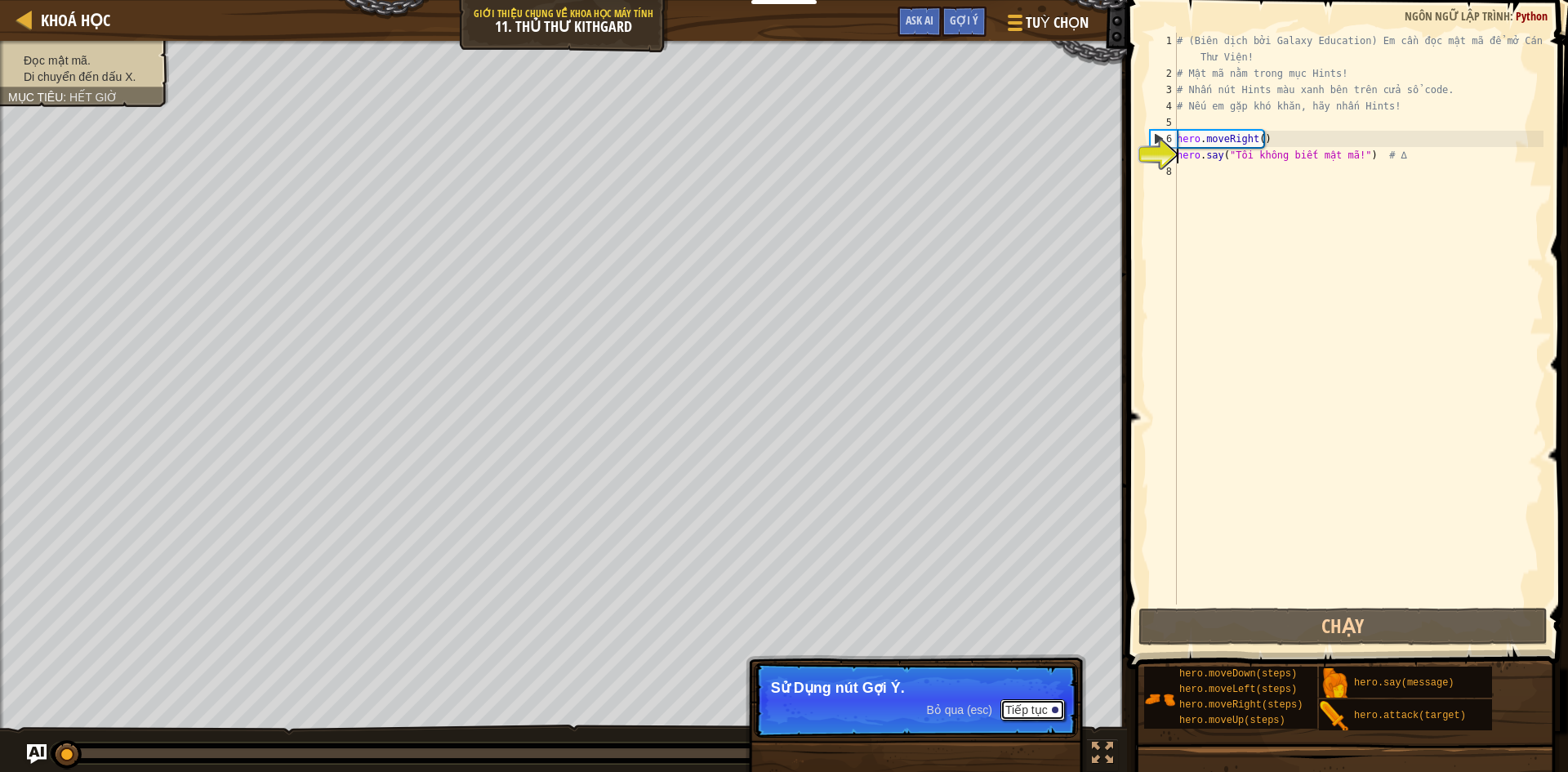
click at [1015, 716] on button "Tiếp tục" at bounding box center [1033, 710] width 64 height 21
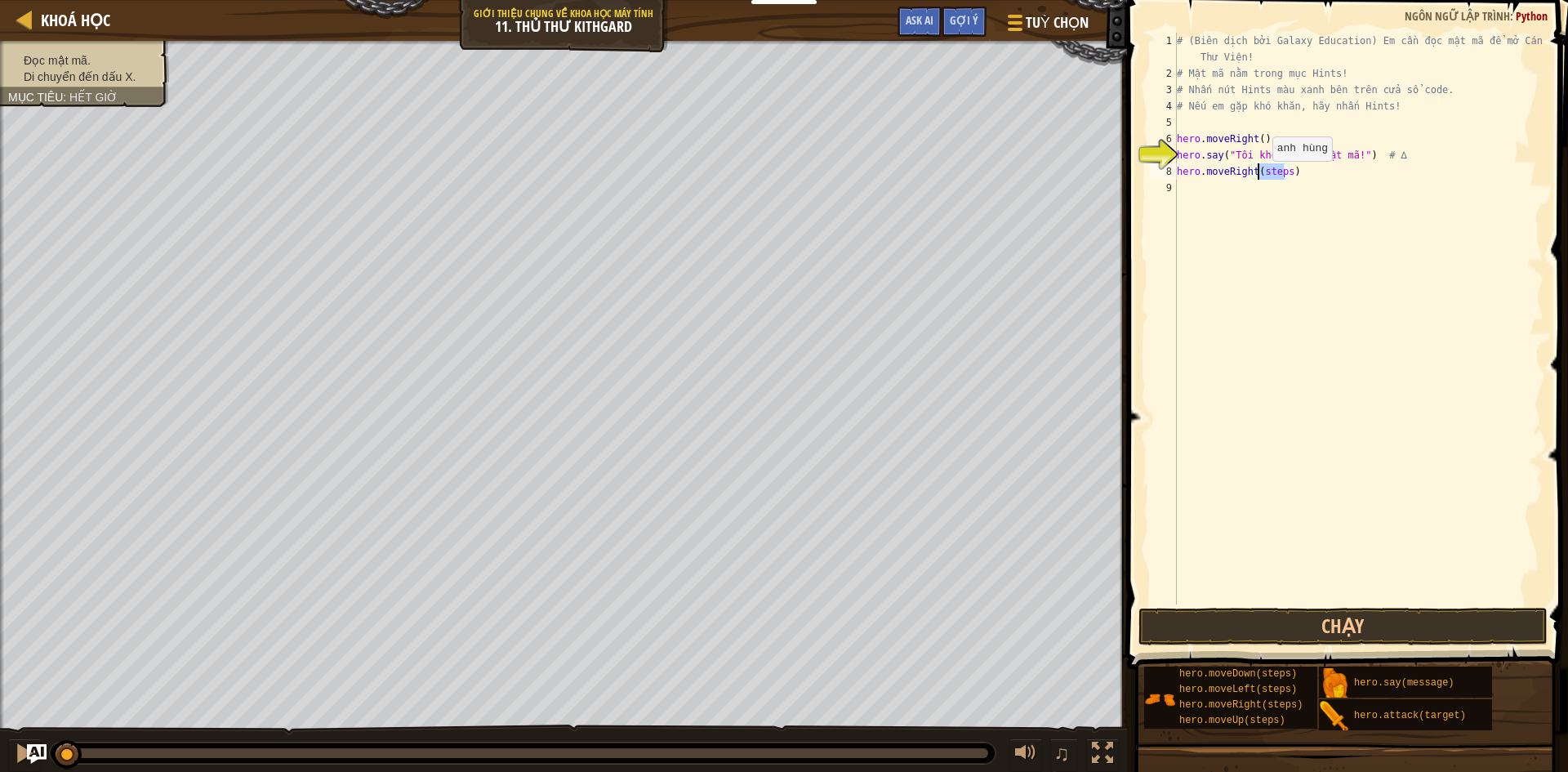
drag, startPoint x: 1284, startPoint y: 176, endPoint x: 1258, endPoint y: 177, distance: 26.0
click at [1258, 177] on div "# (Biên dịch bởi Galaxy Education) Em cần đọc mật mã để mở Cánh Cửa Thư Viện! #…" at bounding box center [1358, 343] width 370 height 621
type textarea "hero.moveRight()"
click at [1270, 626] on button "Chạy" at bounding box center [1343, 626] width 409 height 37
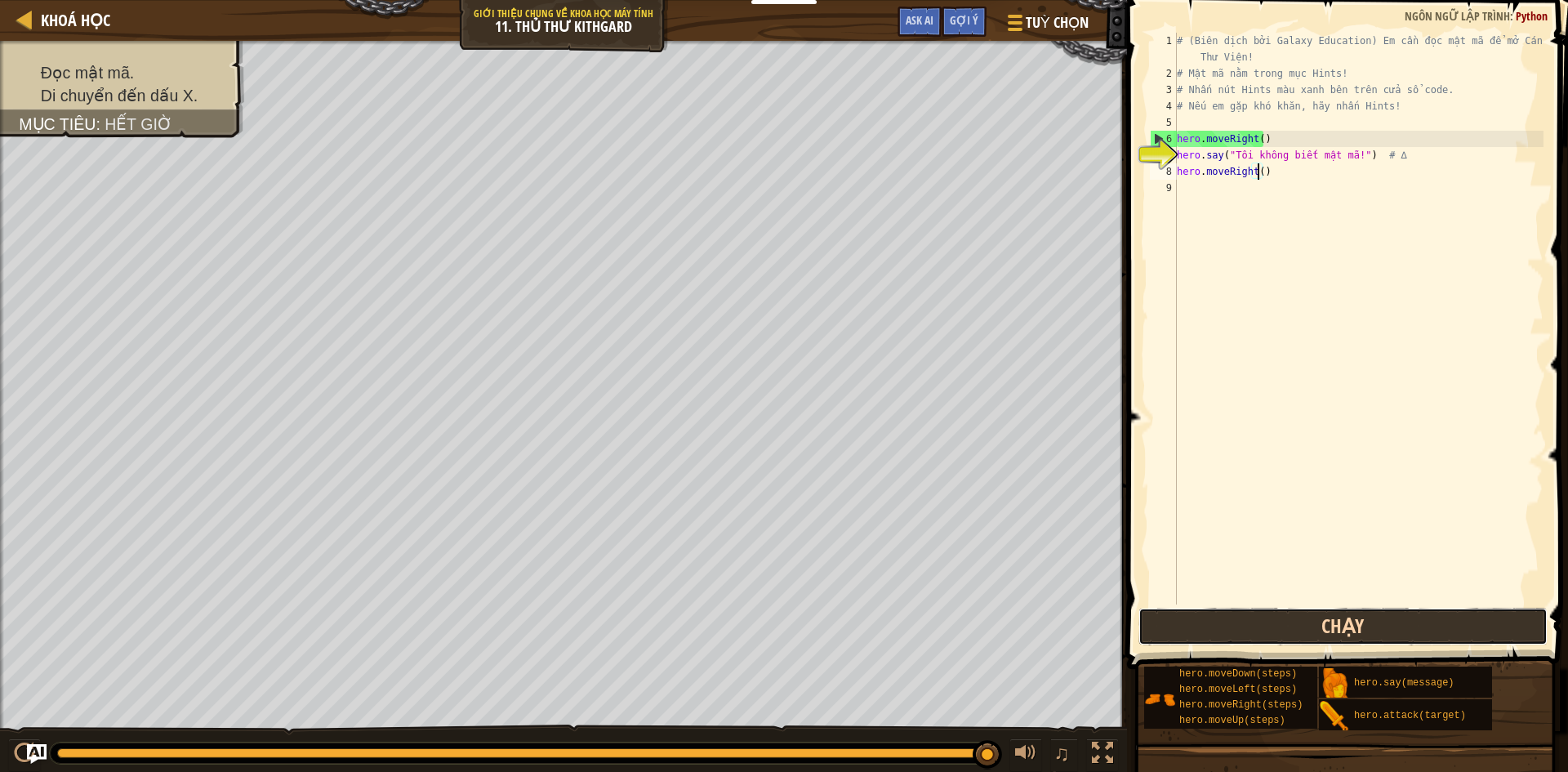
click at [1271, 625] on button "Chạy" at bounding box center [1343, 626] width 409 height 37
click at [1247, 624] on button "Chạy" at bounding box center [1343, 626] width 409 height 37
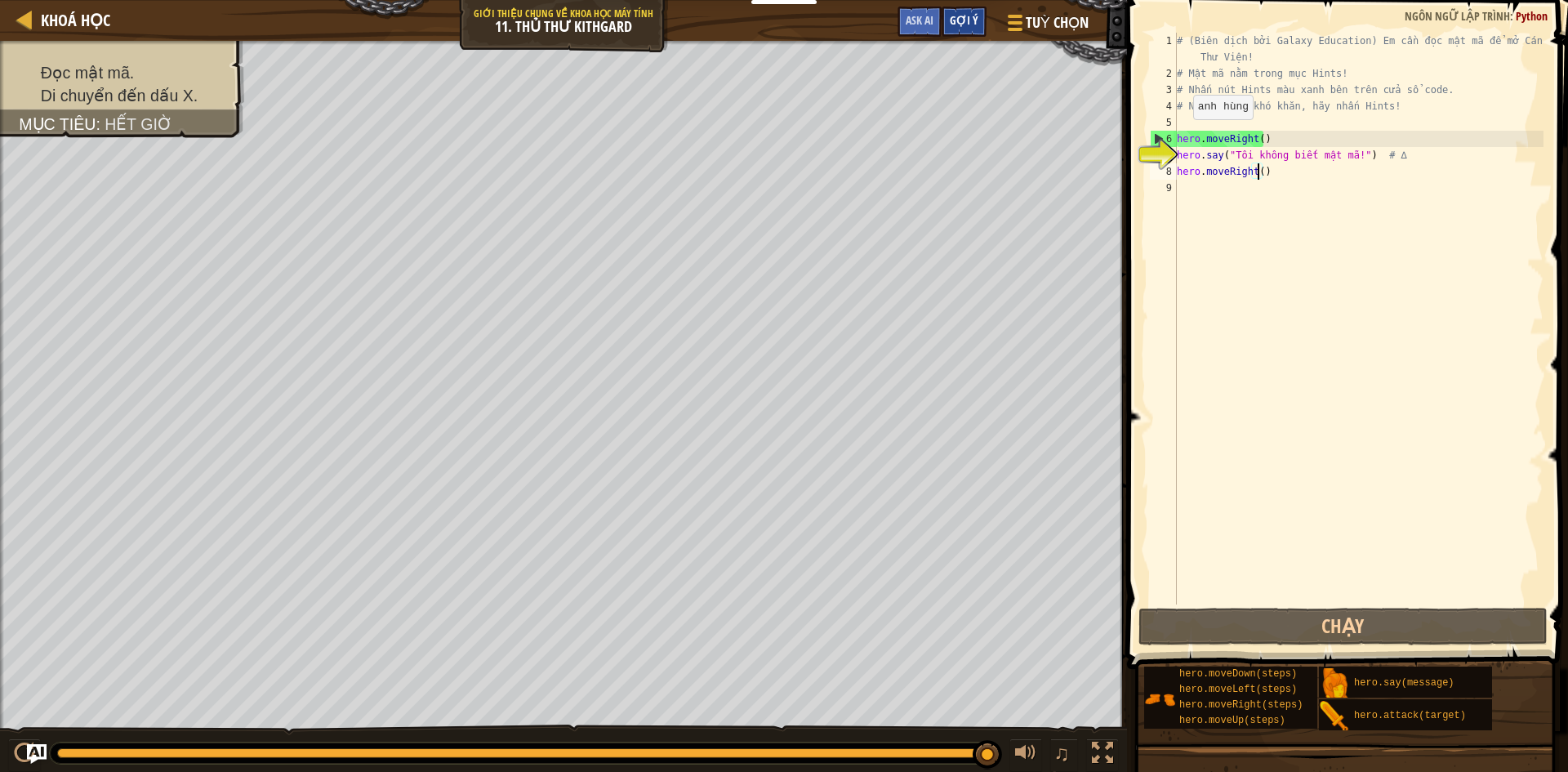
click at [973, 27] on span "Gợi ý" at bounding box center [964, 20] width 29 height 16
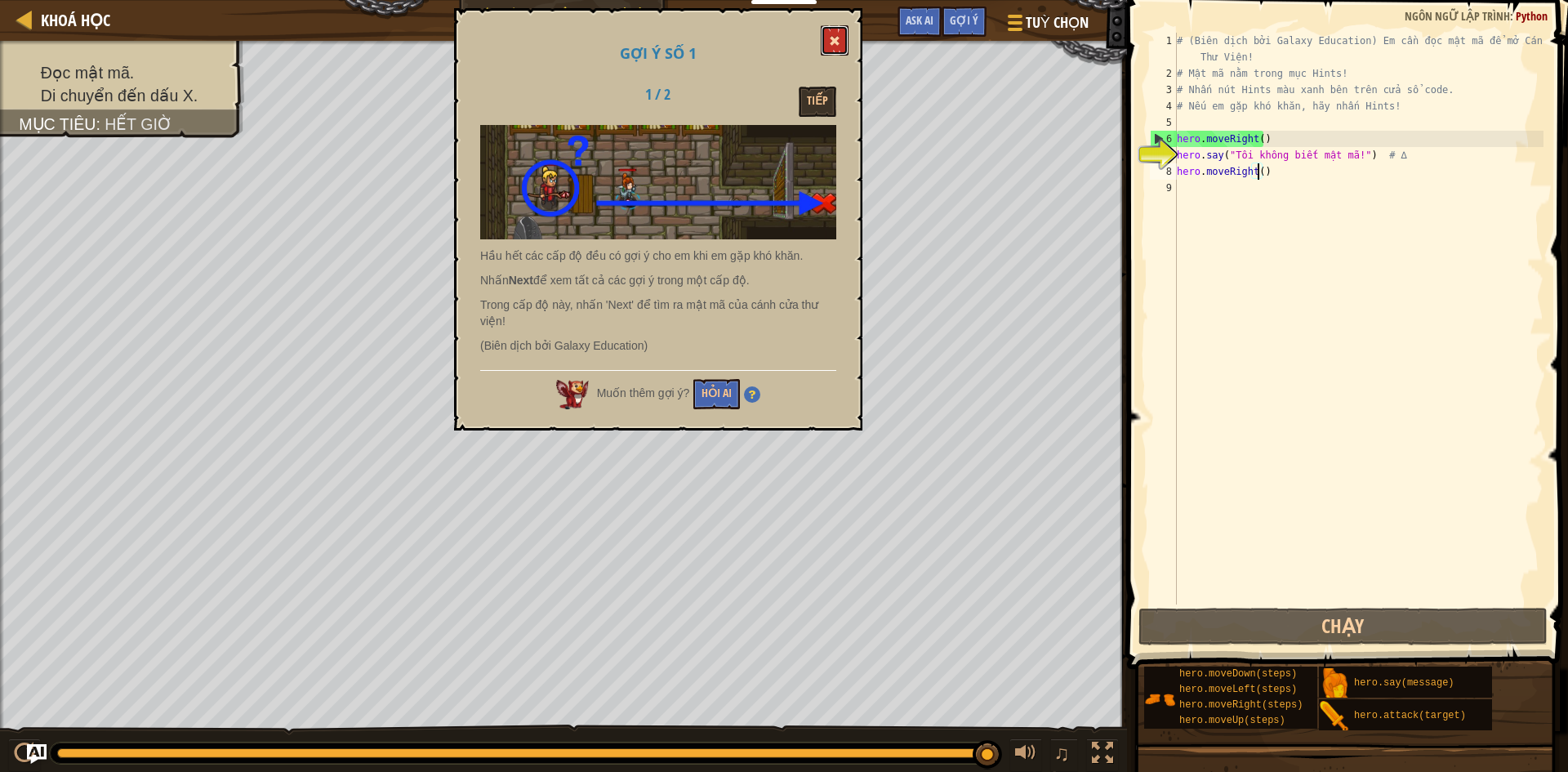
click at [832, 49] on button at bounding box center [834, 40] width 28 height 30
